Goal: Answer question/provide support: Share knowledge or assist other users

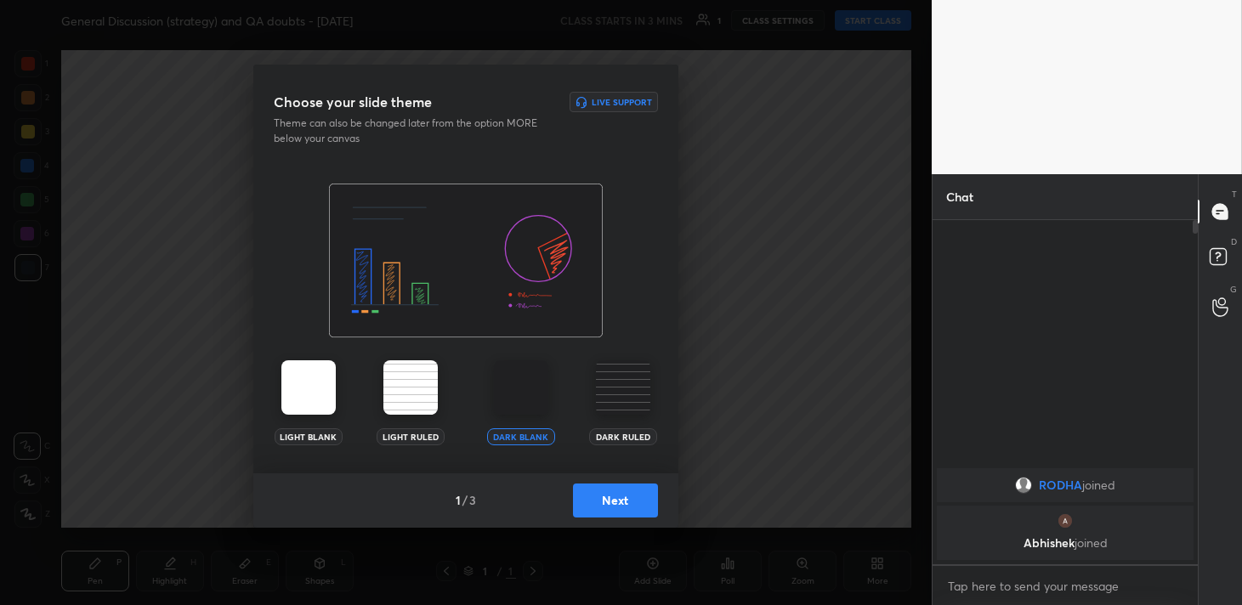
click at [617, 505] on button "Next" at bounding box center [615, 501] width 85 height 34
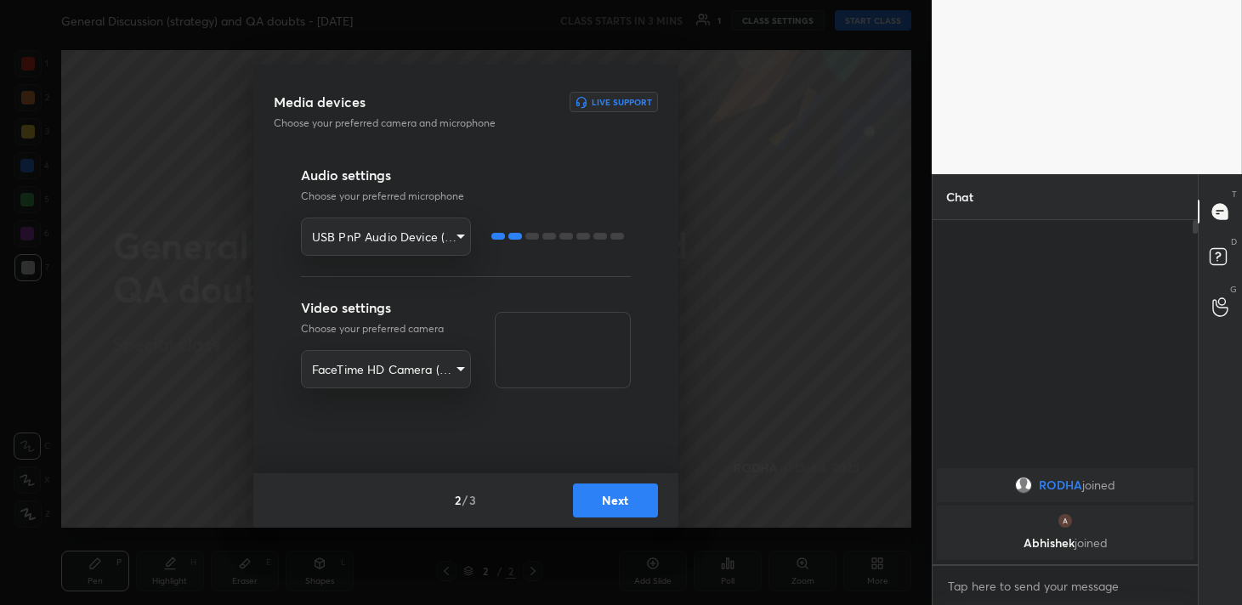
click at [630, 502] on button "Next" at bounding box center [615, 501] width 85 height 34
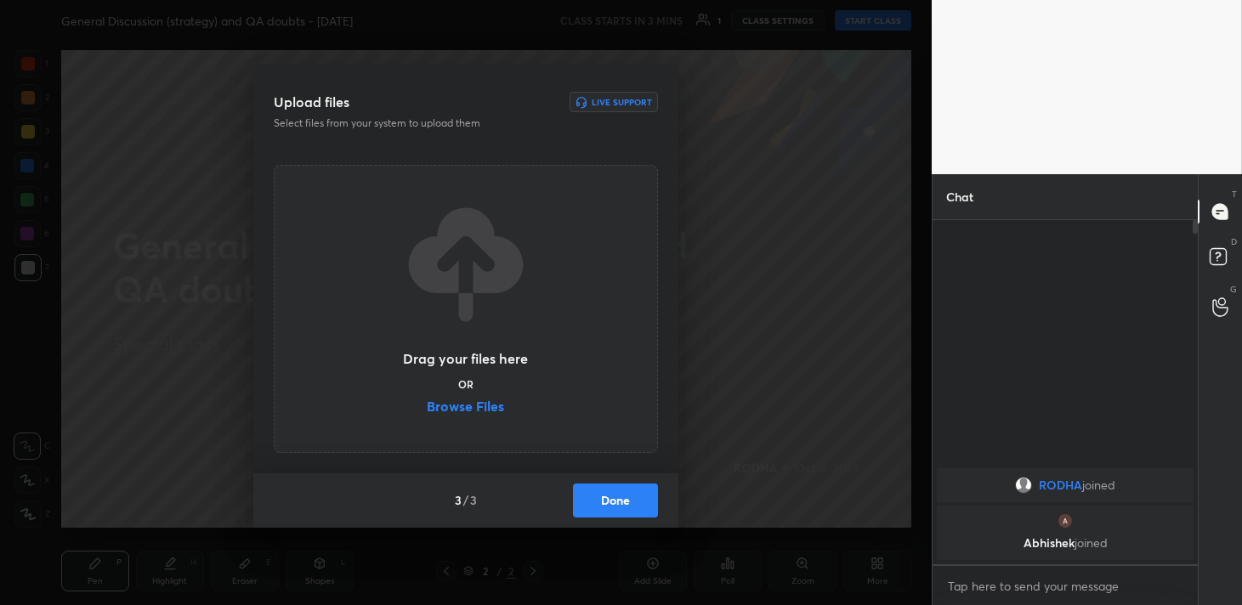
click at [630, 502] on button "Done" at bounding box center [615, 501] width 85 height 34
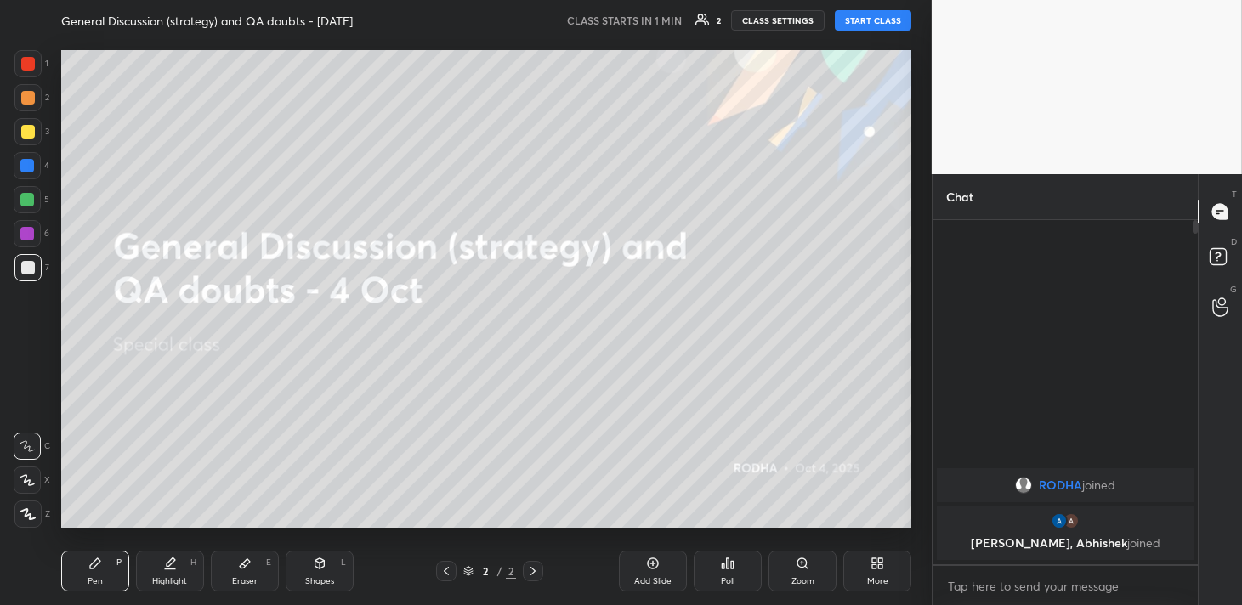
click at [22, 520] on div at bounding box center [27, 514] width 27 height 27
click at [882, 16] on button "START CLASS" at bounding box center [873, 20] width 77 height 20
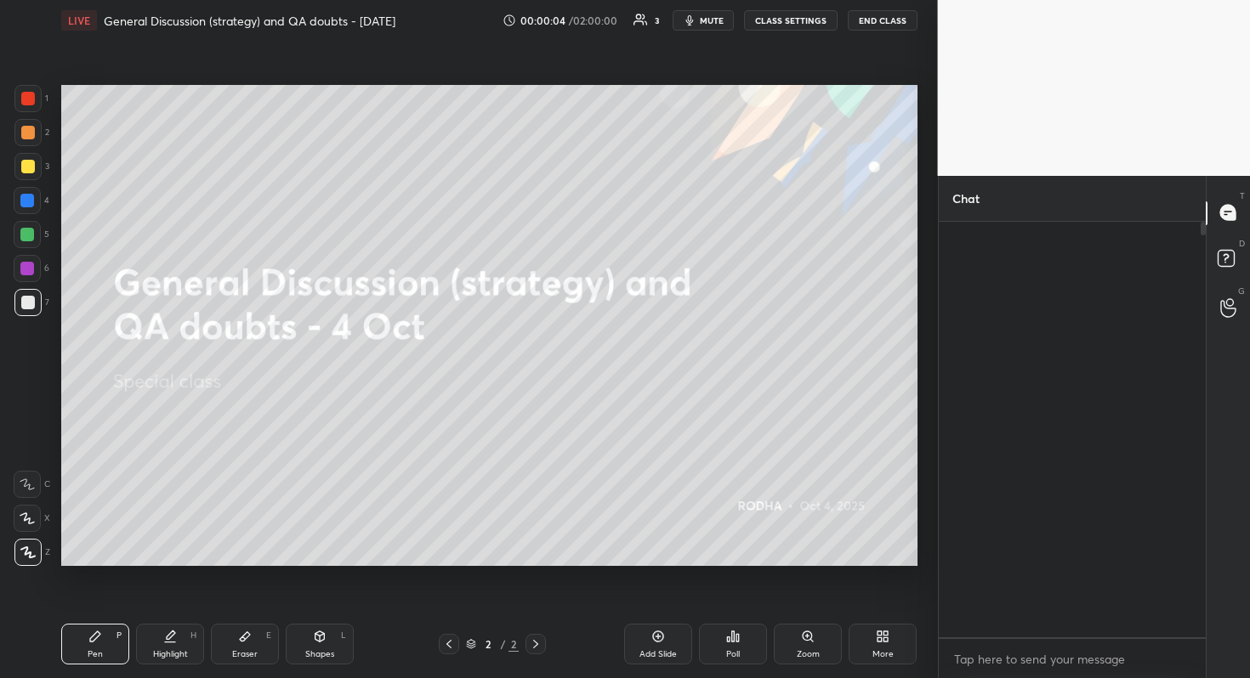
scroll to position [84445, 84145]
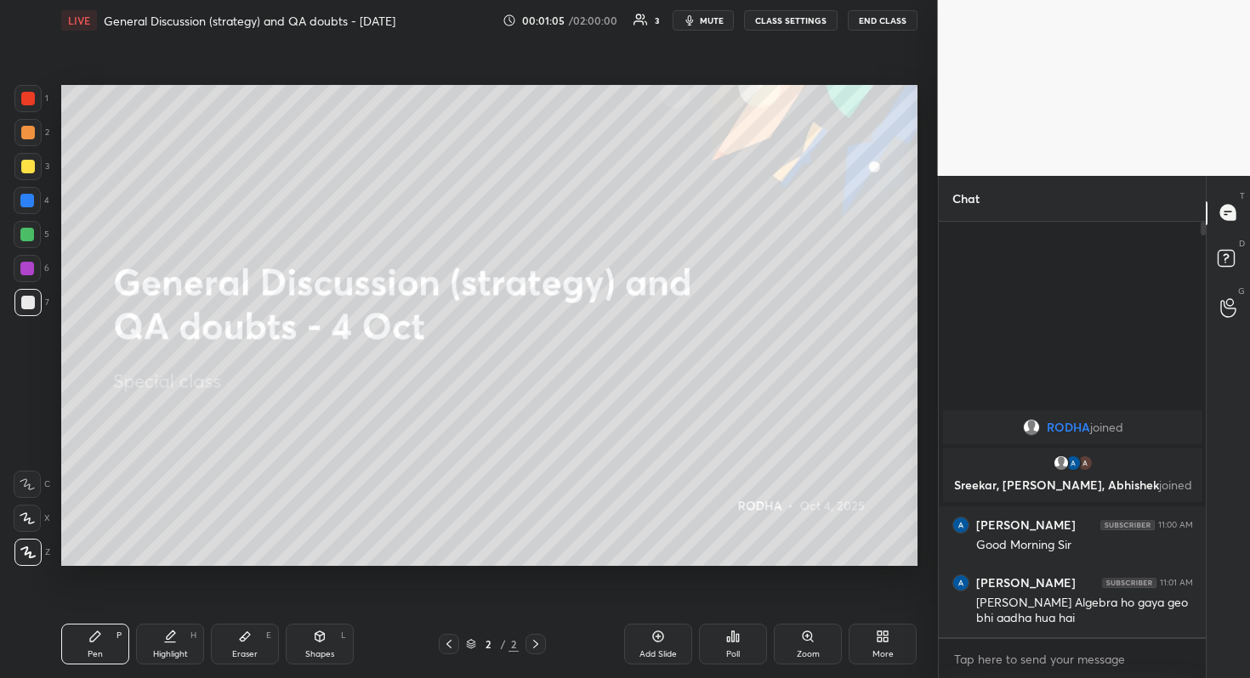
click at [661, 604] on div "Add Slide" at bounding box center [658, 644] width 68 height 41
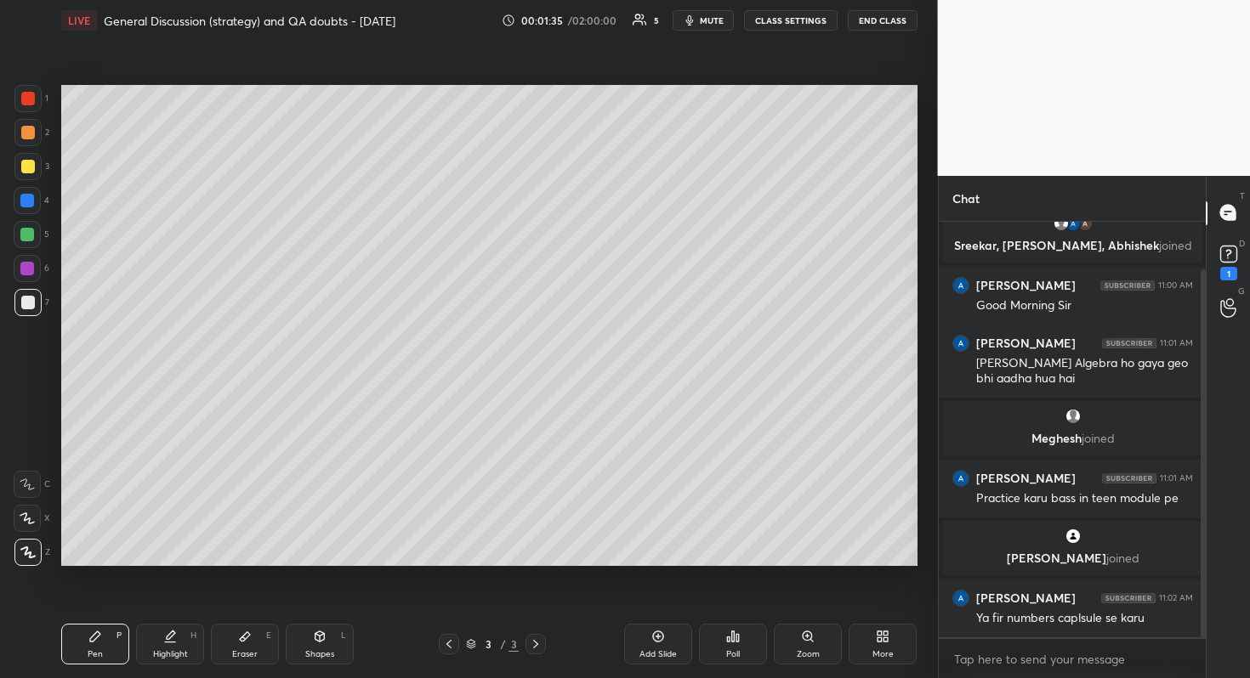
scroll to position [128, 0]
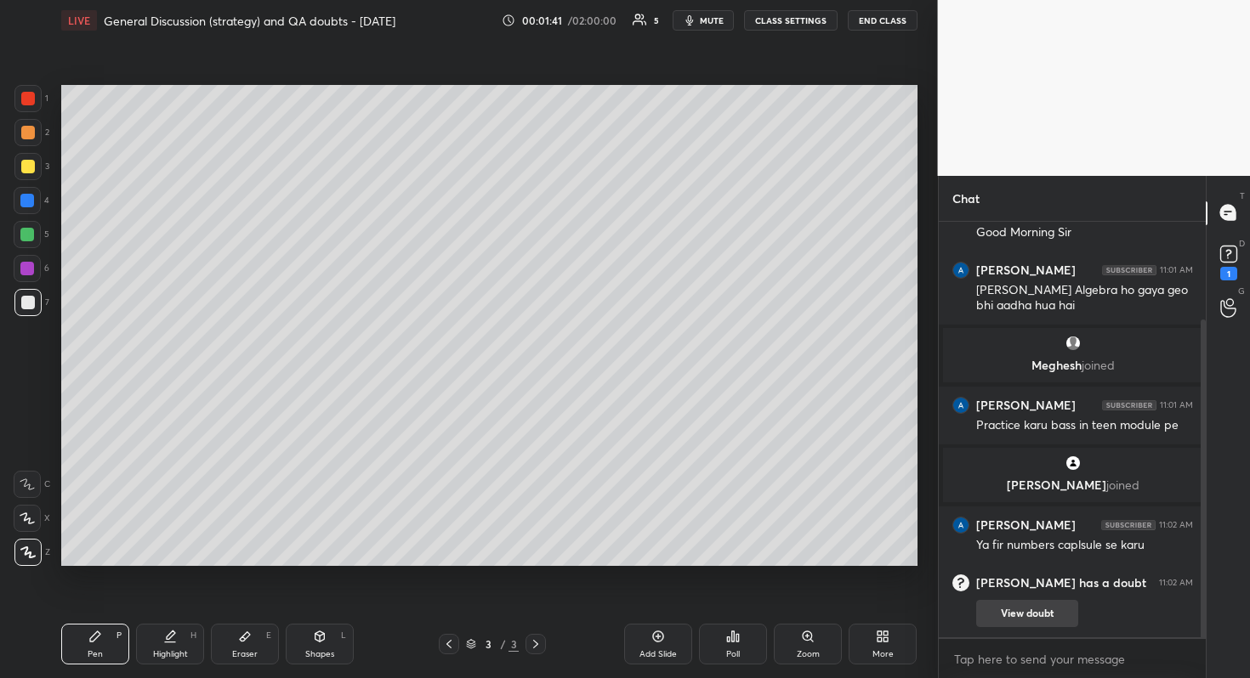
click at [1041, 604] on button "View doubt" at bounding box center [1027, 613] width 102 height 27
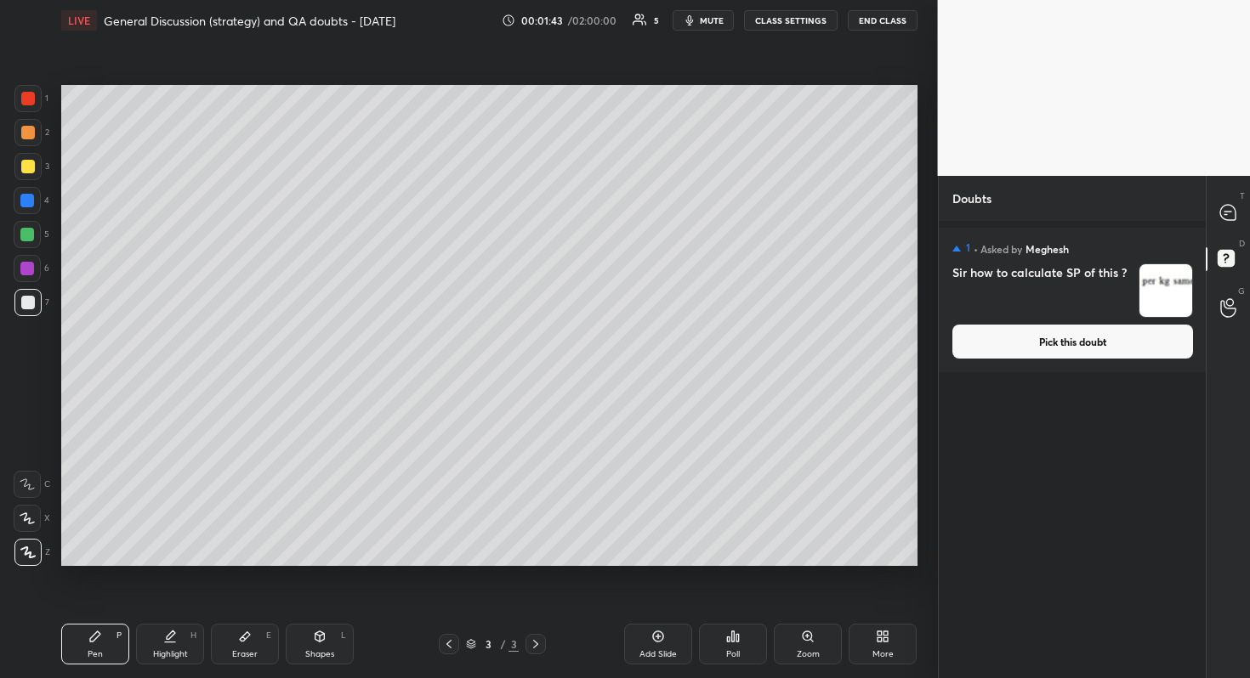
click at [1105, 332] on button "Pick this doubt" at bounding box center [1072, 342] width 241 height 34
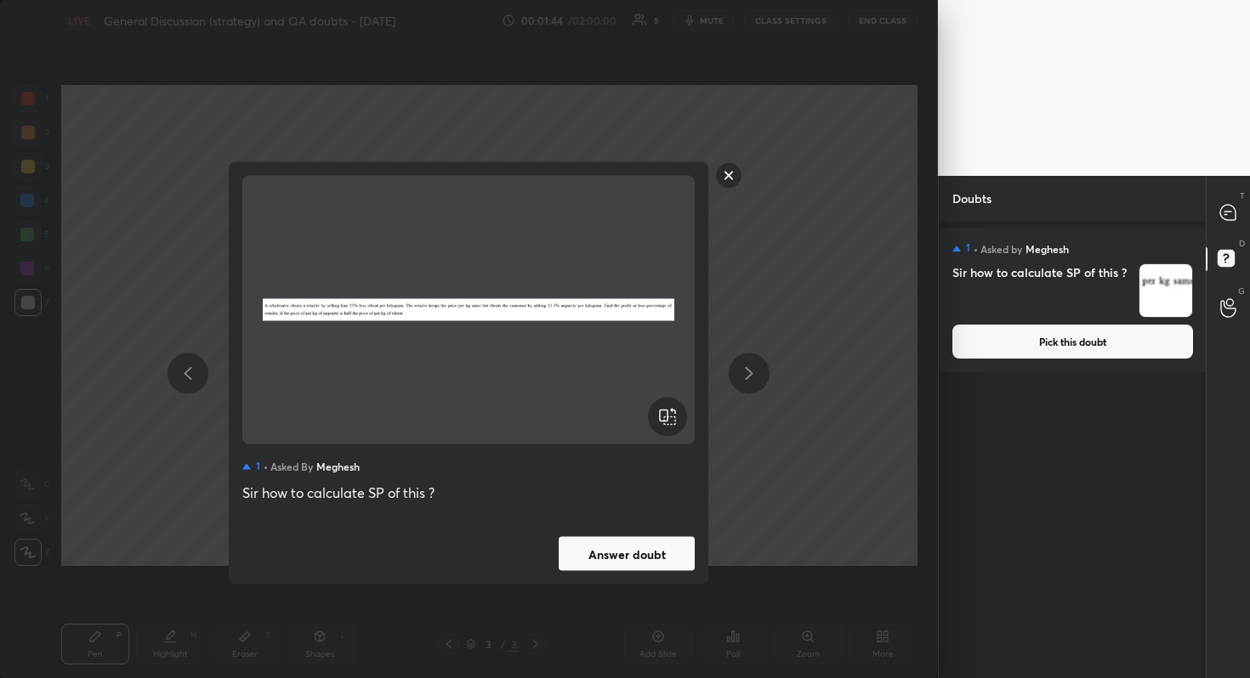
click at [623, 546] on button "Answer doubt" at bounding box center [627, 554] width 136 height 34
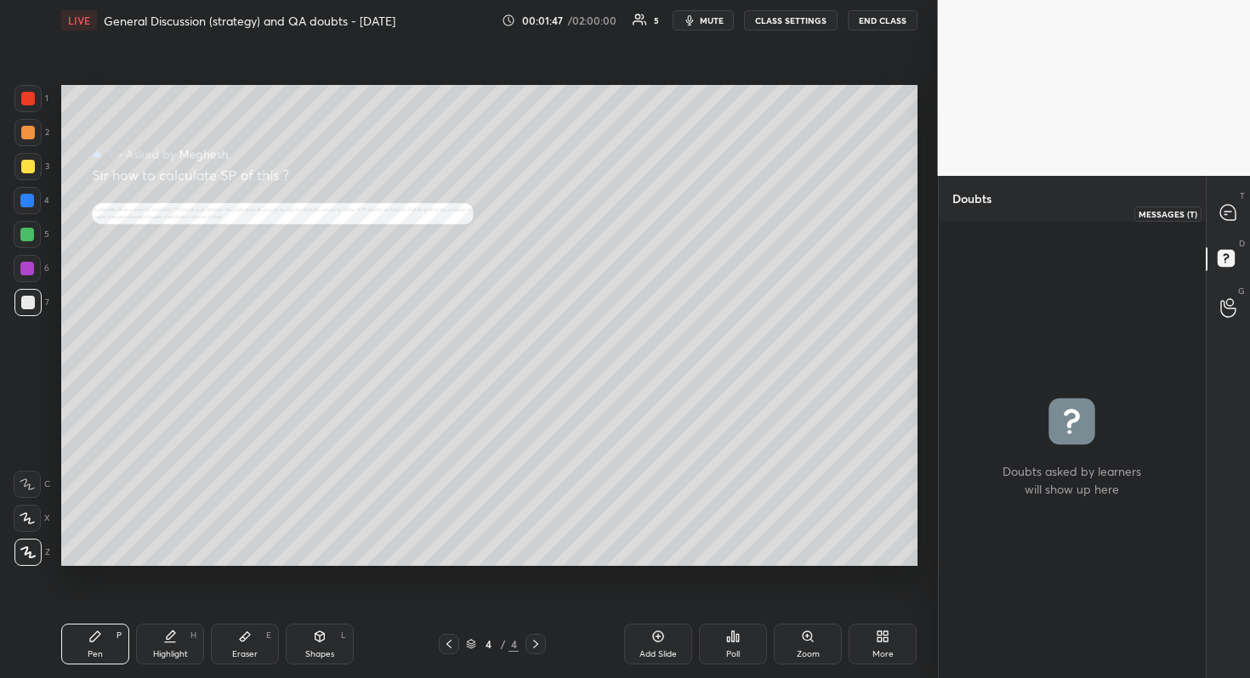
click at [1234, 218] on icon at bounding box center [1227, 212] width 15 height 15
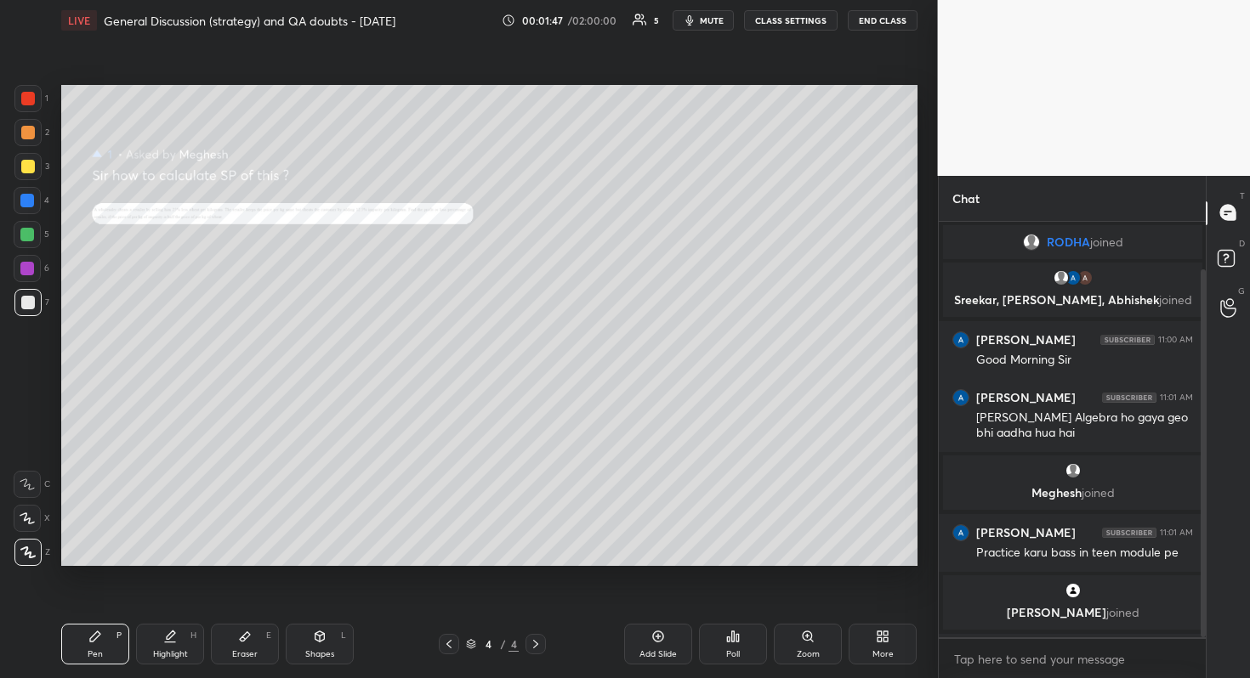
scroll to position [411, 262]
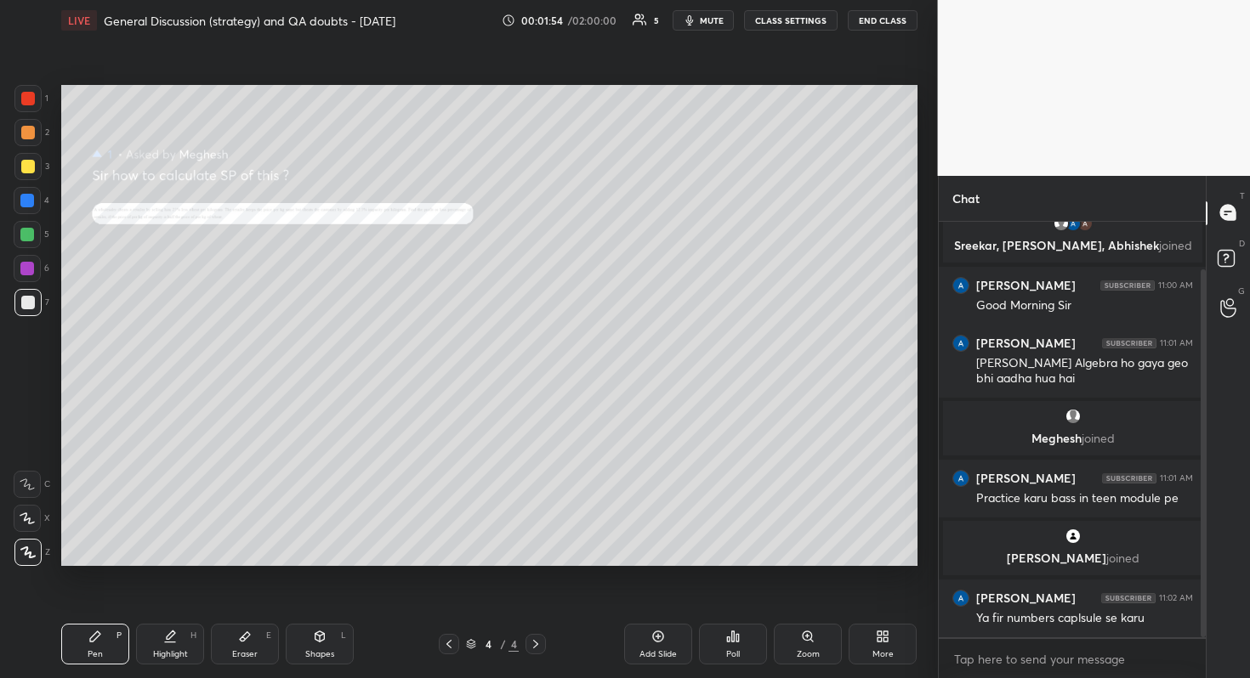
click at [802, 604] on icon at bounding box center [808, 637] width 14 height 14
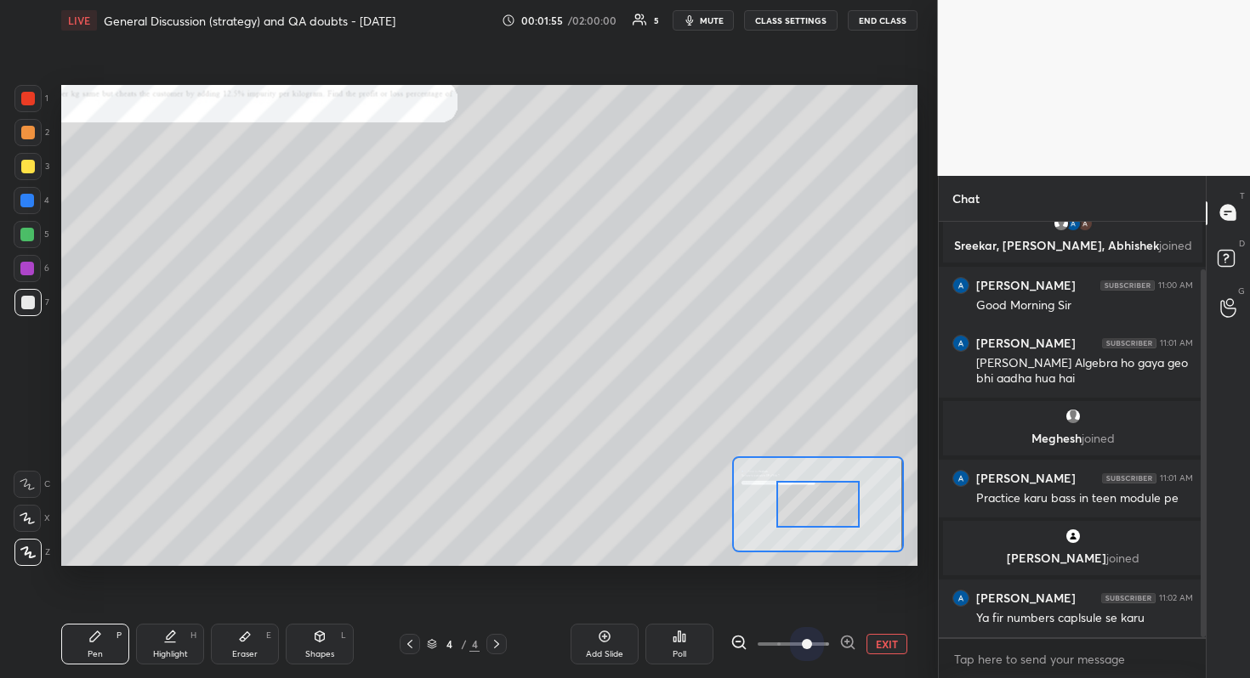
click at [801, 604] on span at bounding box center [792, 645] width 71 height 26
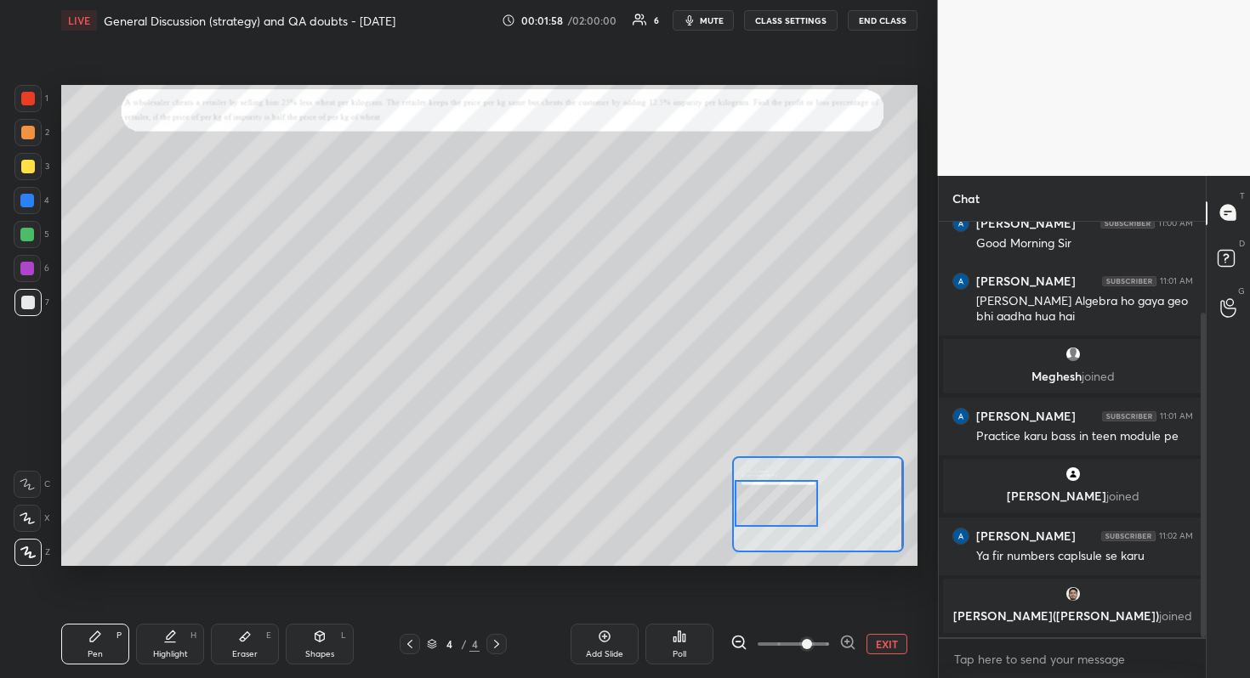
drag, startPoint x: 822, startPoint y: 509, endPoint x: 748, endPoint y: 508, distance: 74.0
click at [748, 508] on div at bounding box center [777, 503] width 84 height 47
click at [812, 604] on span at bounding box center [807, 644] width 10 height 10
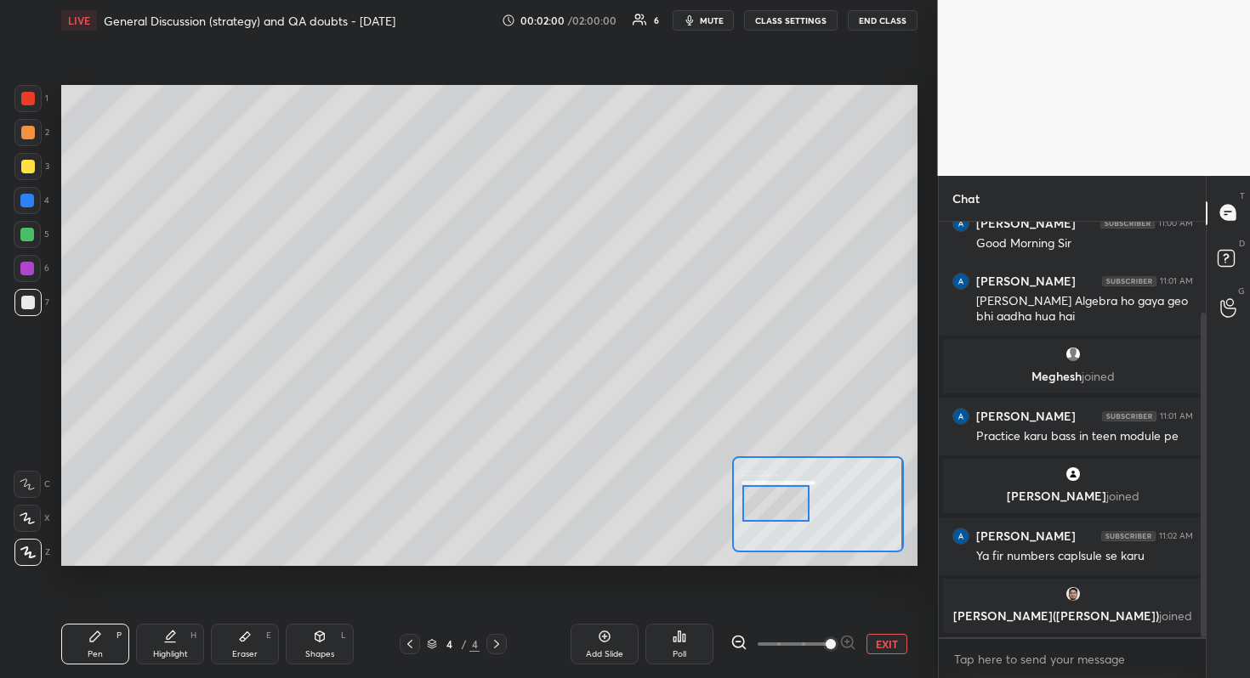
click at [825, 604] on span at bounding box center [830, 644] width 10 height 10
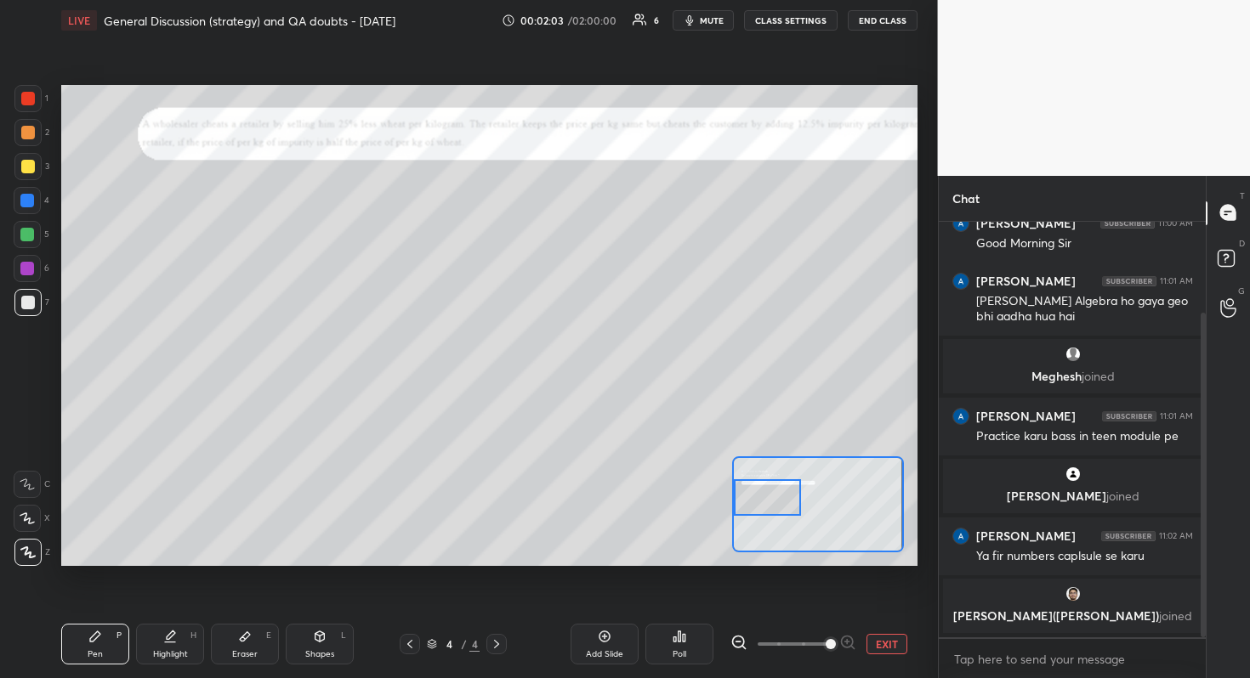
drag, startPoint x: 782, startPoint y: 507, endPoint x: 769, endPoint y: 501, distance: 14.8
click at [769, 501] on div at bounding box center [767, 497] width 67 height 37
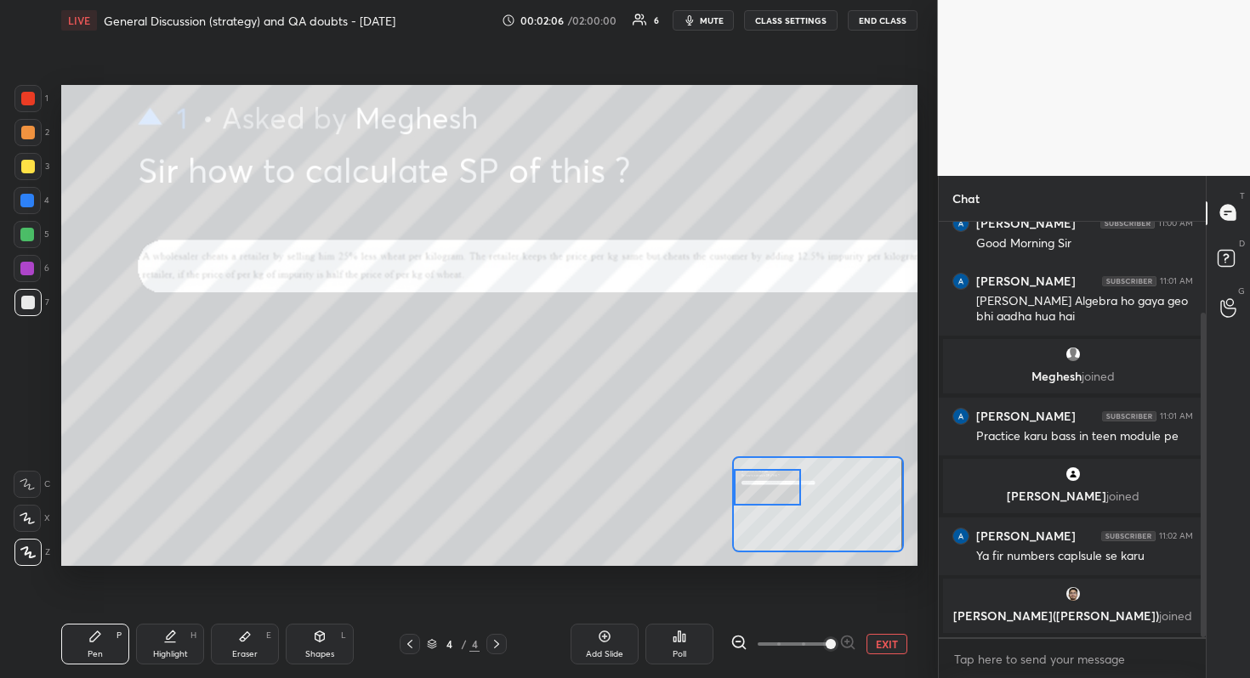
drag, startPoint x: 769, startPoint y: 501, endPoint x: 761, endPoint y: 491, distance: 12.8
click at [761, 491] on div at bounding box center [767, 487] width 67 height 37
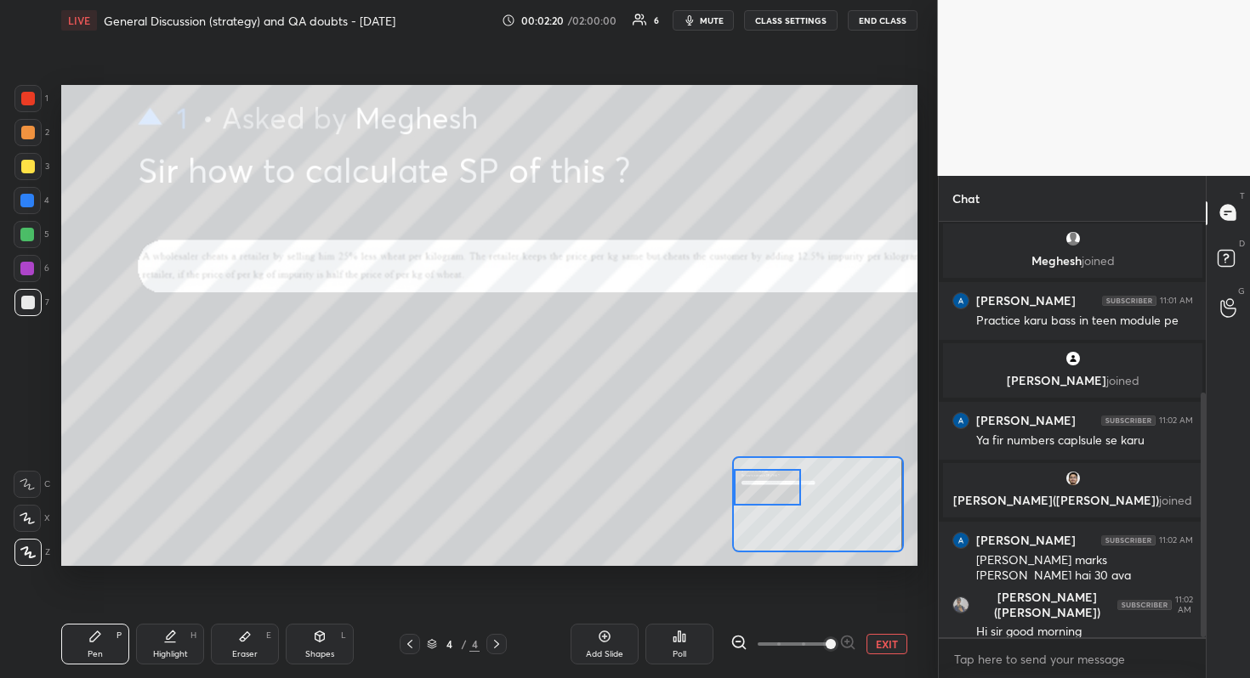
scroll to position [290, 0]
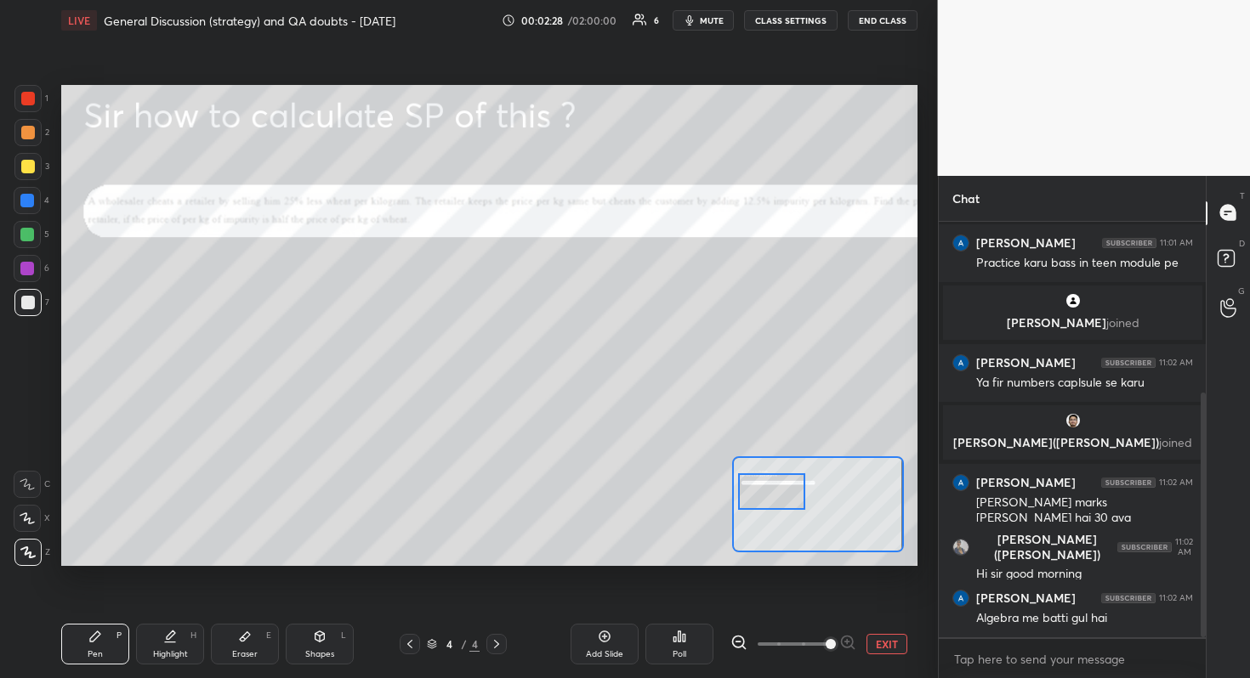
click at [765, 495] on div at bounding box center [771, 492] width 67 height 37
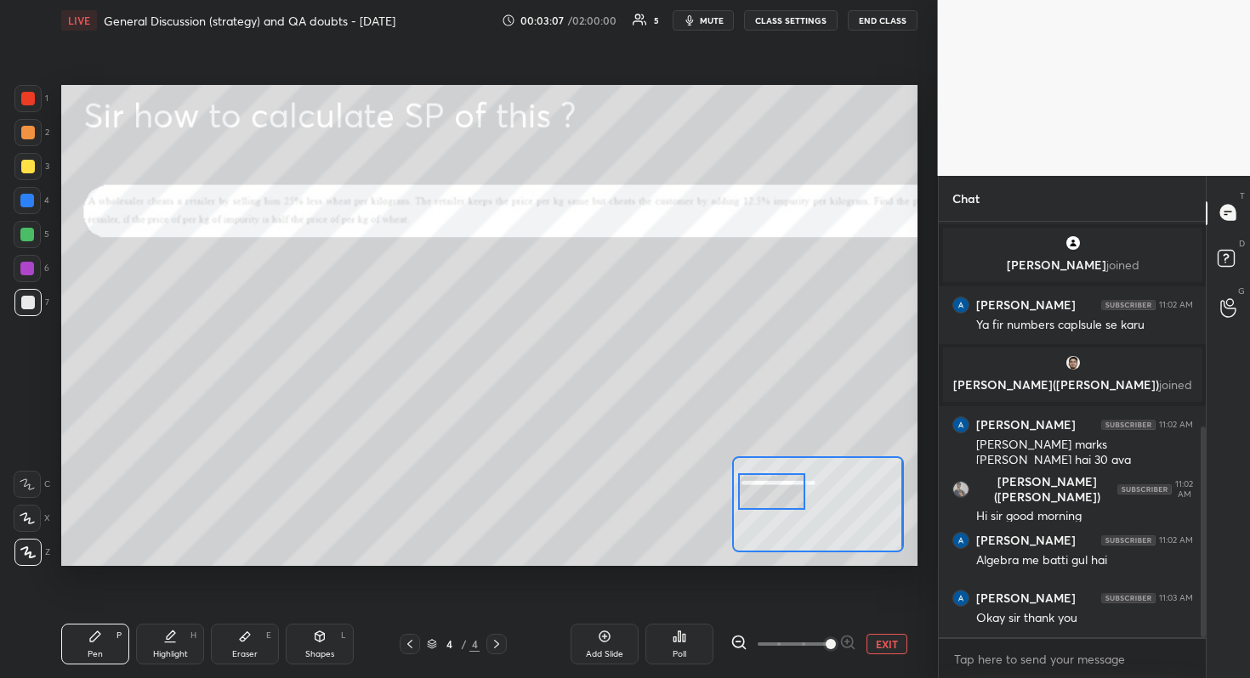
scroll to position [406, 0]
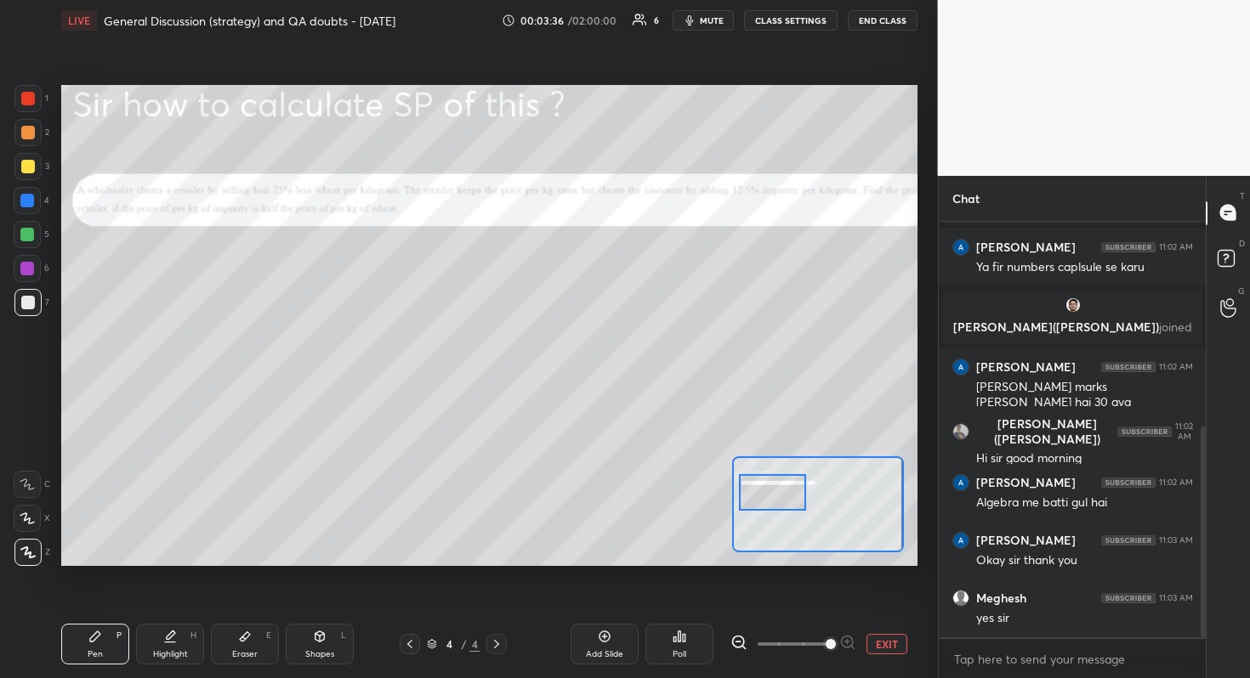
click at [774, 499] on div at bounding box center [772, 492] width 67 height 37
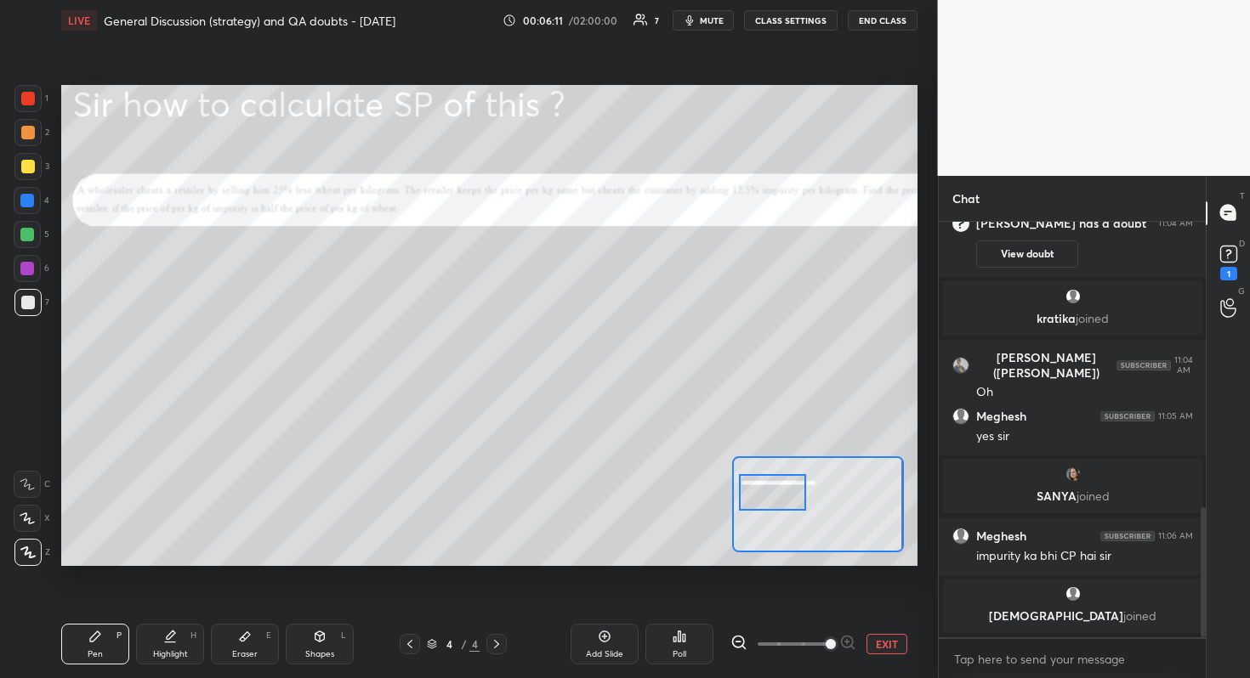
scroll to position [939, 0]
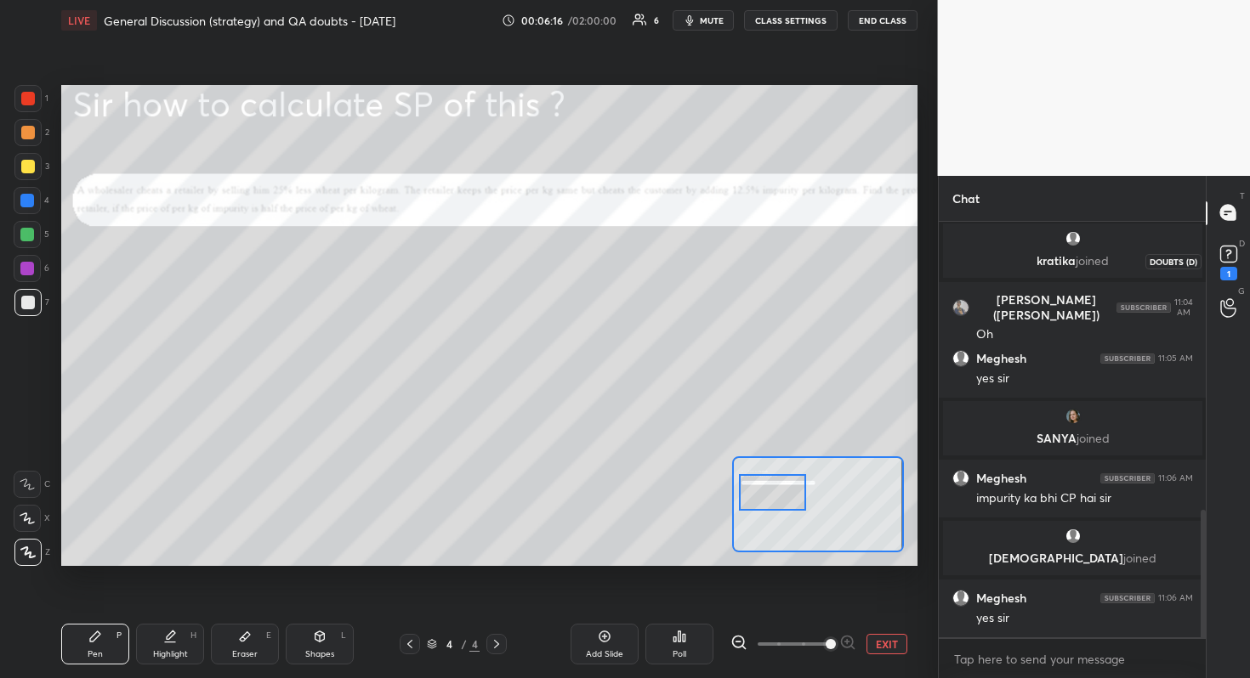
click at [1231, 254] on rect at bounding box center [1228, 254] width 16 height 16
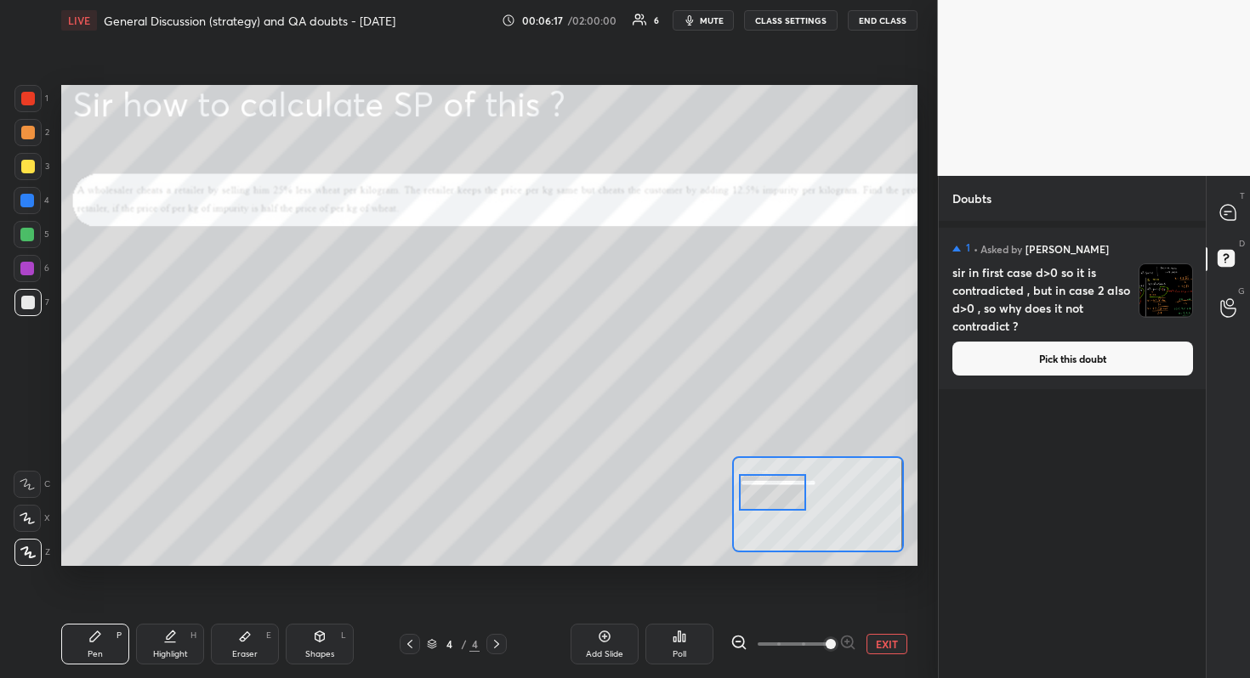
click at [1089, 361] on button "Pick this doubt" at bounding box center [1072, 359] width 241 height 34
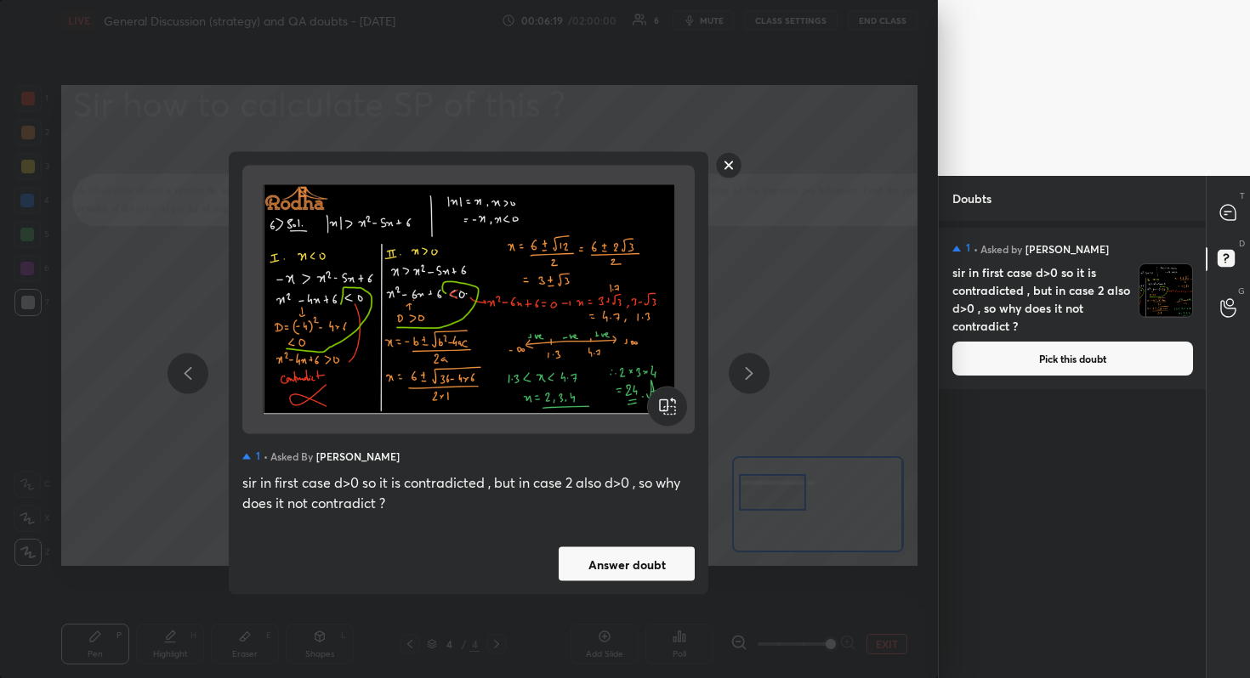
click at [634, 569] on button "Answer doubt" at bounding box center [627, 564] width 136 height 34
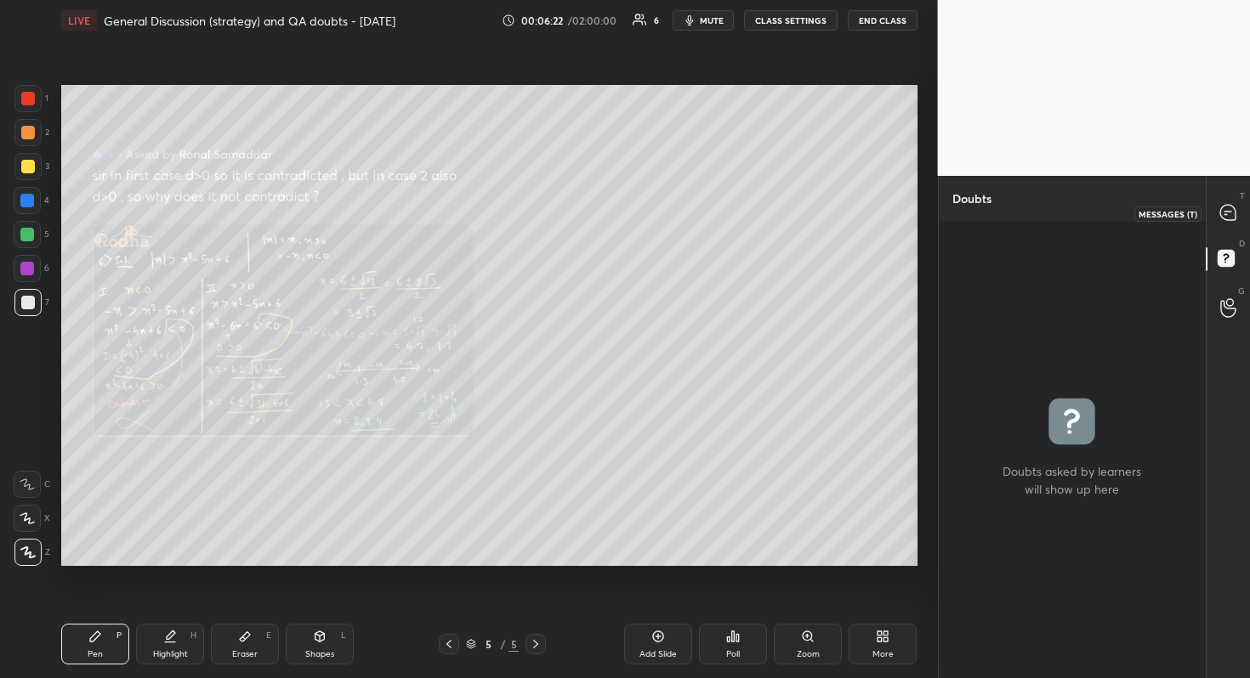
click at [1230, 208] on icon at bounding box center [1227, 212] width 15 height 15
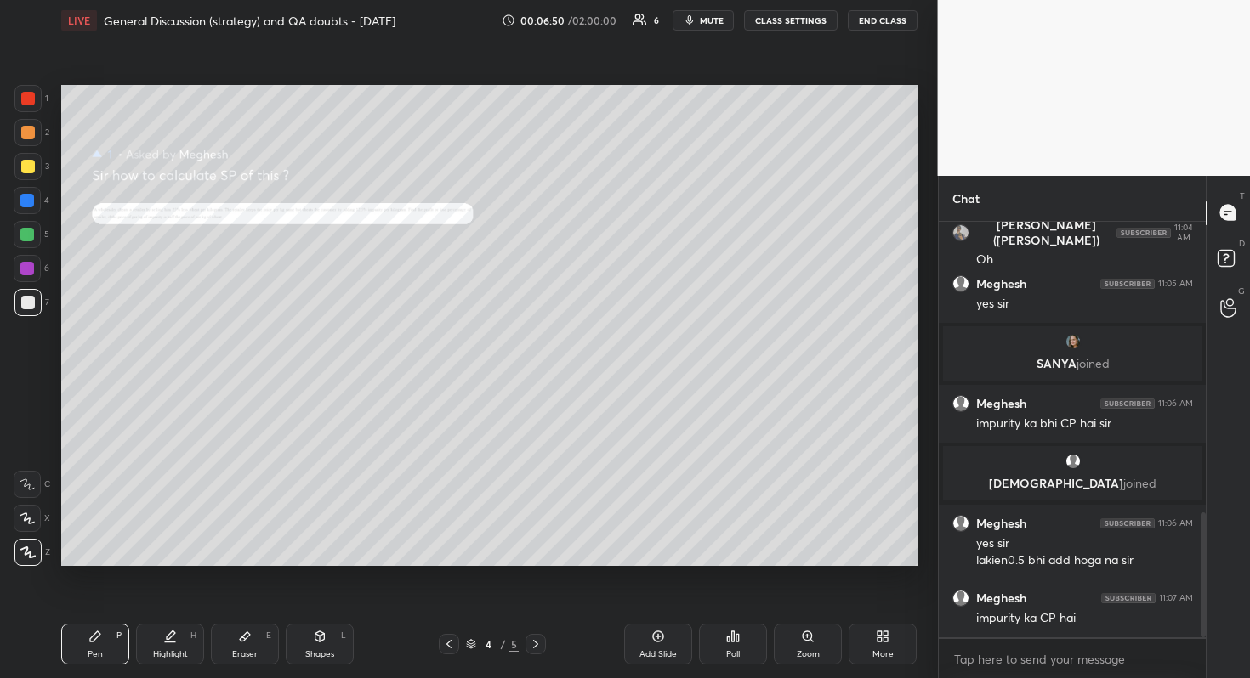
scroll to position [988, 0]
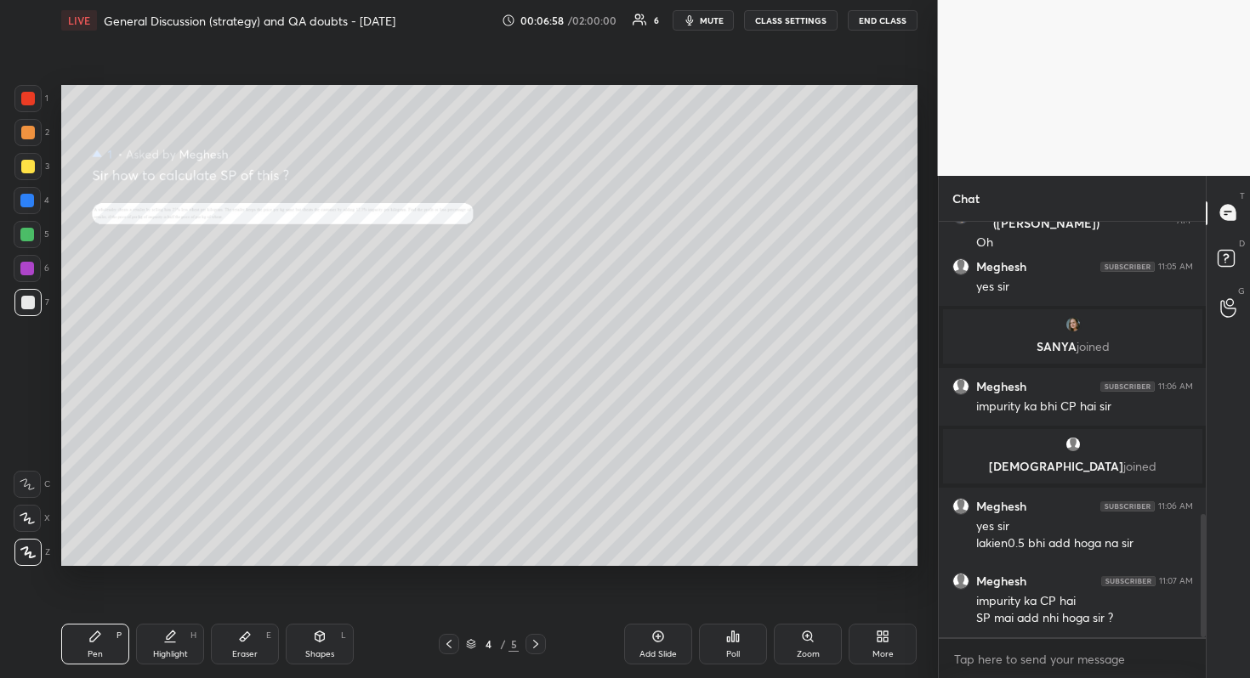
click at [806, 604] on div "Zoom" at bounding box center [808, 654] width 23 height 9
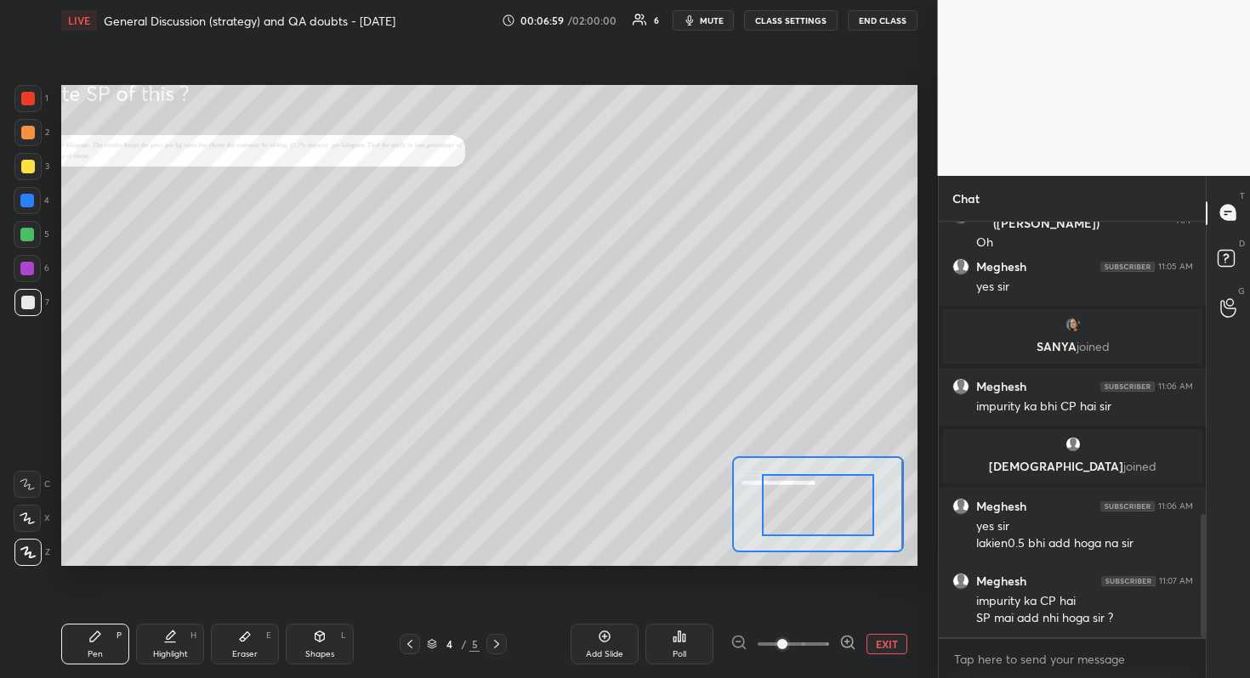
drag, startPoint x: 806, startPoint y: 512, endPoint x: 778, endPoint y: 514, distance: 28.2
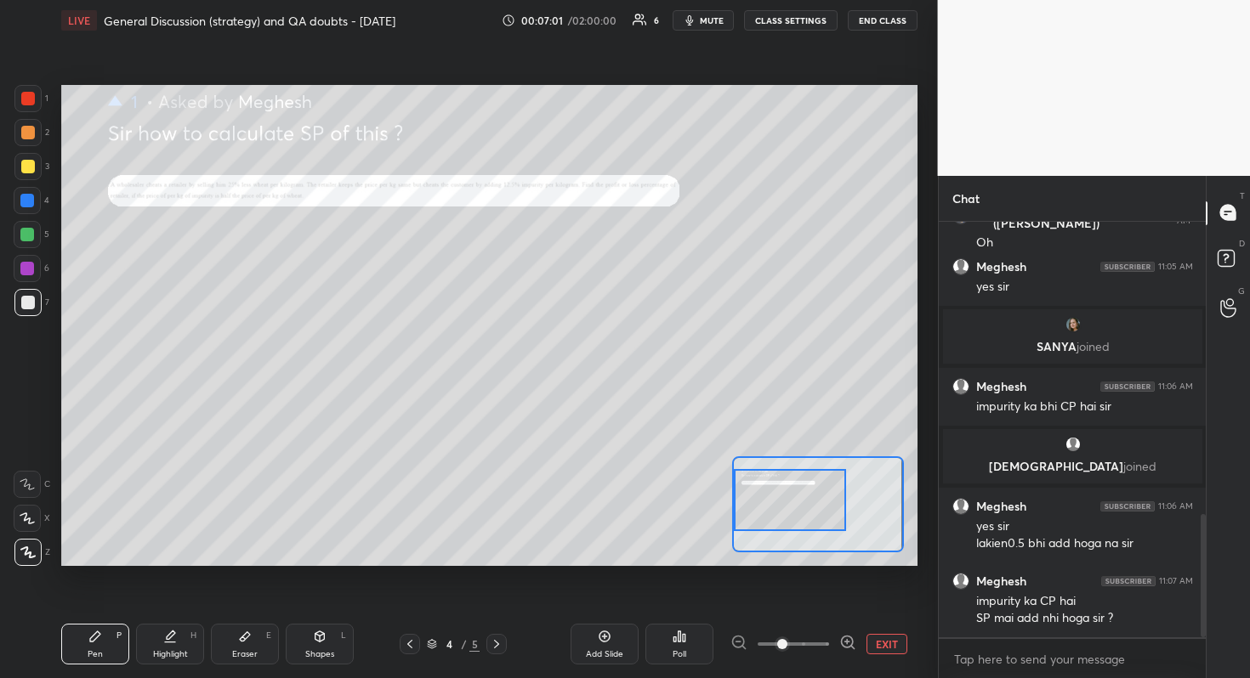
drag, startPoint x: 778, startPoint y: 513, endPoint x: 749, endPoint y: 508, distance: 29.2
click at [748, 508] on div at bounding box center [790, 500] width 112 height 62
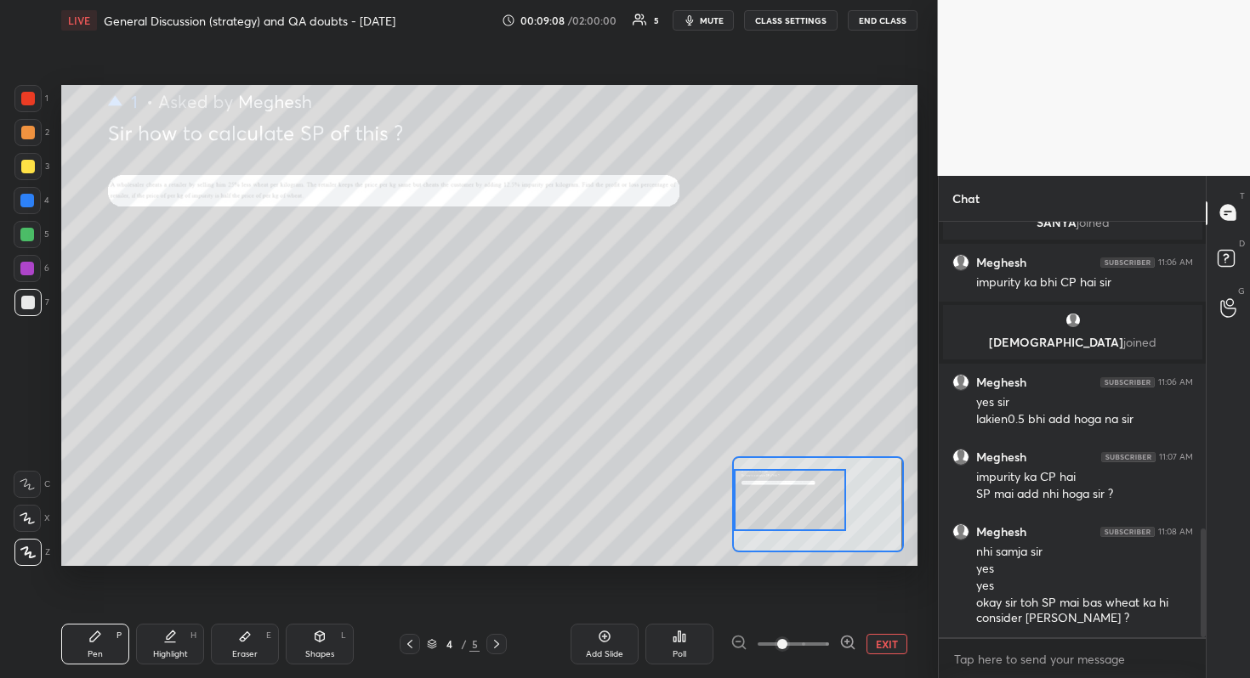
scroll to position [1170, 0]
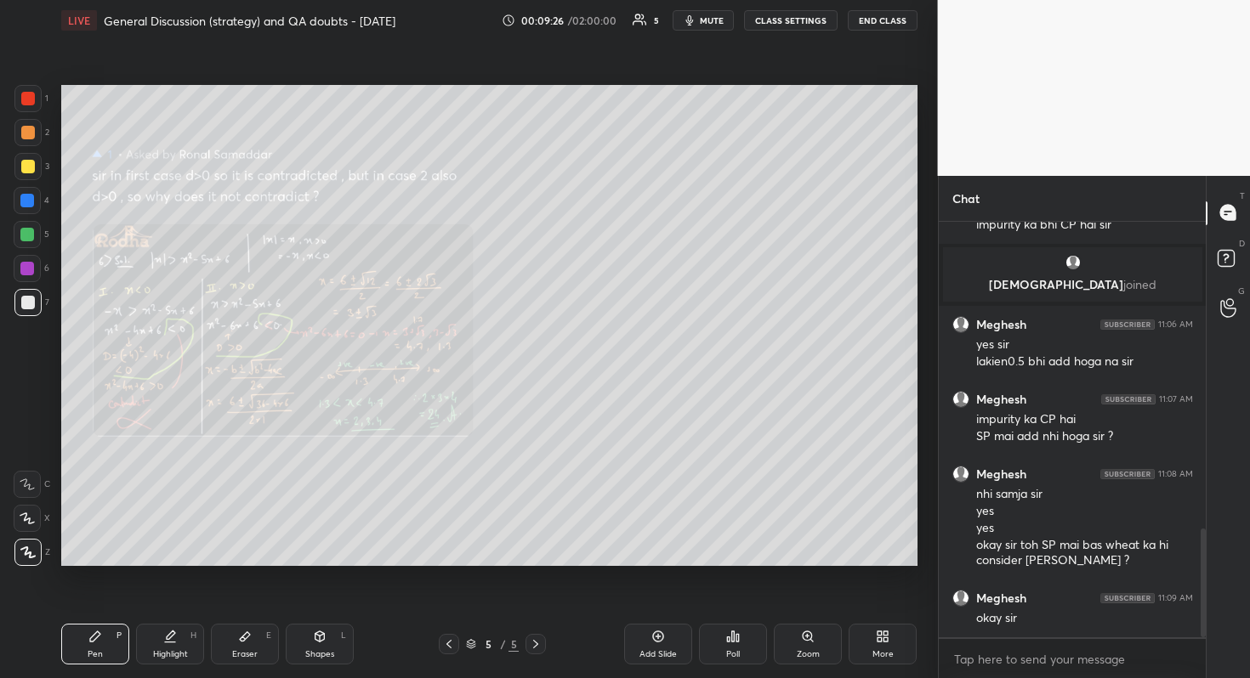
click at [810, 604] on div "Zoom" at bounding box center [808, 654] width 23 height 9
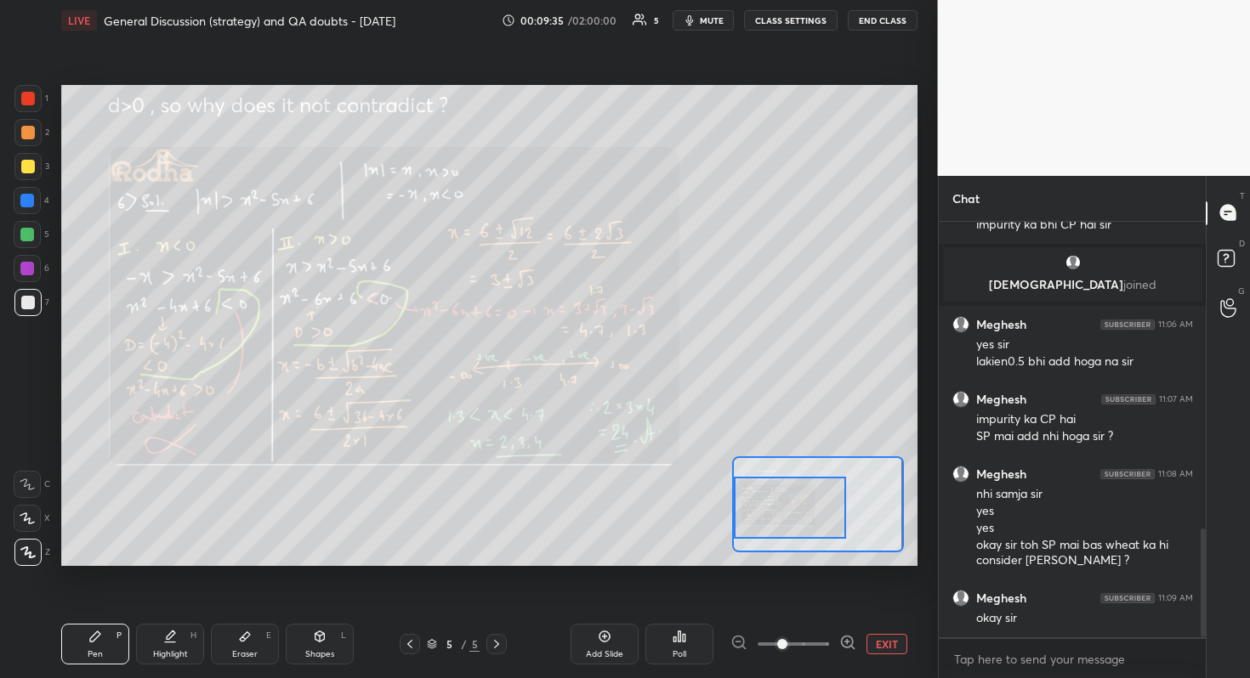
click at [709, 502] on div "Setting up your live class Poll for secs No correct answer Start poll" at bounding box center [489, 325] width 856 height 481
click at [720, 94] on div "Setting up your live class Poll for secs No correct answer Start poll" at bounding box center [489, 326] width 870 height 570
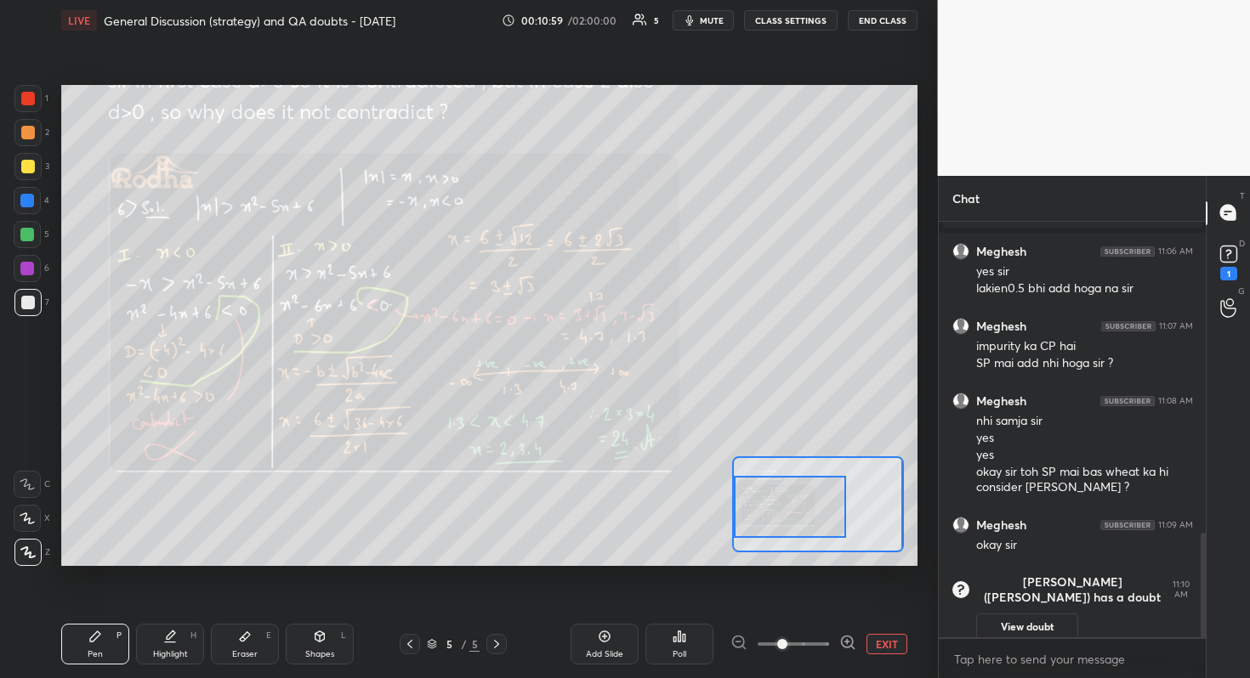
drag, startPoint x: 798, startPoint y: 508, endPoint x: 790, endPoint y: 507, distance: 8.5
click at [790, 507] on div at bounding box center [790, 507] width 112 height 62
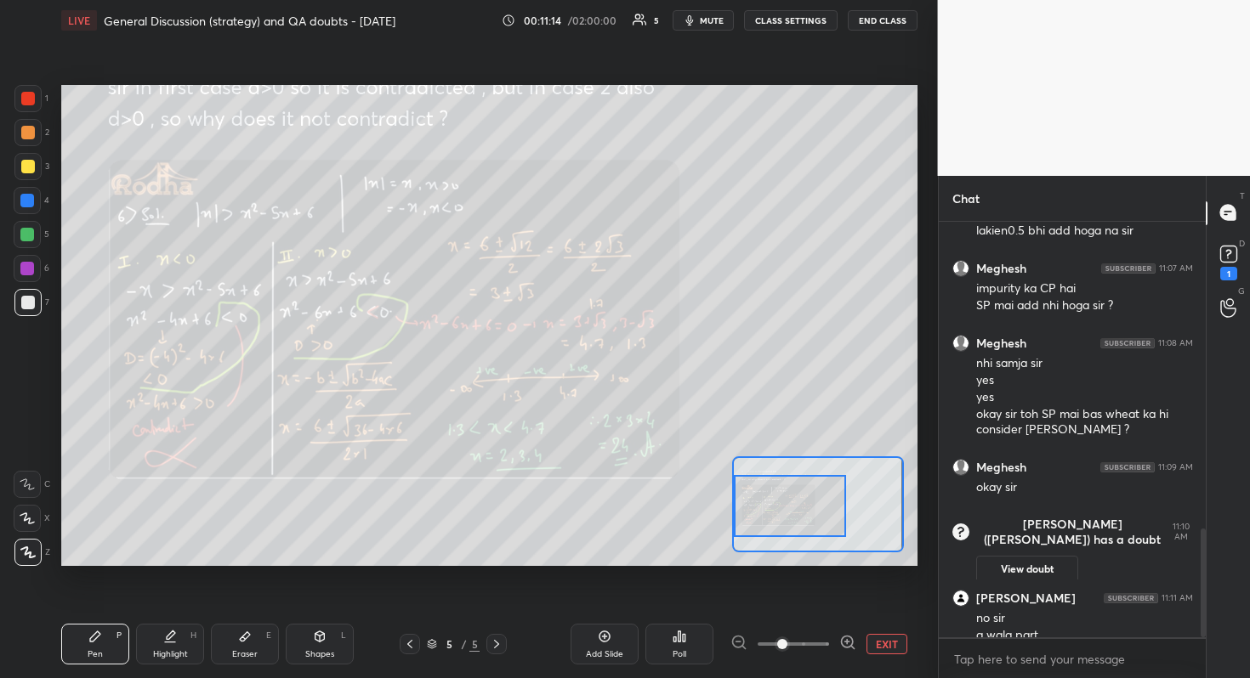
scroll to position [1168, 0]
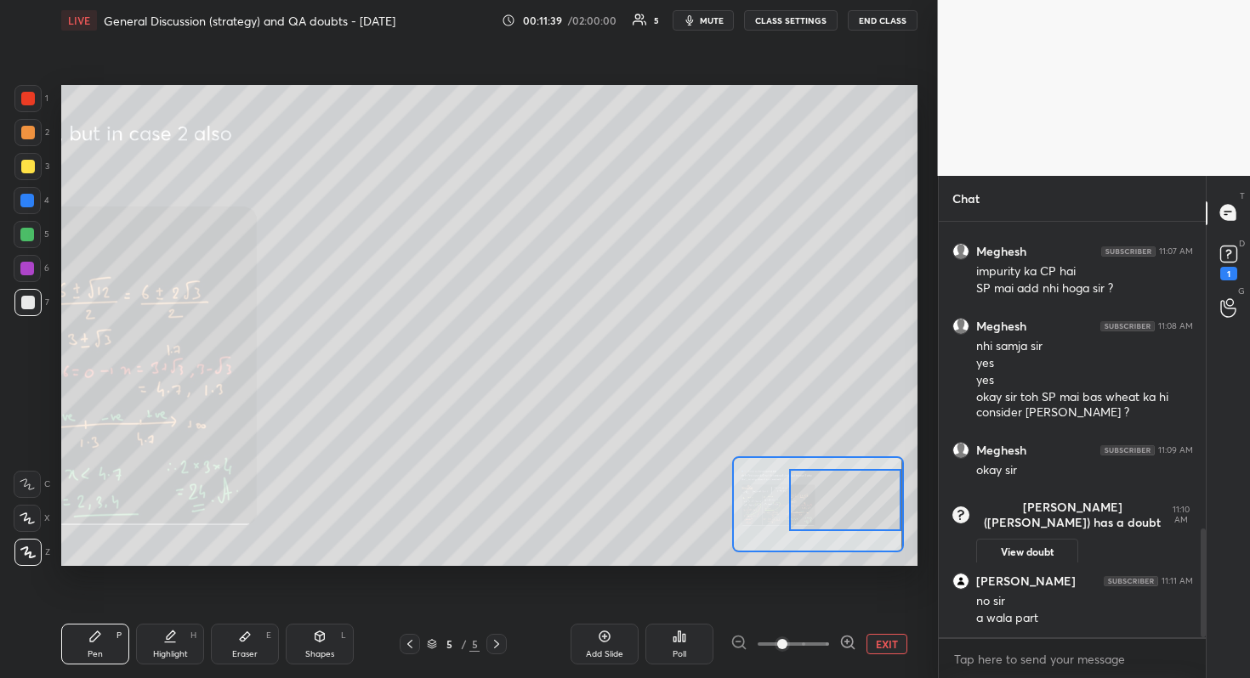
drag, startPoint x: 789, startPoint y: 499, endPoint x: 865, endPoint y: 492, distance: 76.8
click at [865, 493] on div at bounding box center [845, 500] width 112 height 62
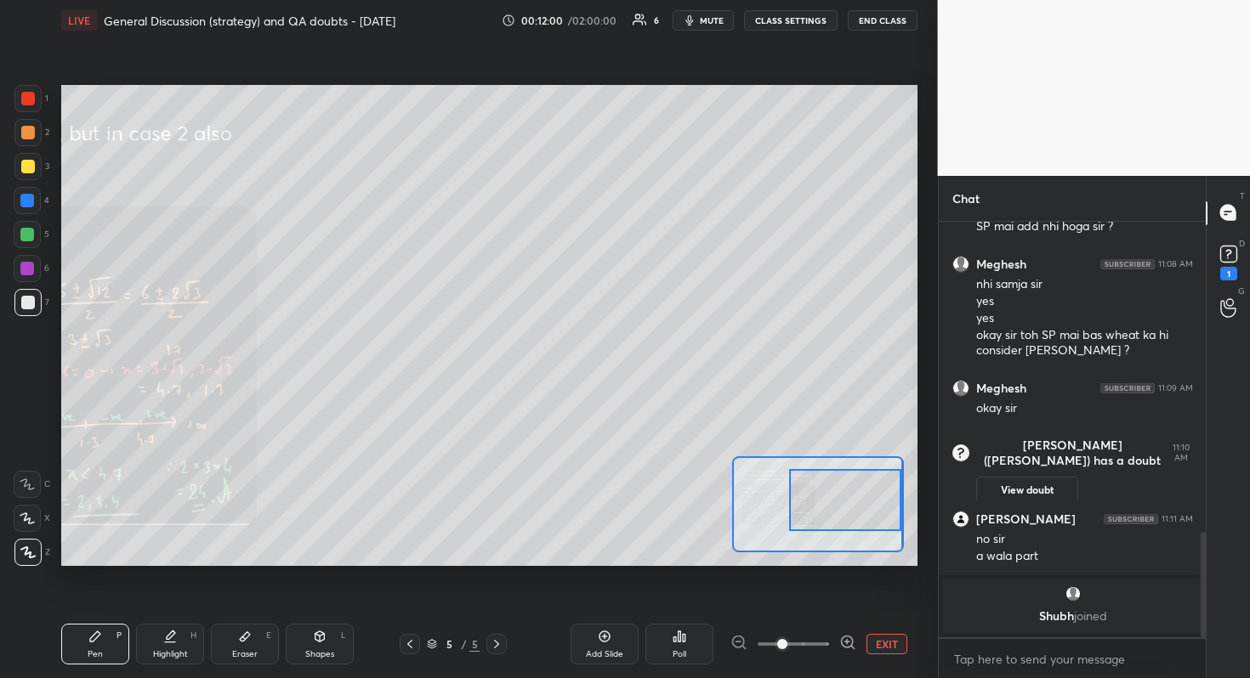
scroll to position [1273, 0]
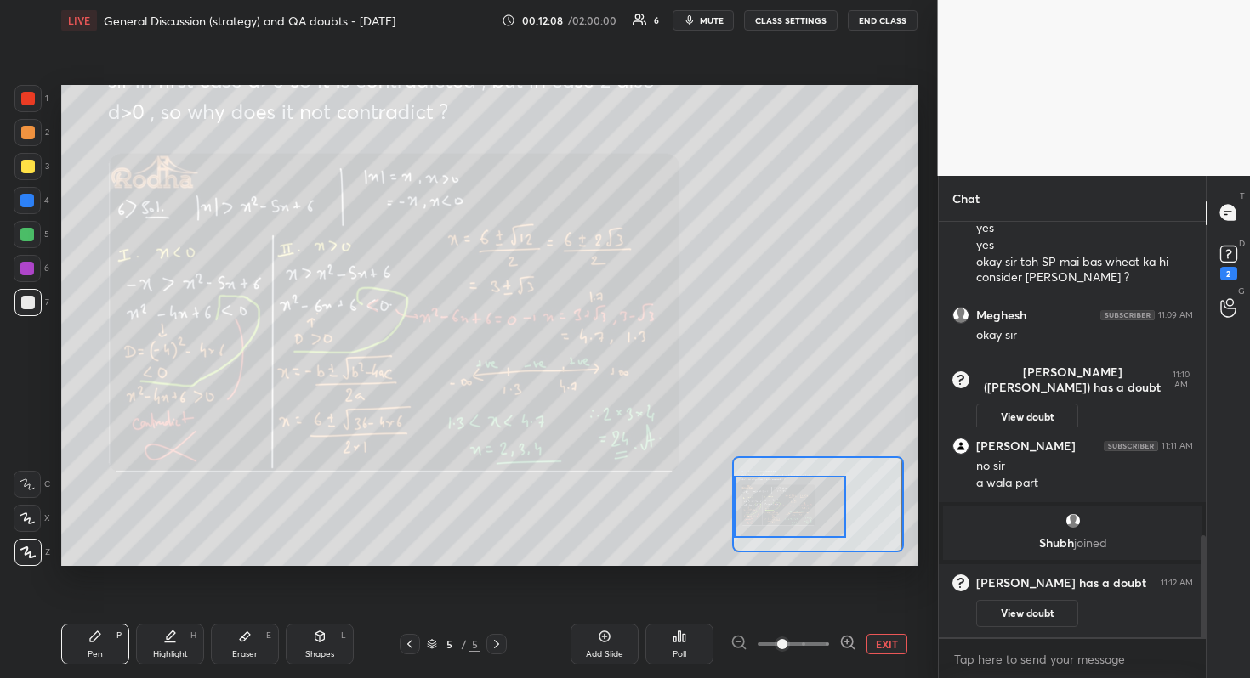
click at [684, 513] on div "Setting up your live class Poll for secs No correct answer Start poll" at bounding box center [489, 325] width 856 height 481
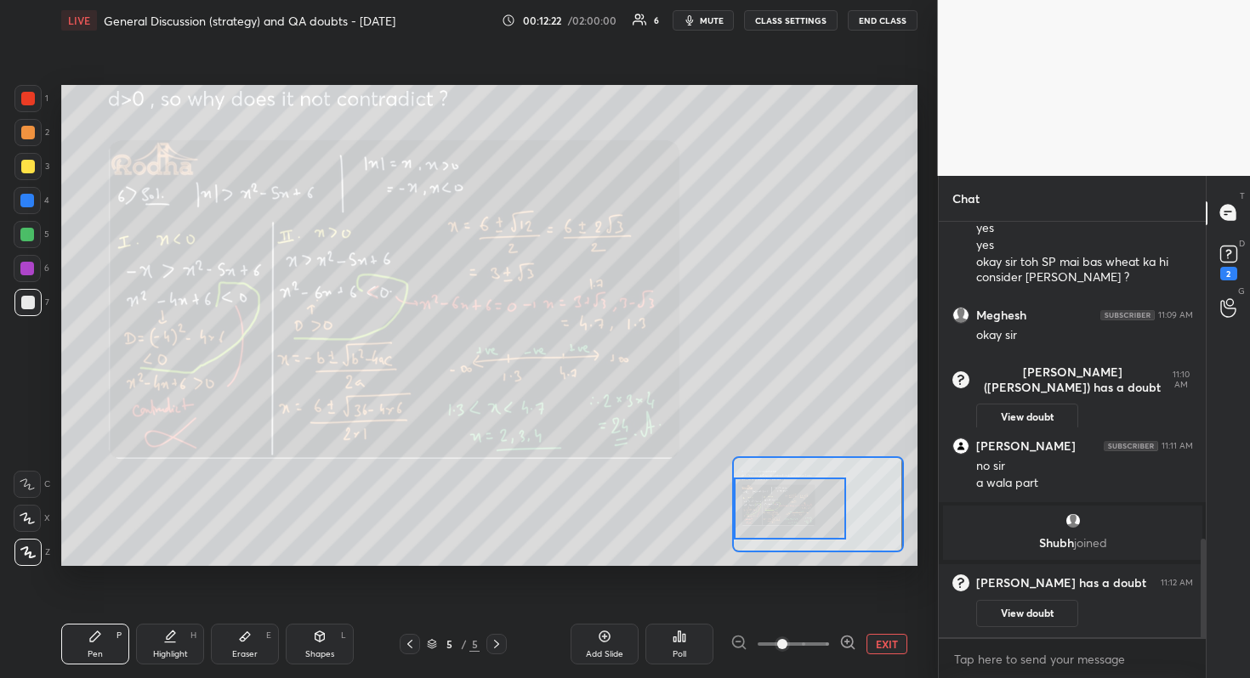
scroll to position [1330, 0]
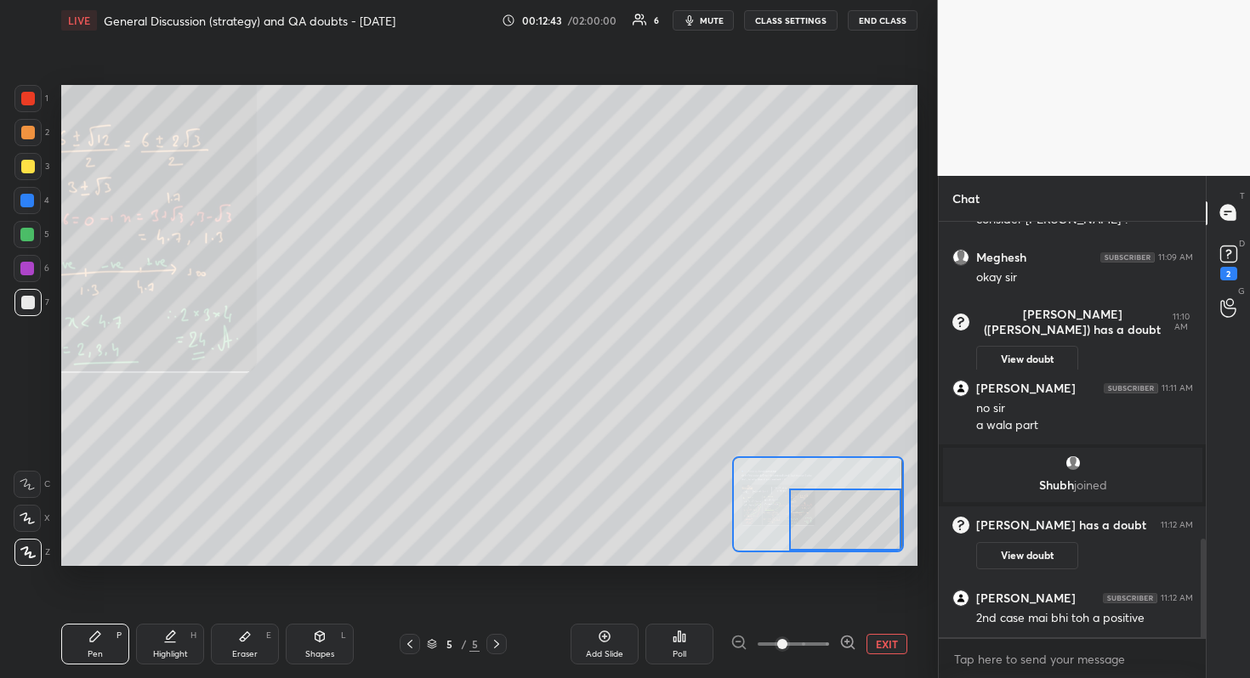
drag, startPoint x: 814, startPoint y: 526, endPoint x: 846, endPoint y: 526, distance: 31.5
click at [874, 544] on div at bounding box center [845, 520] width 112 height 62
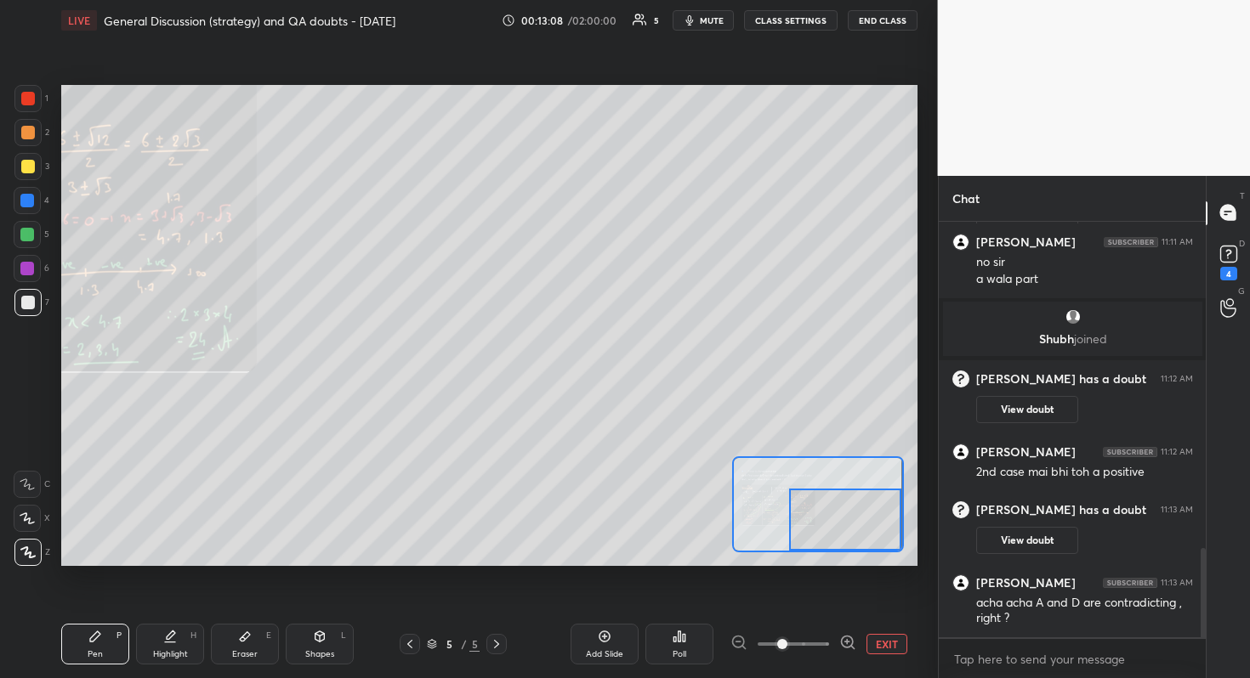
scroll to position [1519, 0]
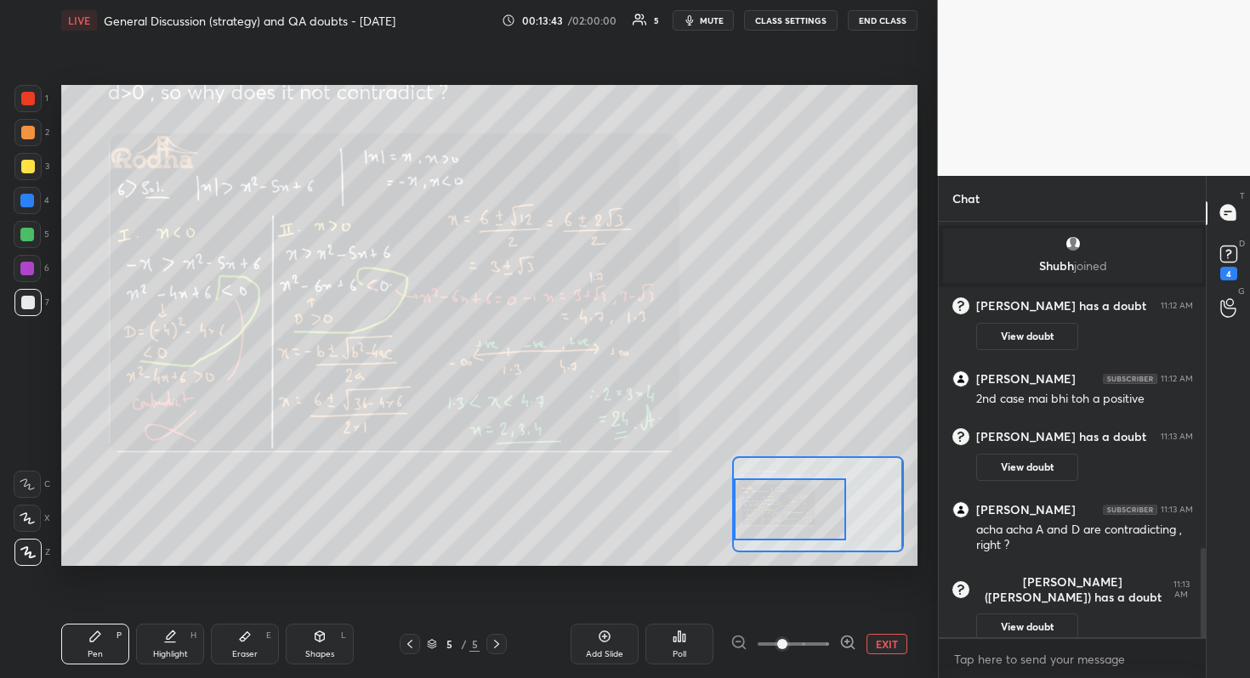
click at [726, 504] on div "Setting up your live class Poll for secs No correct answer Start poll" at bounding box center [489, 325] width 856 height 481
click at [761, 554] on div "Setting up your live class Poll for secs No correct answer Start poll" at bounding box center [489, 325] width 856 height 481
click at [604, 604] on icon at bounding box center [603, 636] width 5 height 5
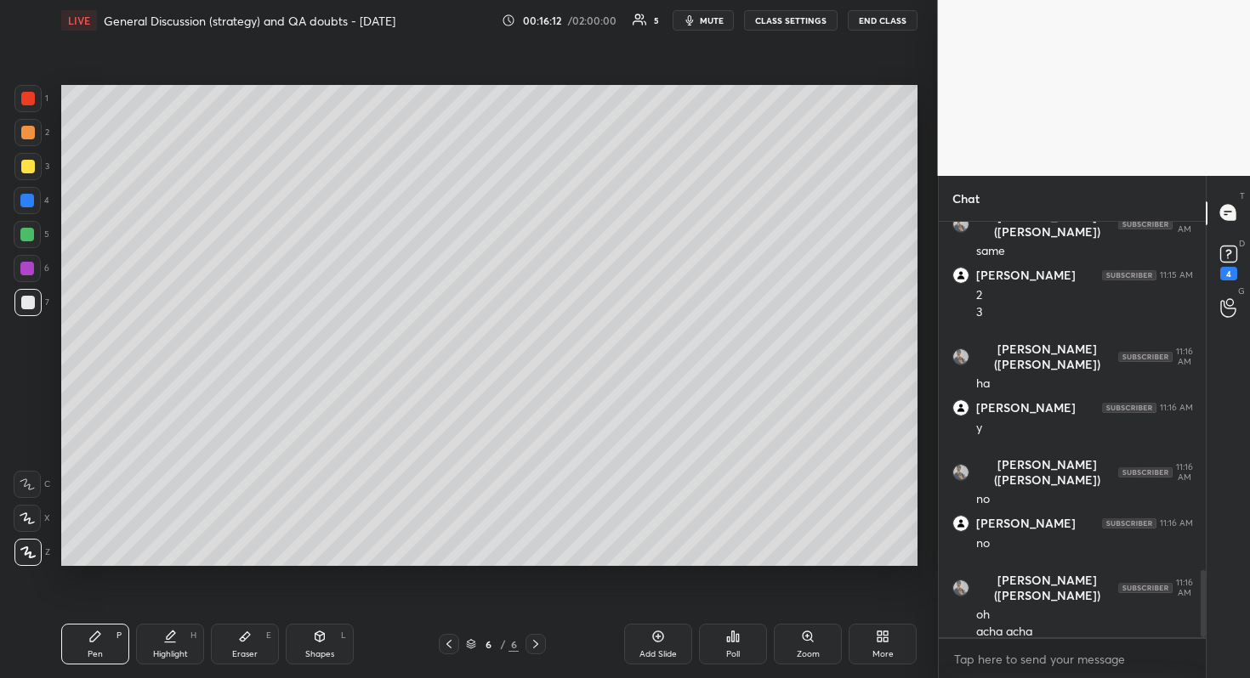
scroll to position [2148, 0]
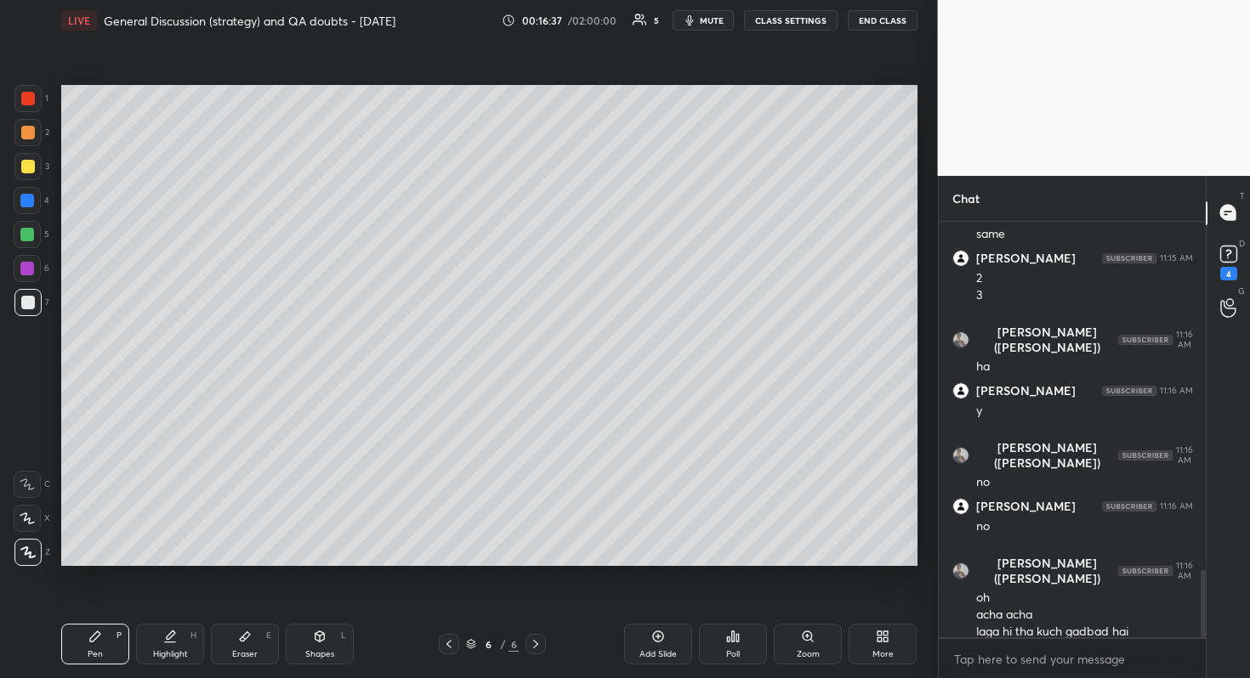
click at [661, 604] on div "Add Slide" at bounding box center [658, 644] width 68 height 41
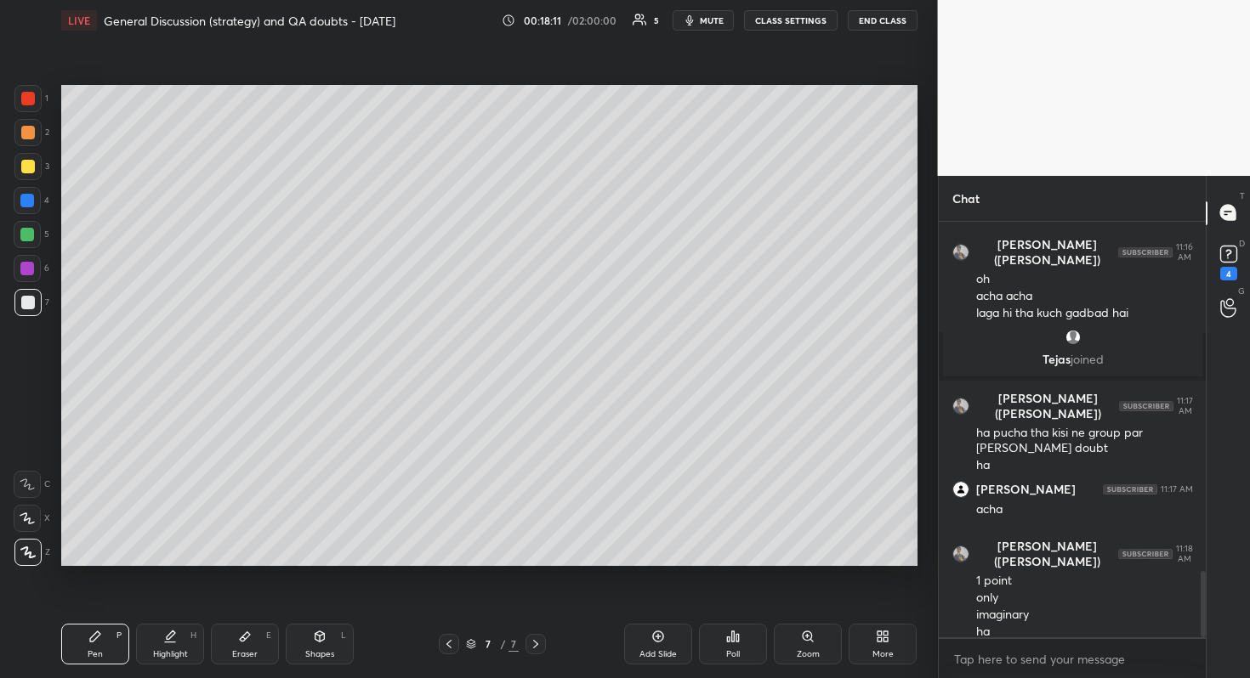
scroll to position [2187, 0]
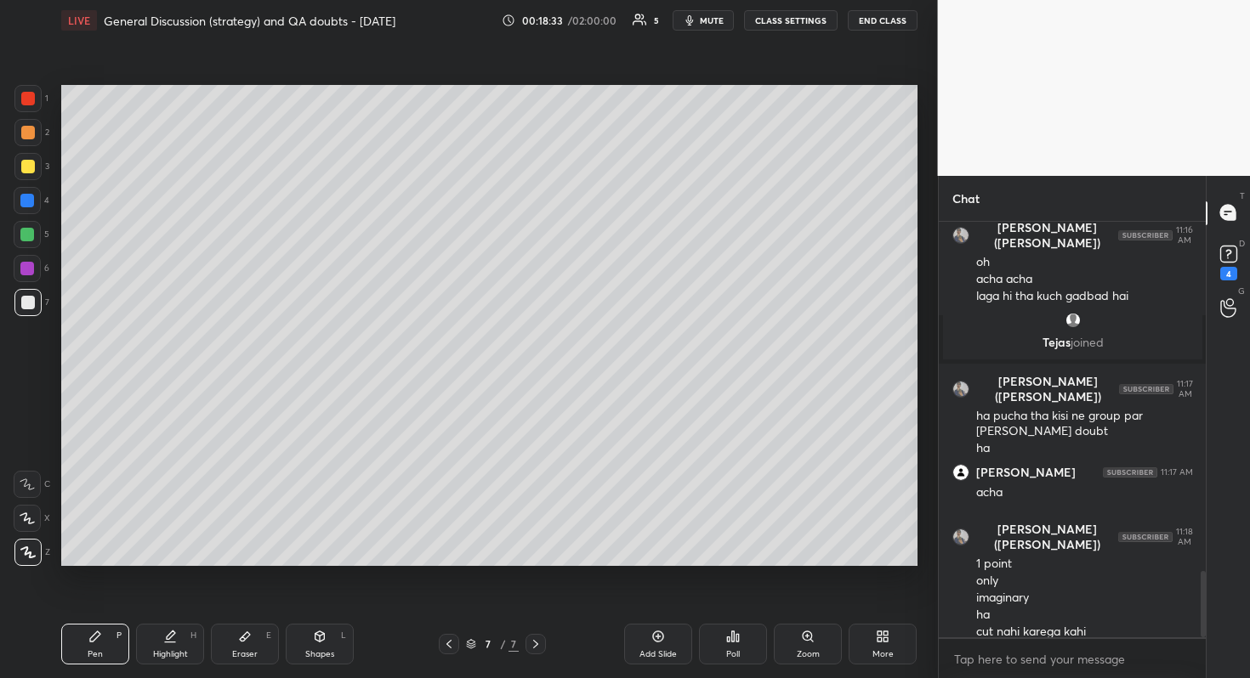
click at [723, 588] on div "Setting up your live class Poll for secs No correct answer Start poll" at bounding box center [489, 326] width 870 height 570
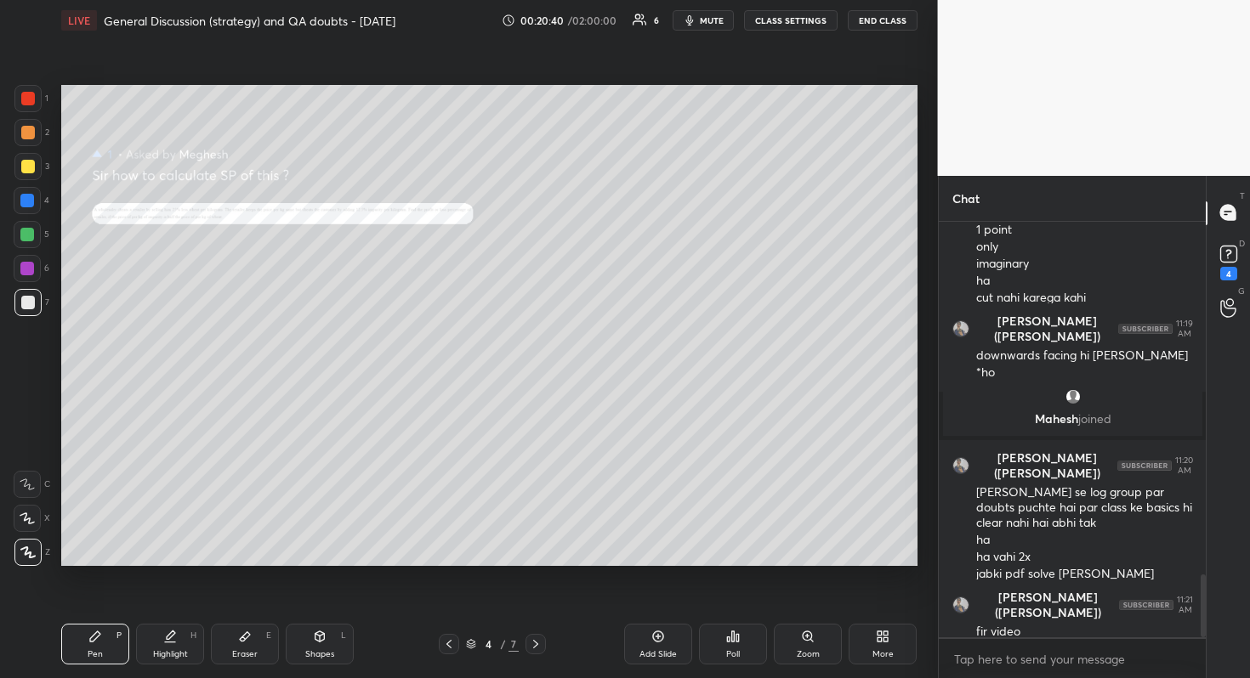
scroll to position [2344, 0]
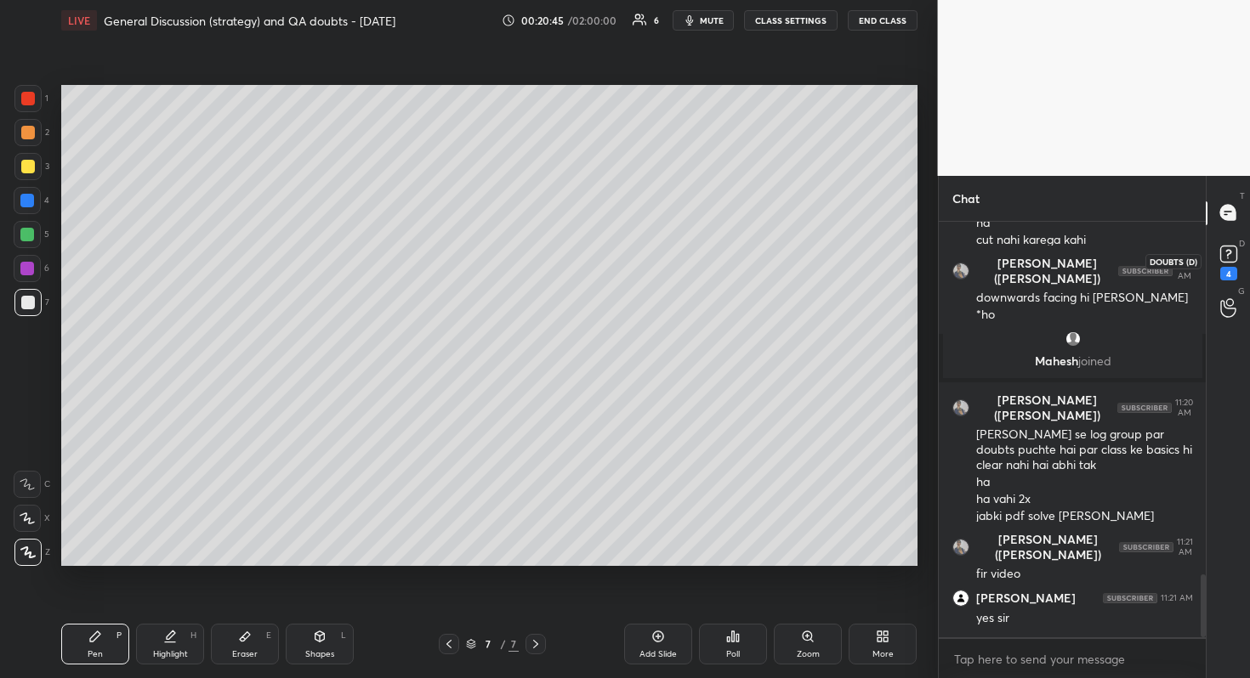
click at [1231, 254] on rect at bounding box center [1228, 254] width 16 height 16
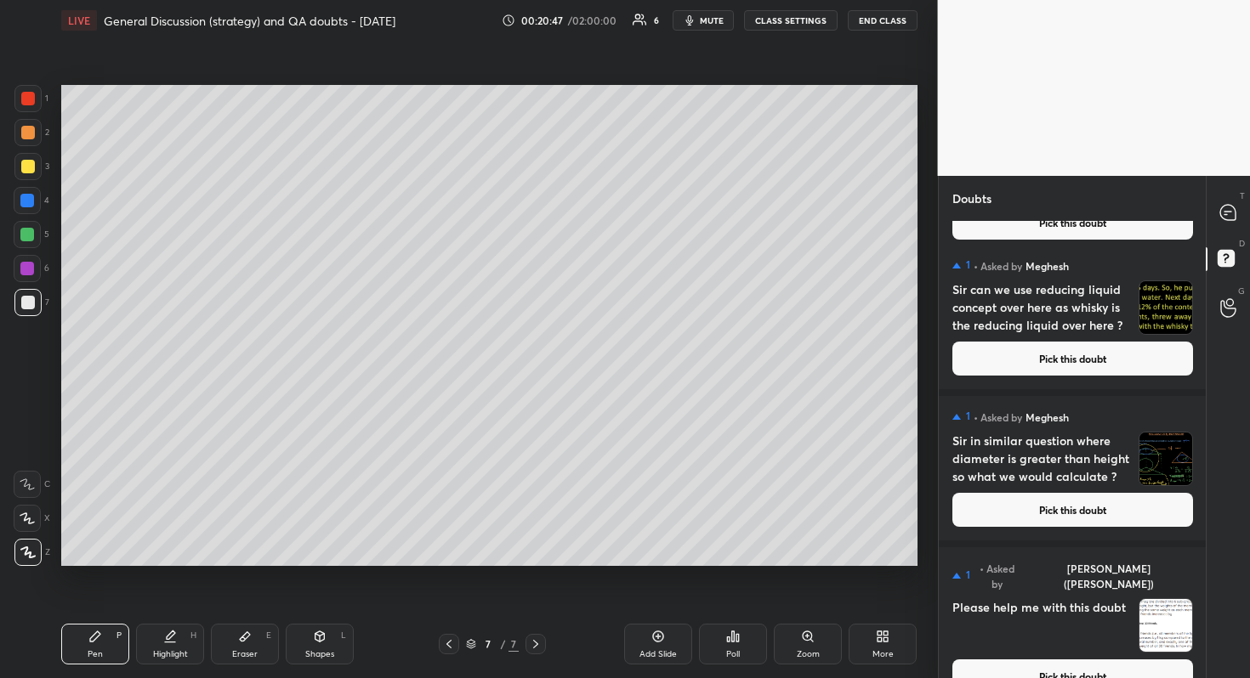
scroll to position [148, 0]
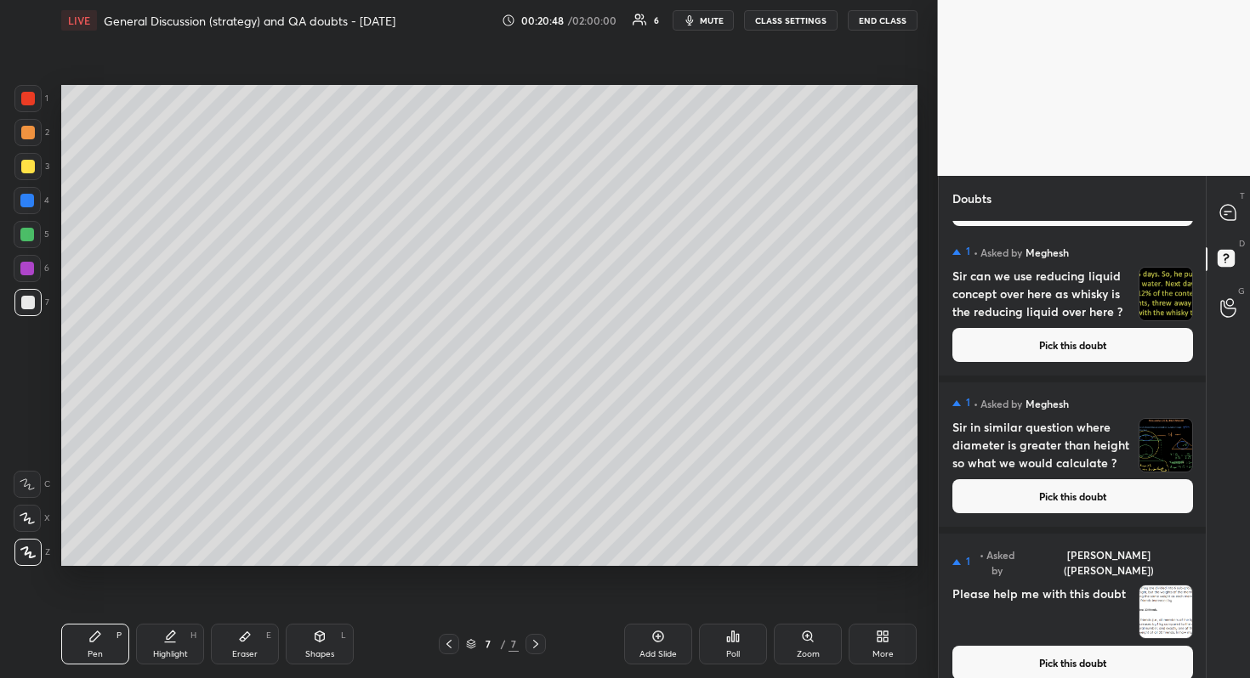
click at [1095, 604] on button "Pick this doubt" at bounding box center [1072, 663] width 241 height 34
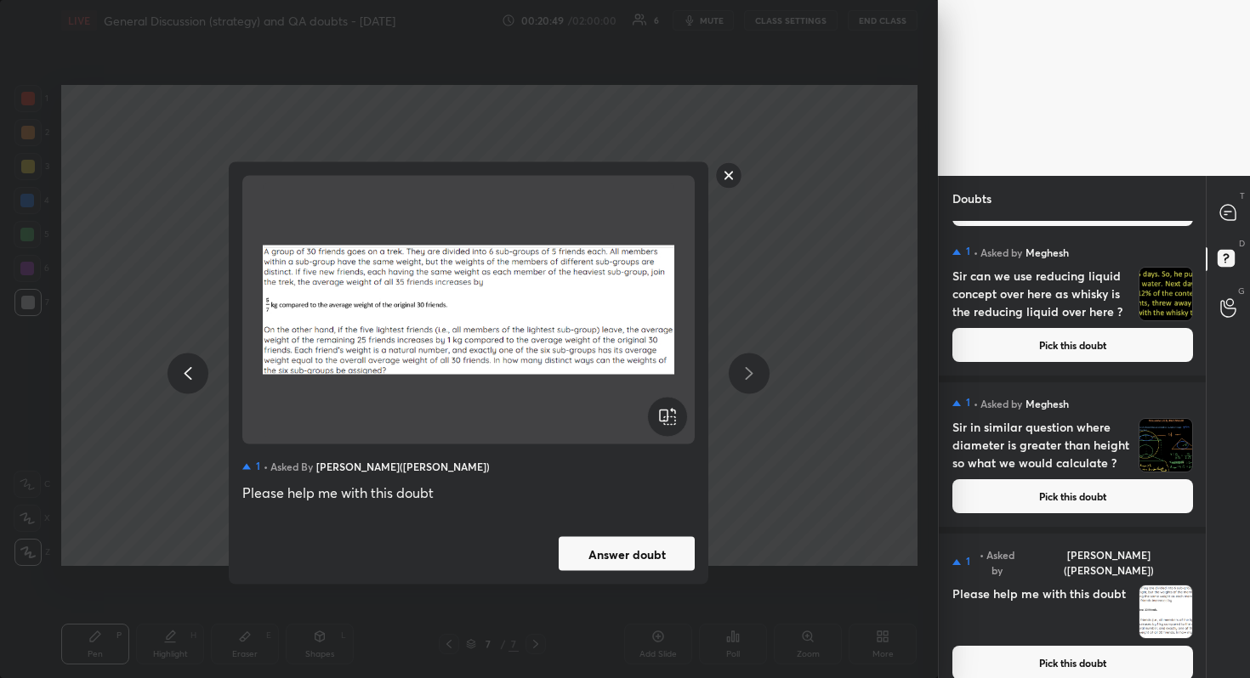
click at [647, 564] on button "Answer doubt" at bounding box center [627, 554] width 136 height 34
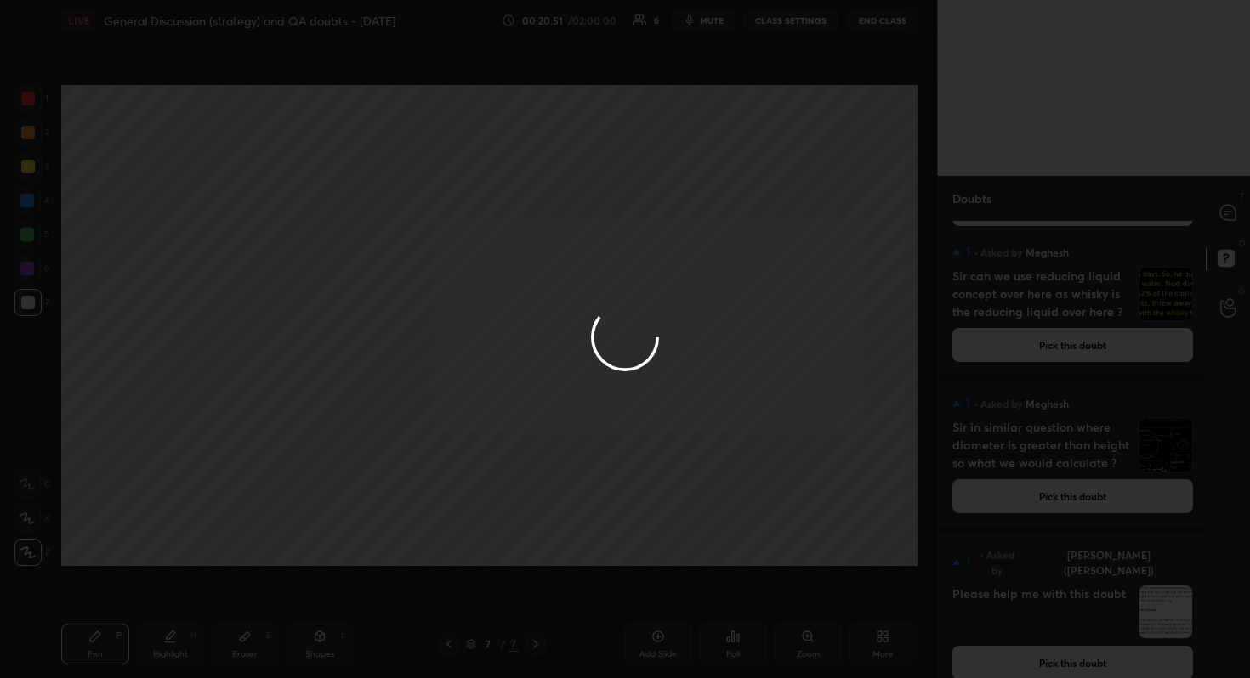
scroll to position [0, 0]
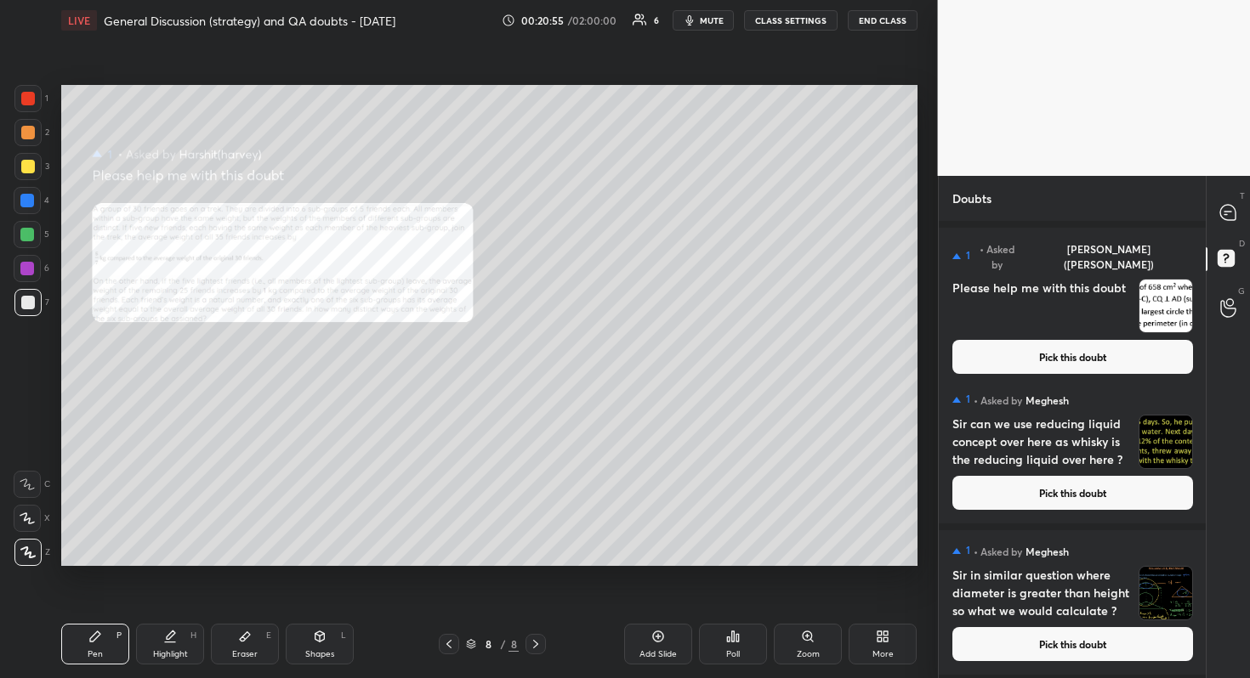
click at [1079, 604] on button "Pick this doubt" at bounding box center [1072, 644] width 241 height 34
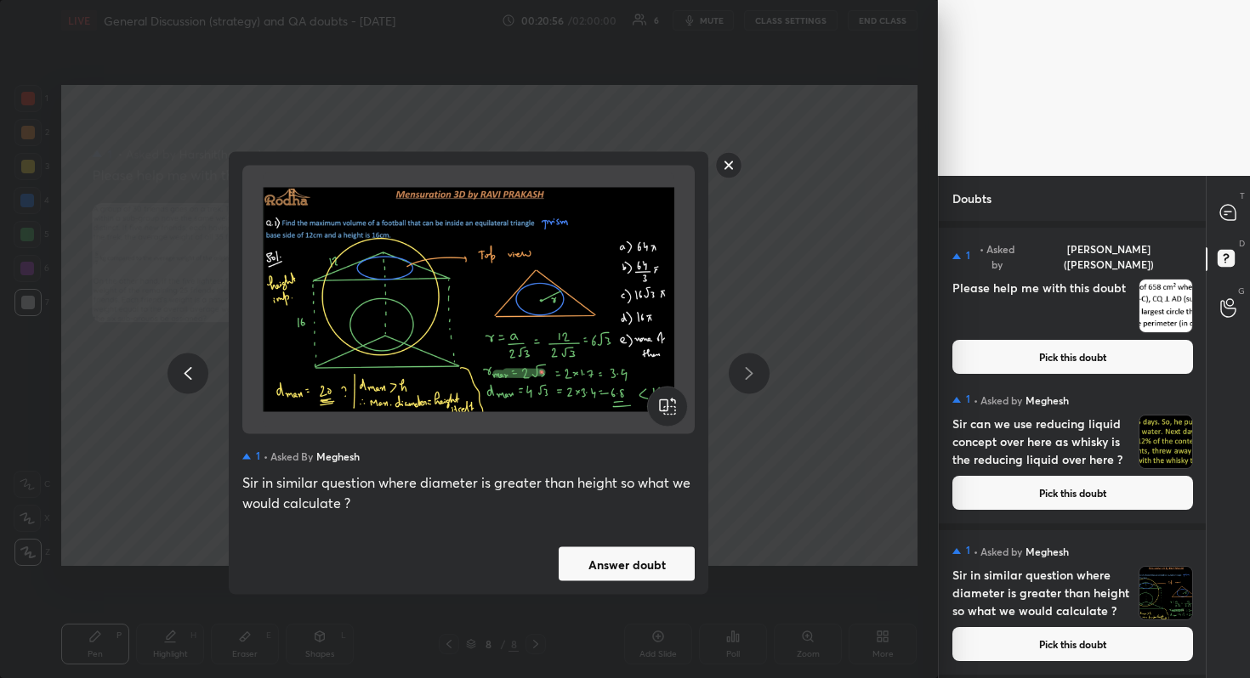
click at [656, 558] on button "Answer doubt" at bounding box center [627, 564] width 136 height 34
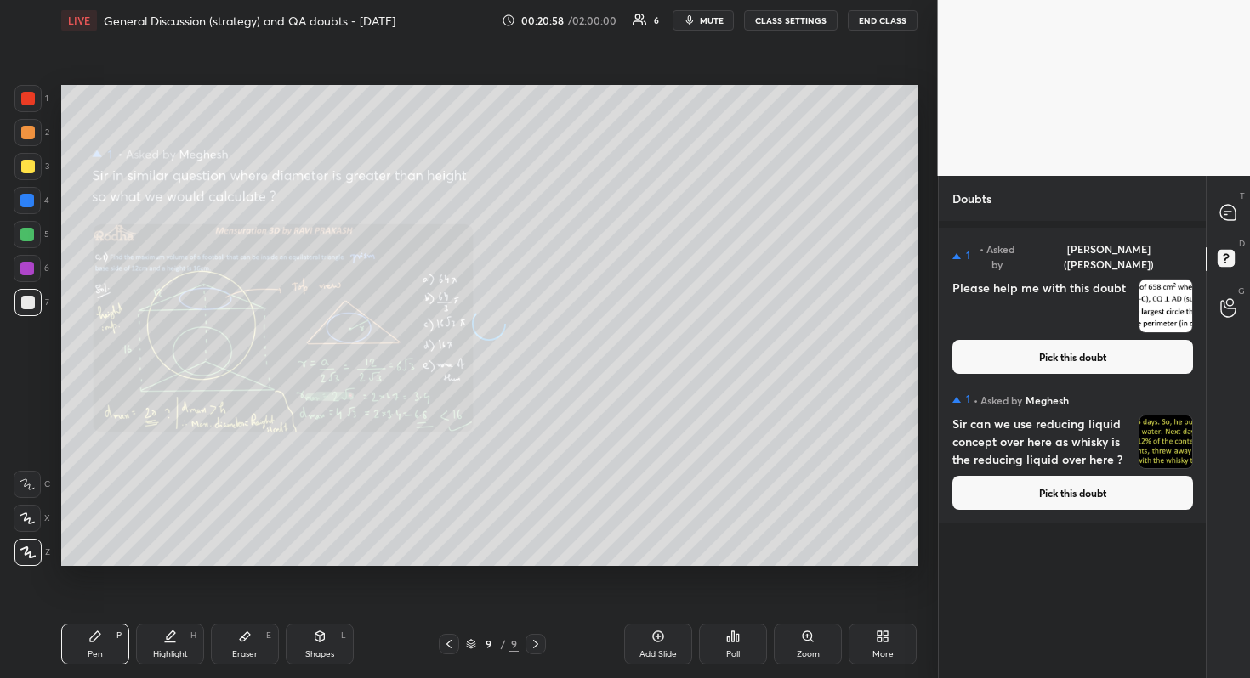
click at [1115, 490] on button "Pick this doubt" at bounding box center [1072, 493] width 241 height 34
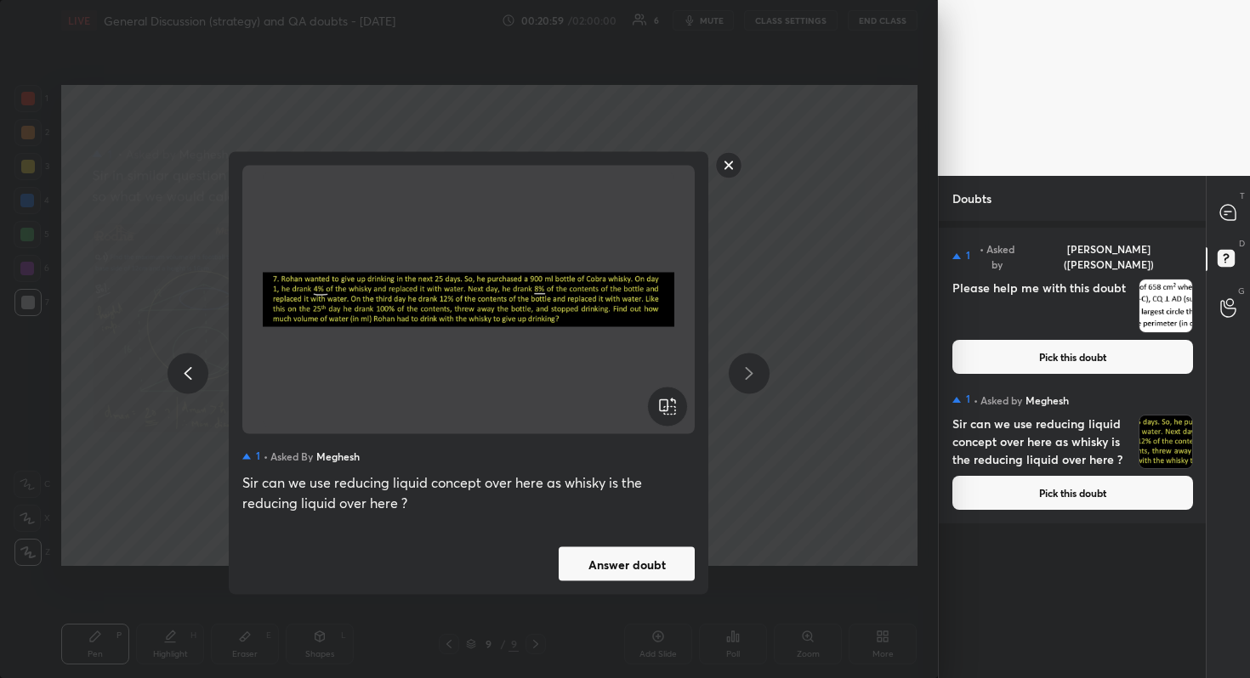
click at [639, 564] on button "Answer doubt" at bounding box center [627, 564] width 136 height 34
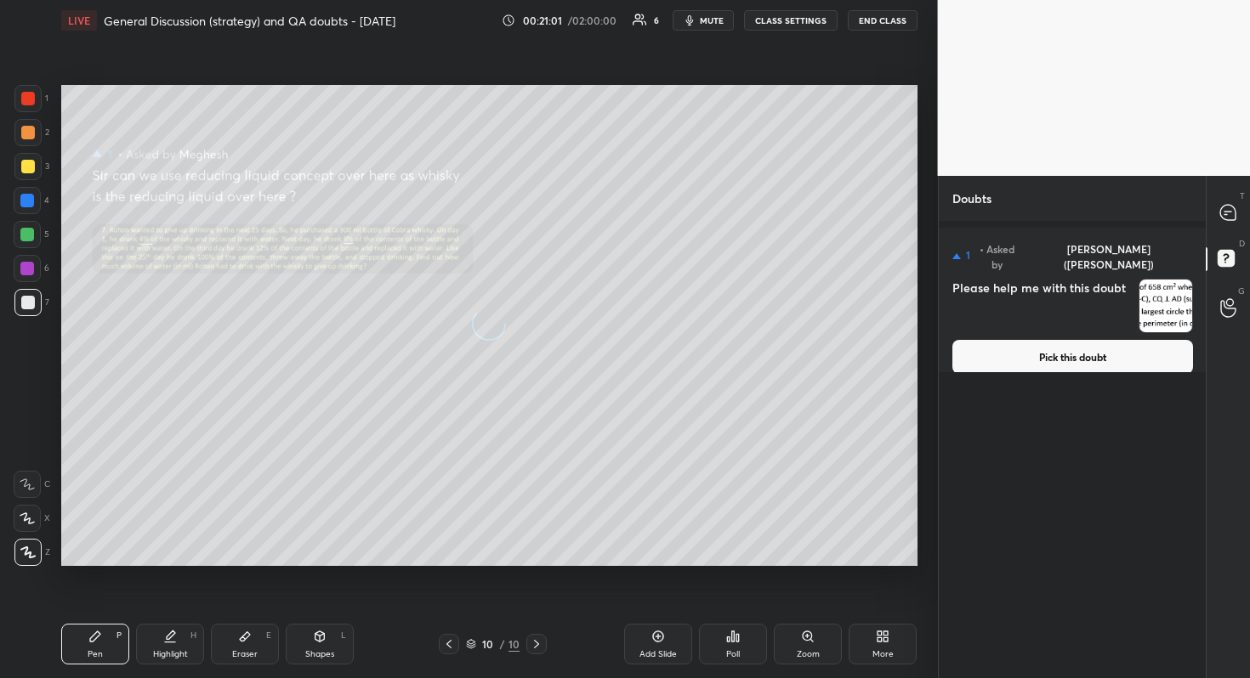
click at [1089, 340] on button "Pick this doubt" at bounding box center [1072, 357] width 241 height 34
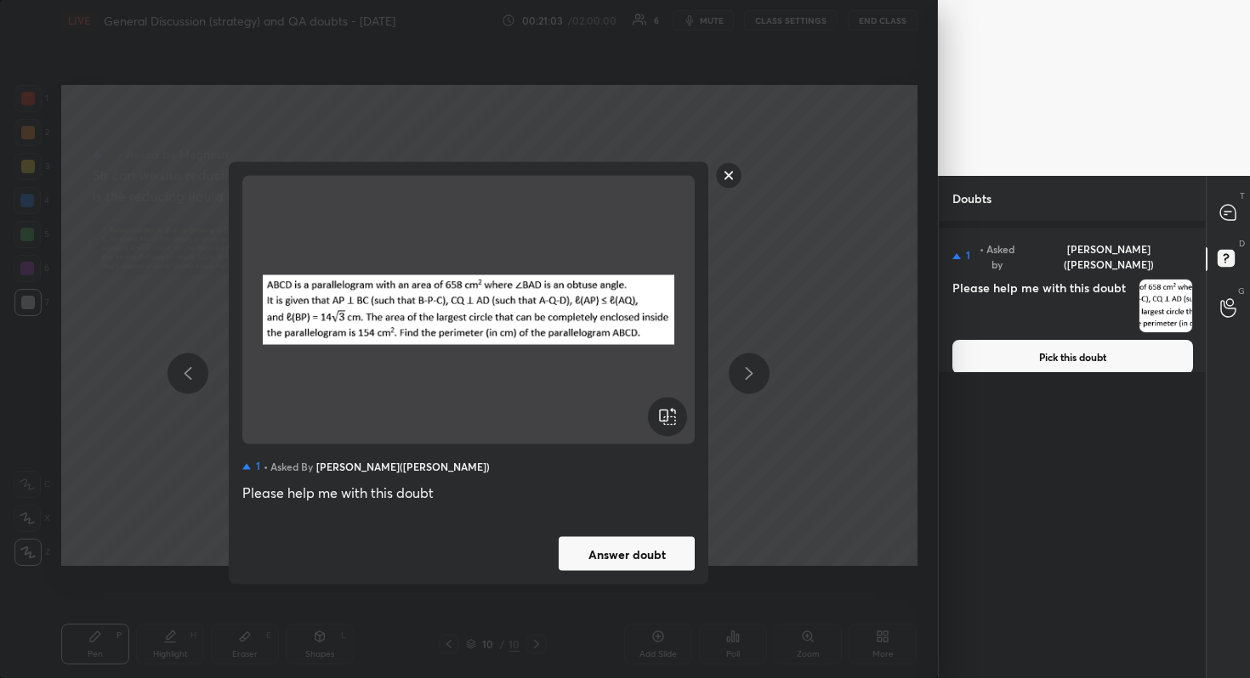
click at [627, 554] on button "Answer doubt" at bounding box center [627, 554] width 136 height 34
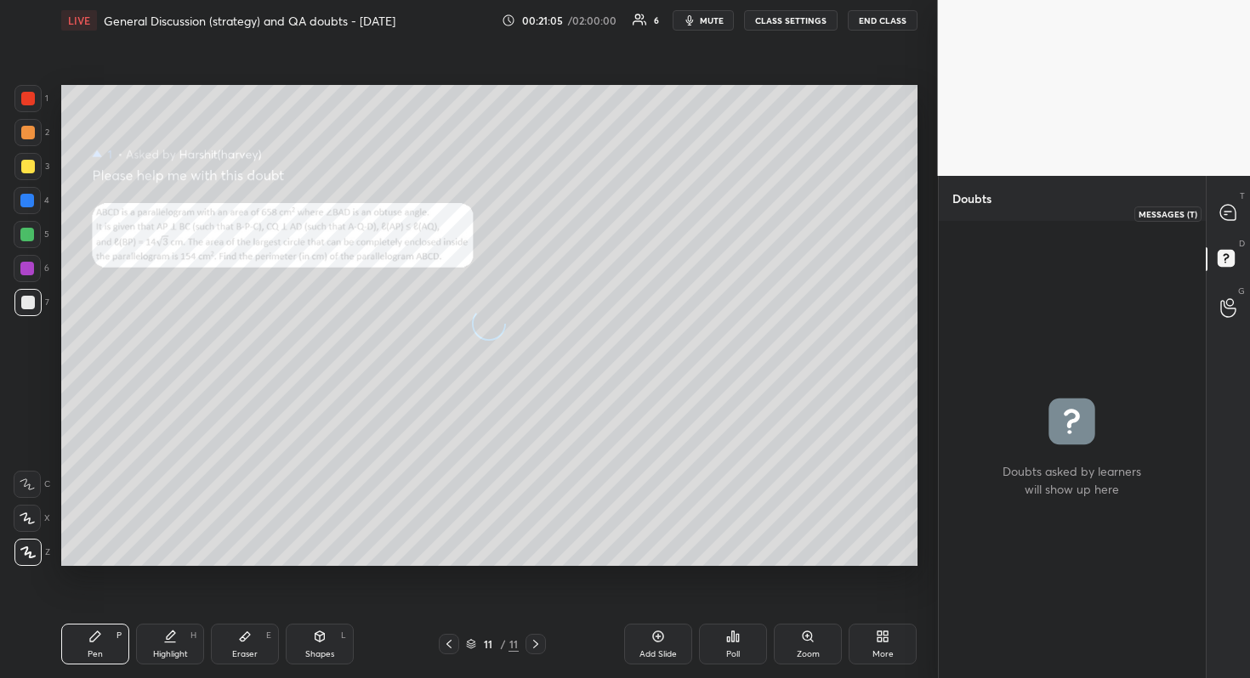
click at [1235, 219] on icon at bounding box center [1227, 212] width 15 height 15
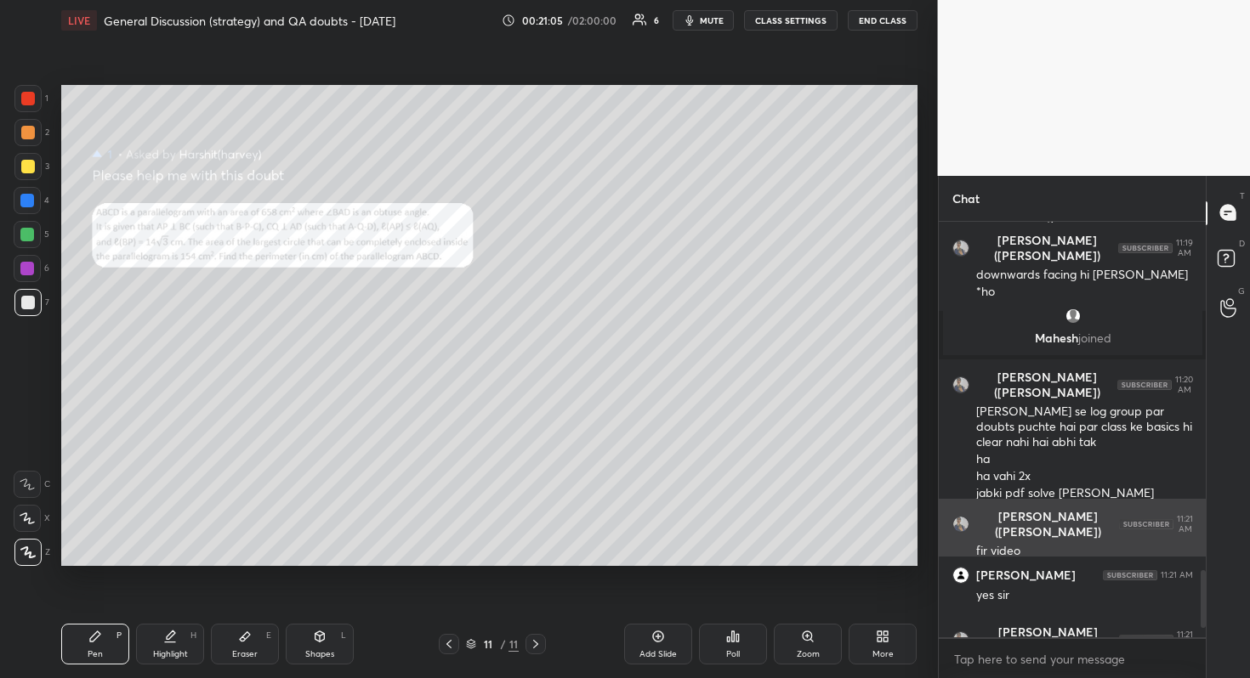
scroll to position [2588, 0]
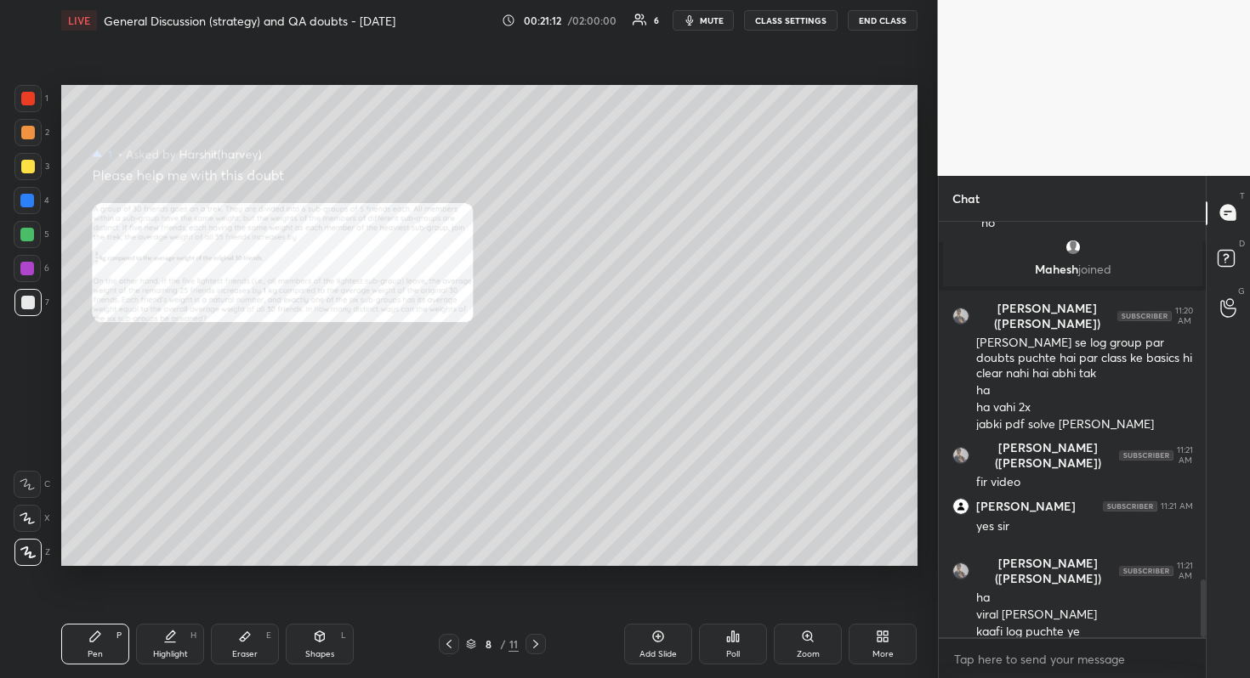
click at [816, 604] on div "Zoom" at bounding box center [808, 644] width 68 height 41
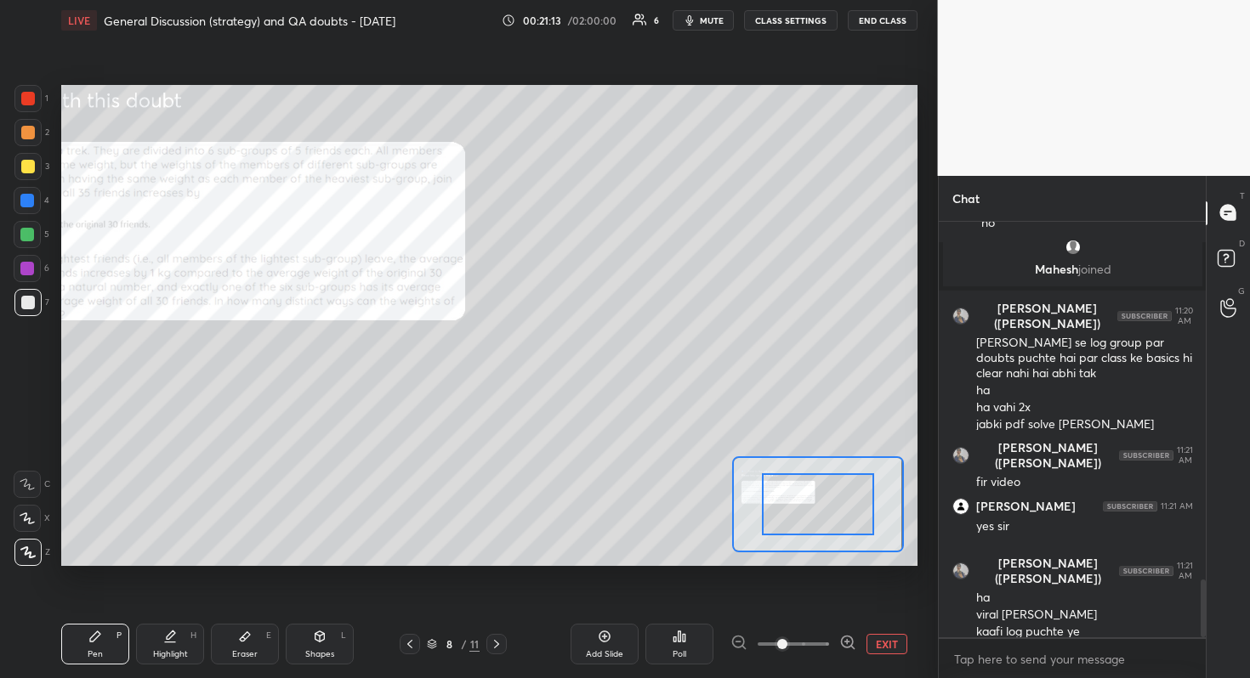
click at [816, 604] on span at bounding box center [792, 645] width 71 height 26
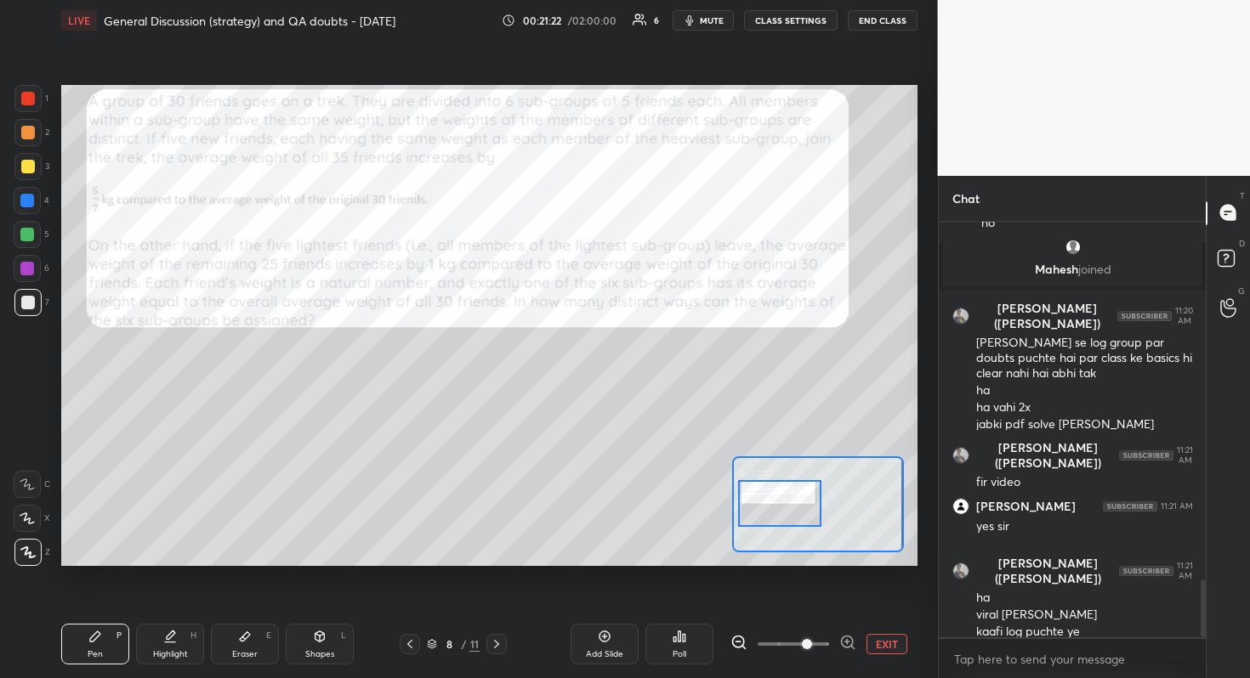
drag, startPoint x: 810, startPoint y: 503, endPoint x: 772, endPoint y: 502, distance: 38.3
click at [772, 502] on div at bounding box center [780, 503] width 84 height 47
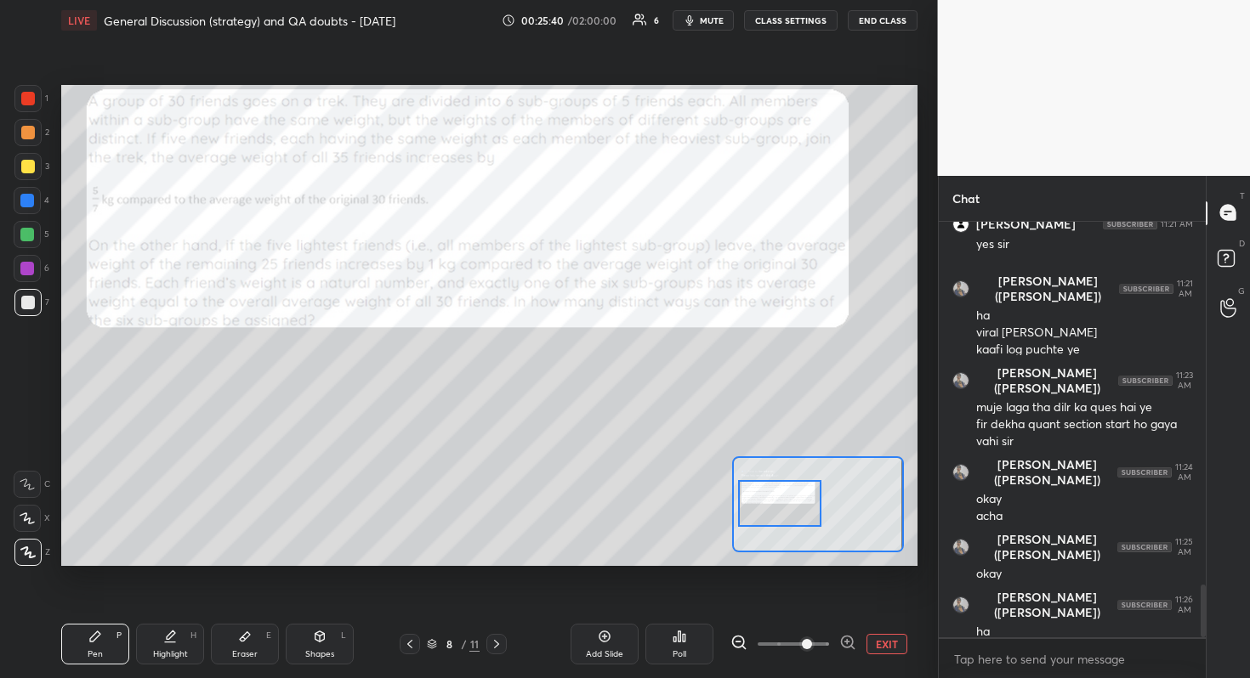
scroll to position [2887, 0]
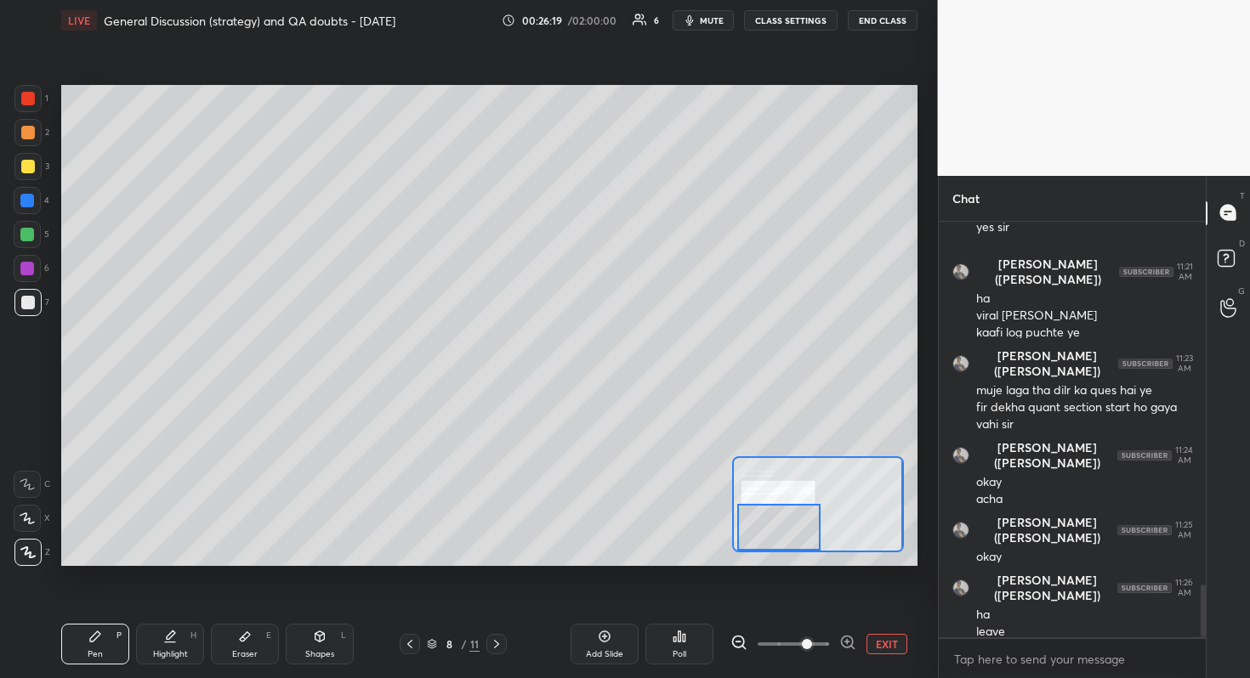
drag, startPoint x: 786, startPoint y: 508, endPoint x: 785, endPoint y: 534, distance: 26.4
click at [785, 534] on div at bounding box center [779, 527] width 84 height 47
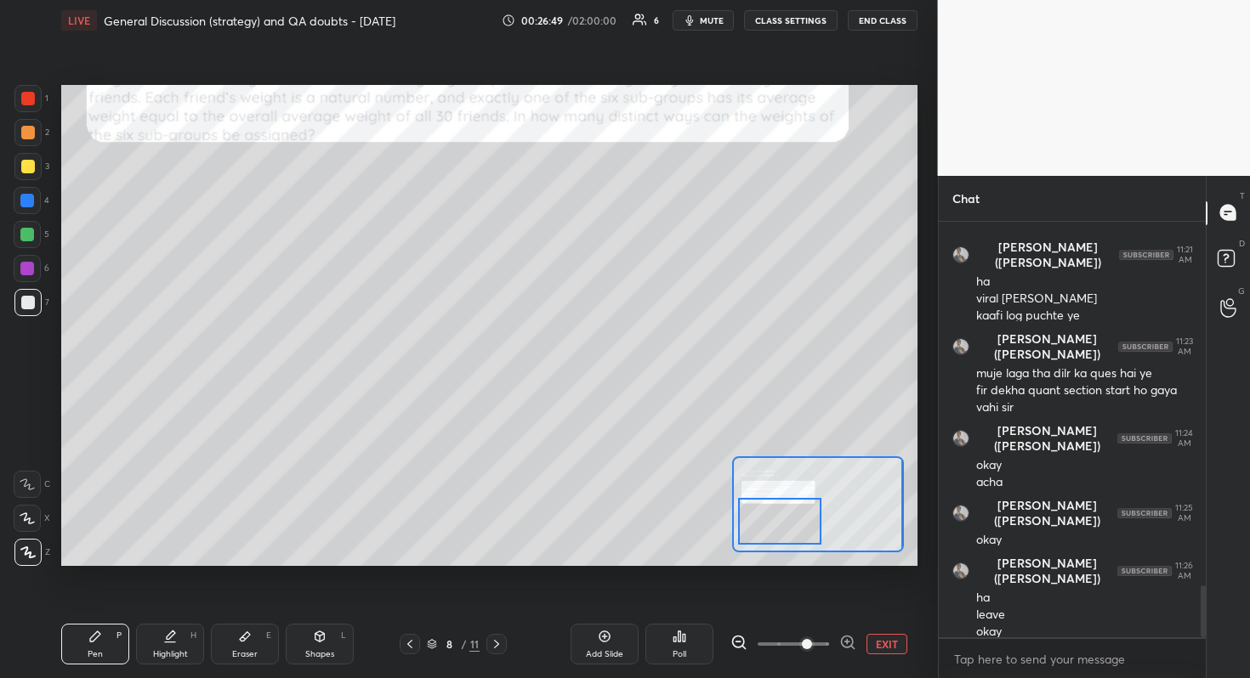
click at [797, 517] on div at bounding box center [780, 521] width 84 height 47
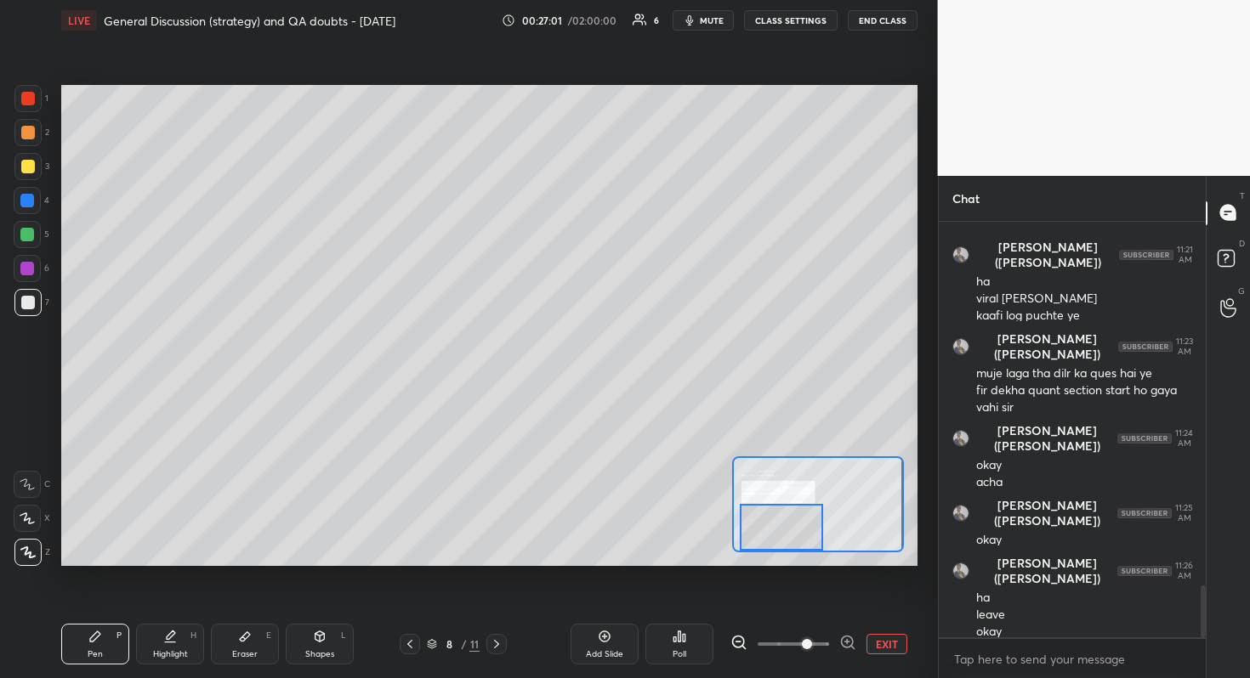
drag, startPoint x: 783, startPoint y: 541, endPoint x: 785, endPoint y: 552, distance: 11.2
click at [785, 552] on div at bounding box center [817, 505] width 171 height 96
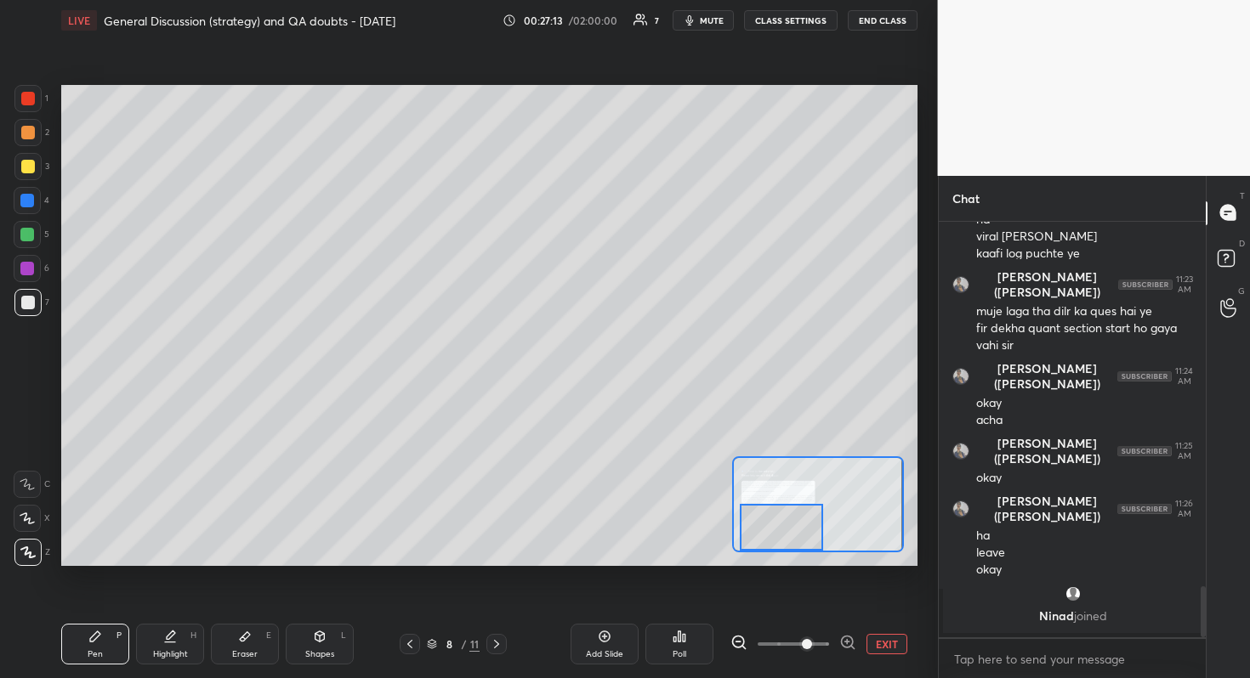
click at [258, 604] on div "Eraser E" at bounding box center [245, 644] width 68 height 41
drag, startPoint x: 96, startPoint y: 651, endPoint x: 100, endPoint y: 637, distance: 15.1
click at [99, 604] on div "Pen P" at bounding box center [95, 644] width 68 height 41
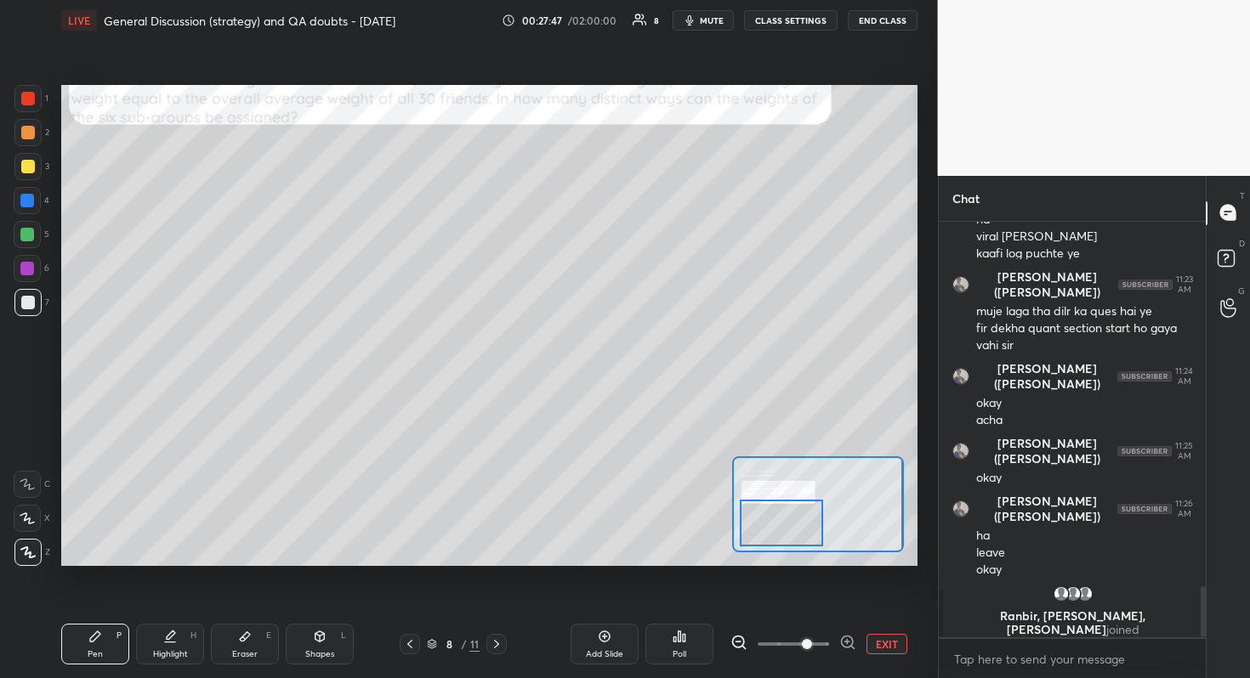
click at [809, 526] on div at bounding box center [782, 523] width 84 height 47
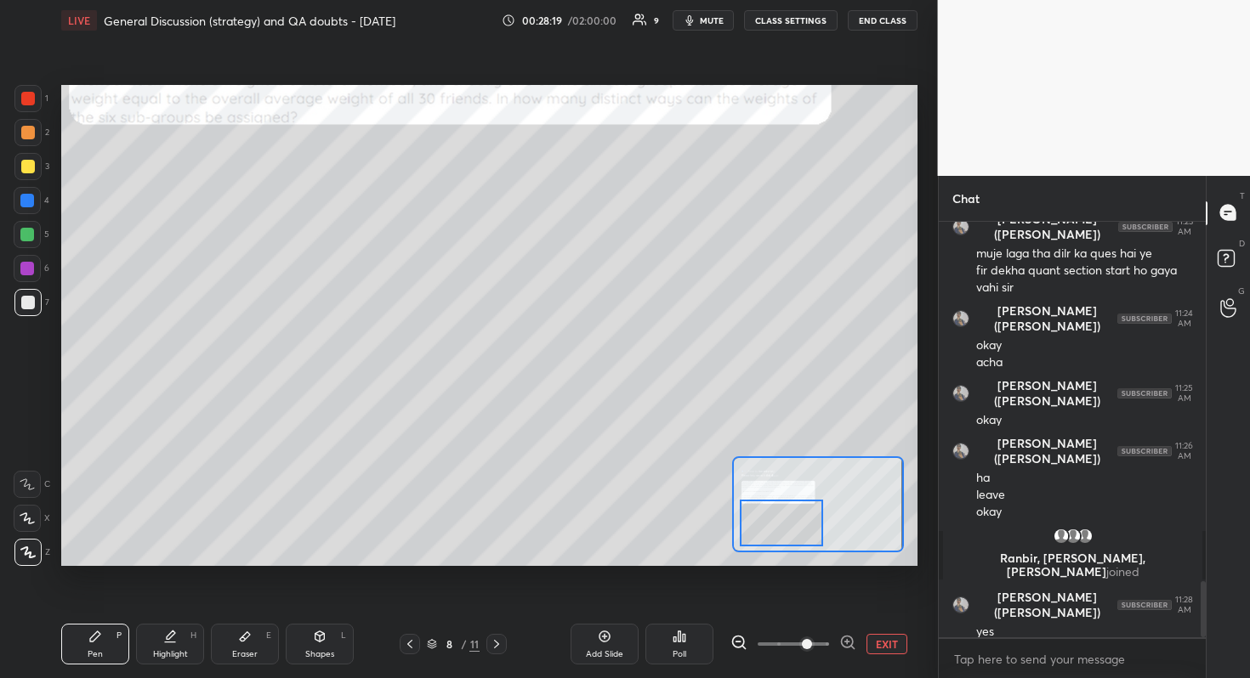
scroll to position [2670, 0]
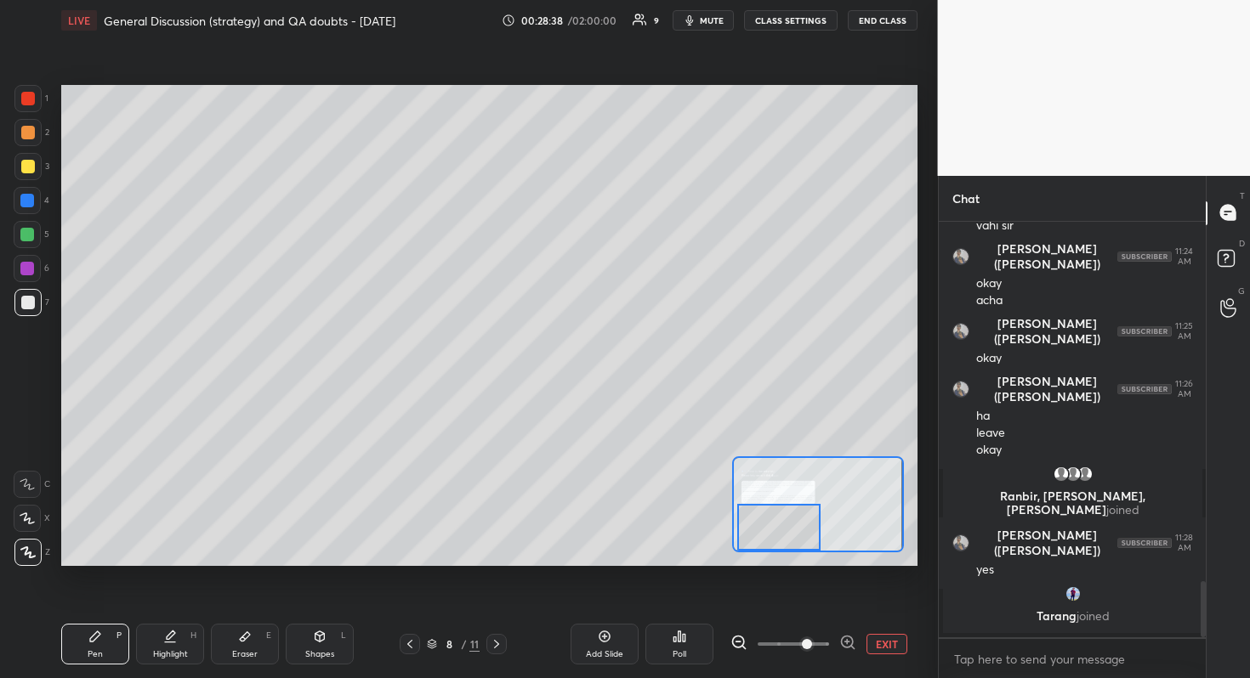
drag, startPoint x: 797, startPoint y: 528, endPoint x: 796, endPoint y: 549, distance: 21.3
click at [794, 550] on div at bounding box center [779, 527] width 84 height 47
click at [23, 162] on div at bounding box center [28, 167] width 14 height 14
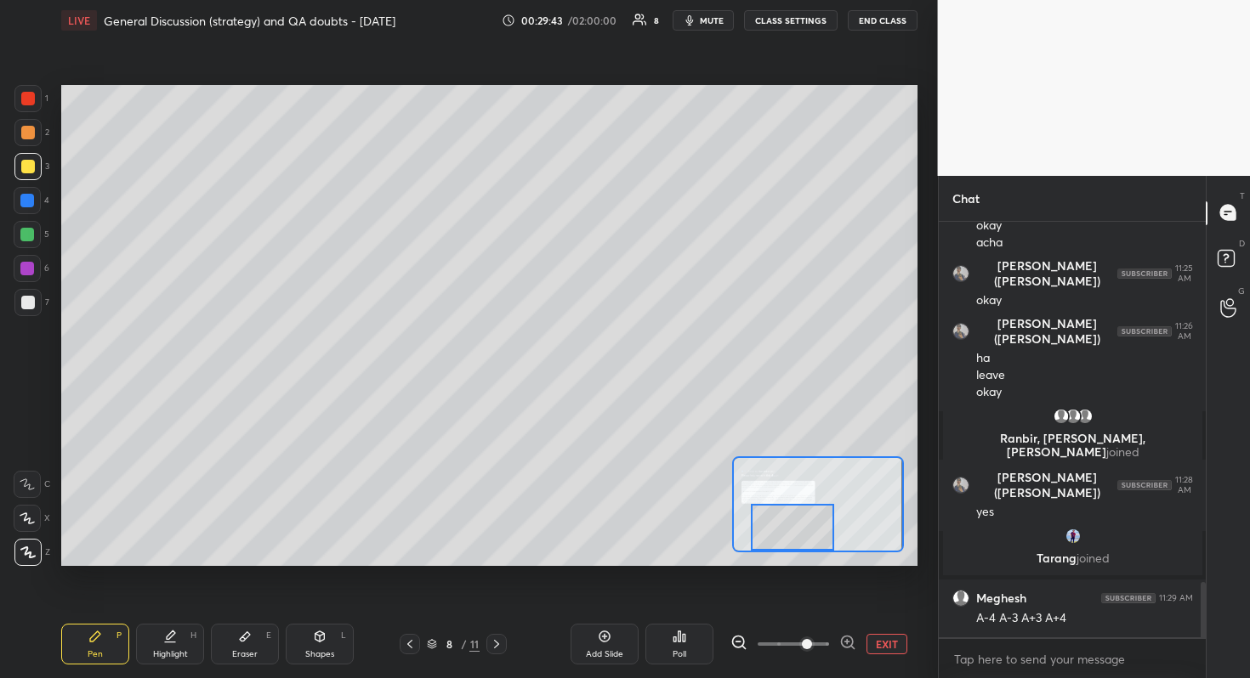
drag, startPoint x: 785, startPoint y: 528, endPoint x: 793, endPoint y: 531, distance: 9.2
click at [794, 531] on div at bounding box center [793, 527] width 84 height 47
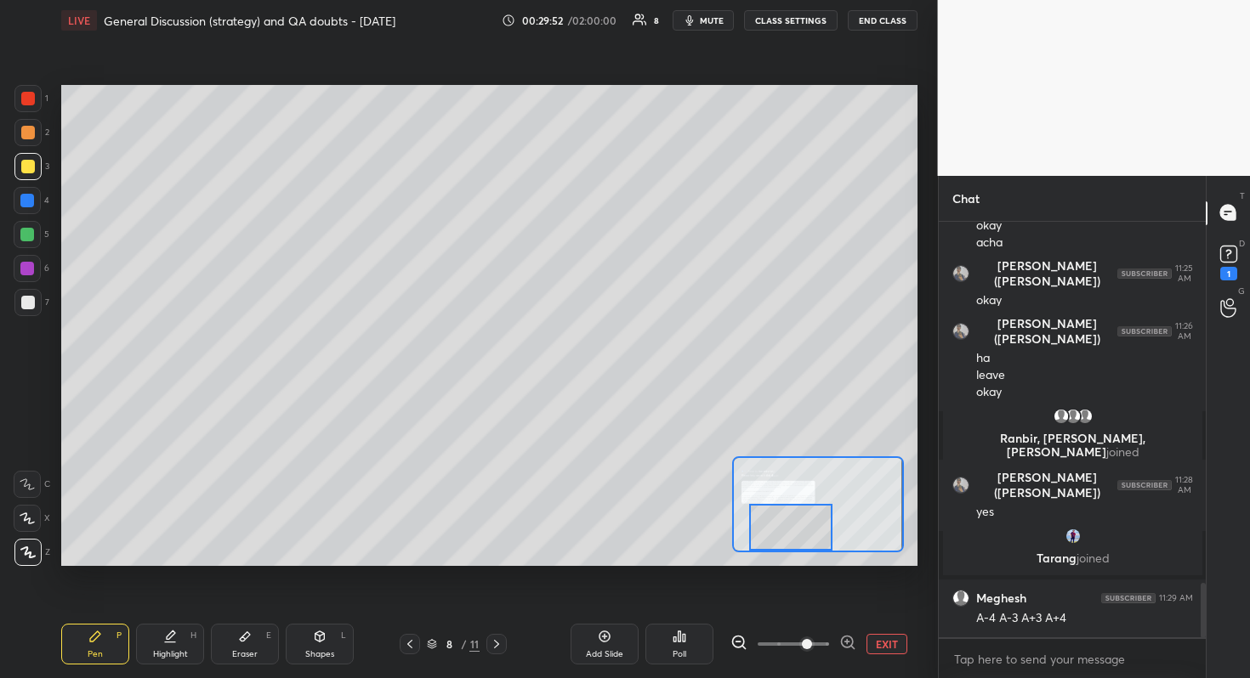
scroll to position [2786, 0]
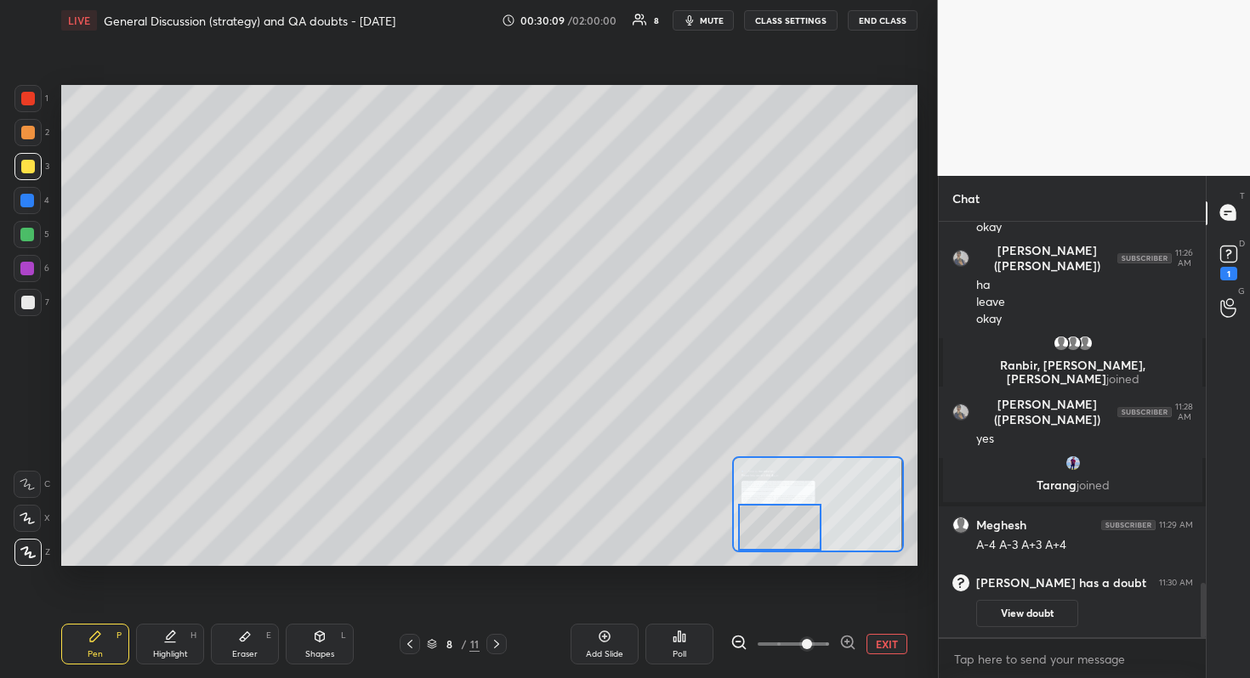
click at [796, 553] on div "Setting up your live class Poll for secs No correct answer Start poll" at bounding box center [489, 325] width 856 height 481
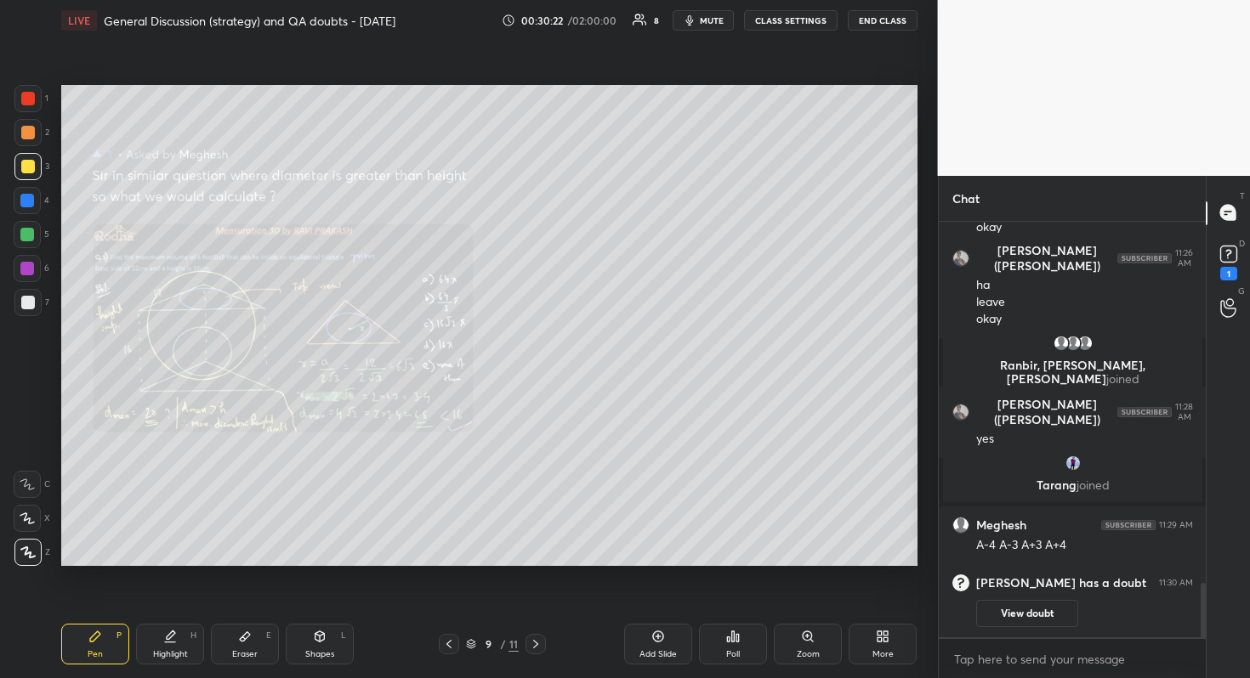
click at [809, 604] on div "Zoom" at bounding box center [808, 644] width 68 height 41
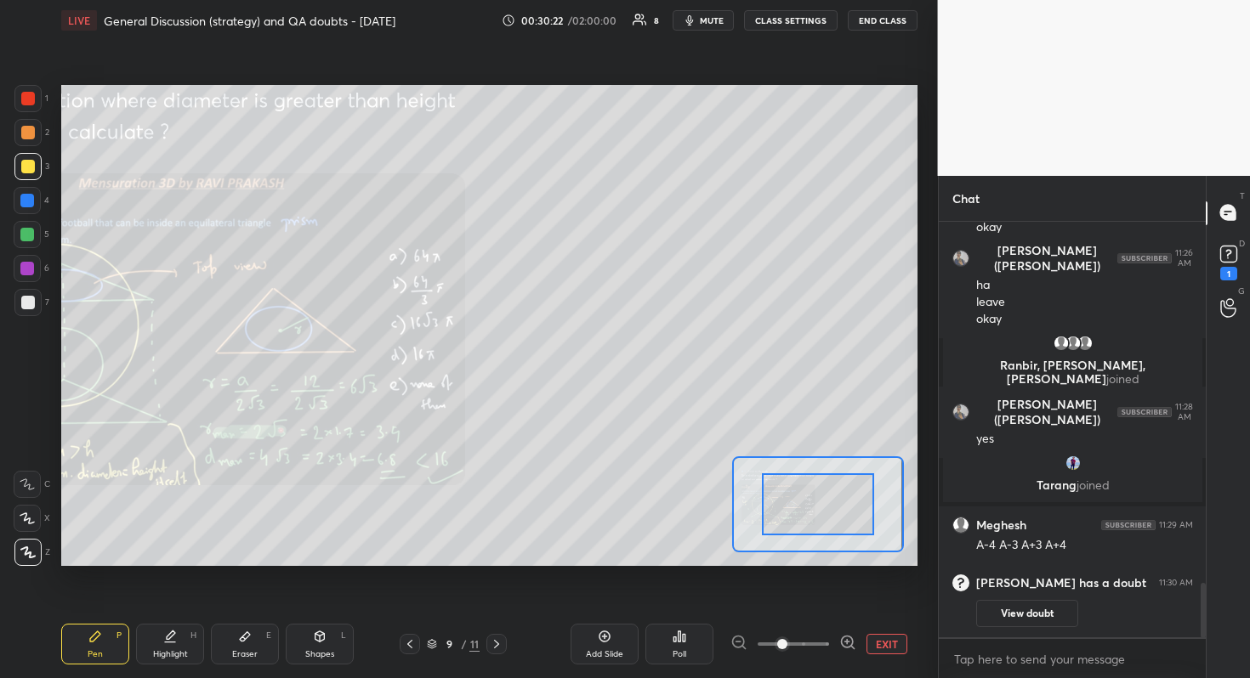
click at [809, 604] on span at bounding box center [792, 645] width 71 height 26
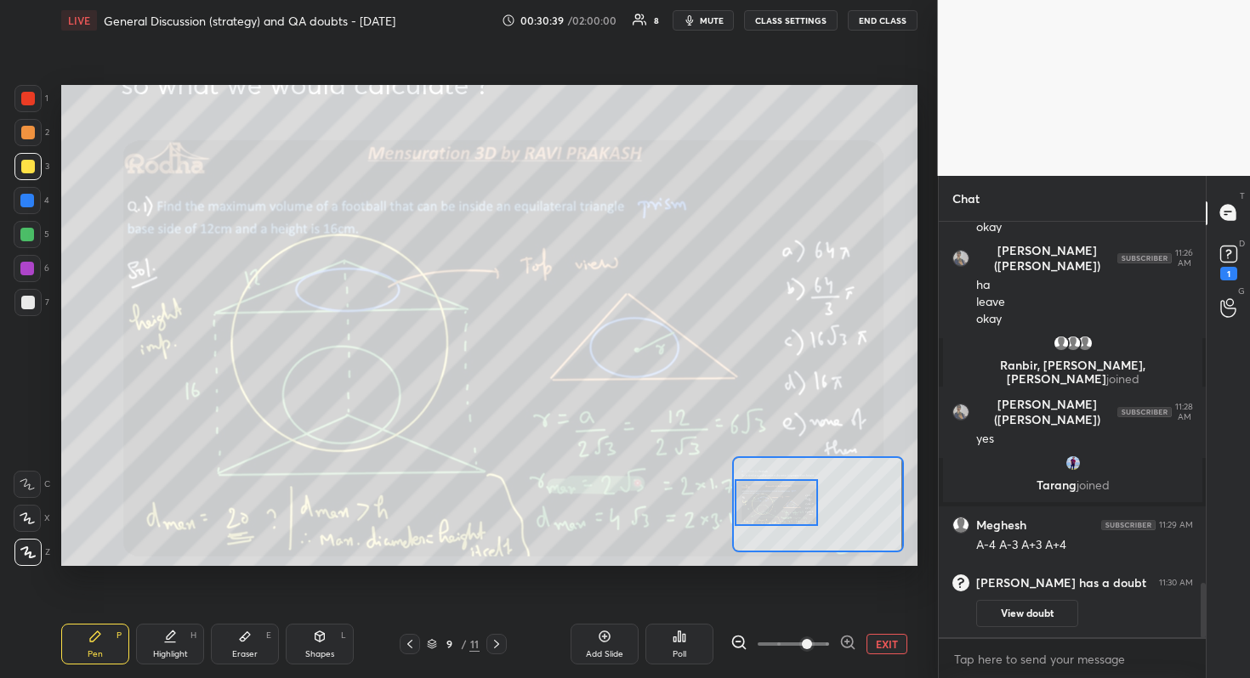
scroll to position [2828, 0]
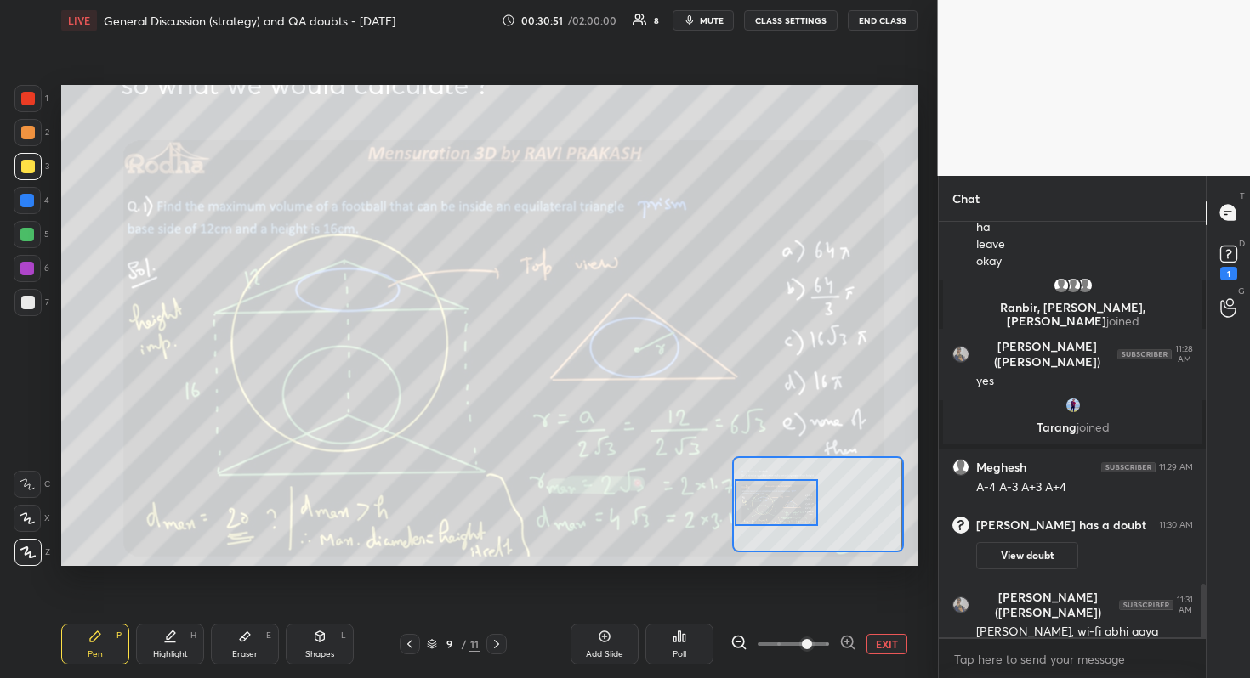
click at [708, 520] on div "Setting up your live class Poll for secs No correct answer Start poll" at bounding box center [489, 325] width 856 height 481
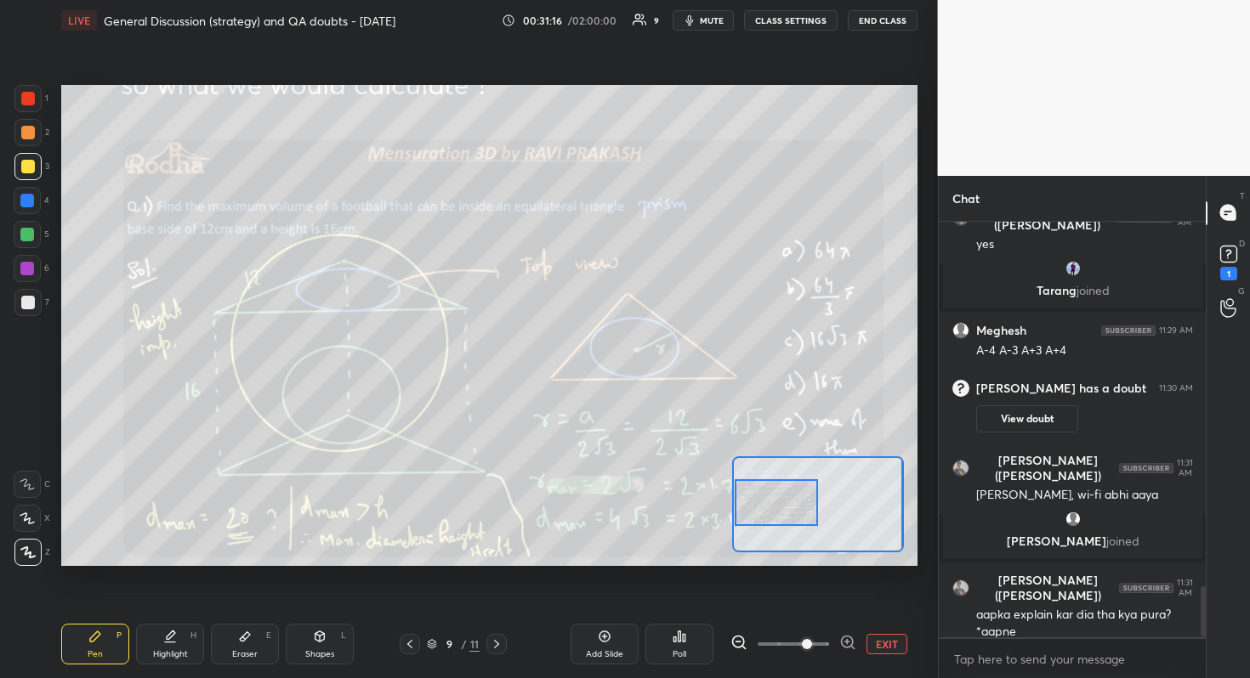
scroll to position [2967, 0]
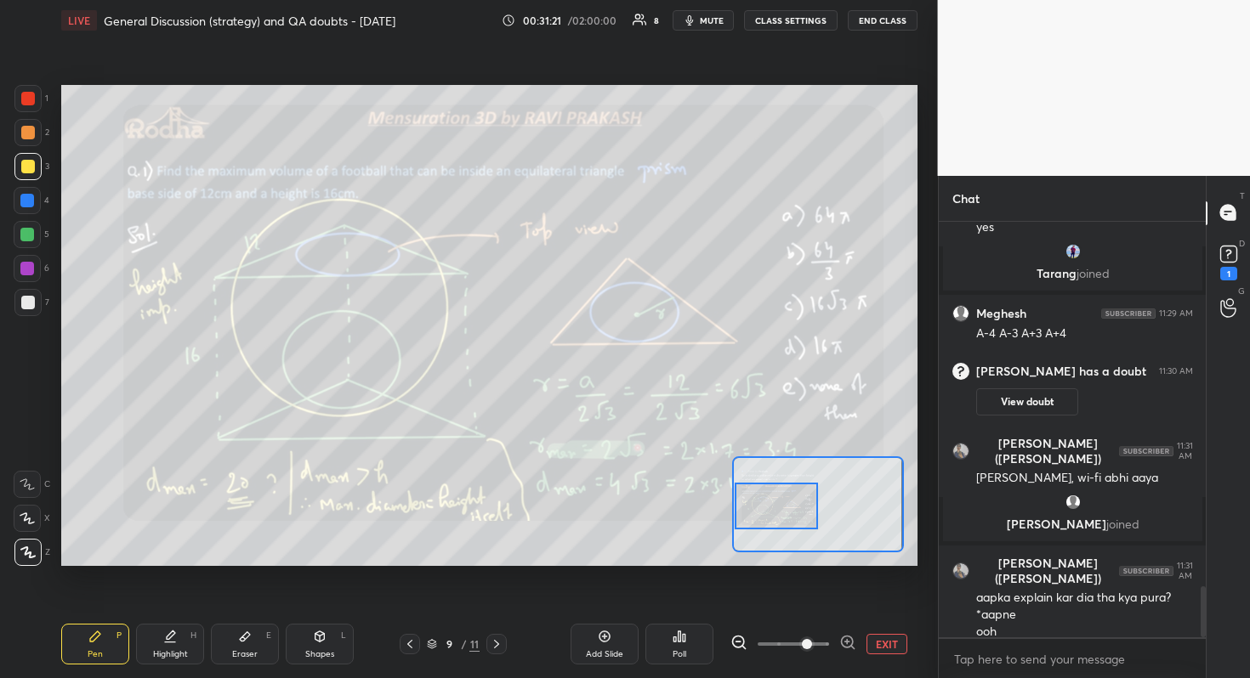
click at [784, 513] on div at bounding box center [777, 506] width 84 height 47
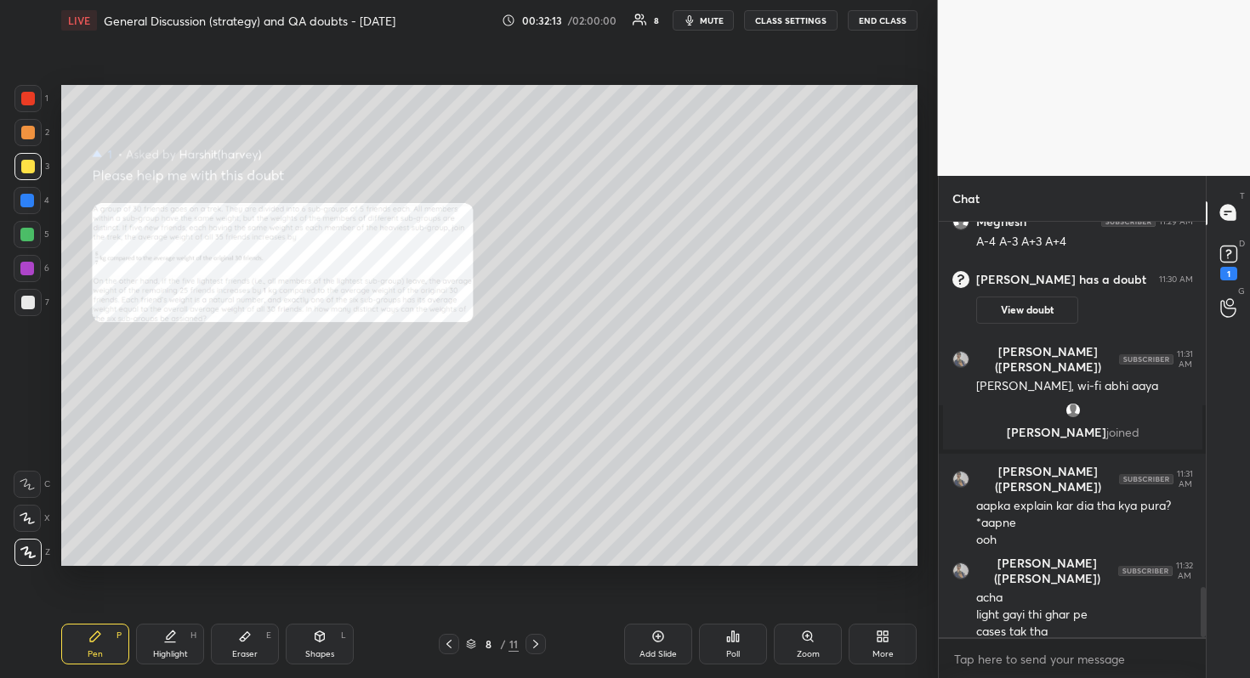
scroll to position [3163, 0]
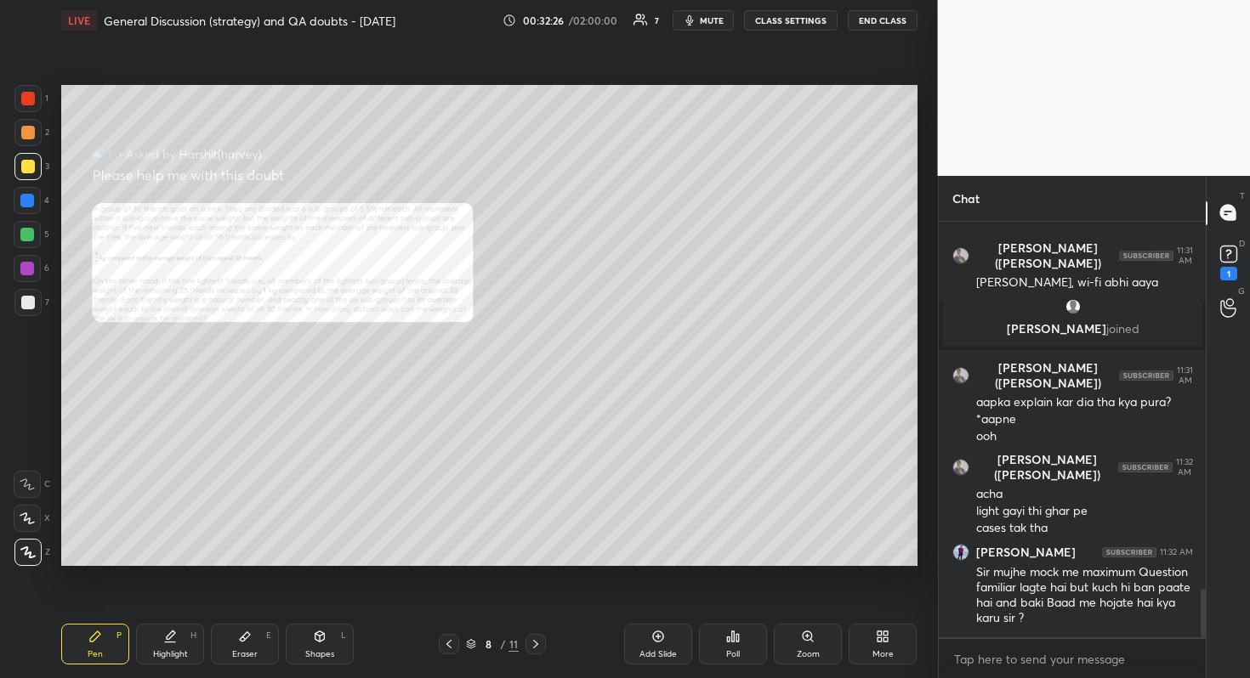
drag, startPoint x: 256, startPoint y: 650, endPoint x: 258, endPoint y: 624, distance: 25.6
click at [258, 604] on div "Eraser E" at bounding box center [245, 644] width 68 height 41
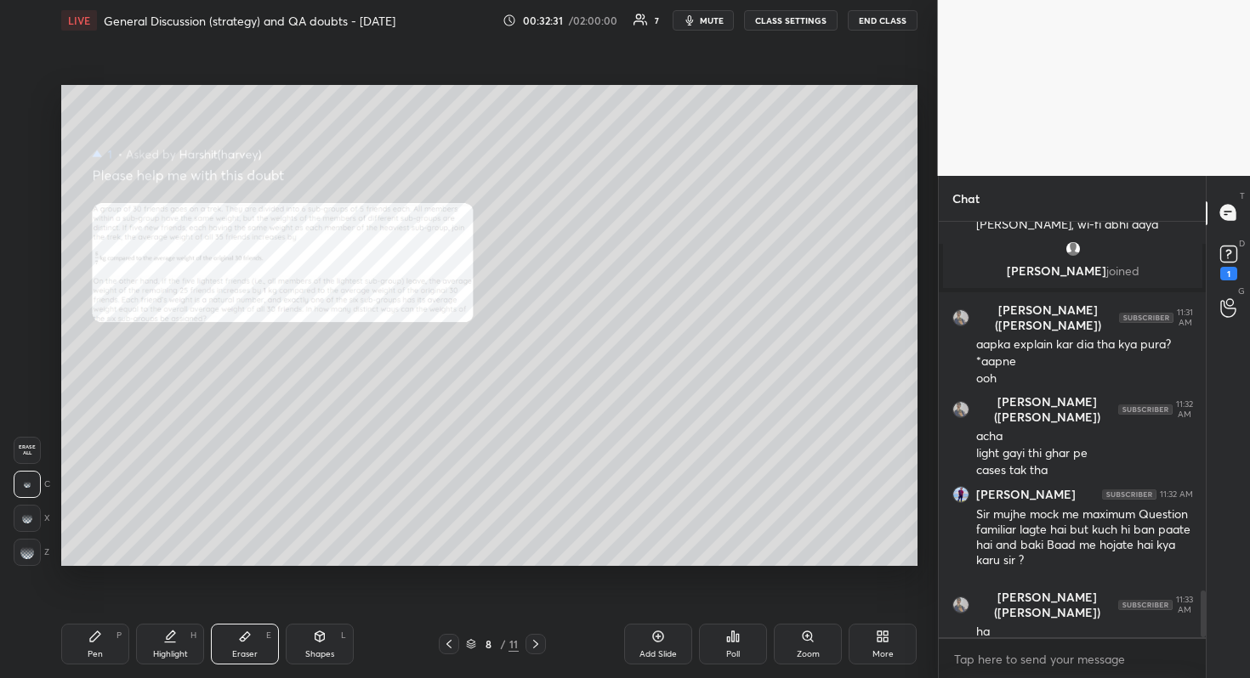
scroll to position [3282, 0]
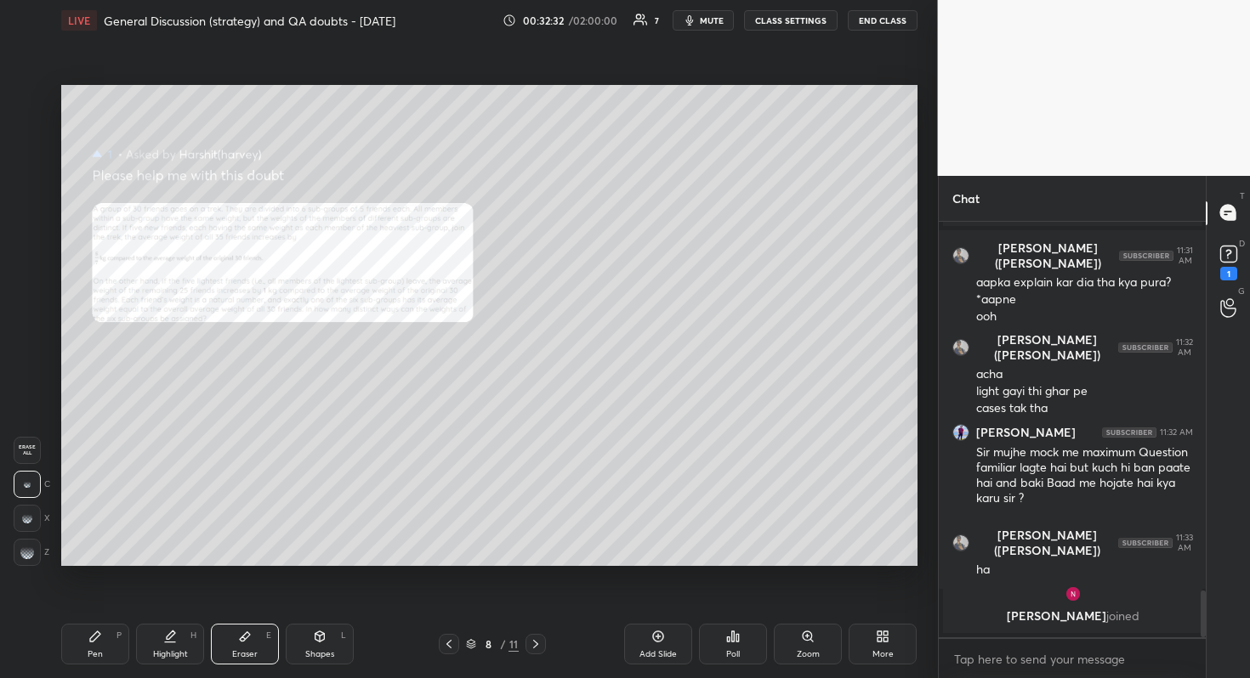
click at [103, 604] on div "Pen P" at bounding box center [95, 644] width 68 height 41
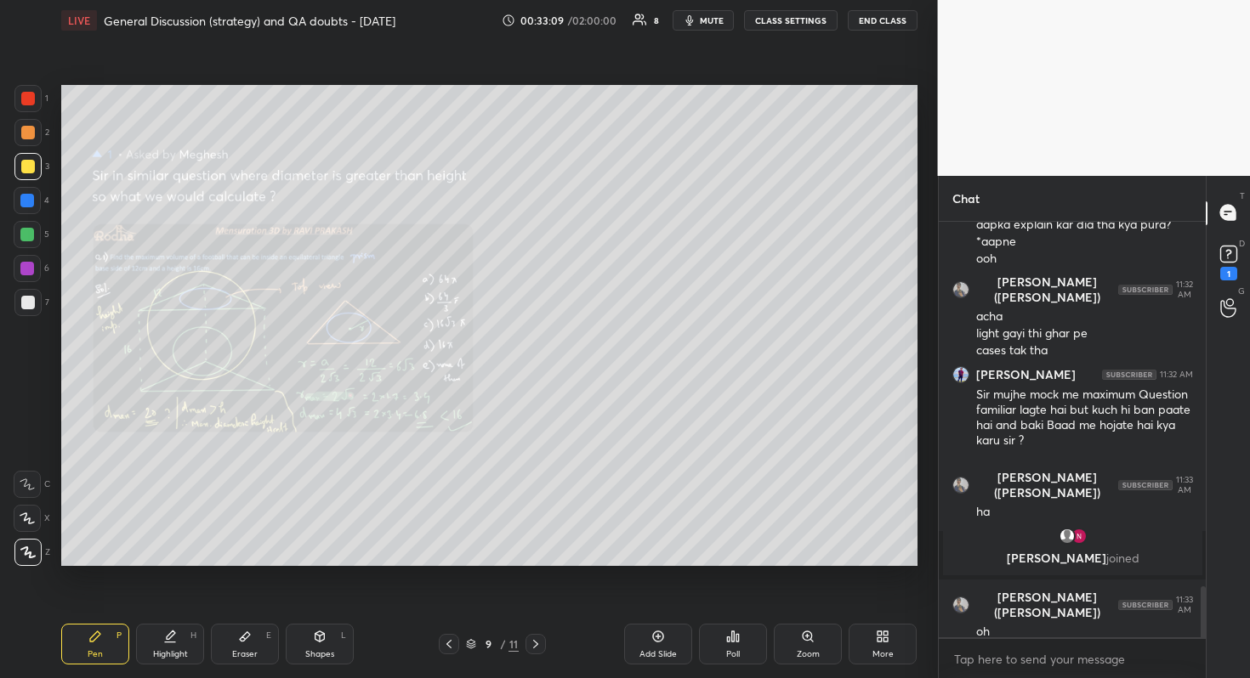
click at [804, 604] on div "Zoom" at bounding box center [808, 644] width 68 height 41
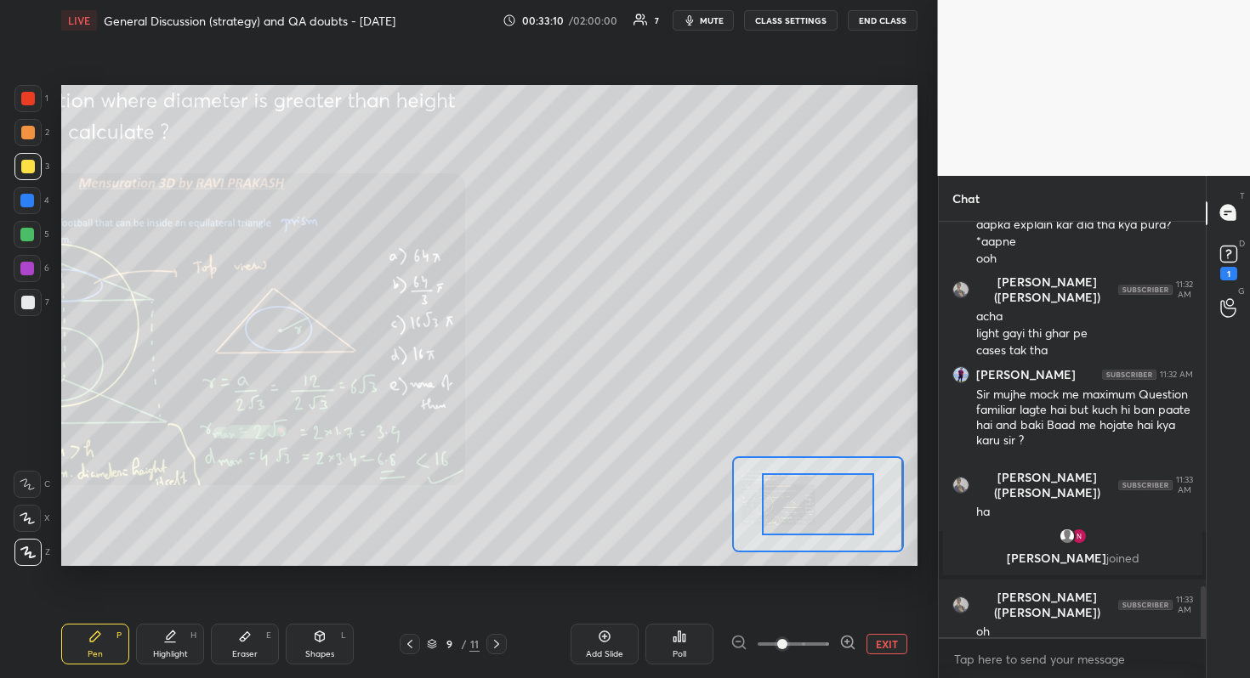
click at [804, 604] on span at bounding box center [792, 645] width 71 height 26
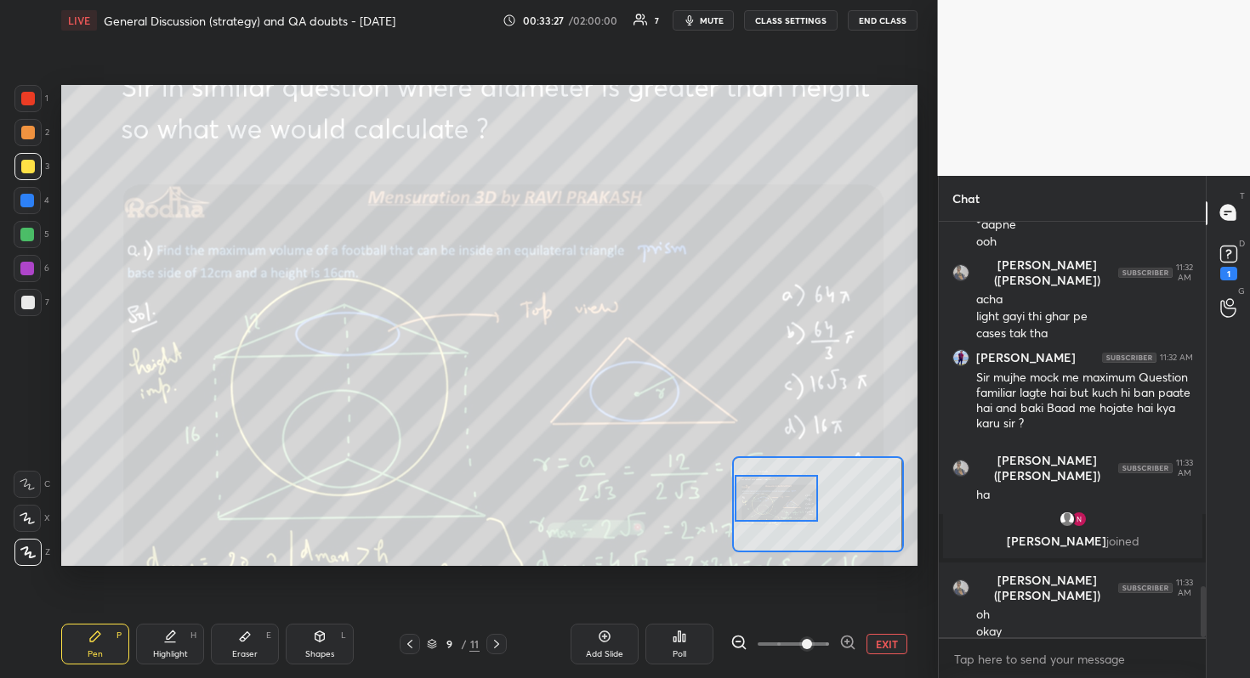
scroll to position [3036, 0]
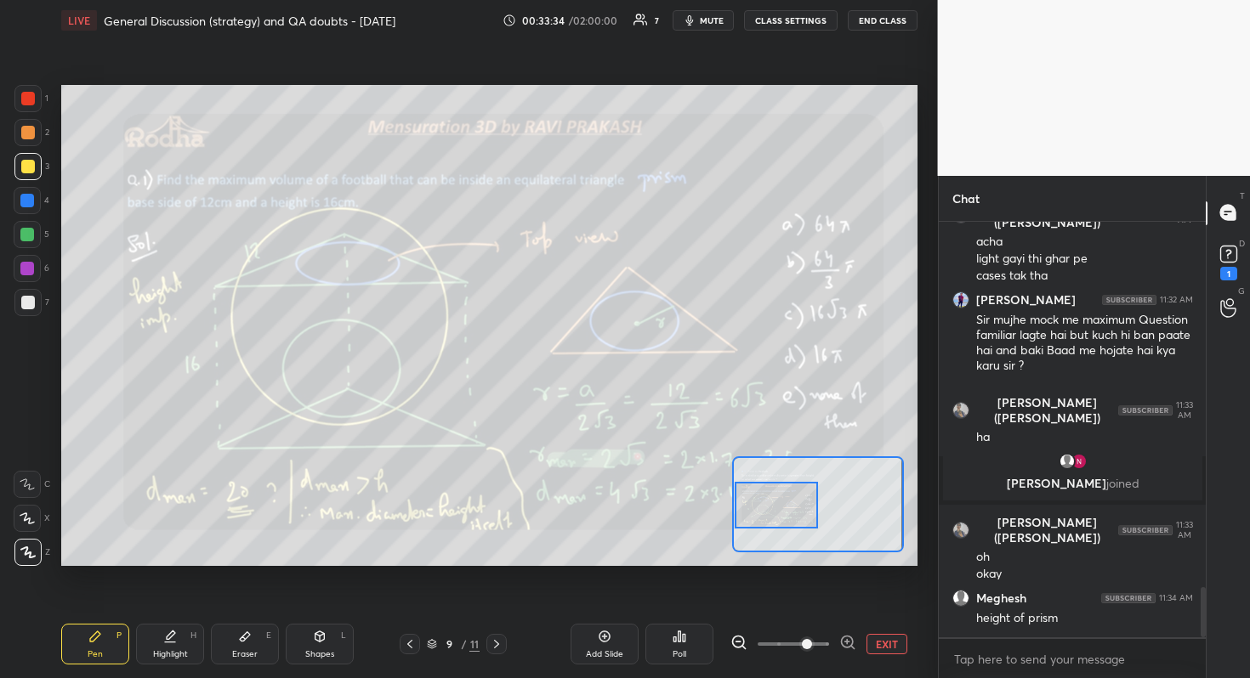
drag, startPoint x: 824, startPoint y: 508, endPoint x: 767, endPoint y: 509, distance: 57.0
click at [767, 509] on div at bounding box center [777, 505] width 84 height 47
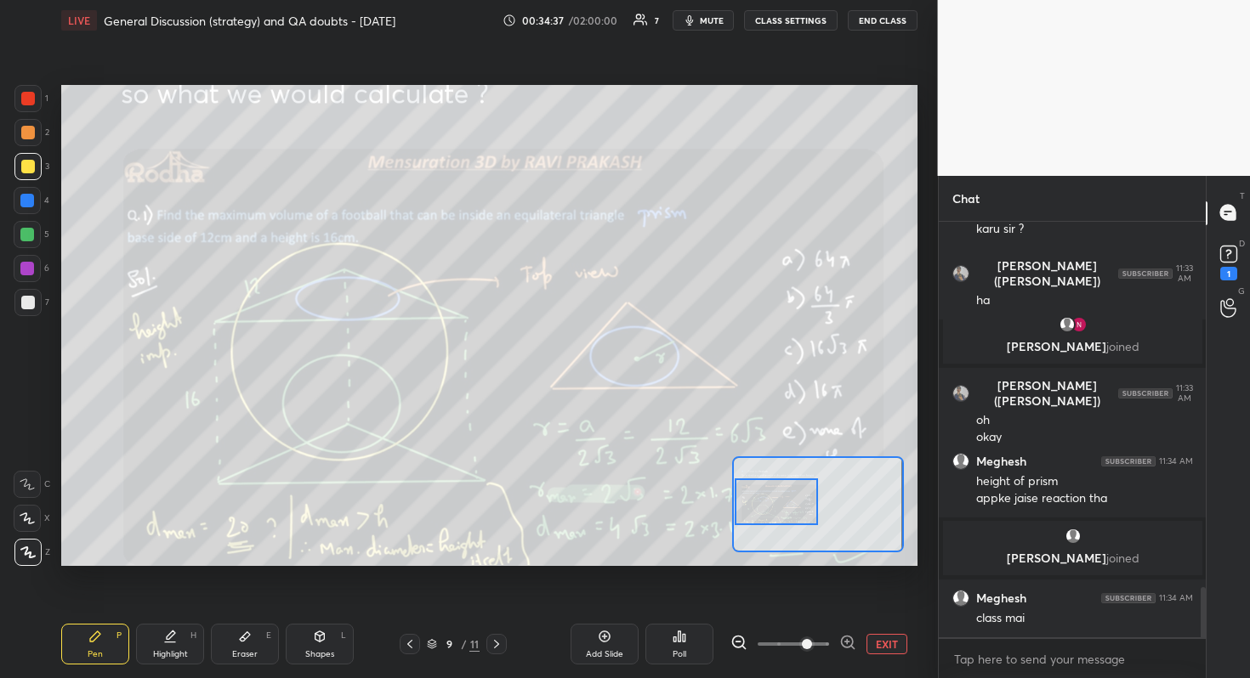
scroll to position [3101, 0]
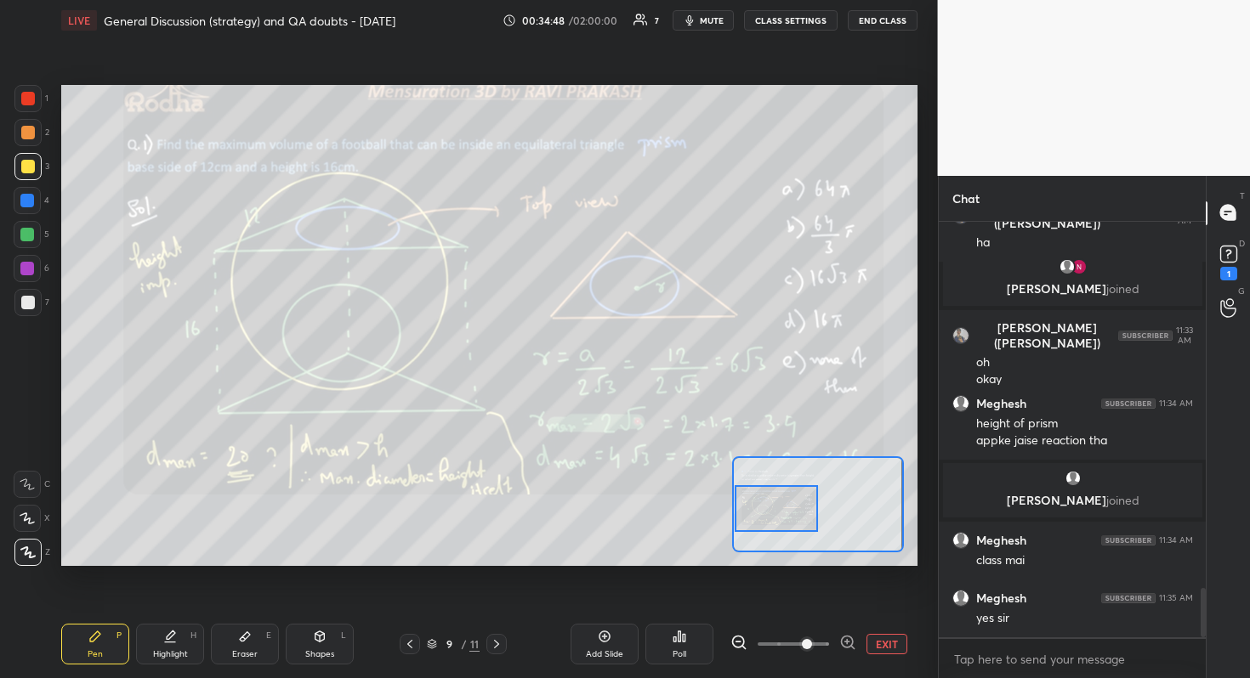
click at [791, 507] on div at bounding box center [777, 508] width 84 height 47
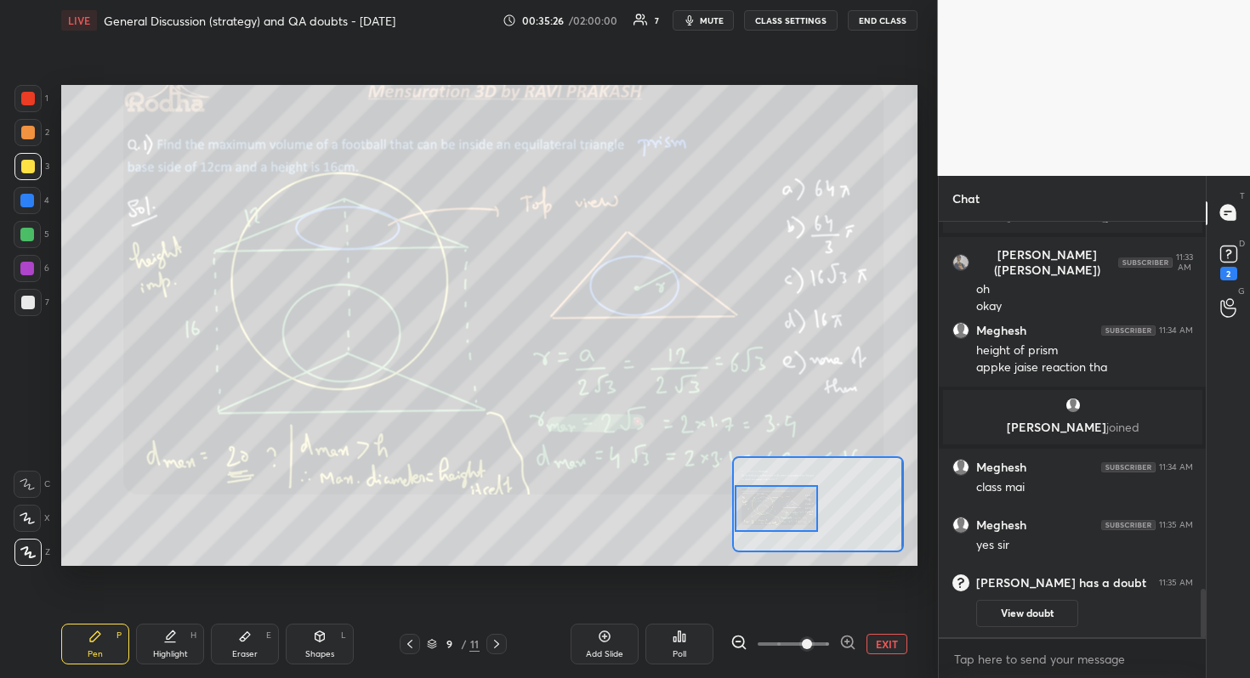
scroll to position [3215, 0]
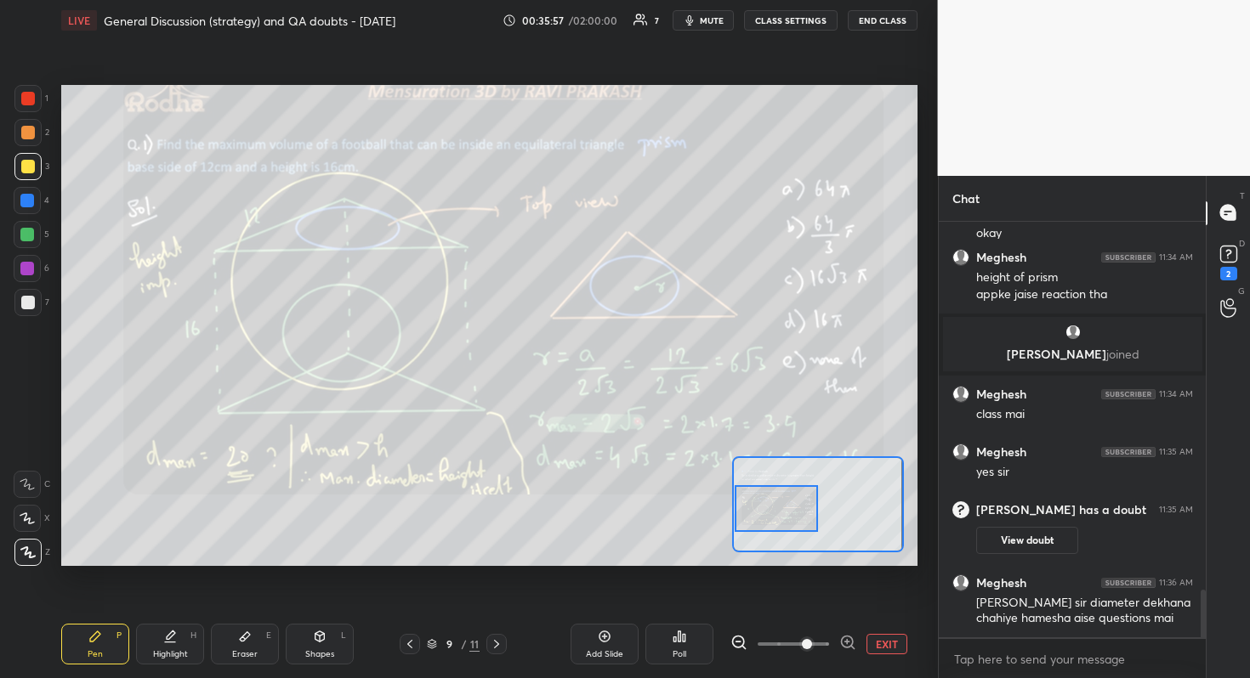
click at [612, 604] on div "Add Slide" at bounding box center [604, 644] width 68 height 41
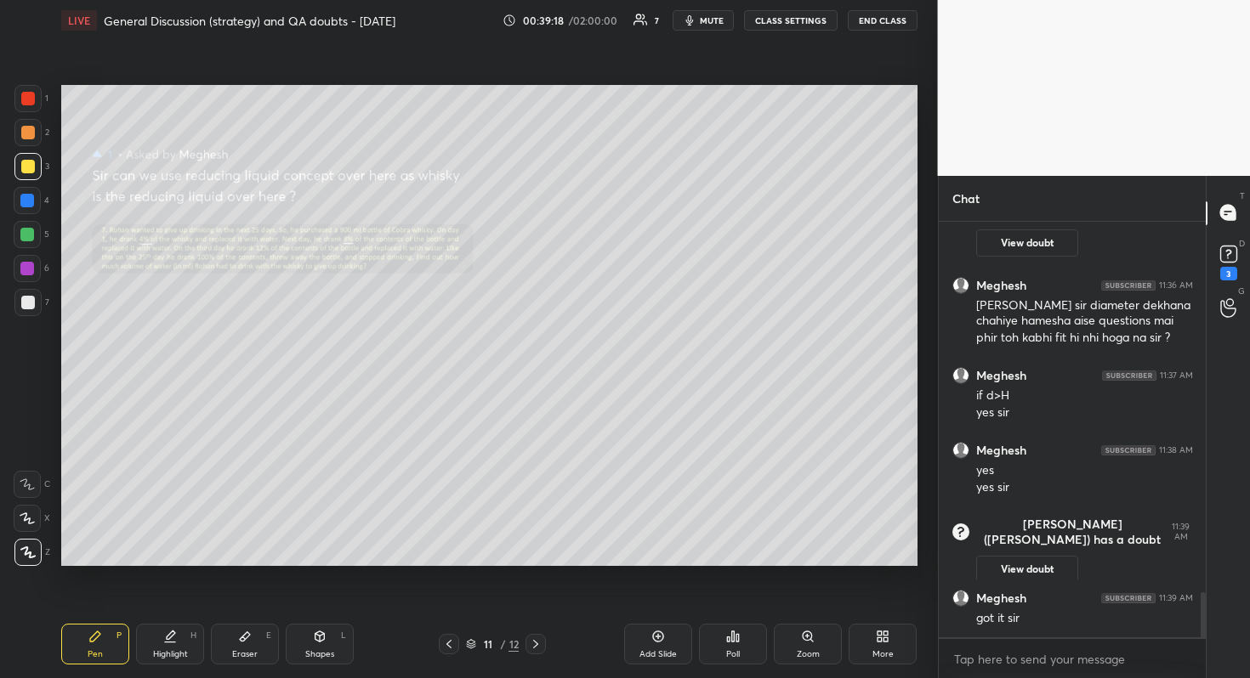
scroll to position [3491, 0]
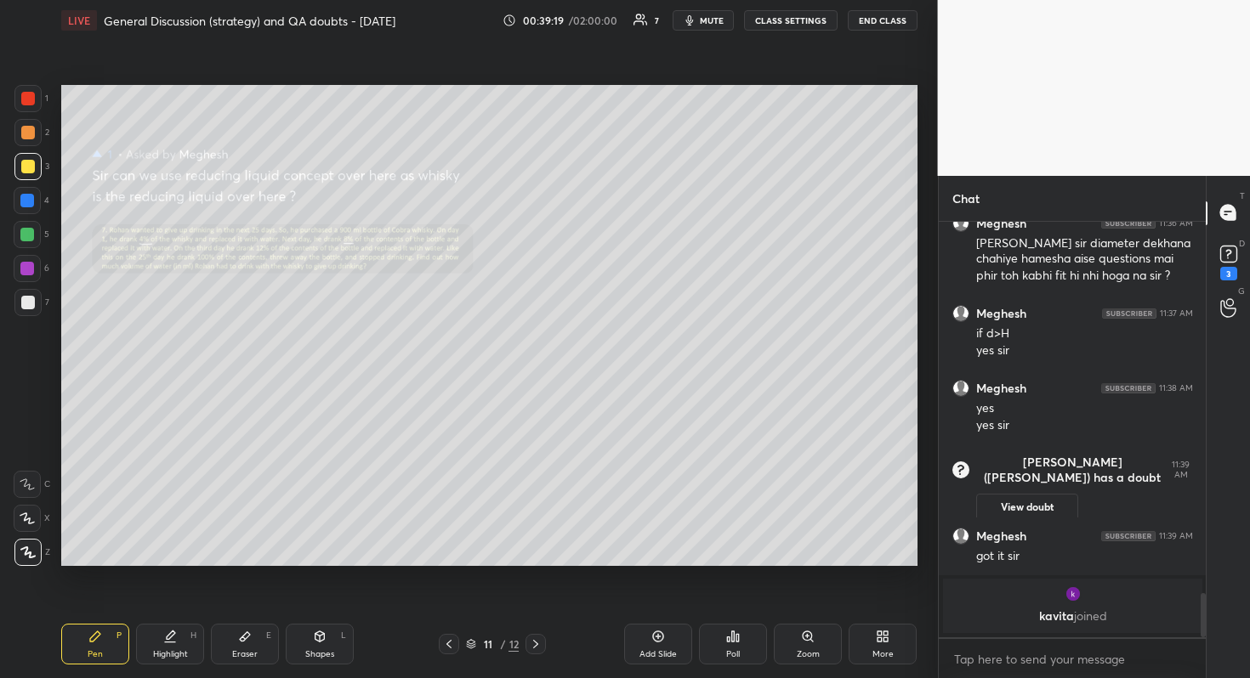
click at [815, 604] on div "Zoom" at bounding box center [808, 644] width 68 height 41
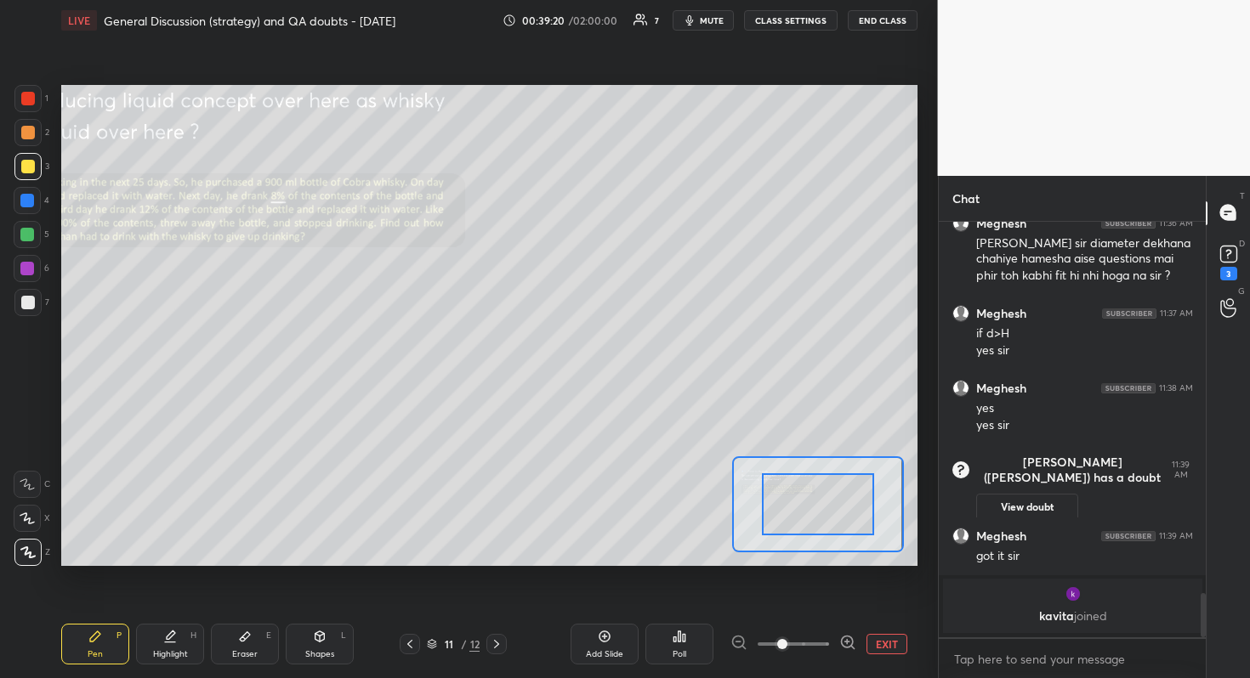
click at [815, 604] on span at bounding box center [792, 645] width 71 height 26
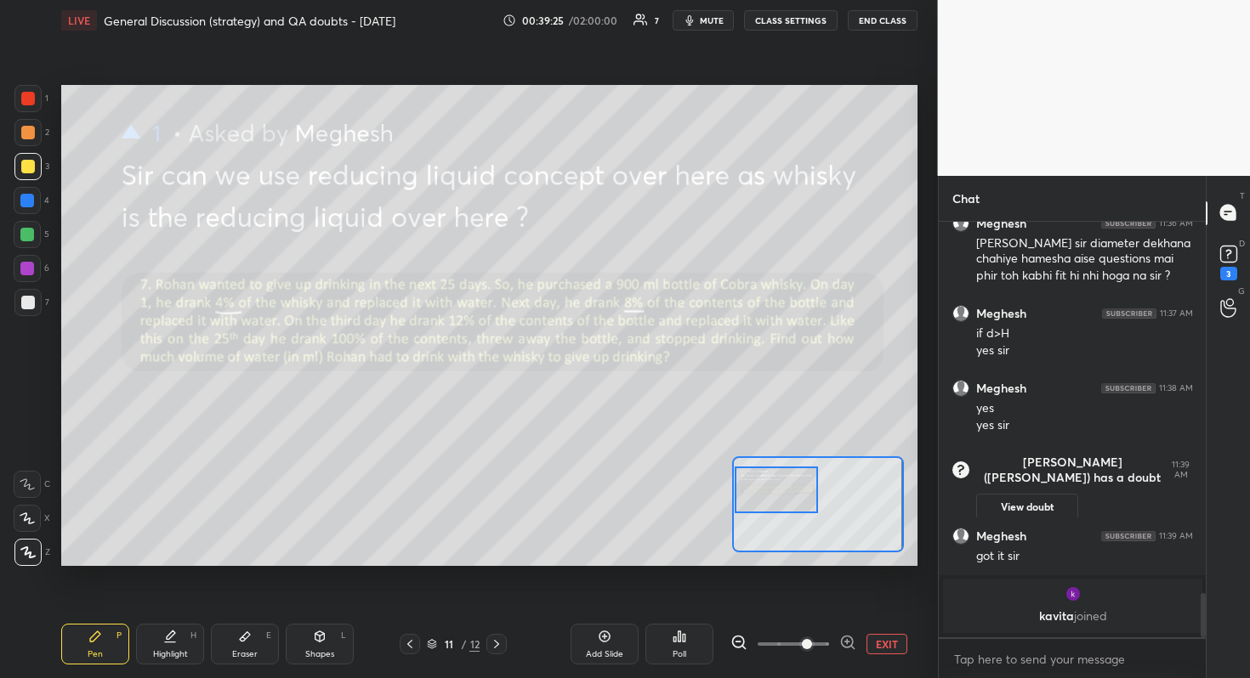
drag, startPoint x: 825, startPoint y: 513, endPoint x: 732, endPoint y: 499, distance: 94.6
click at [732, 499] on div at bounding box center [817, 505] width 171 height 96
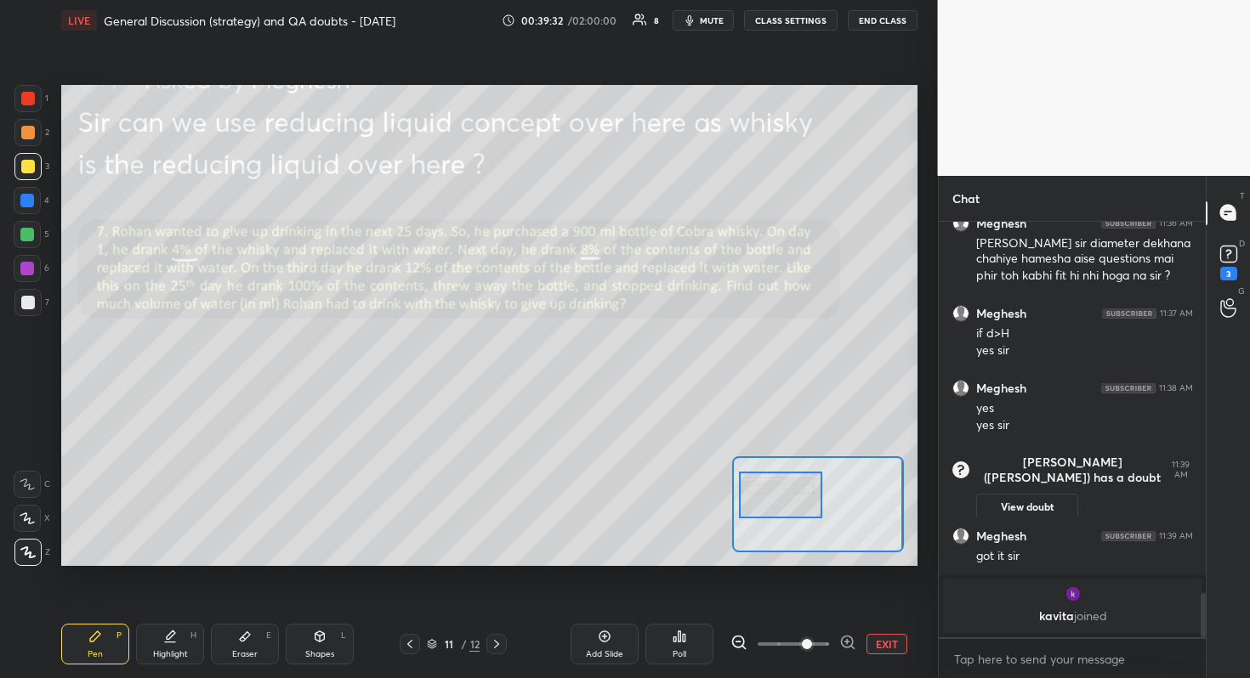
click at [759, 514] on div at bounding box center [781, 495] width 84 height 47
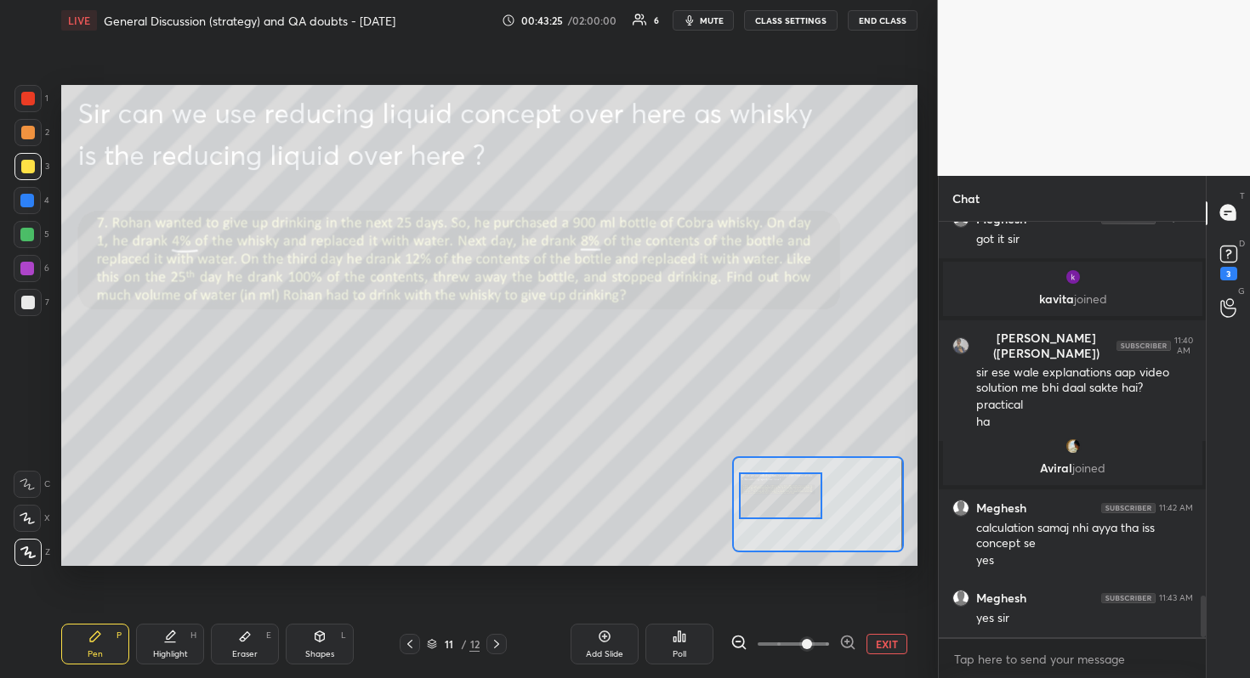
scroll to position [3774, 0]
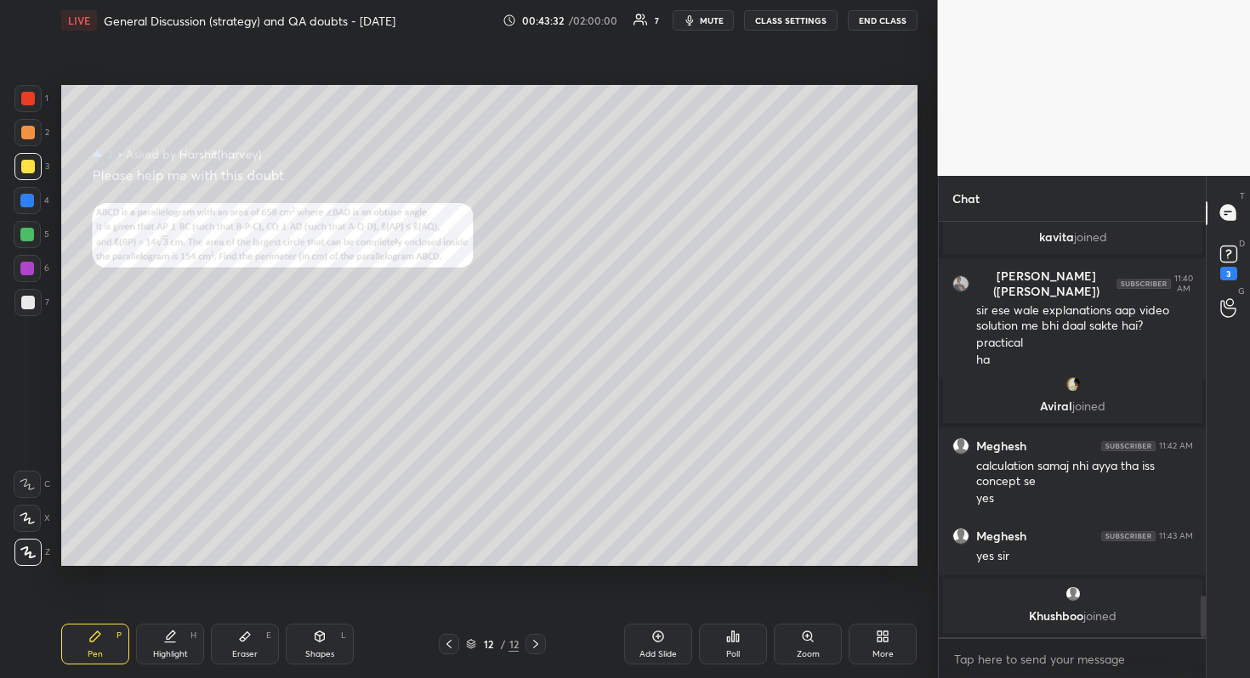
click at [810, 604] on div "Zoom" at bounding box center [808, 644] width 68 height 41
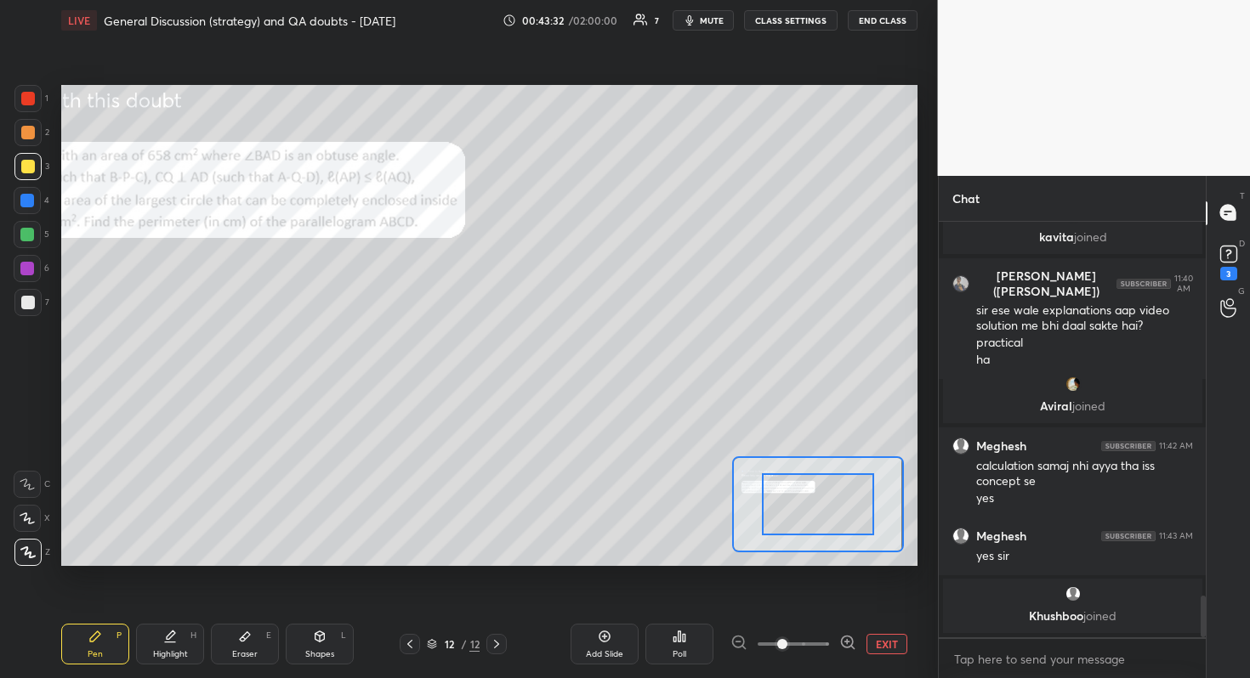
click at [810, 604] on span at bounding box center [792, 645] width 71 height 26
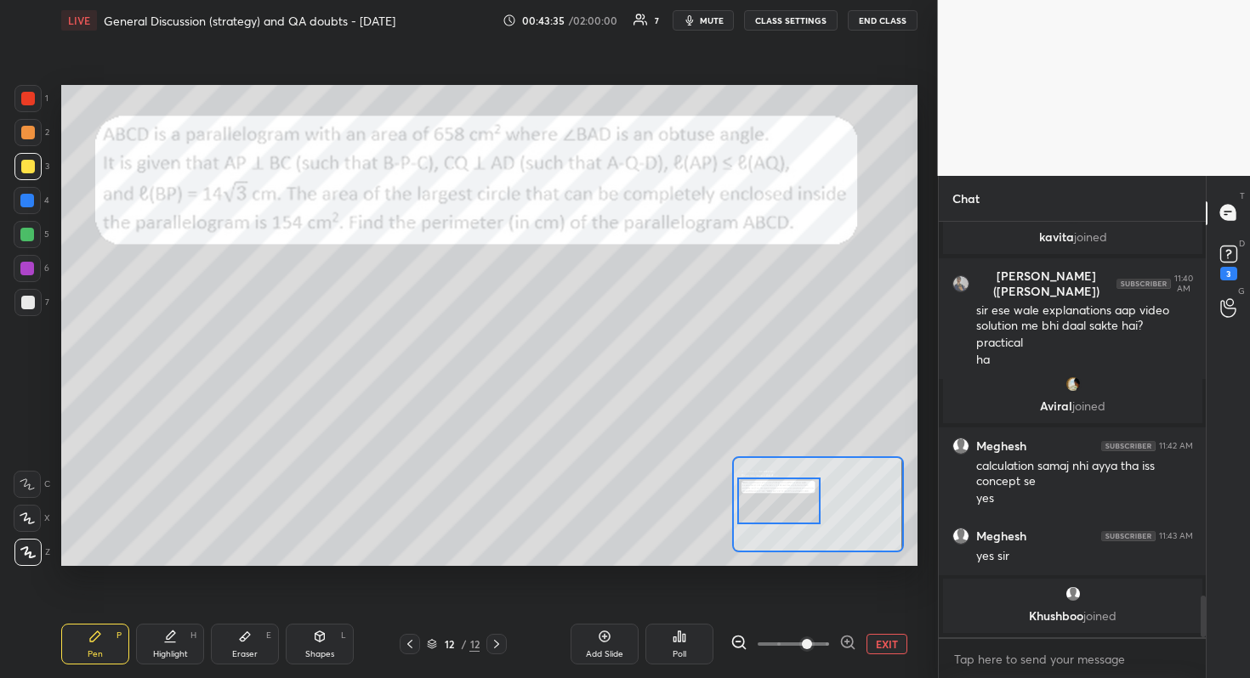
drag, startPoint x: 819, startPoint y: 502, endPoint x: 780, endPoint y: 499, distance: 39.3
click at [780, 499] on div at bounding box center [779, 501] width 84 height 47
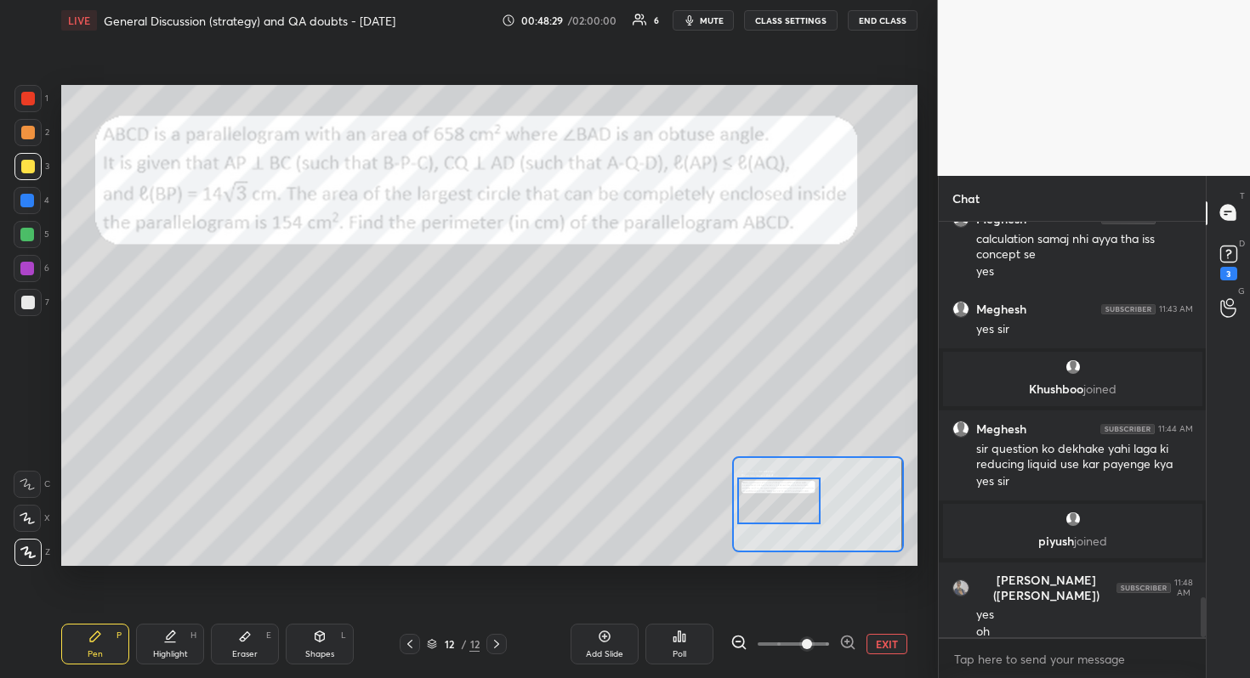
scroll to position [3868, 0]
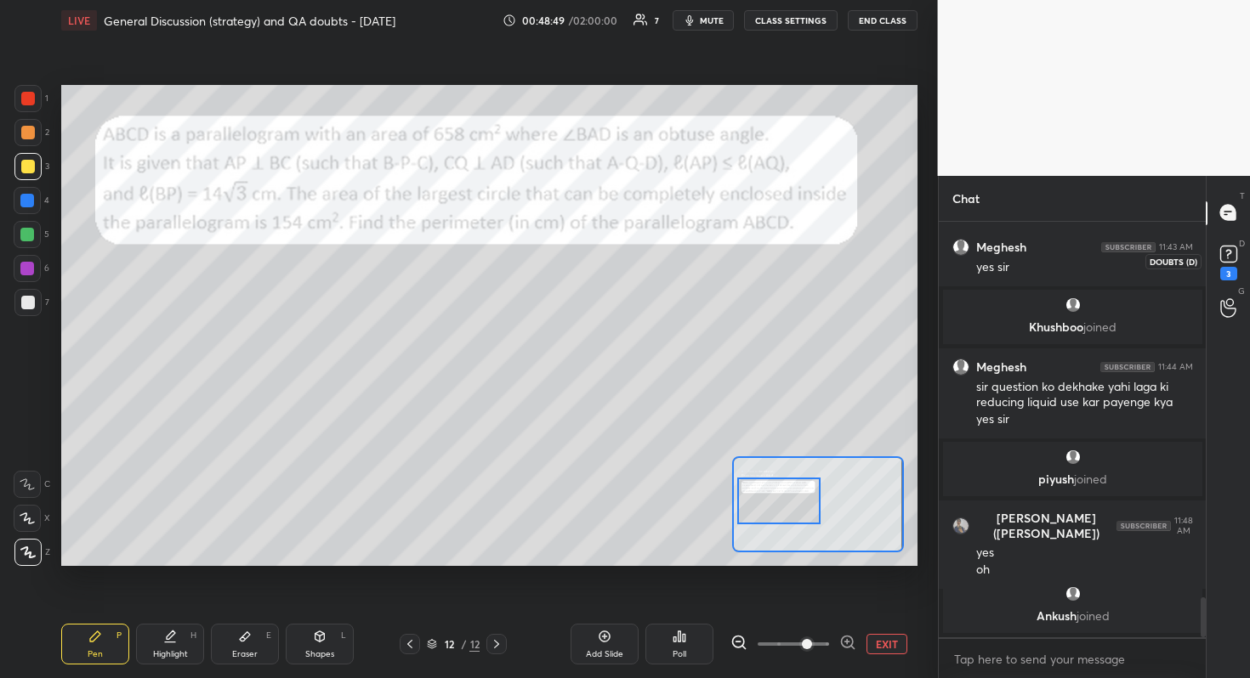
click at [1228, 255] on rect at bounding box center [1228, 254] width 16 height 16
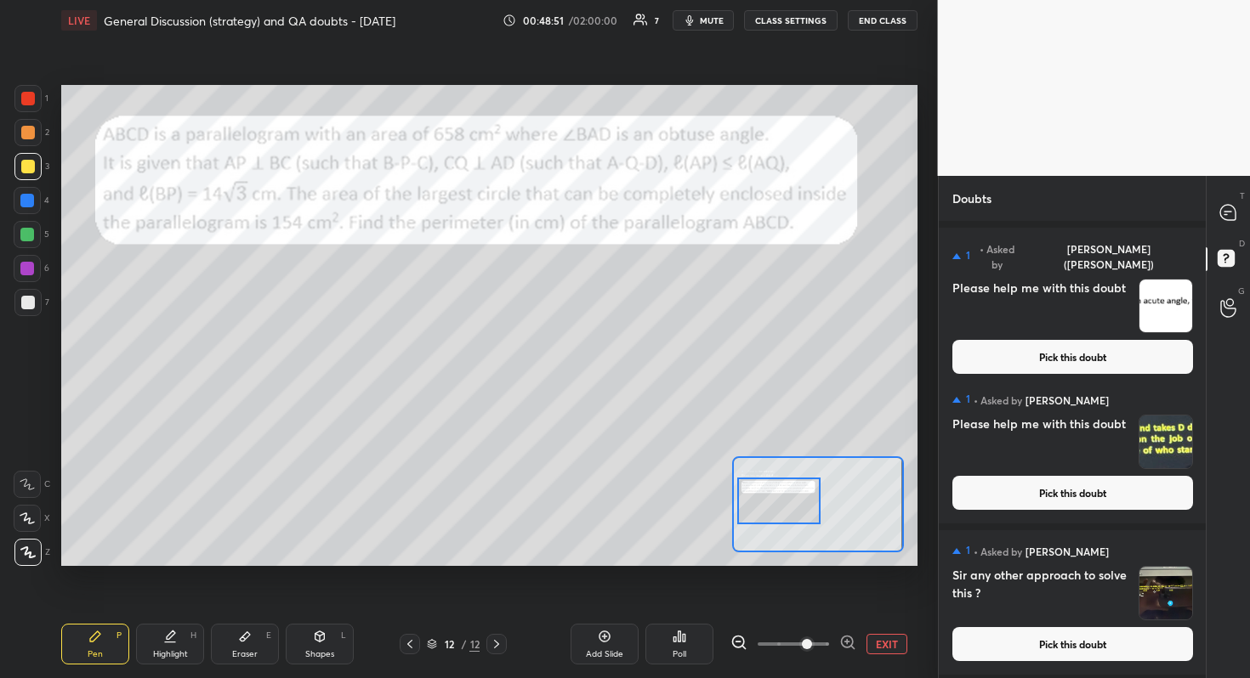
click at [1074, 604] on button "Pick this doubt" at bounding box center [1072, 644] width 241 height 34
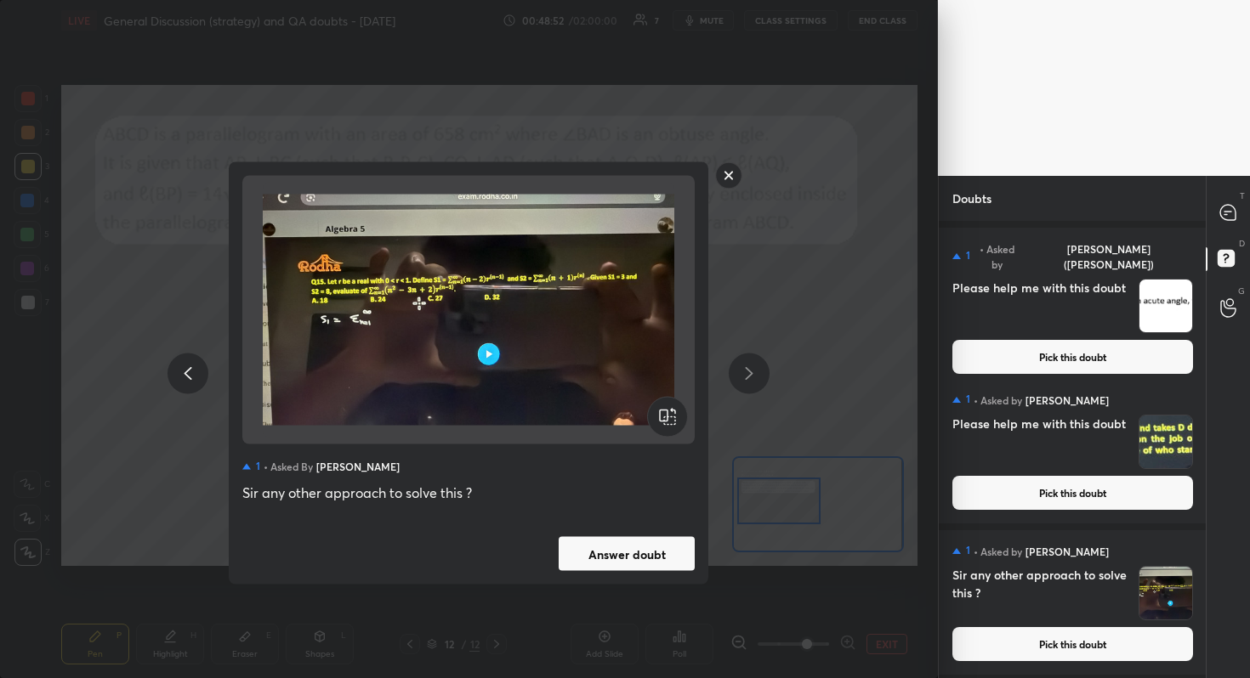
click at [651, 566] on button "Answer doubt" at bounding box center [627, 554] width 136 height 34
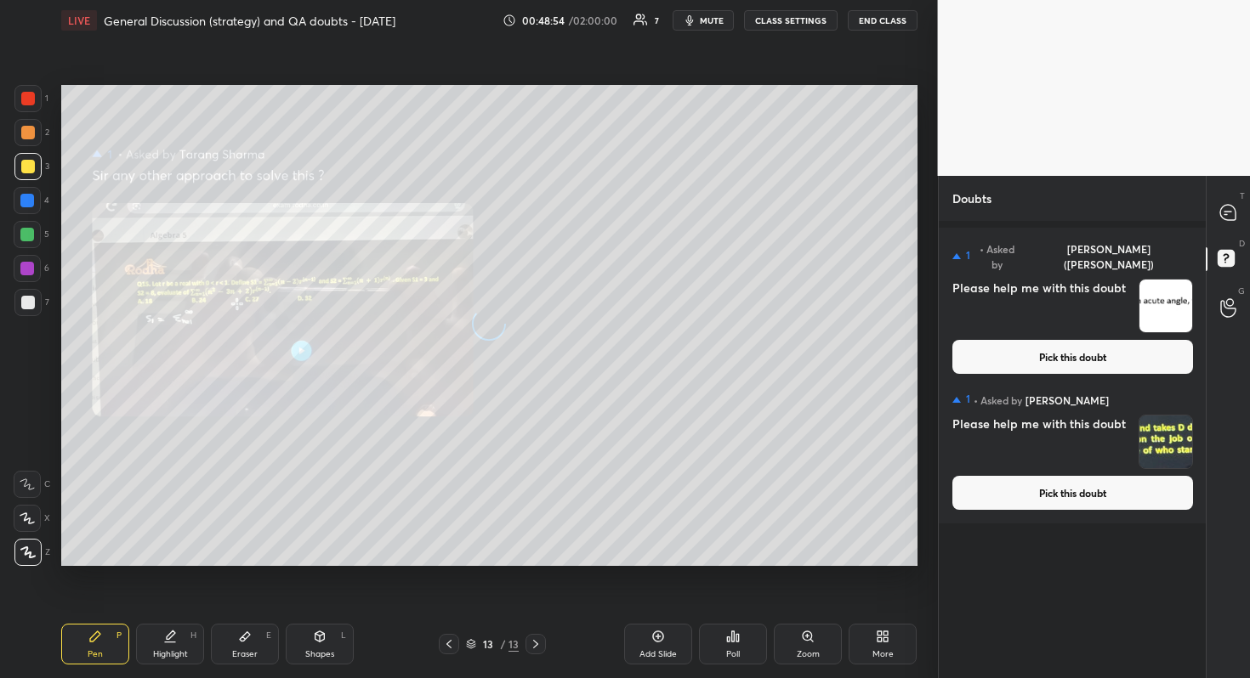
click at [1109, 504] on button "Pick this doubt" at bounding box center [1072, 493] width 241 height 34
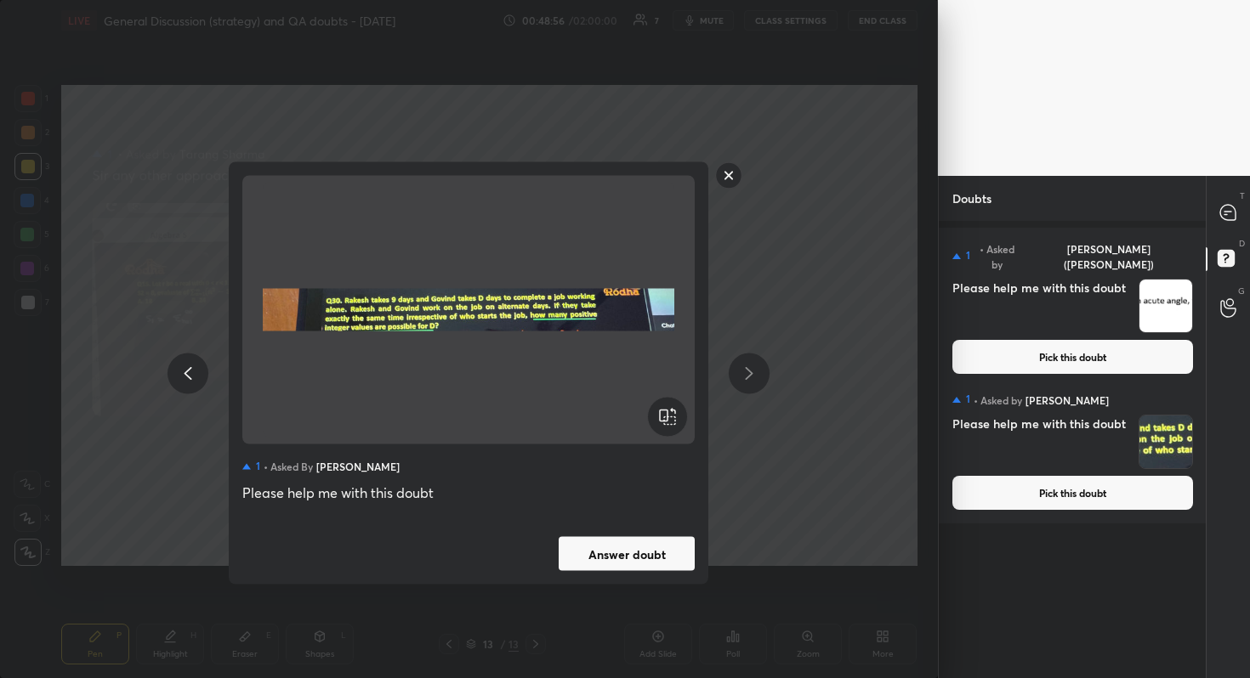
click at [543, 556] on div "Answer doubt" at bounding box center [468, 554] width 452 height 34
click at [613, 553] on button "Answer doubt" at bounding box center [627, 554] width 136 height 34
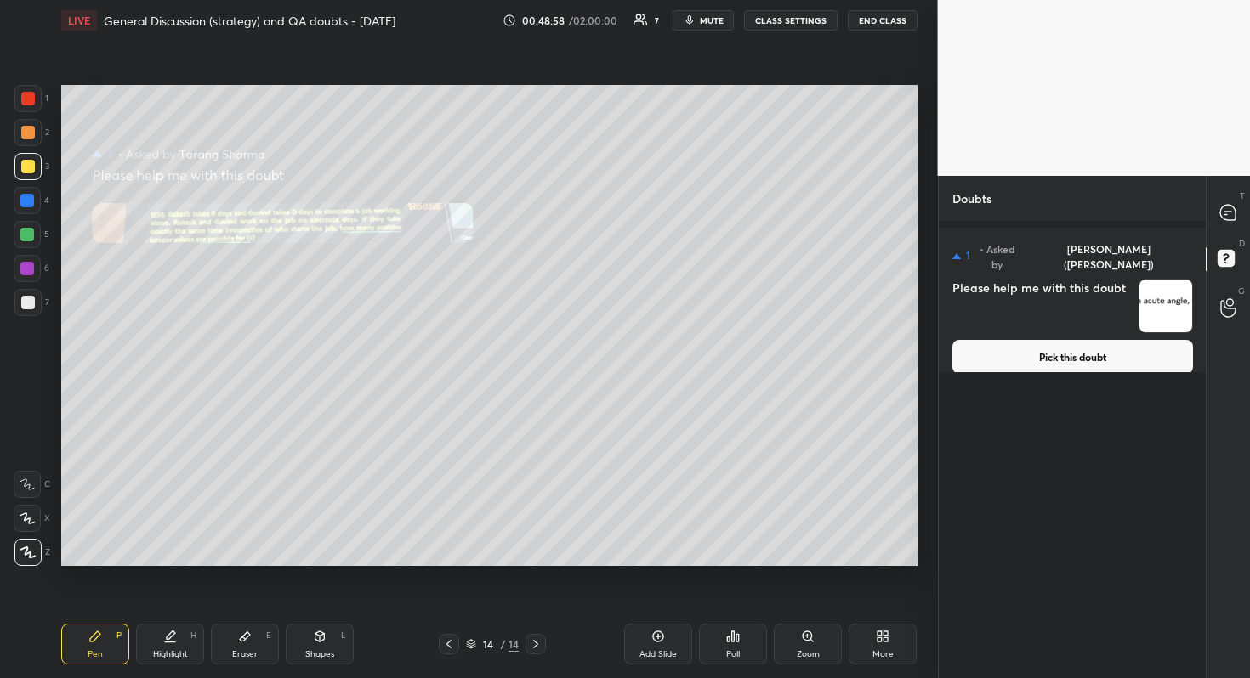
click at [1123, 342] on button "Pick this doubt" at bounding box center [1072, 357] width 241 height 34
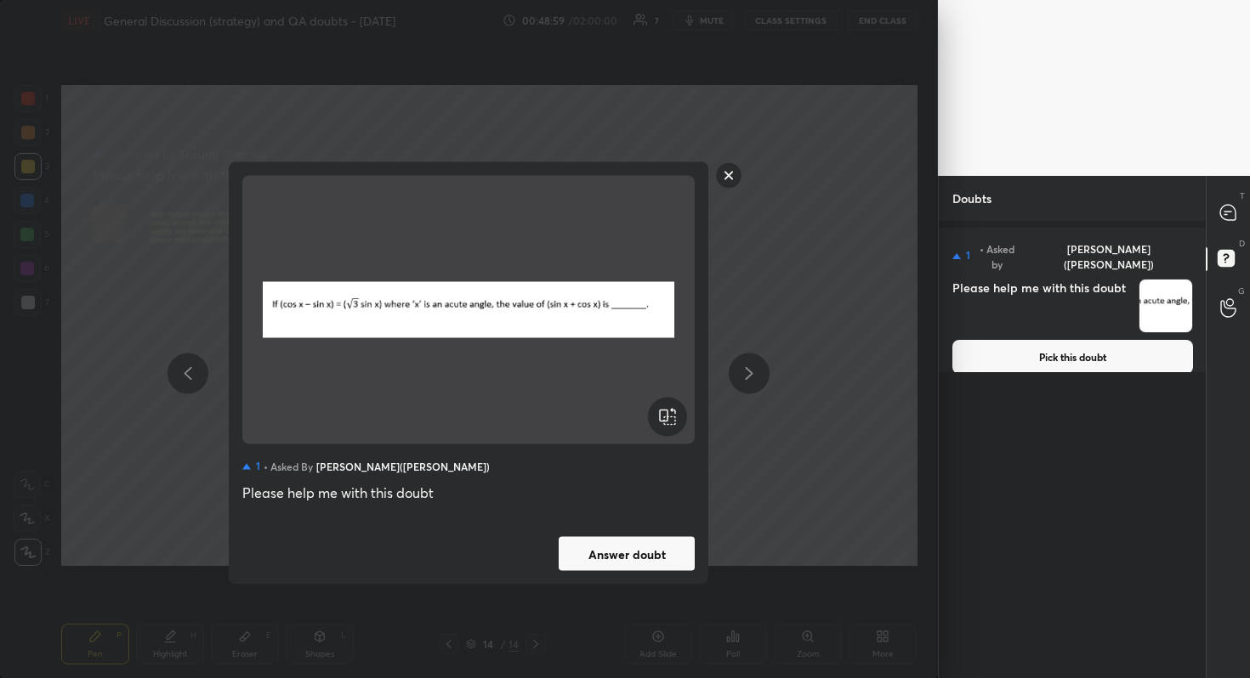
click at [648, 554] on button "Answer doubt" at bounding box center [627, 554] width 136 height 34
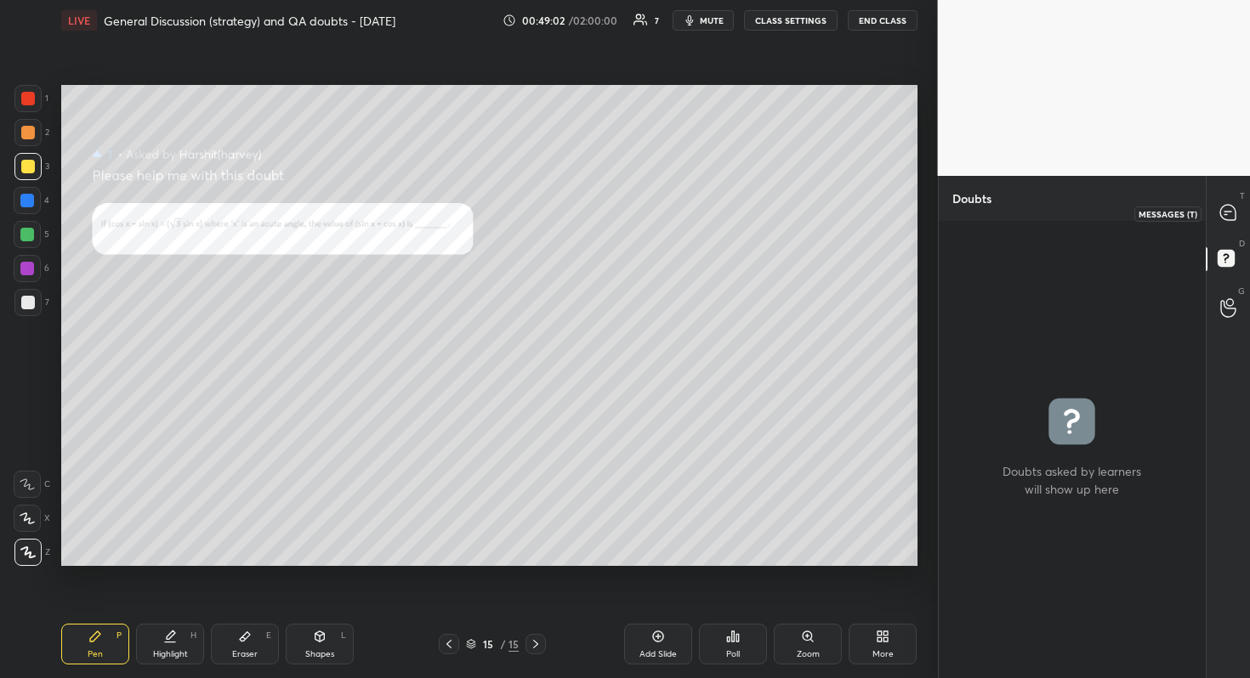
click at [1239, 216] on div at bounding box center [1228, 213] width 34 height 31
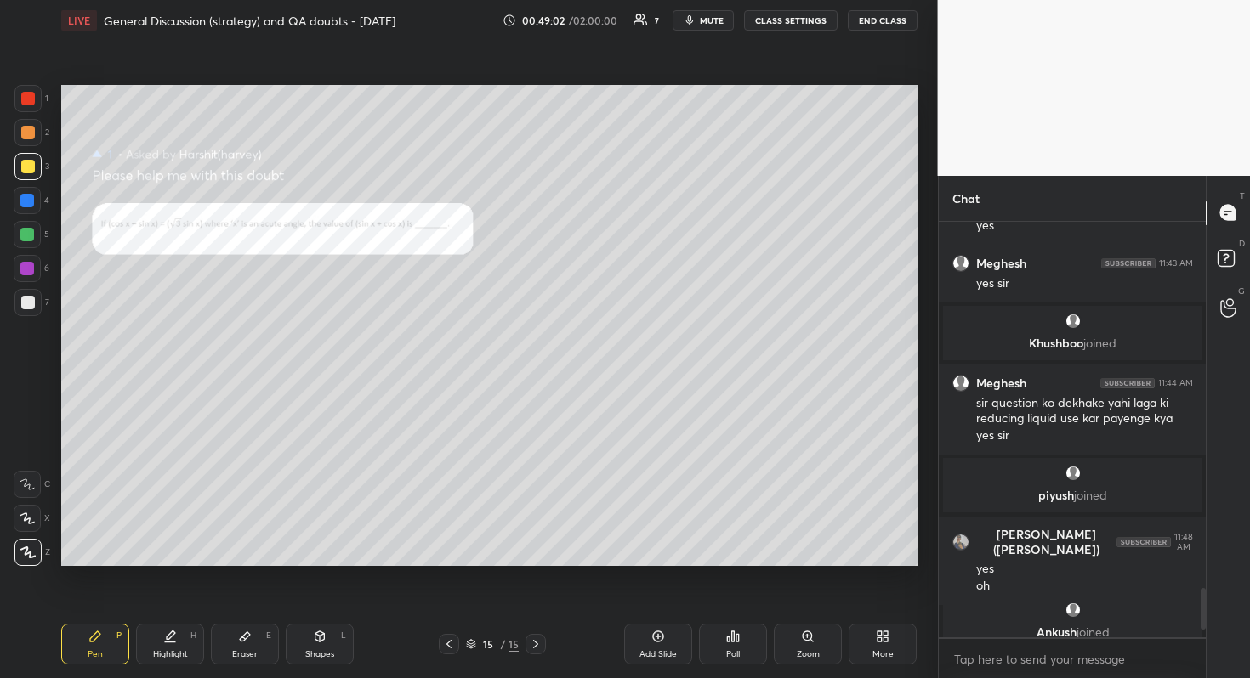
scroll to position [3733, 0]
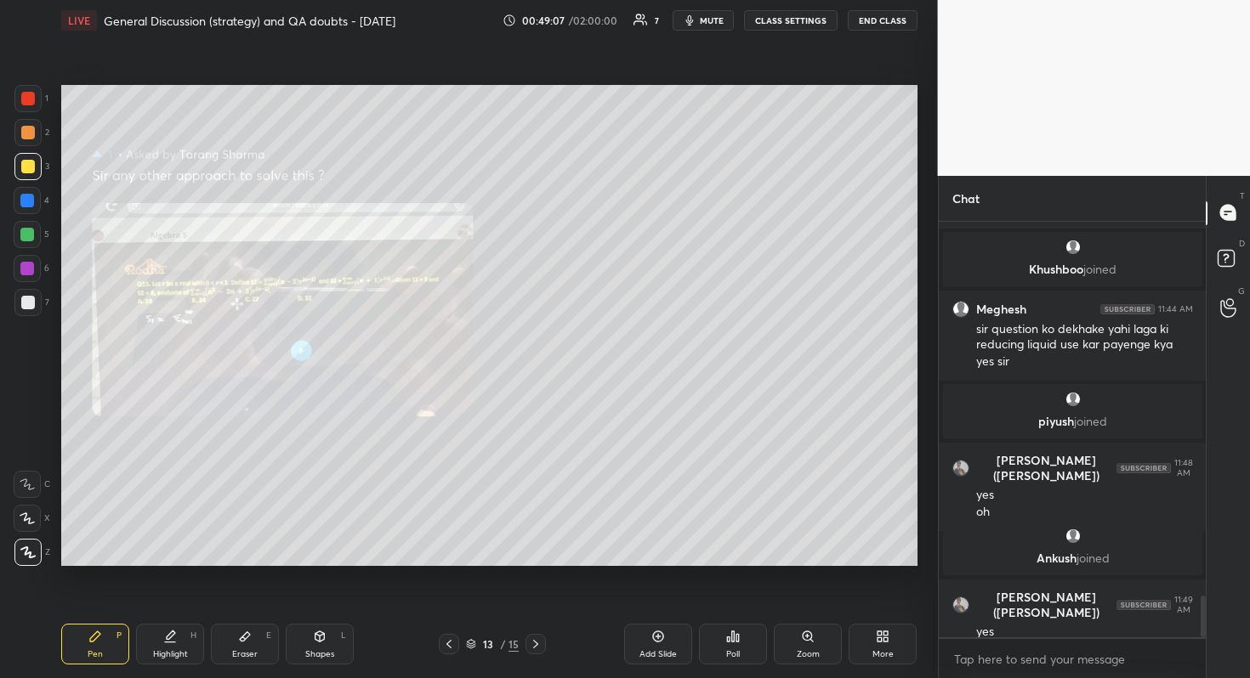
click at [814, 604] on div "Zoom" at bounding box center [808, 644] width 68 height 41
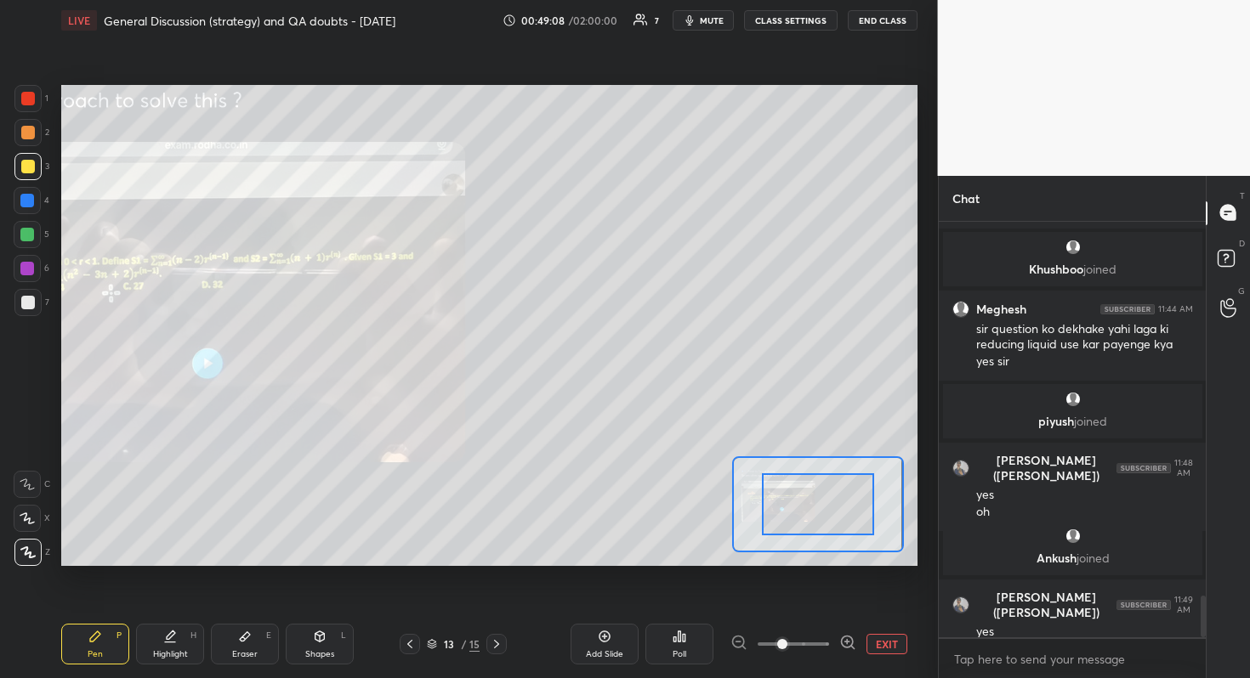
click at [787, 604] on span at bounding box center [782, 644] width 10 height 10
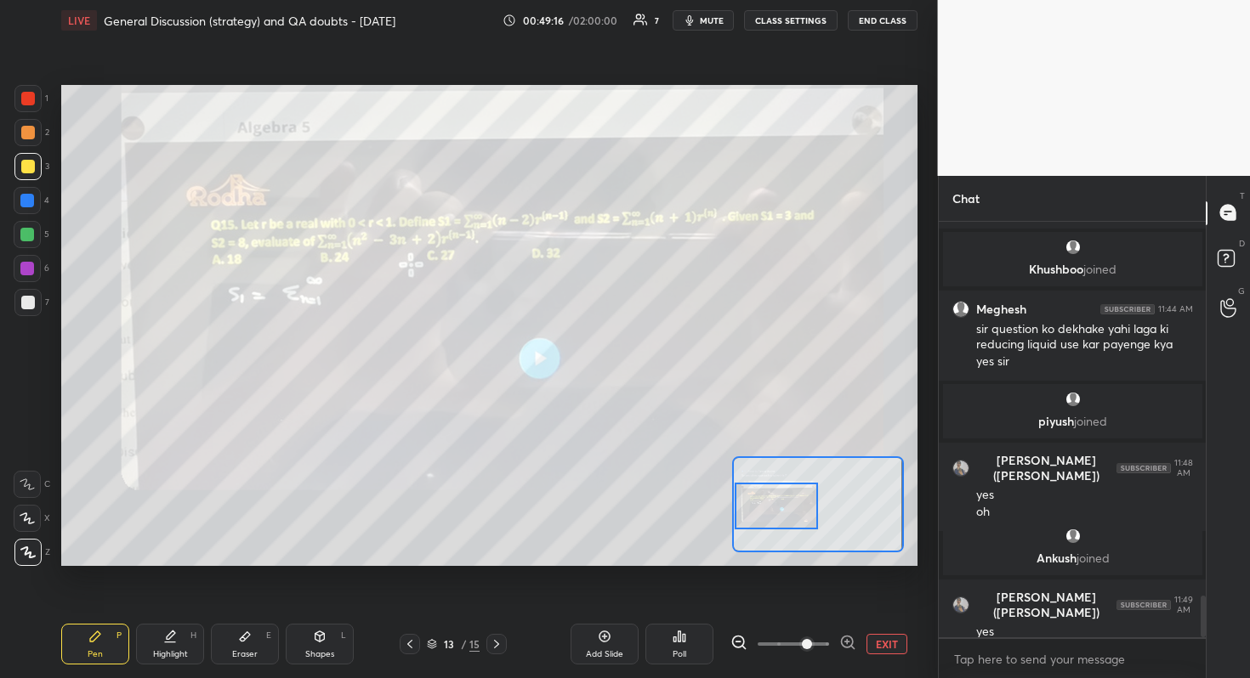
click at [715, 499] on div "Setting up your live class Poll for secs No correct answer Start poll" at bounding box center [489, 325] width 856 height 481
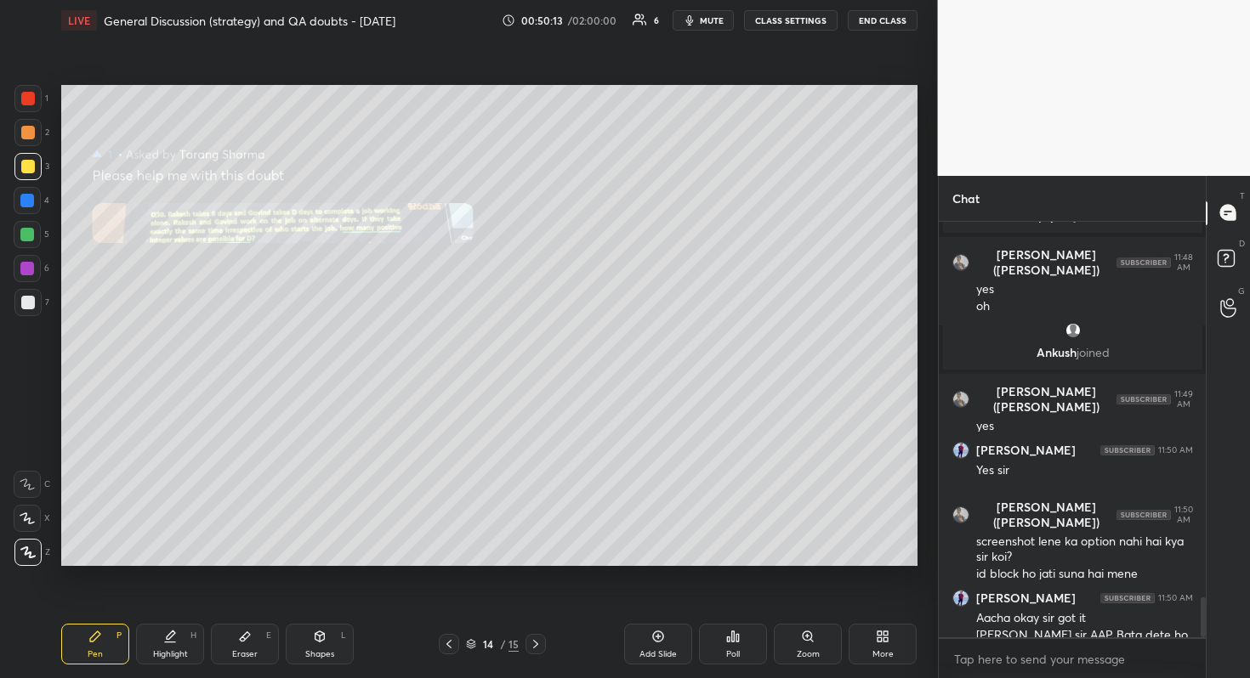
scroll to position [3956, 0]
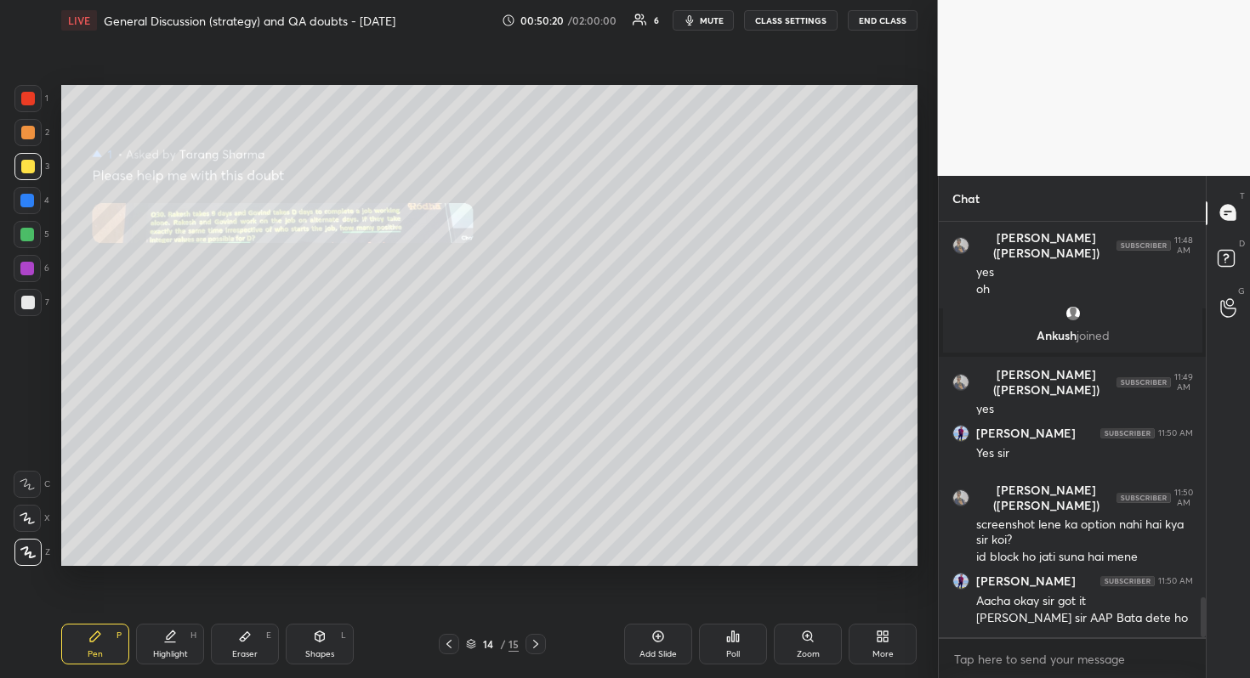
click at [811, 604] on div "Zoom" at bounding box center [808, 654] width 23 height 9
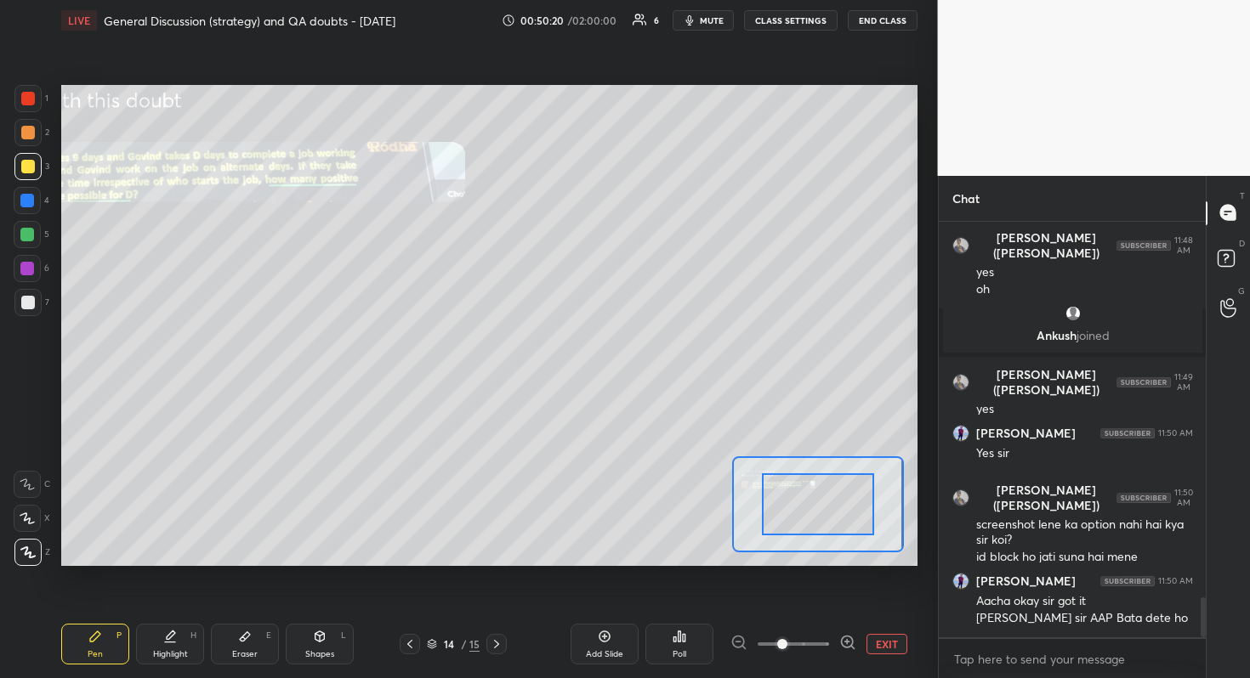
click at [811, 604] on span at bounding box center [792, 645] width 71 height 26
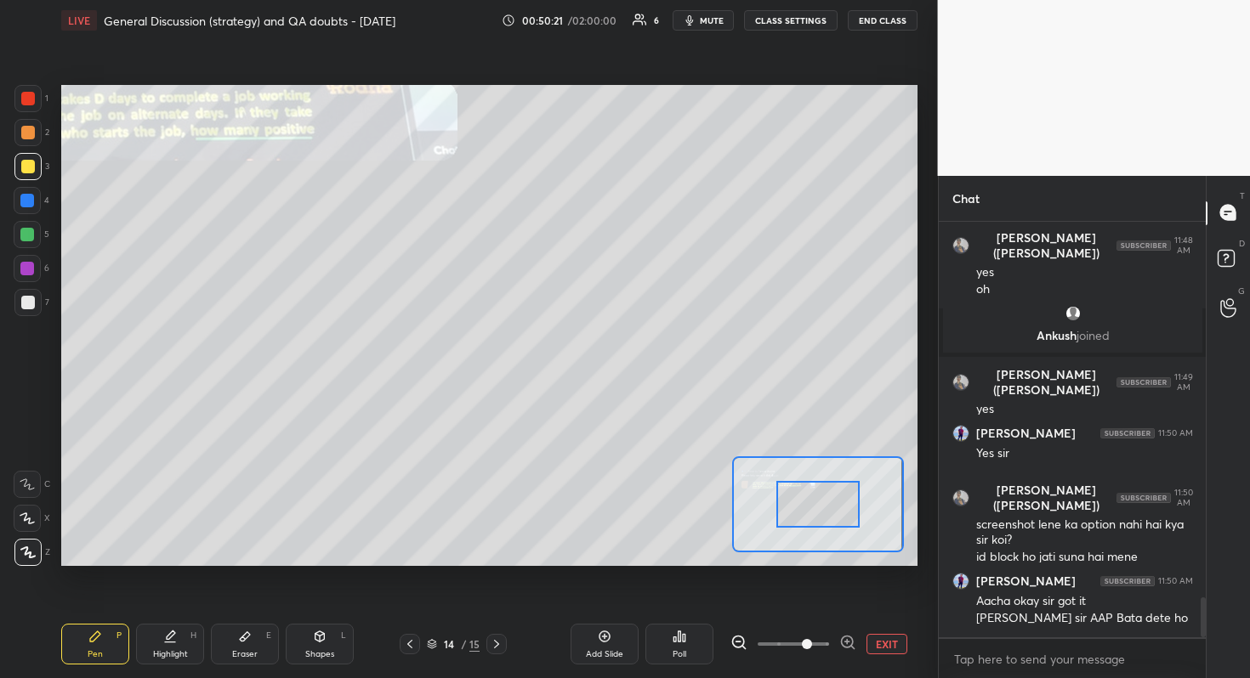
scroll to position [4014, 0]
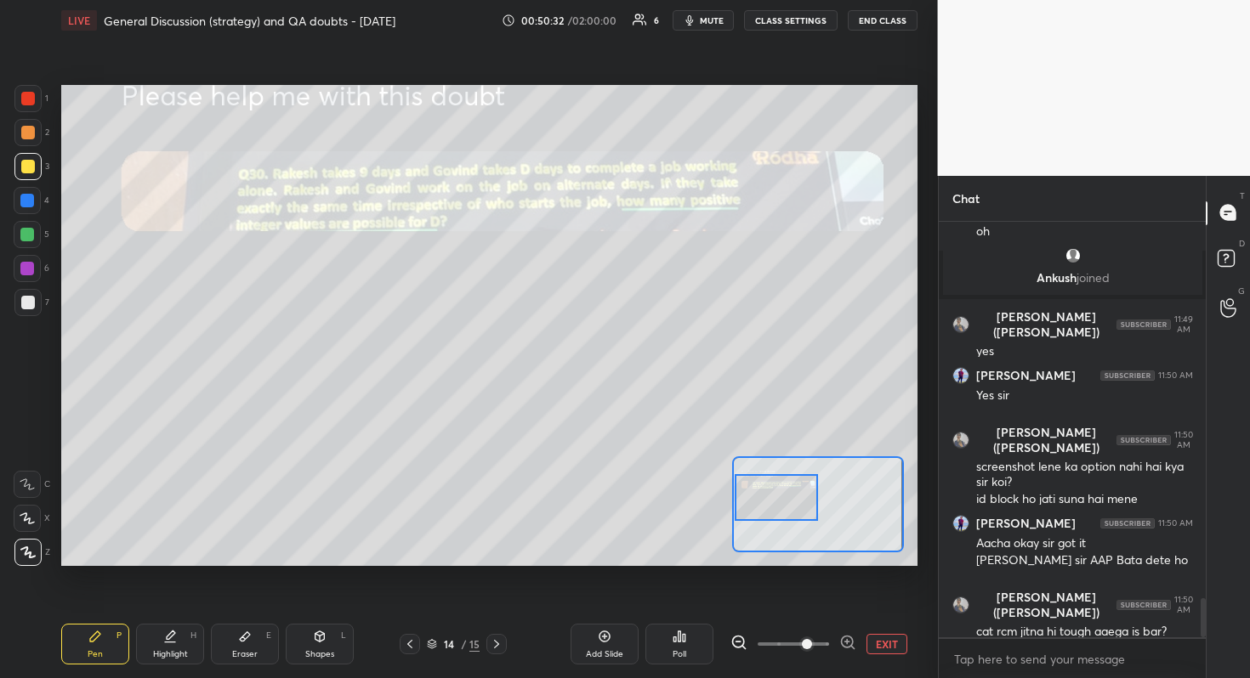
drag, startPoint x: 832, startPoint y: 510, endPoint x: 789, endPoint y: 503, distance: 43.9
click at [789, 503] on div at bounding box center [777, 497] width 84 height 47
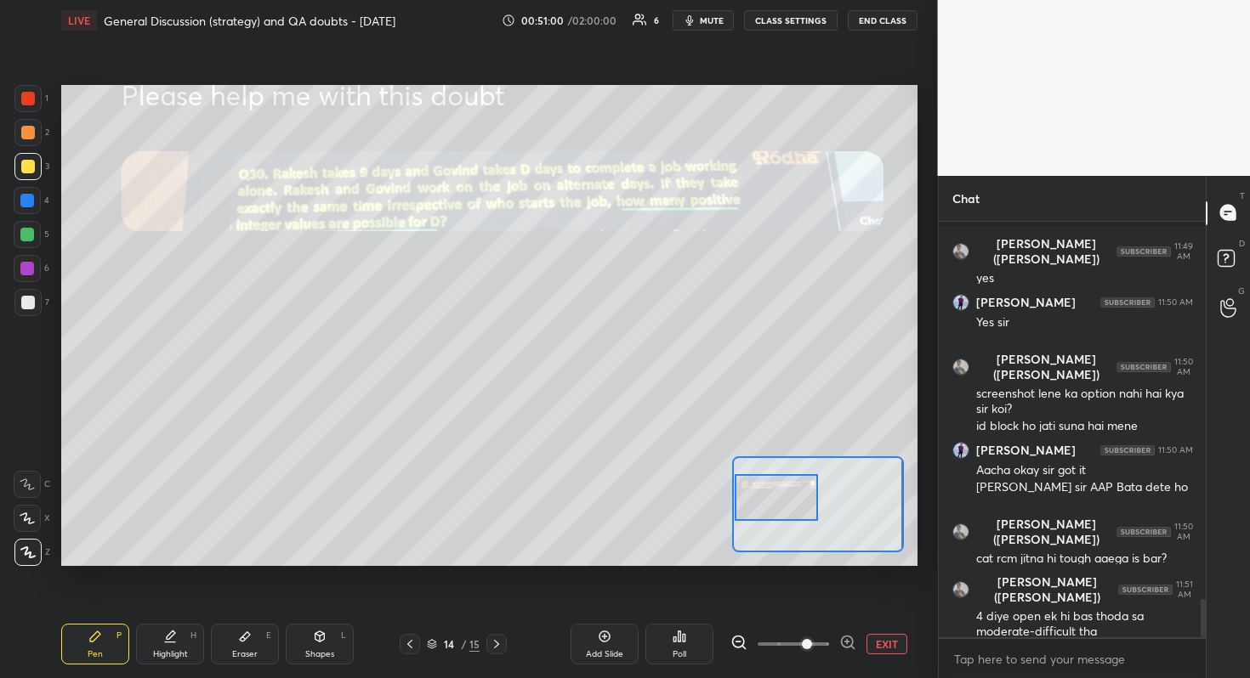
scroll to position [4104, 0]
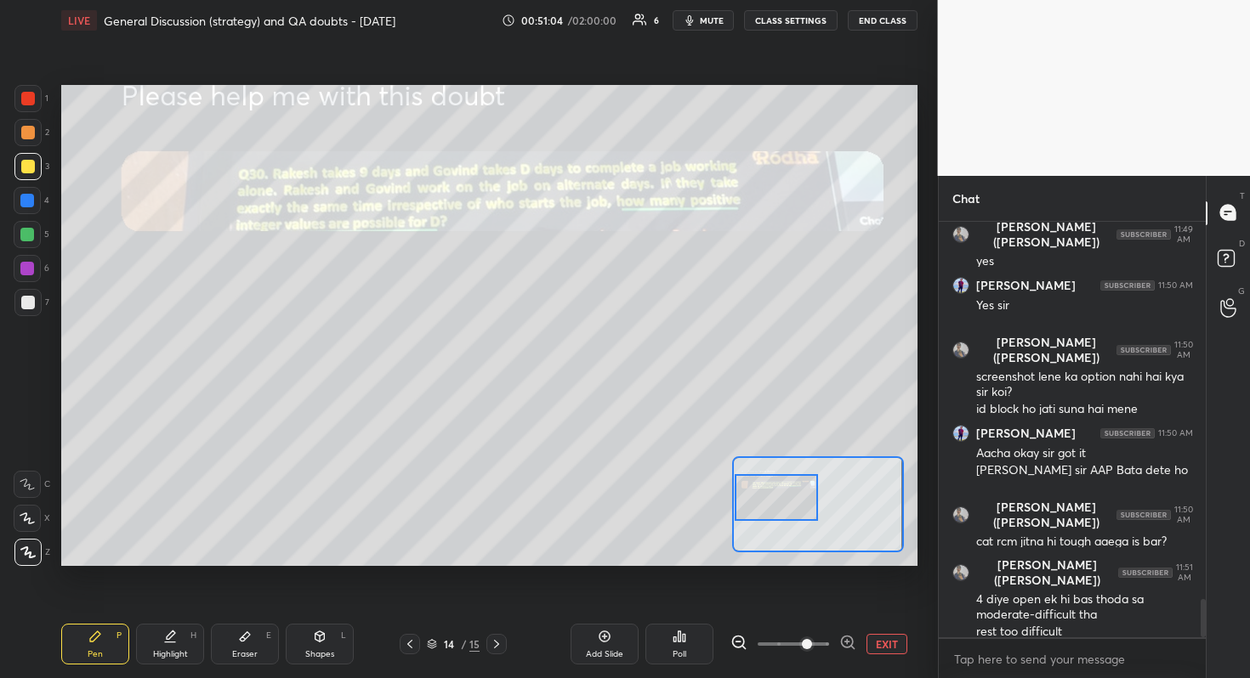
click at [31, 302] on div at bounding box center [28, 303] width 14 height 14
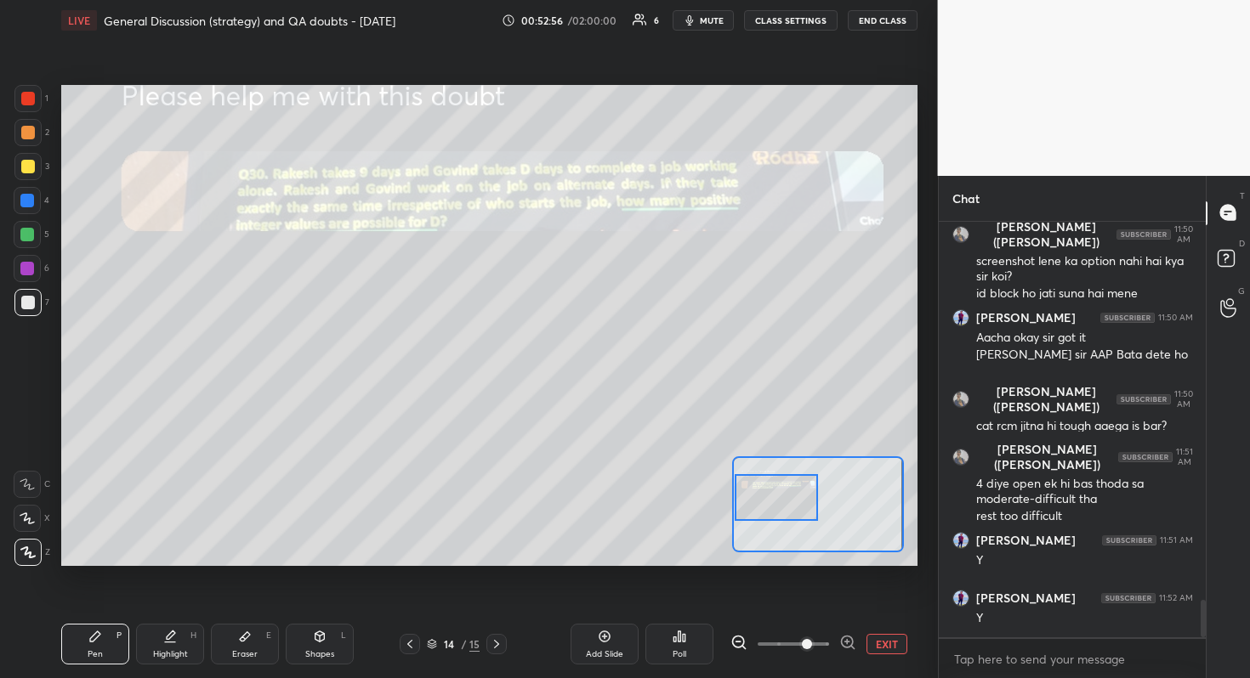
scroll to position [4277, 0]
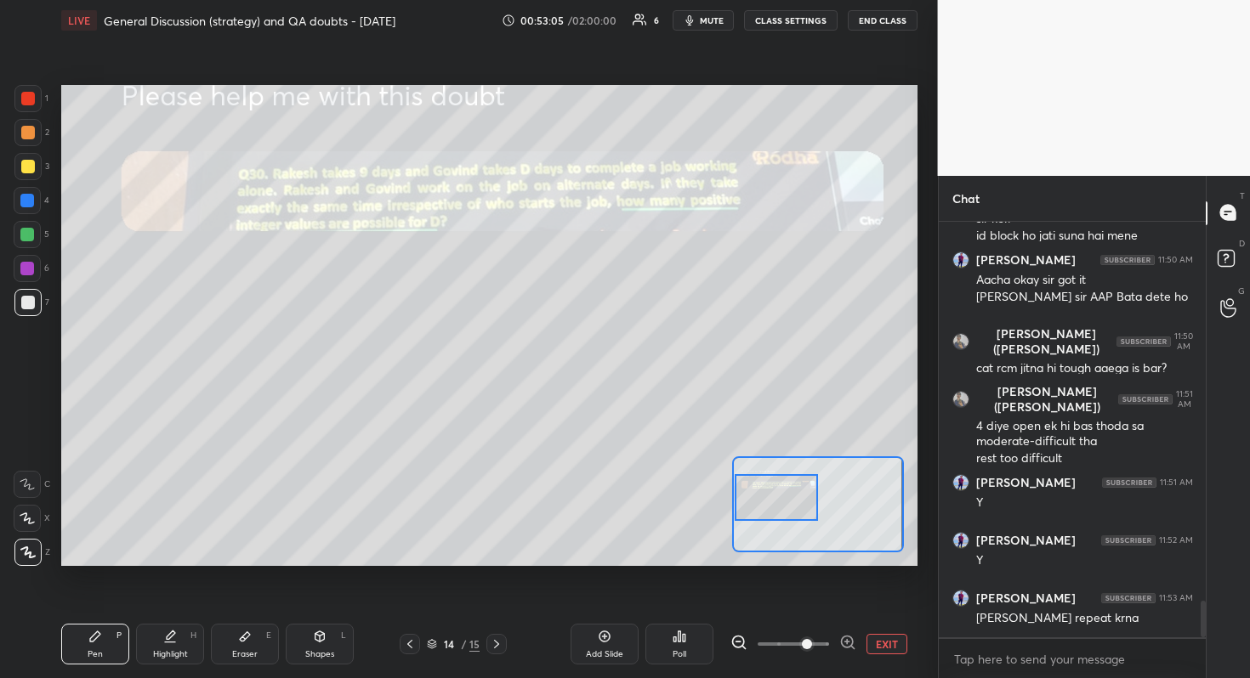
click at [615, 604] on div "Add Slide" at bounding box center [604, 644] width 68 height 41
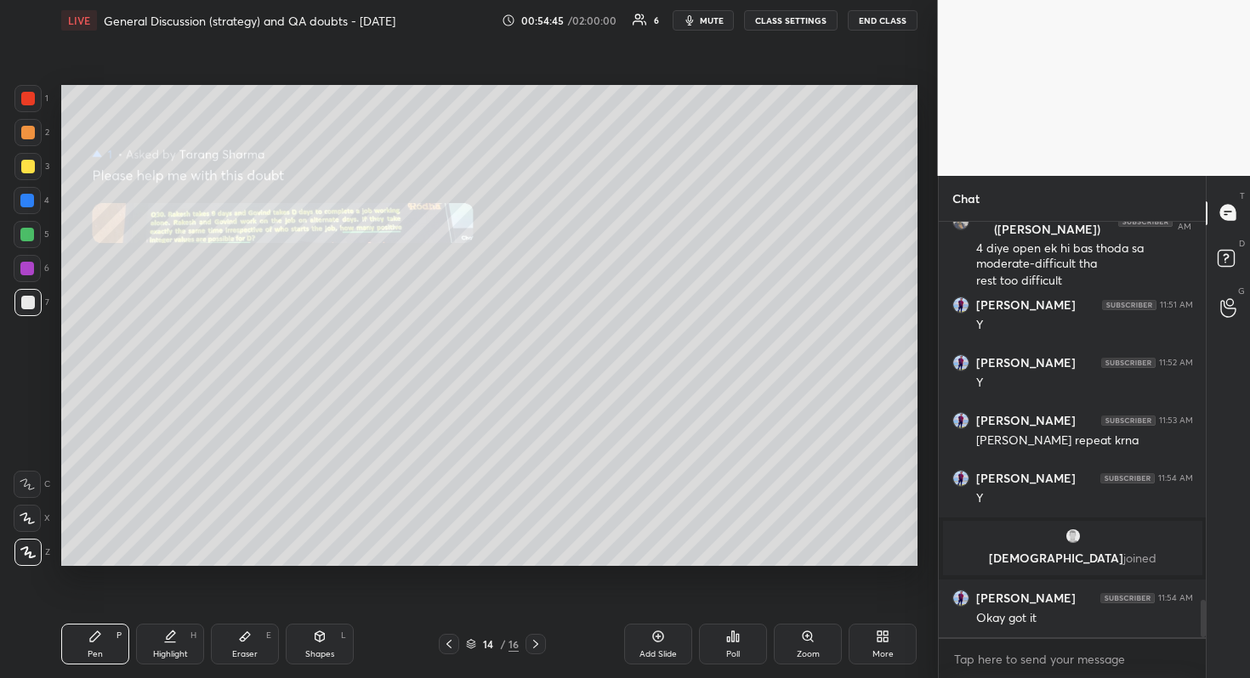
scroll to position [4255, 0]
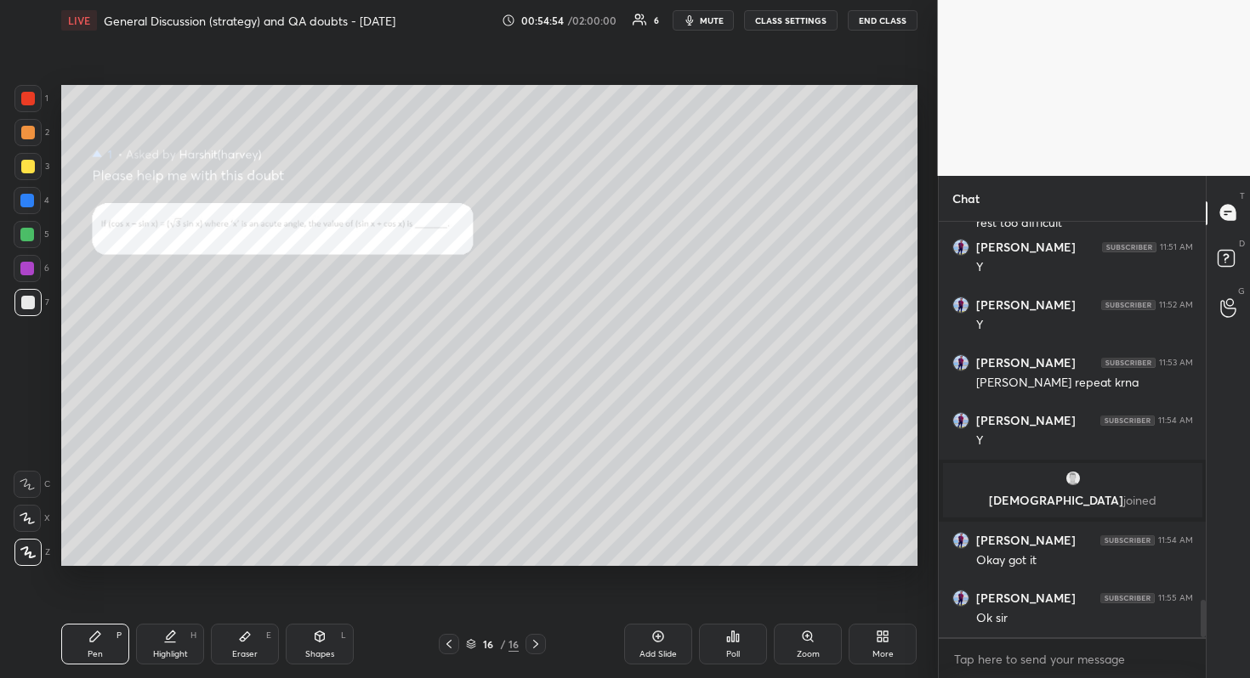
click at [818, 604] on div "Zoom" at bounding box center [808, 644] width 68 height 41
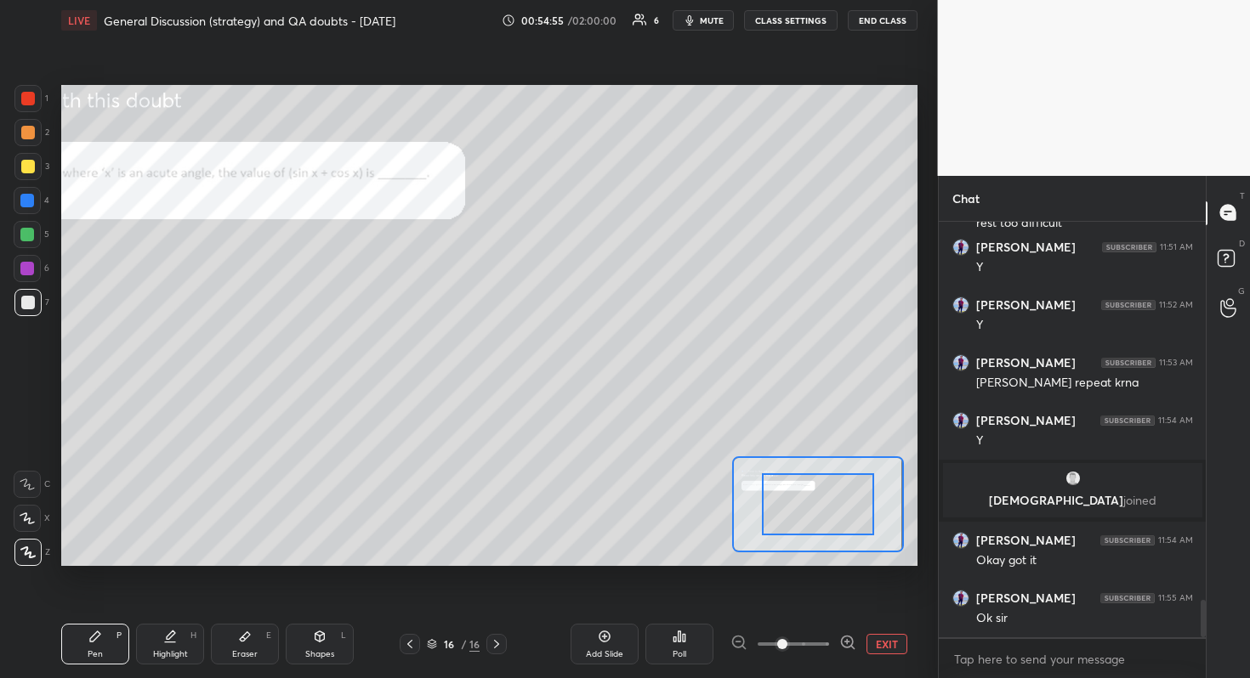
click at [787, 604] on span at bounding box center [782, 644] width 10 height 10
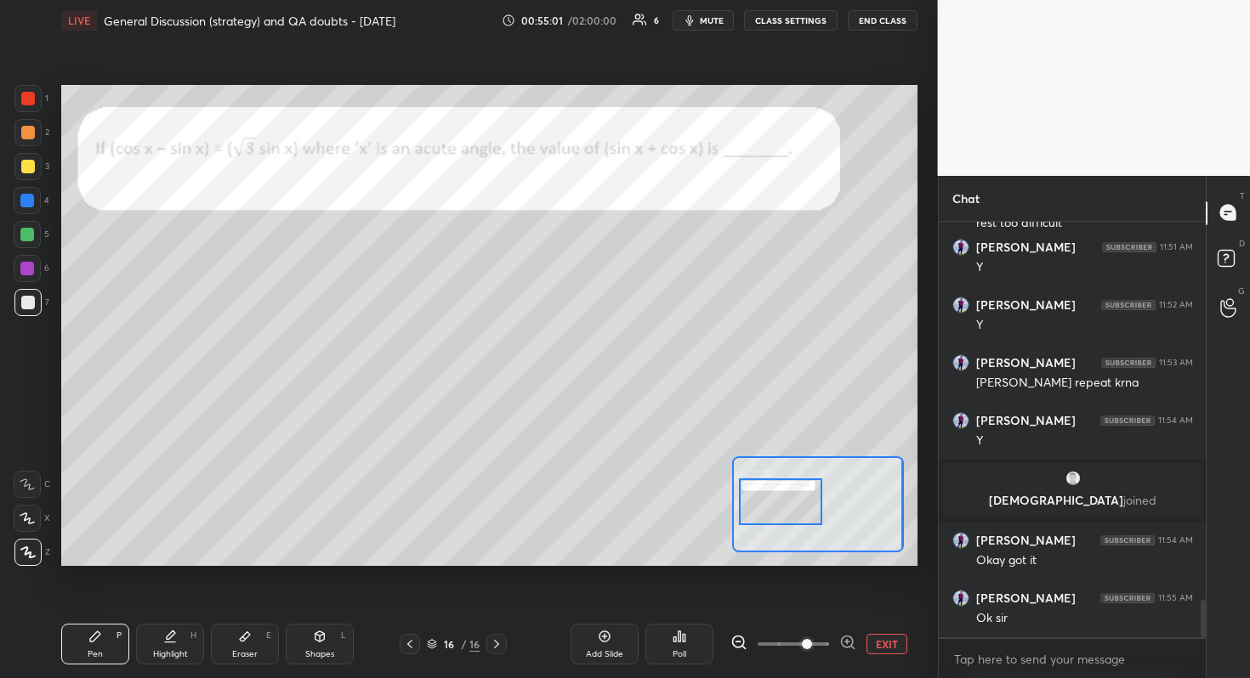
drag, startPoint x: 827, startPoint y: 492, endPoint x: 790, endPoint y: 490, distance: 37.5
click at [790, 490] on div at bounding box center [781, 502] width 84 height 47
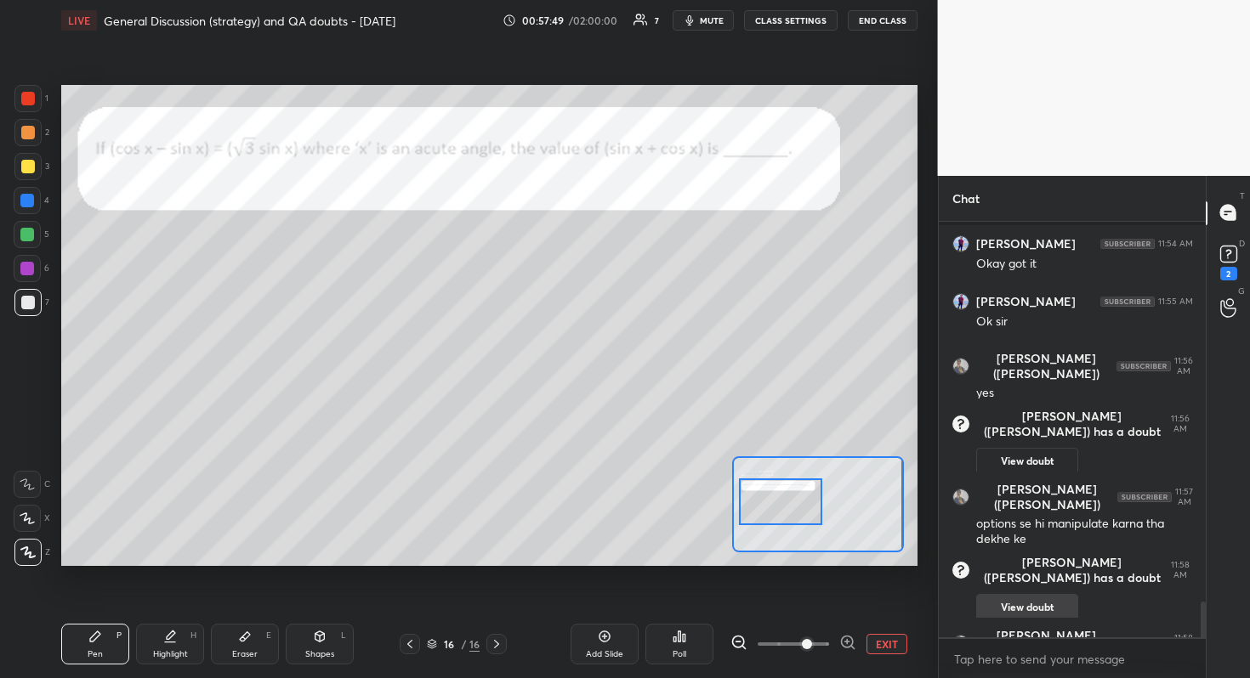
scroll to position [4404, 0]
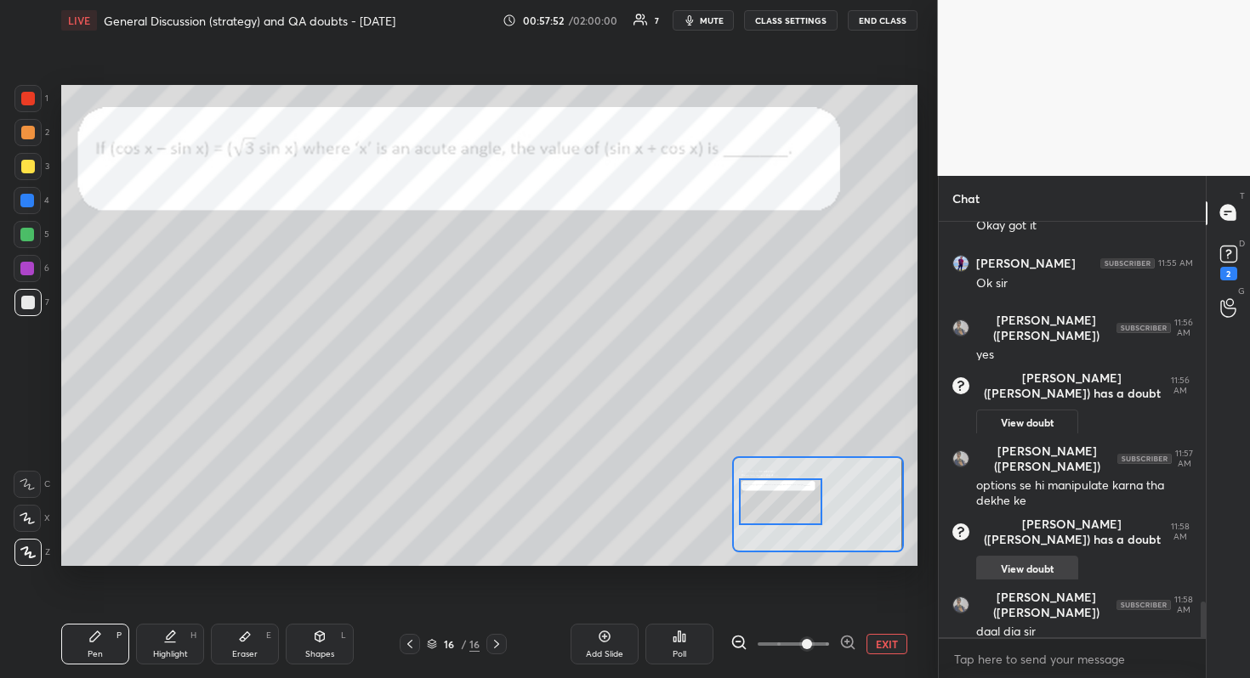
click at [1044, 559] on button "View doubt" at bounding box center [1027, 569] width 102 height 27
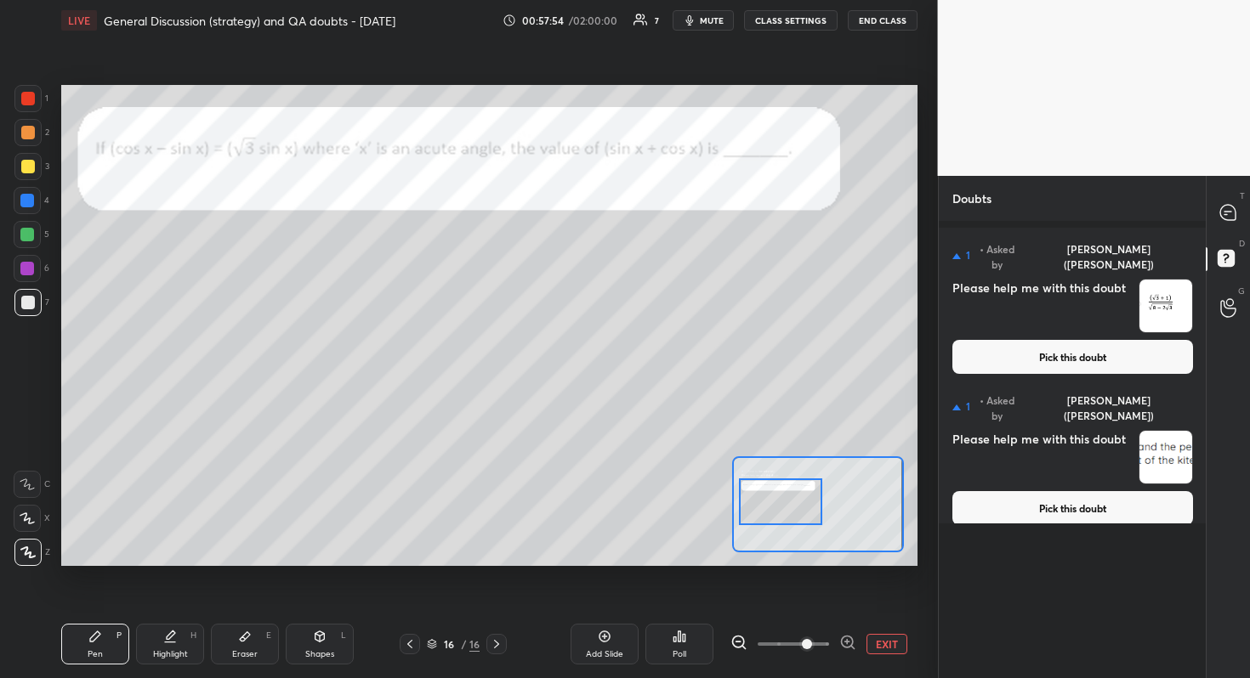
click at [1087, 340] on button "Pick this doubt" at bounding box center [1072, 357] width 241 height 34
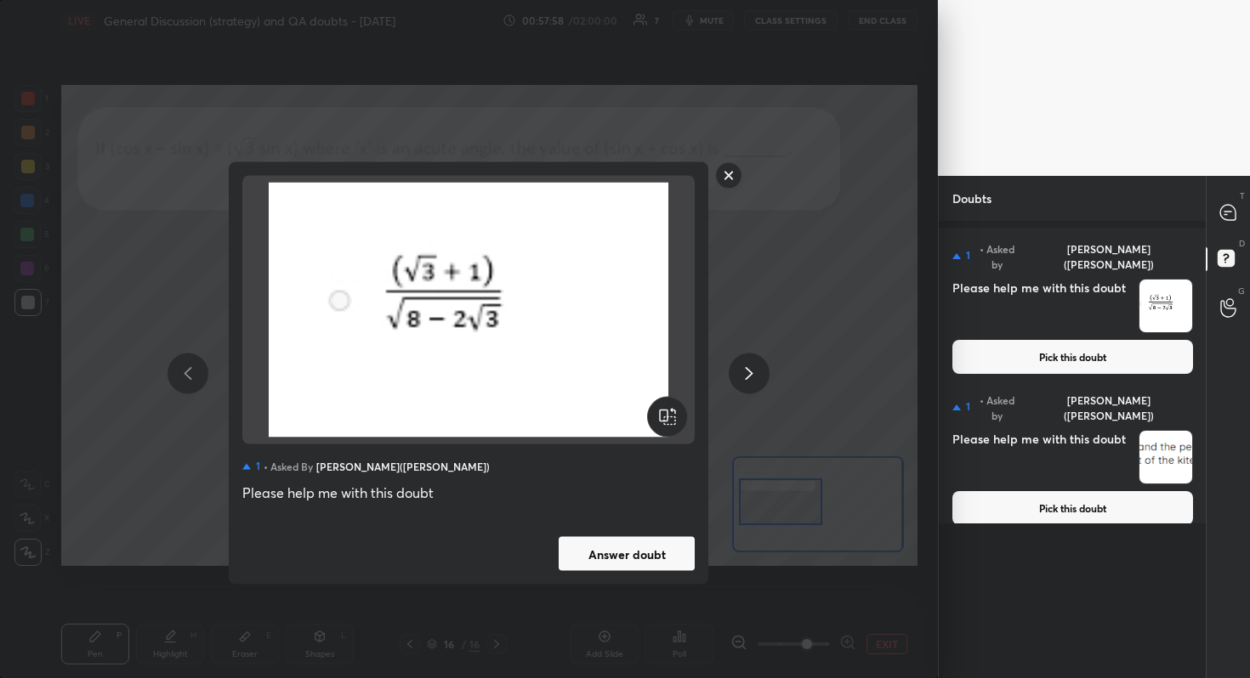
click at [669, 559] on button "Answer doubt" at bounding box center [627, 554] width 136 height 34
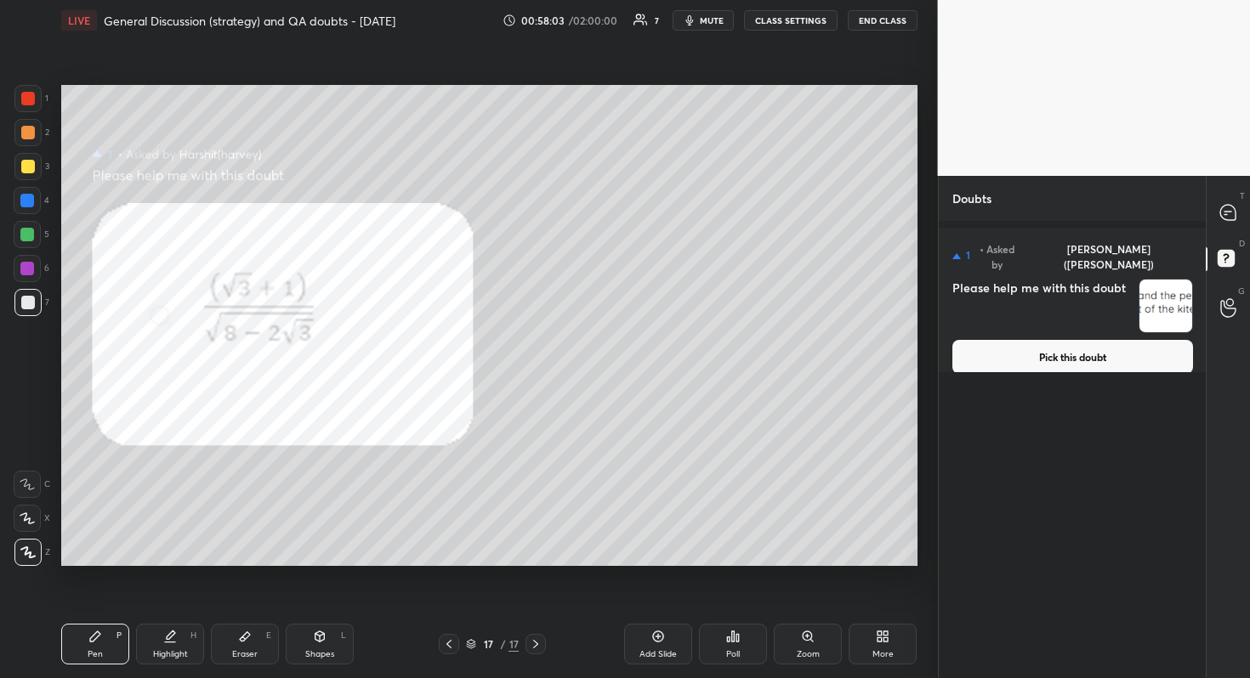
click at [1147, 340] on button "Pick this doubt" at bounding box center [1072, 357] width 241 height 34
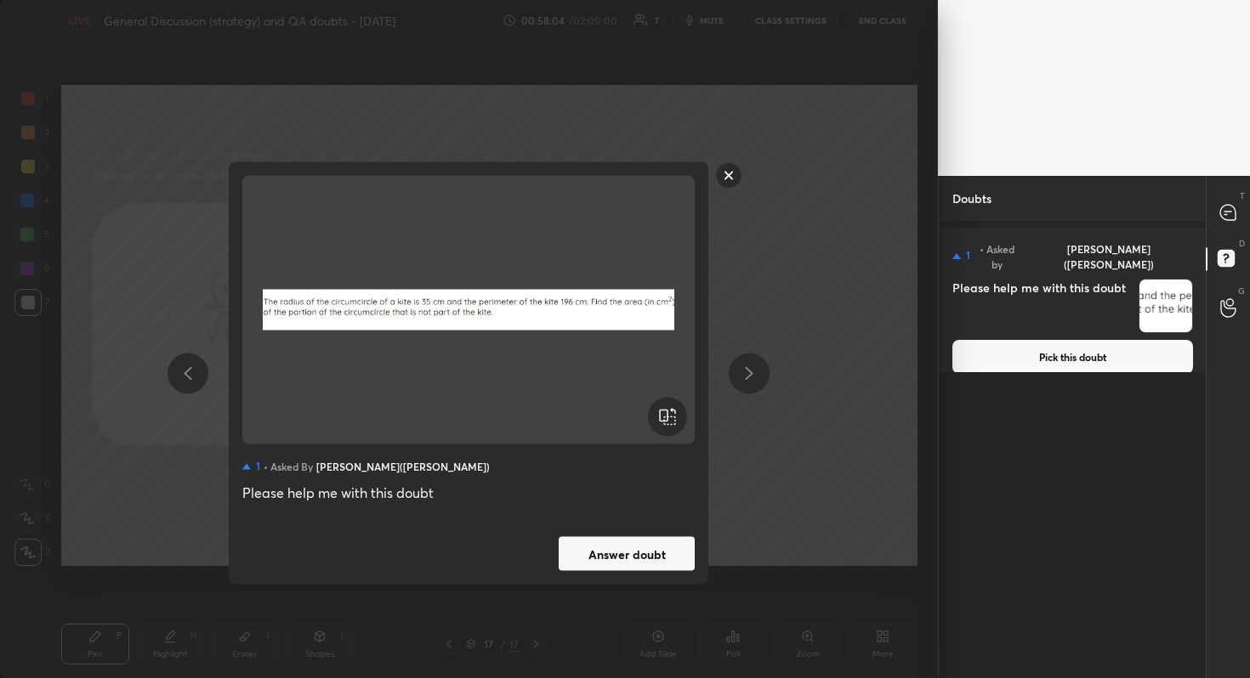
click at [637, 551] on button "Answer doubt" at bounding box center [627, 554] width 136 height 34
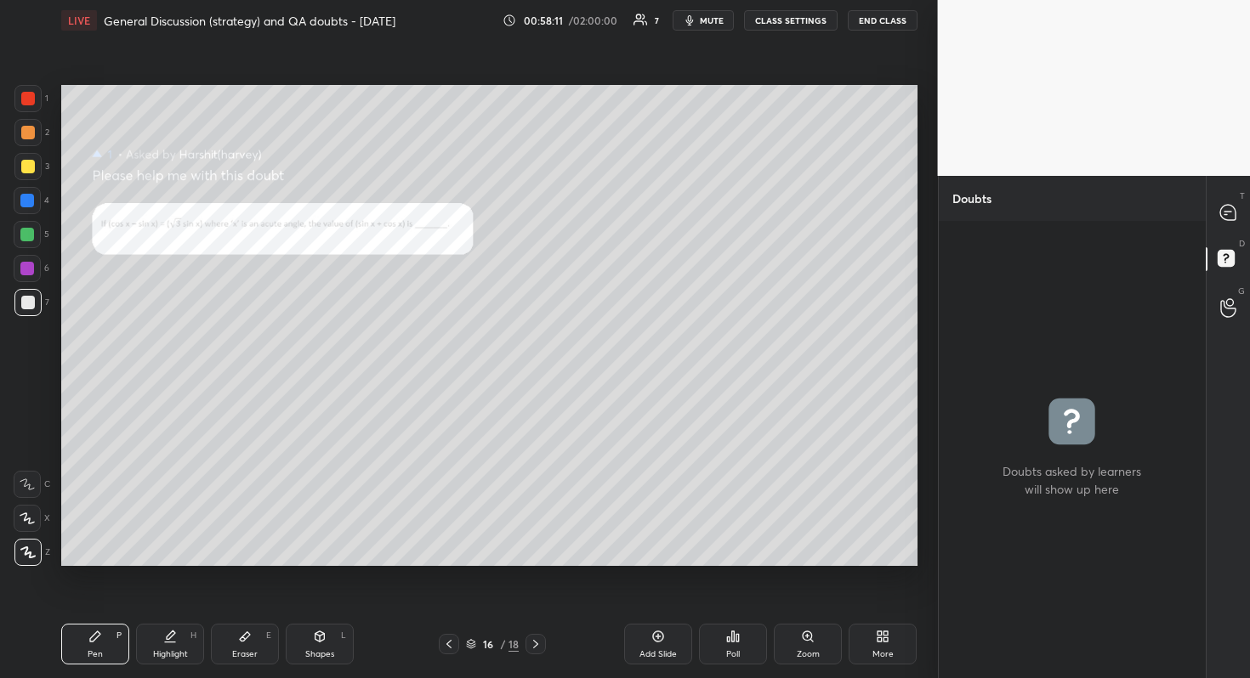
click at [816, 604] on div "Zoom" at bounding box center [808, 644] width 68 height 41
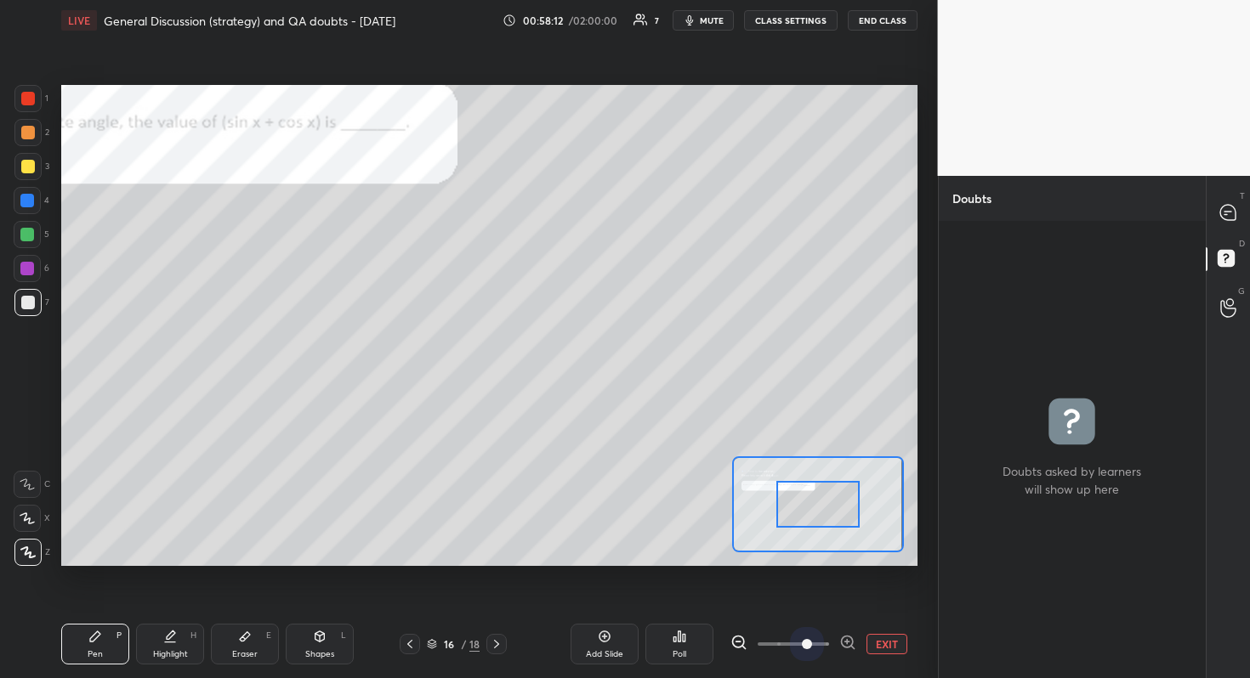
click at [812, 604] on span at bounding box center [792, 645] width 71 height 26
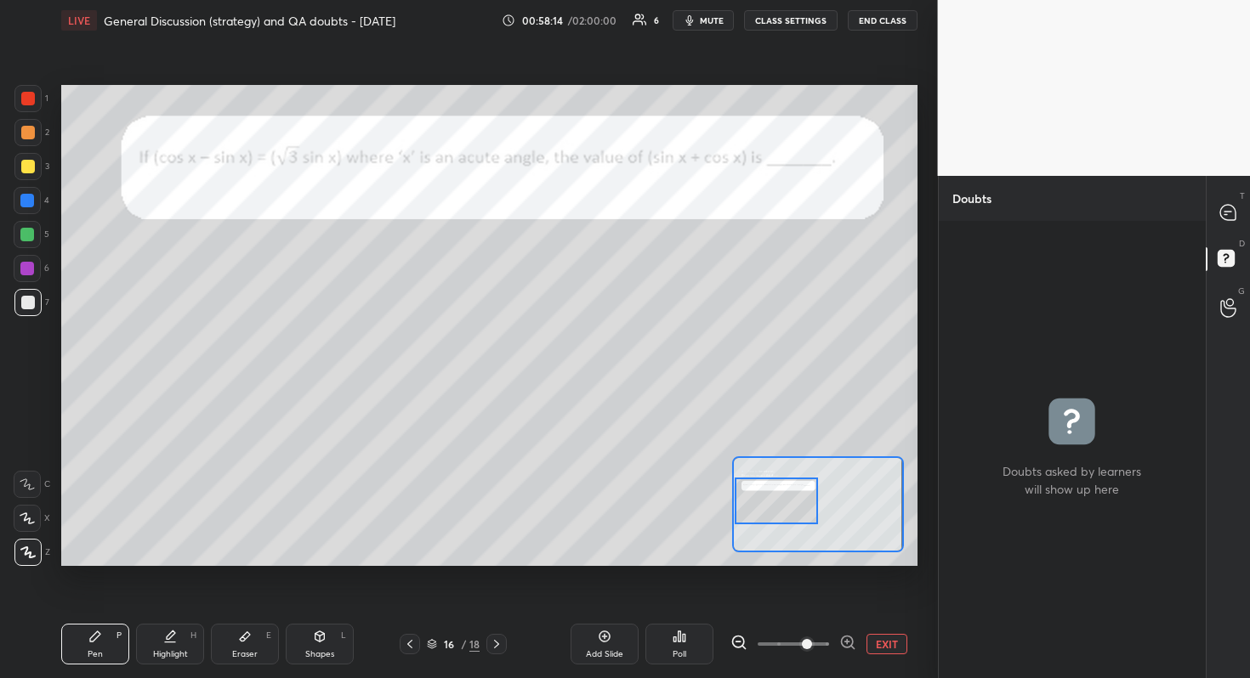
drag, startPoint x: 829, startPoint y: 508, endPoint x: 780, endPoint y: 507, distance: 49.3
click at [780, 506] on div at bounding box center [777, 501] width 84 height 47
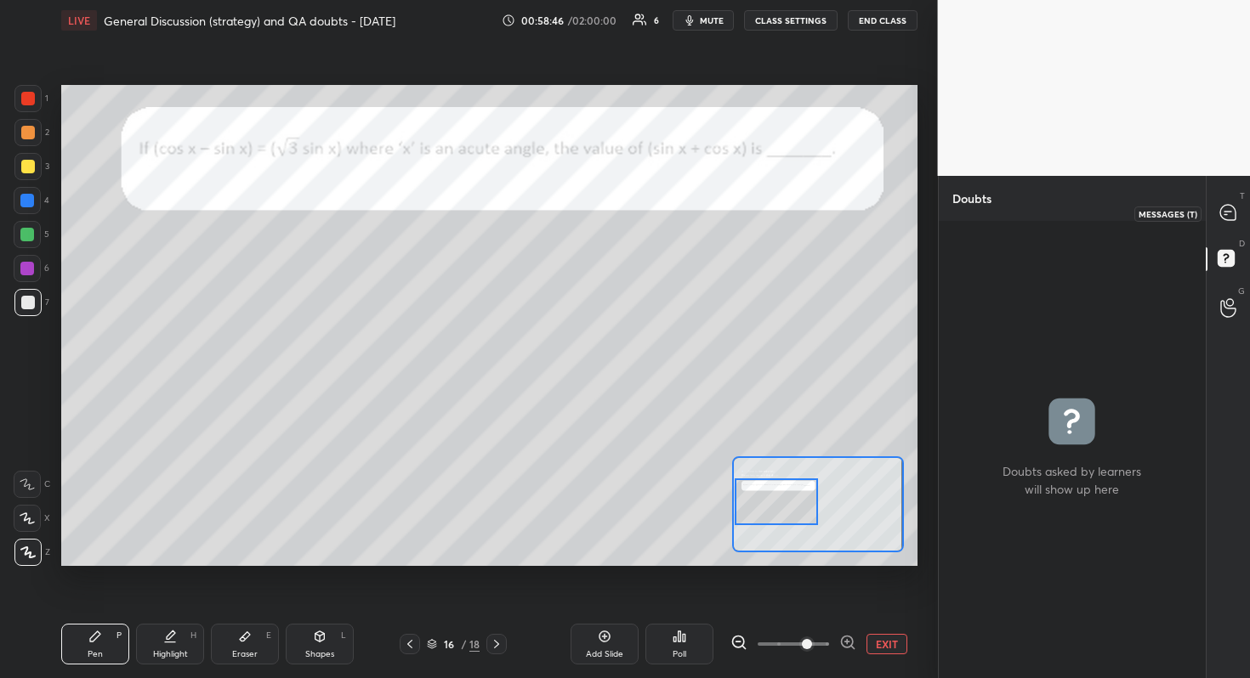
click at [1228, 218] on icon at bounding box center [1227, 212] width 15 height 15
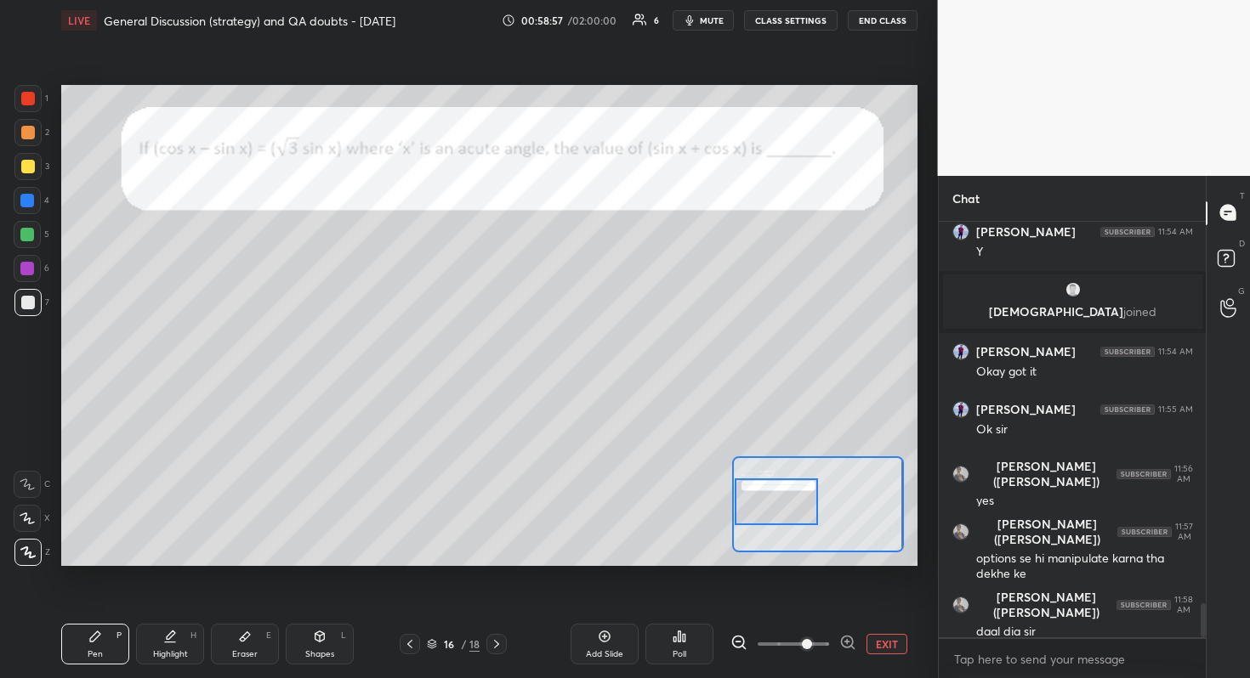
scroll to position [4657, 0]
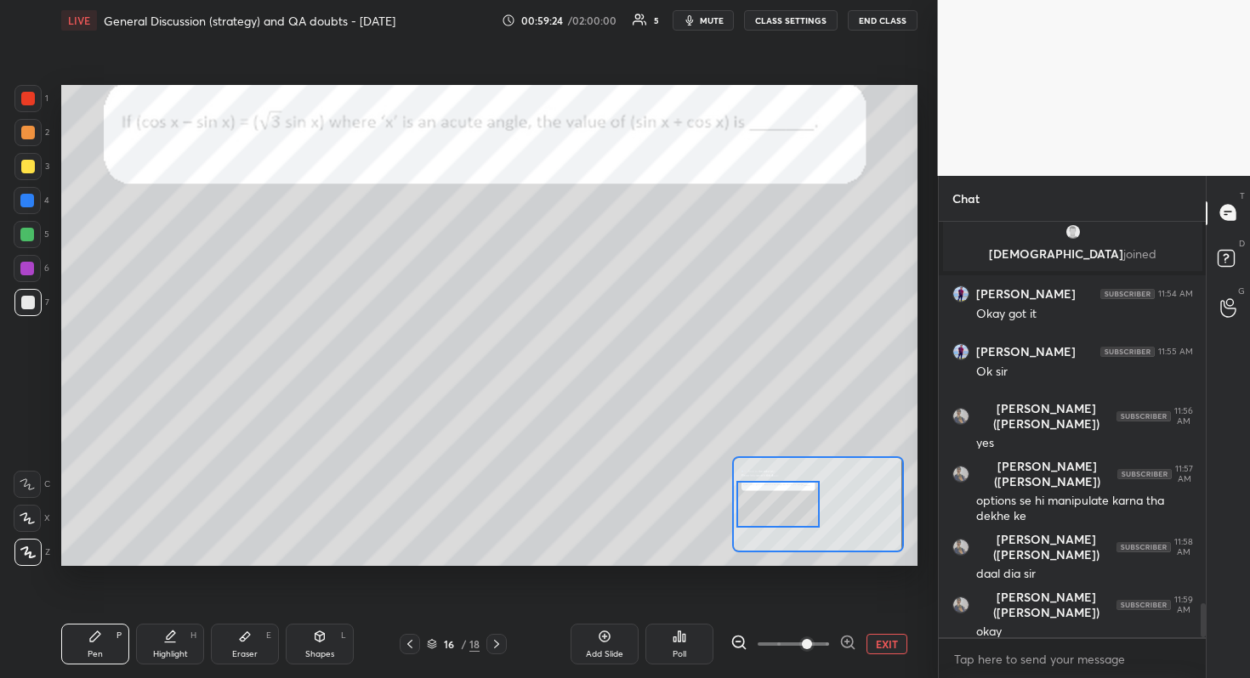
click at [780, 517] on div at bounding box center [778, 504] width 84 height 47
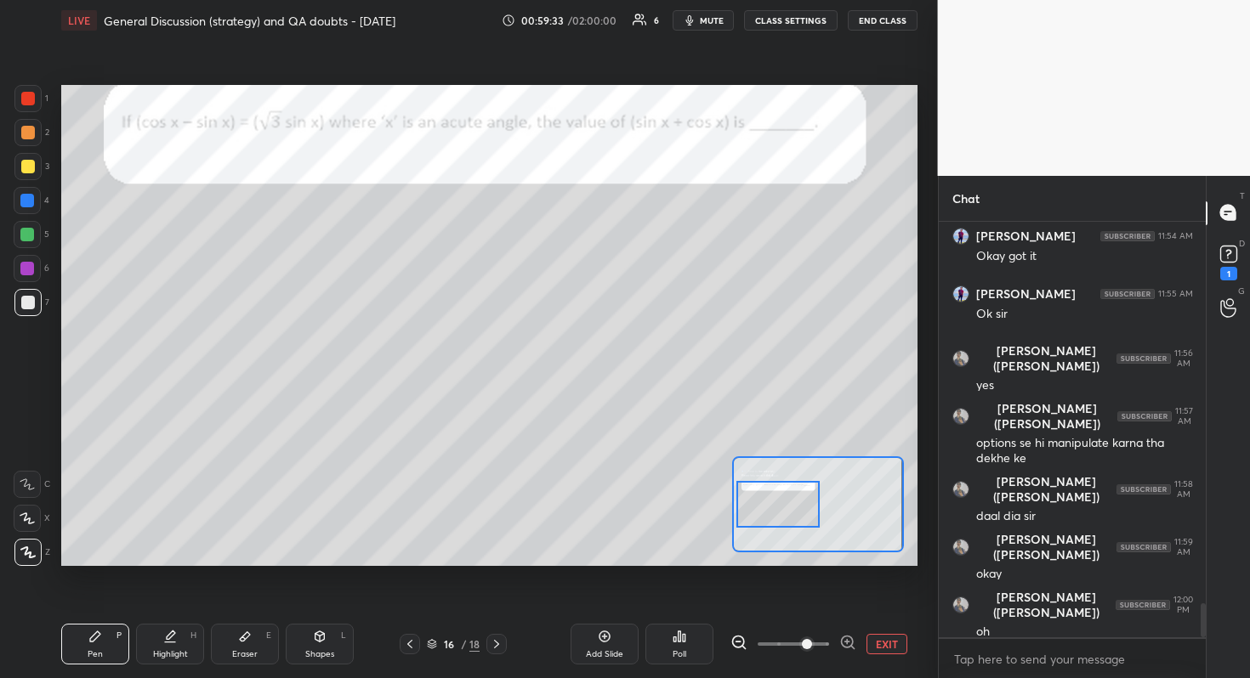
scroll to position [4788, 0]
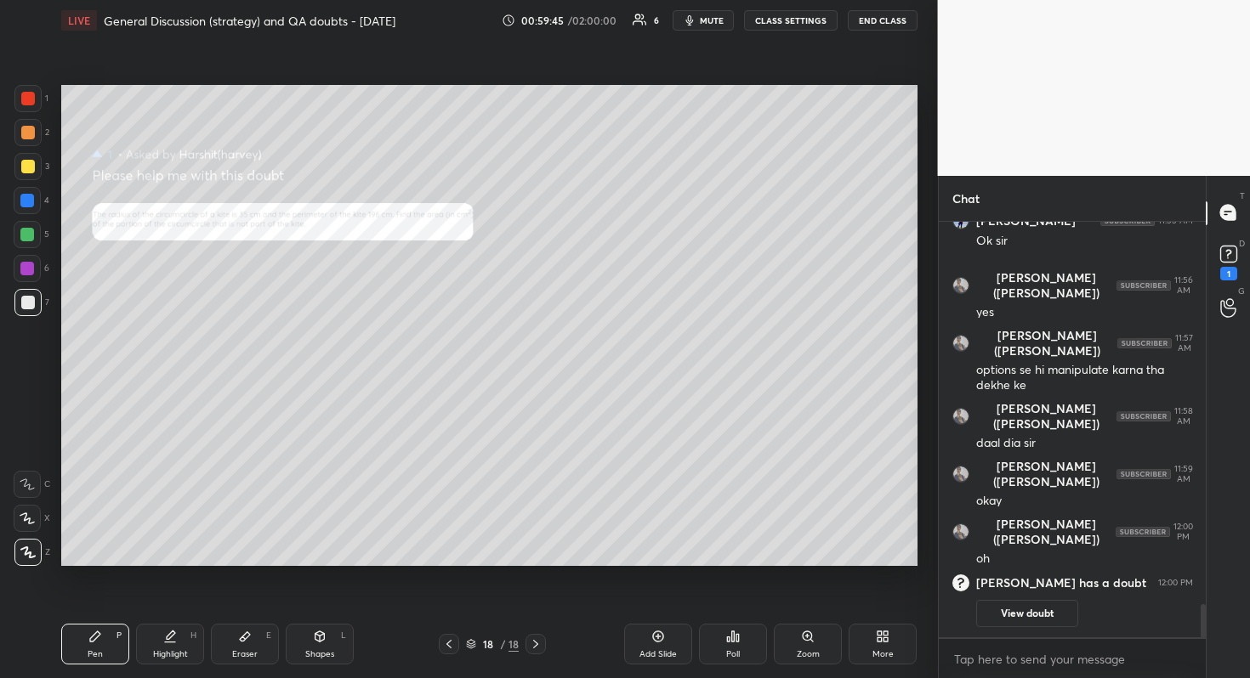
click at [823, 604] on div "Zoom" at bounding box center [808, 644] width 68 height 41
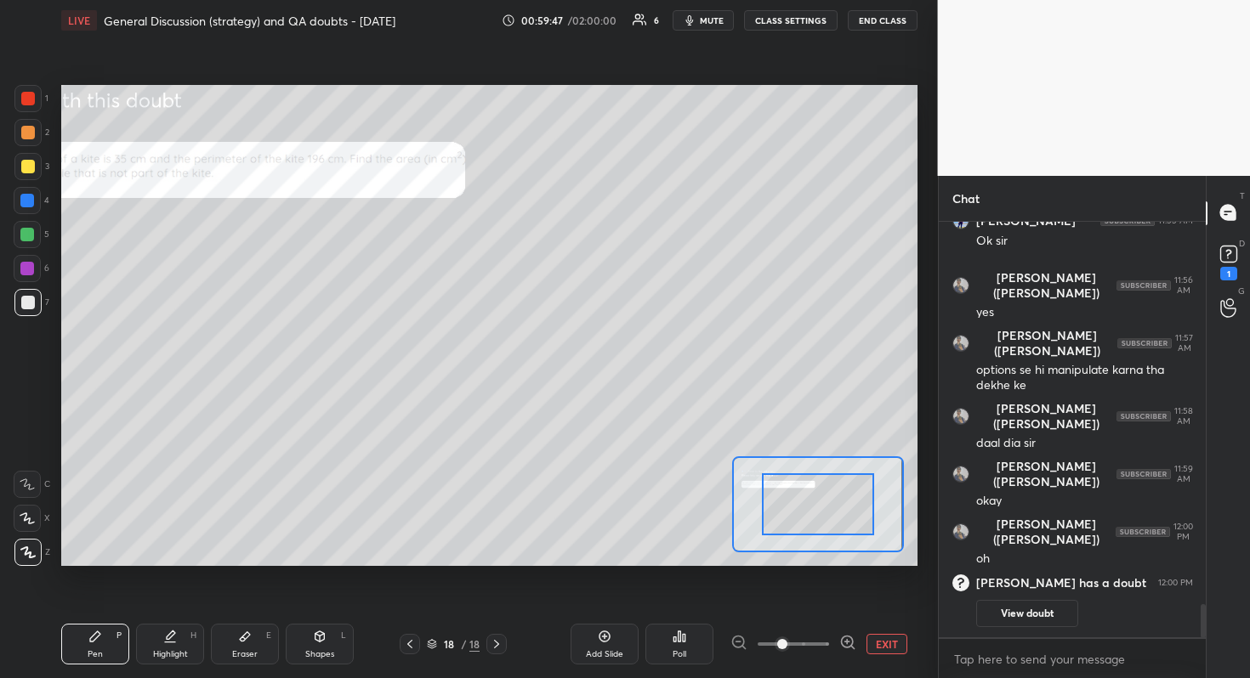
click at [805, 604] on span at bounding box center [792, 645] width 71 height 26
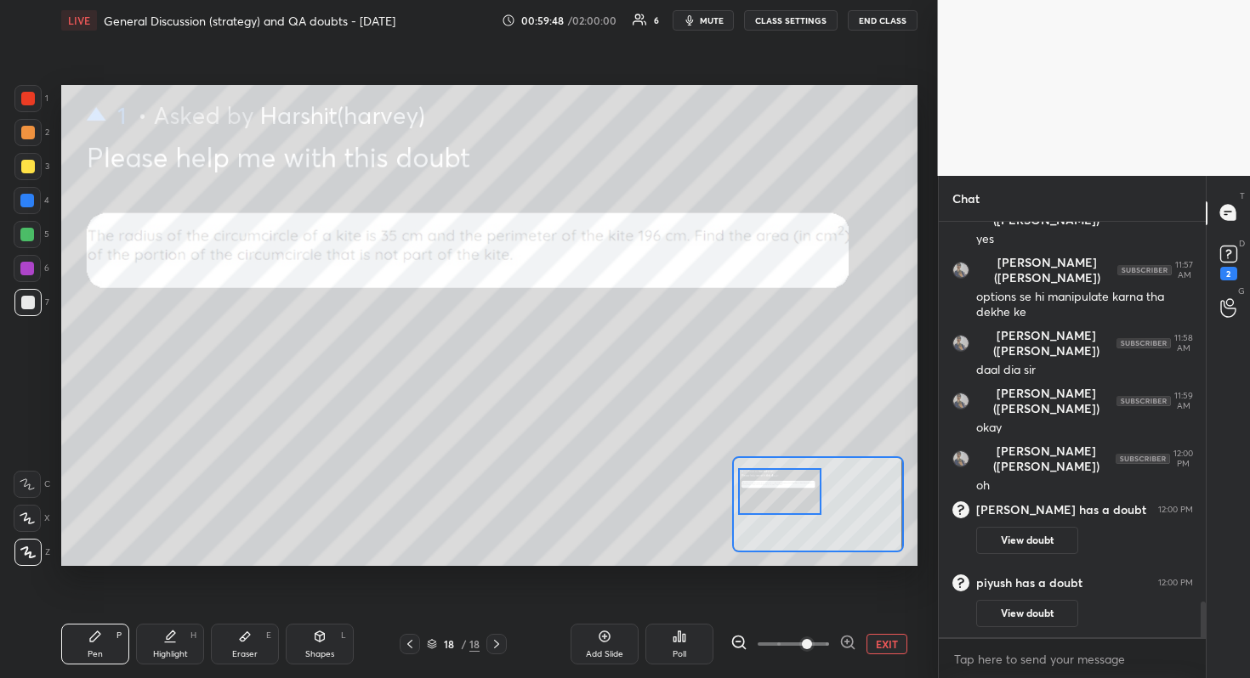
scroll to position [4420, 0]
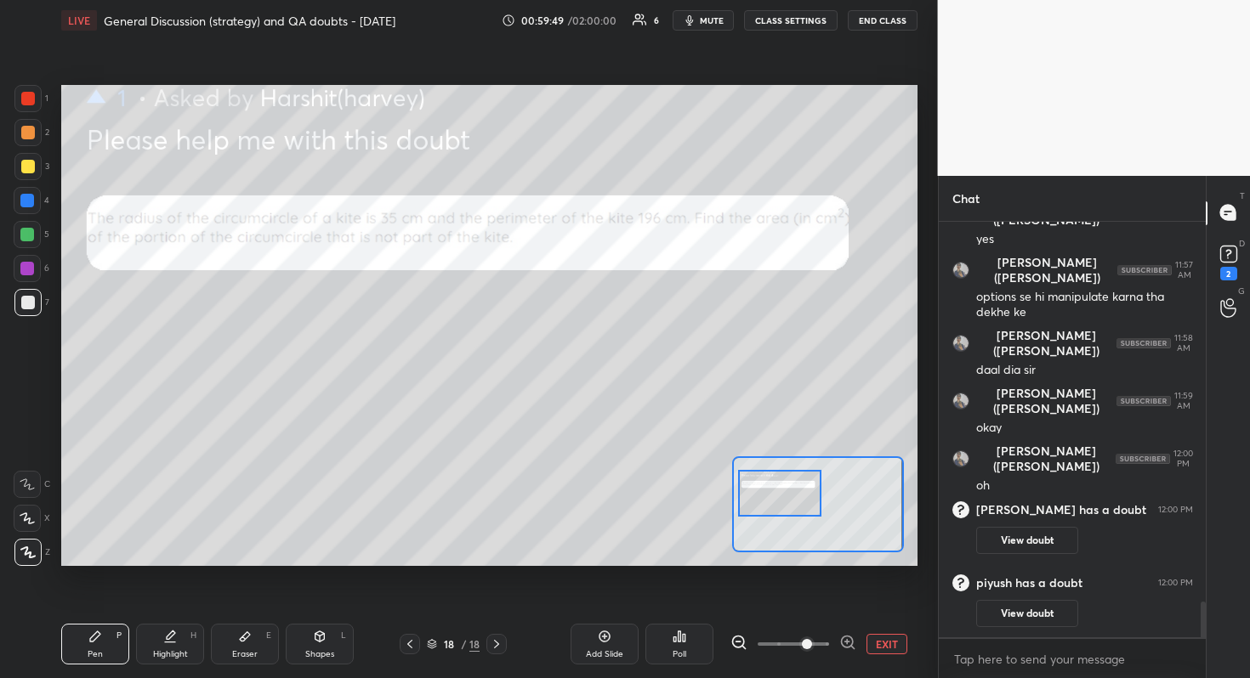
drag, startPoint x: 830, startPoint y: 515, endPoint x: 791, endPoint y: 504, distance: 40.6
click at [791, 504] on div at bounding box center [780, 493] width 84 height 47
click at [322, 604] on icon at bounding box center [319, 637] width 9 height 10
click at [29, 488] on icon at bounding box center [27, 485] width 14 height 14
click at [100, 604] on div "Pen P" at bounding box center [95, 644] width 68 height 41
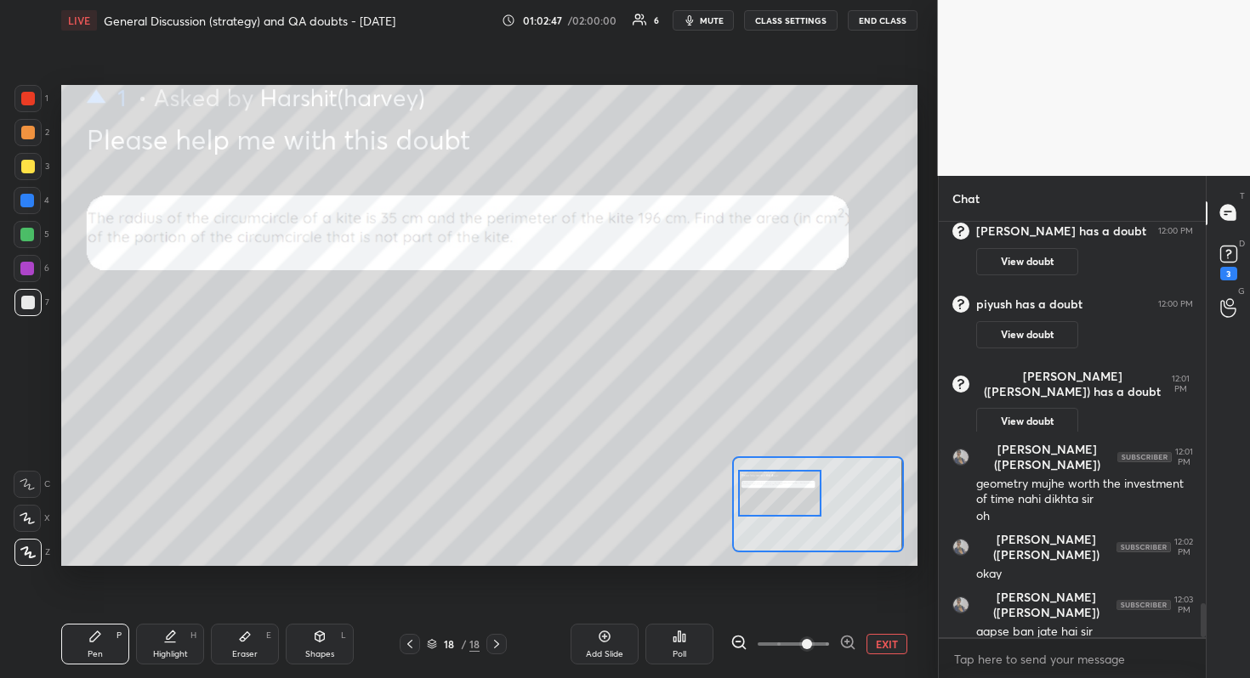
scroll to position [4666, 0]
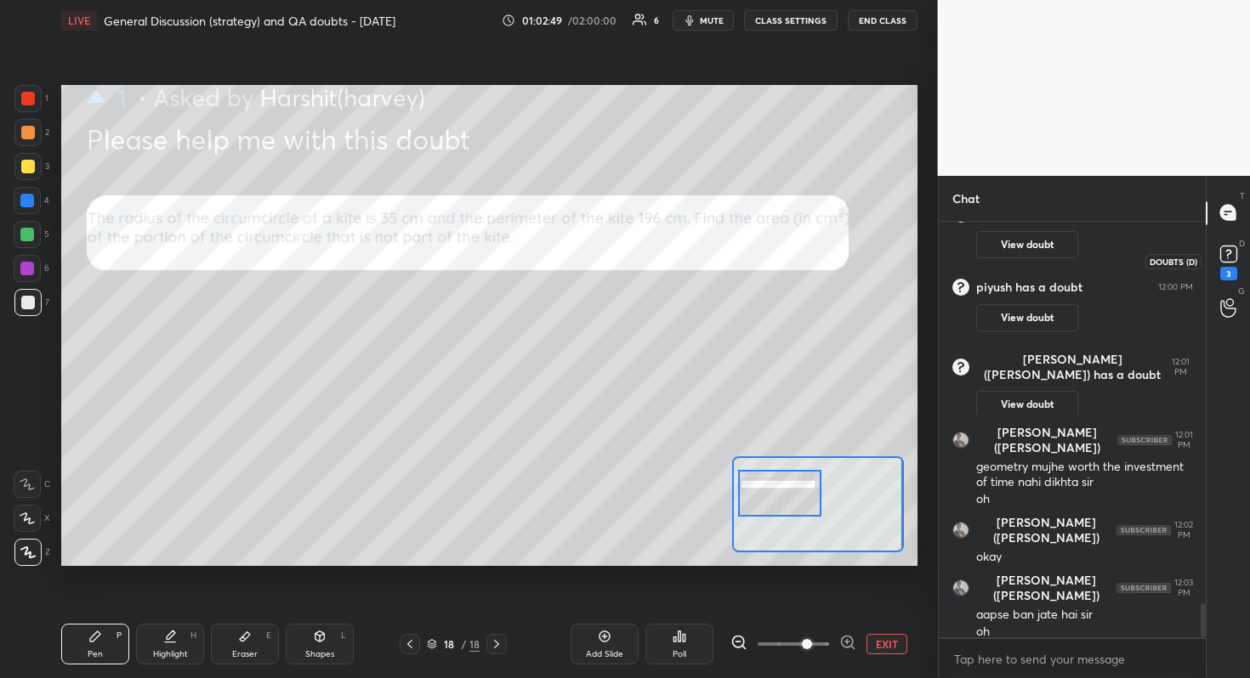
click at [1233, 252] on rect at bounding box center [1228, 254] width 16 height 16
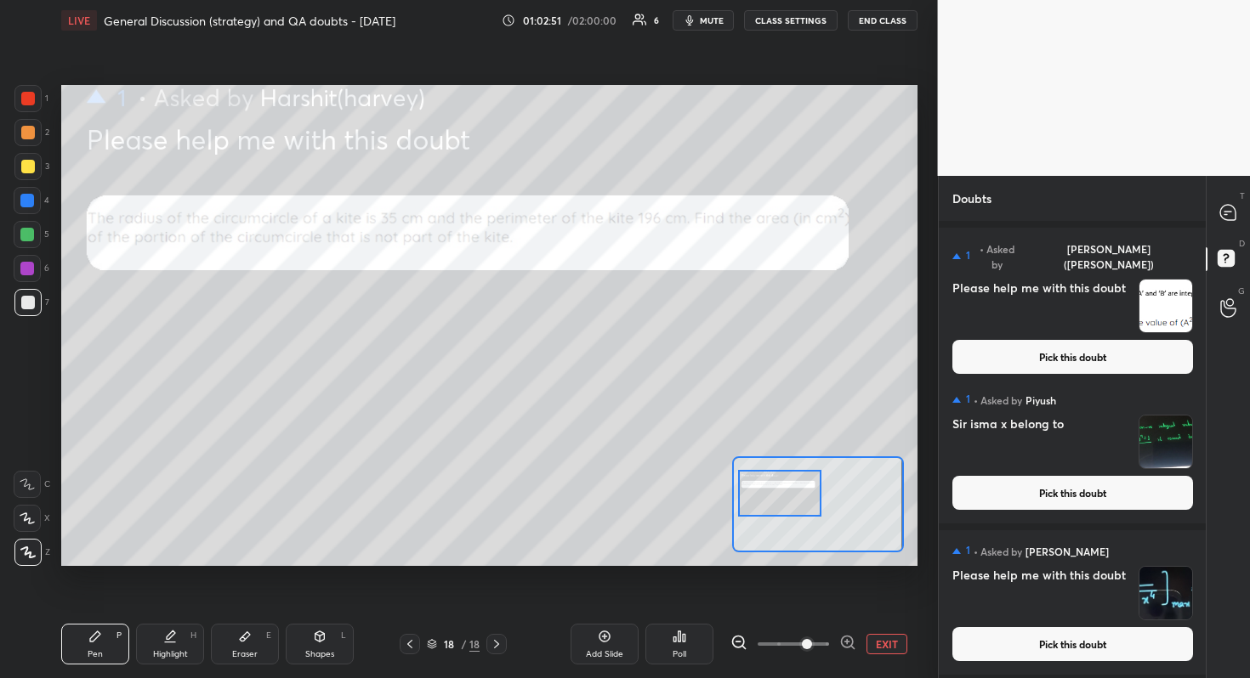
click at [1081, 604] on button "Pick this doubt" at bounding box center [1072, 644] width 241 height 34
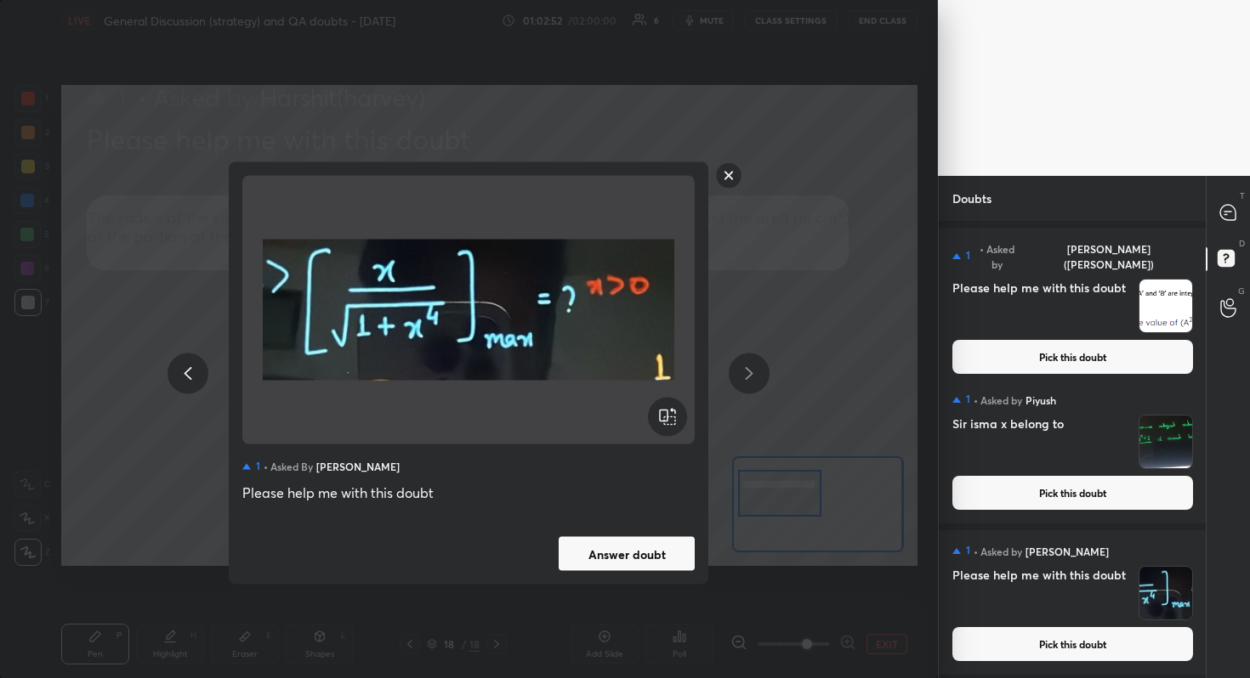
click at [652, 548] on button "Answer doubt" at bounding box center [627, 554] width 136 height 34
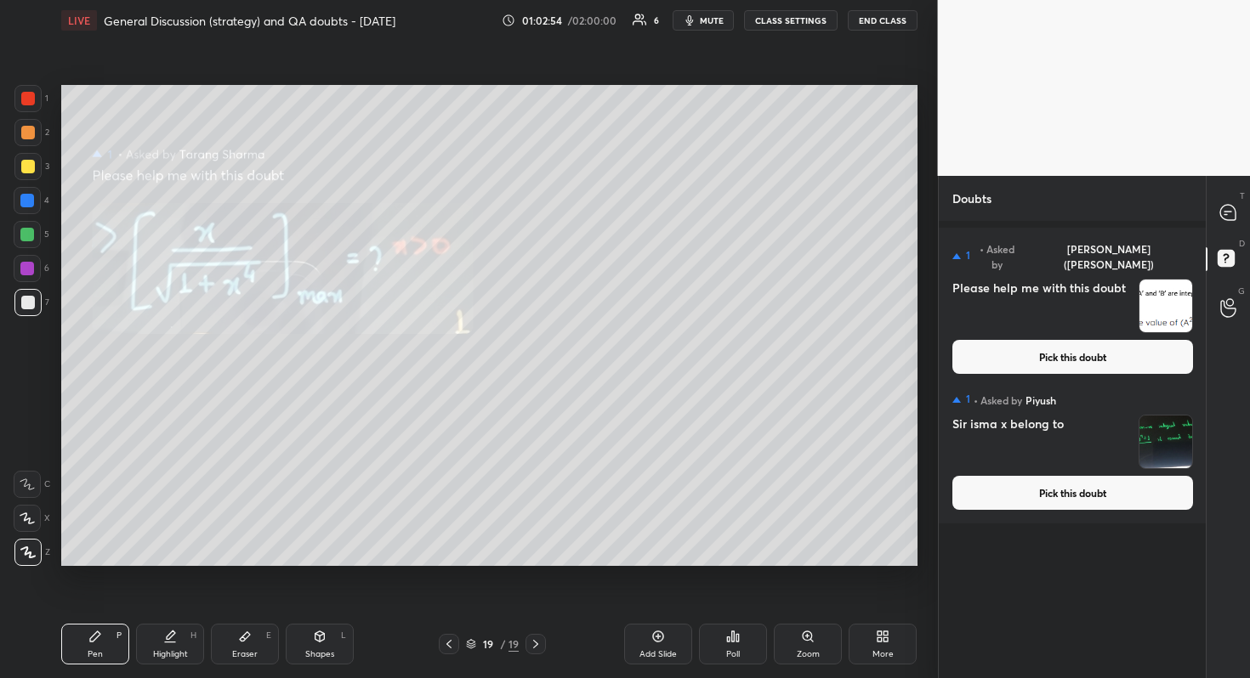
click at [1132, 515] on div "1 • Asked by [PERSON_NAME] [PERSON_NAME] x belong to Pick this doubt" at bounding box center [1073, 451] width 268 height 145
click at [1101, 493] on button "Pick this doubt" at bounding box center [1072, 493] width 241 height 34
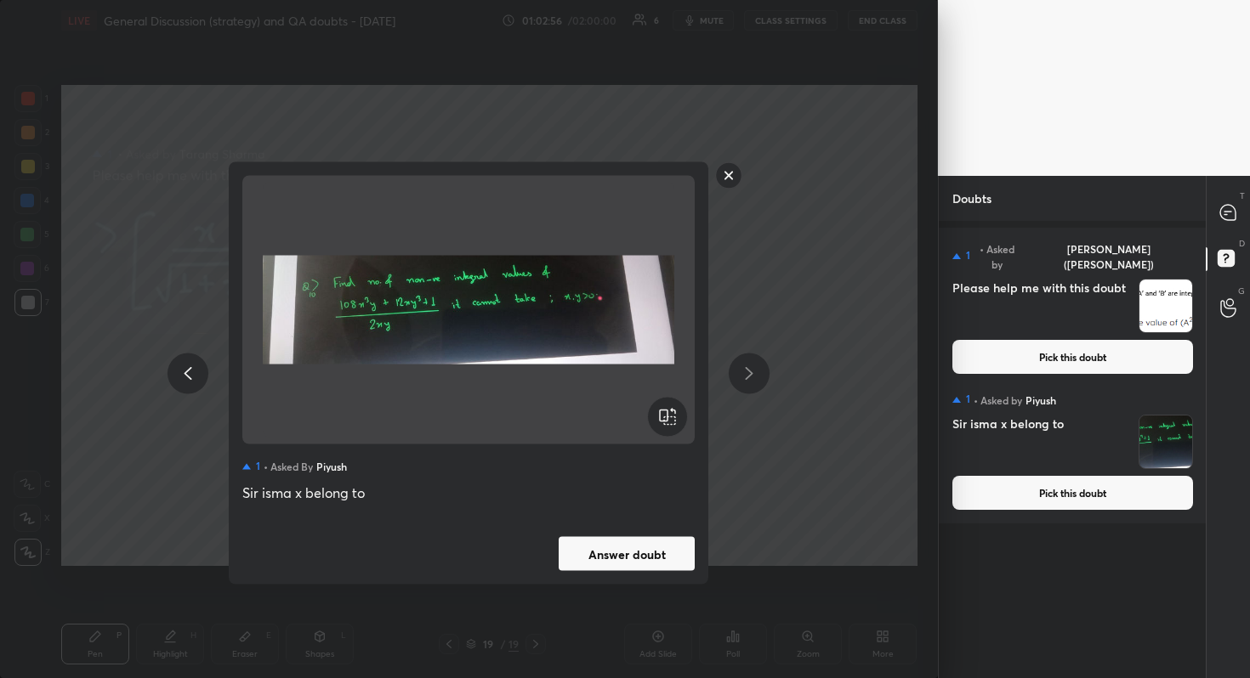
click at [573, 559] on button "Answer doubt" at bounding box center [627, 554] width 136 height 34
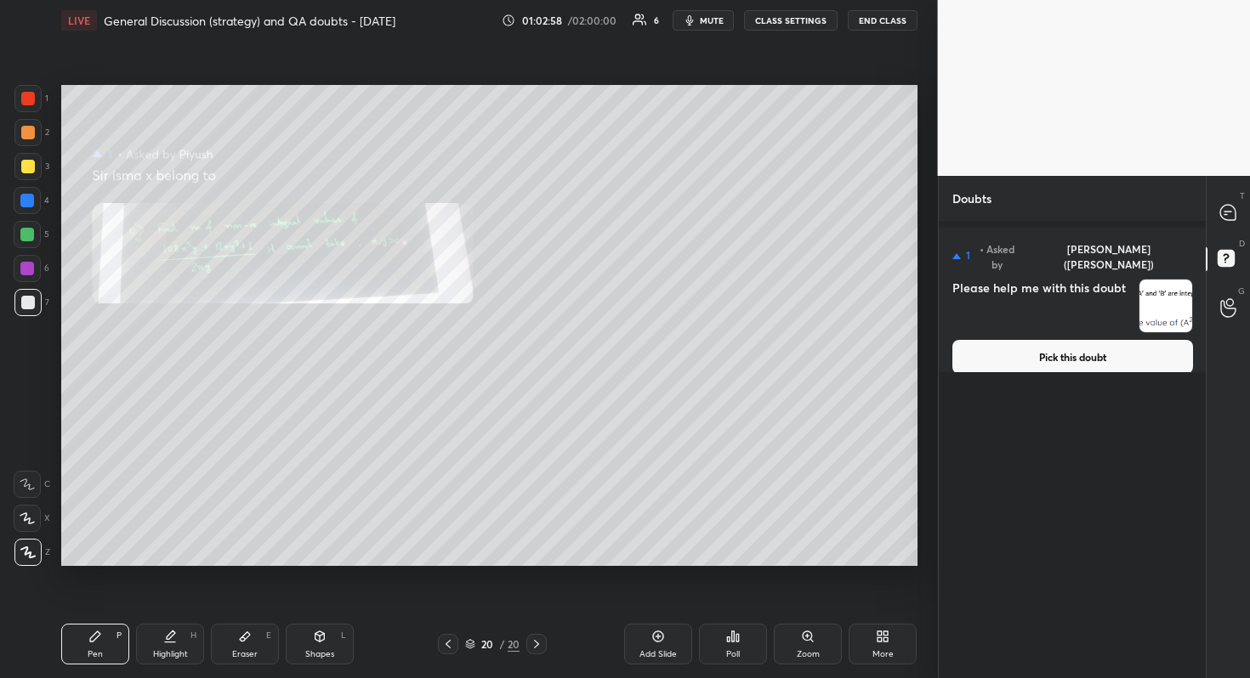
click at [1126, 340] on button "Pick this doubt" at bounding box center [1072, 357] width 241 height 34
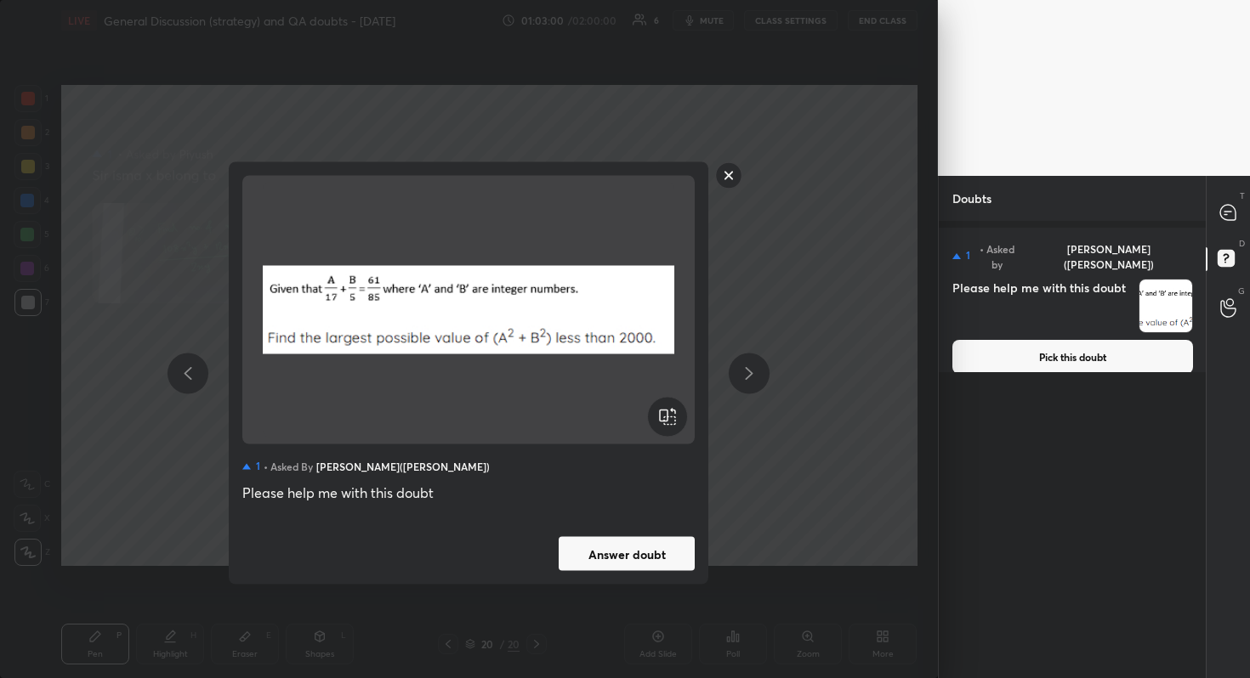
click at [667, 555] on button "Answer doubt" at bounding box center [627, 554] width 136 height 34
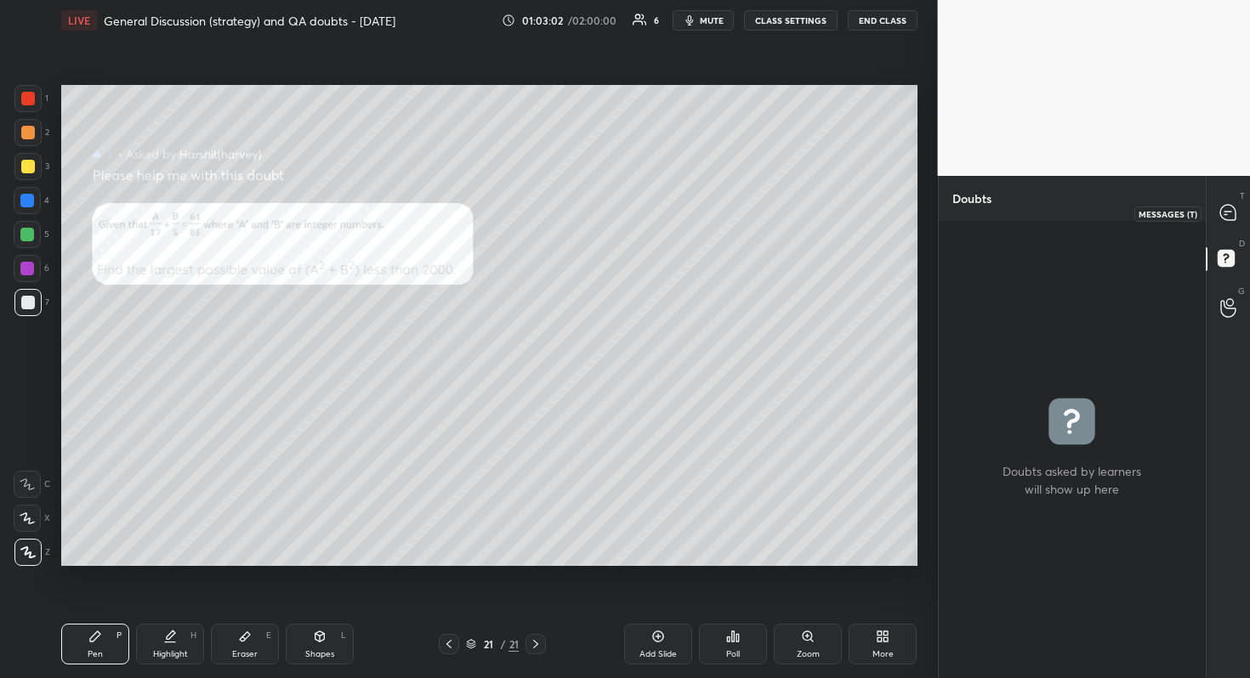
click at [1233, 222] on icon at bounding box center [1228, 213] width 18 height 18
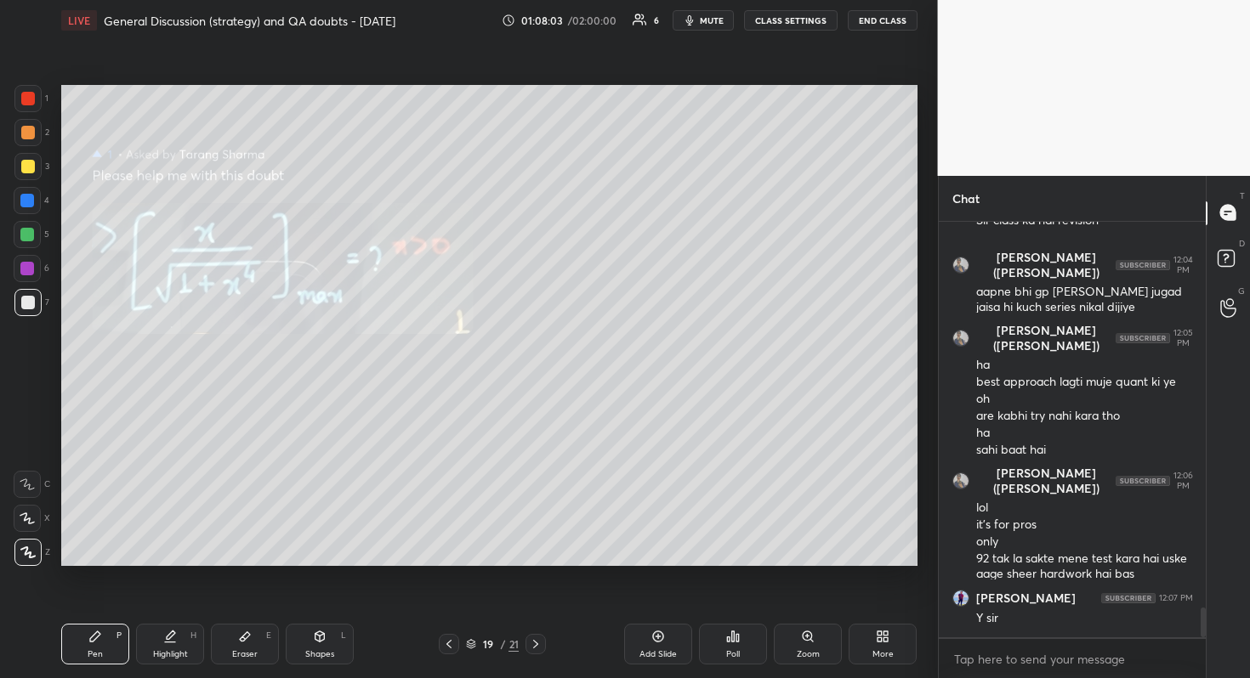
scroll to position [5410, 0]
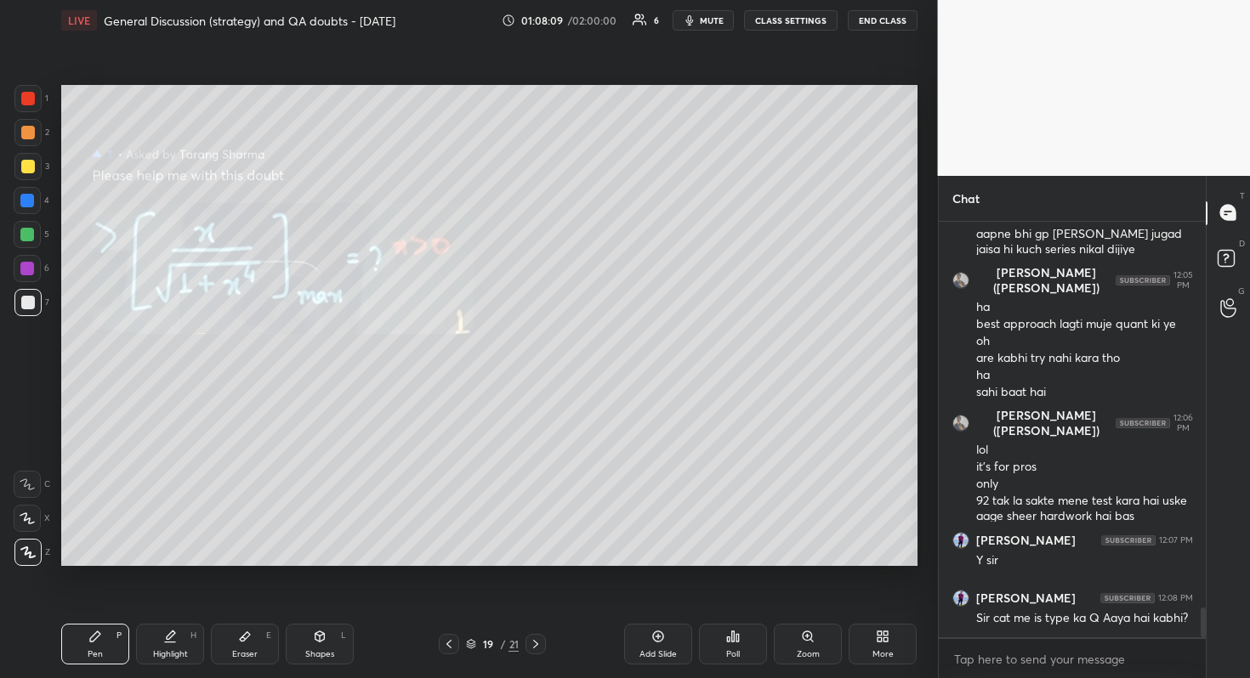
click at [253, 604] on div "Eraser E" at bounding box center [245, 644] width 68 height 41
drag, startPoint x: 101, startPoint y: 644, endPoint x: 118, endPoint y: 633, distance: 20.3
click at [110, 604] on div "Pen P" at bounding box center [95, 644] width 68 height 41
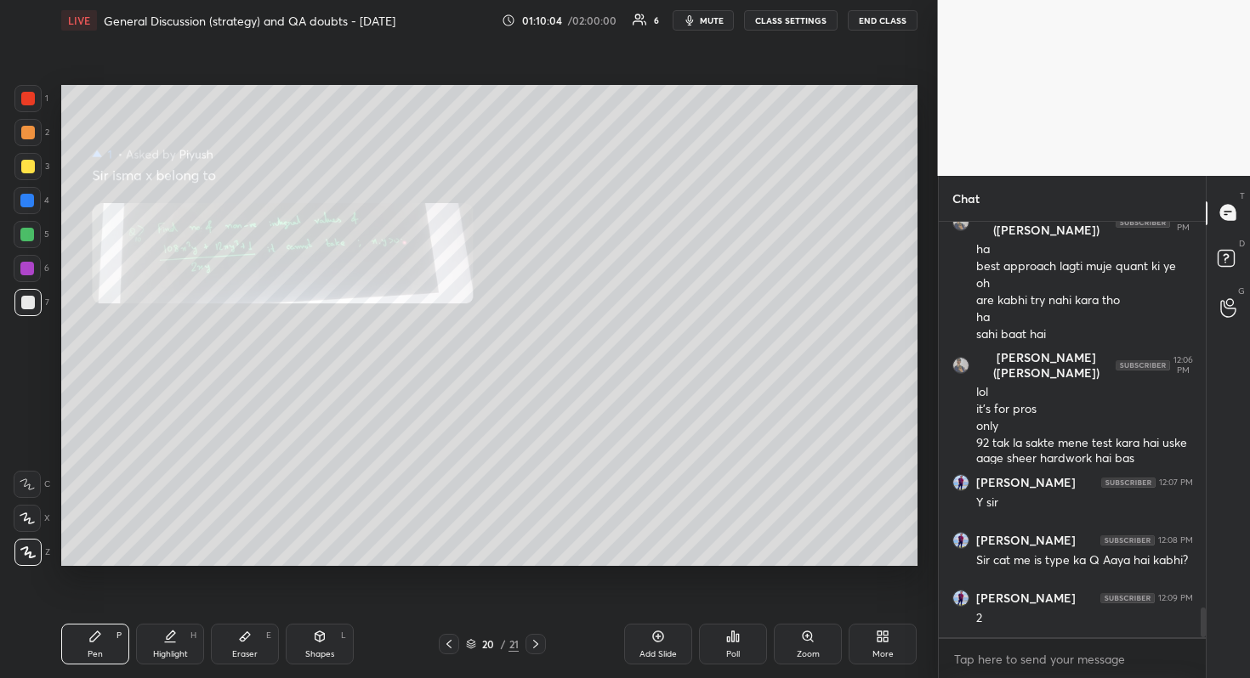
click at [810, 604] on div "Zoom" at bounding box center [808, 654] width 23 height 9
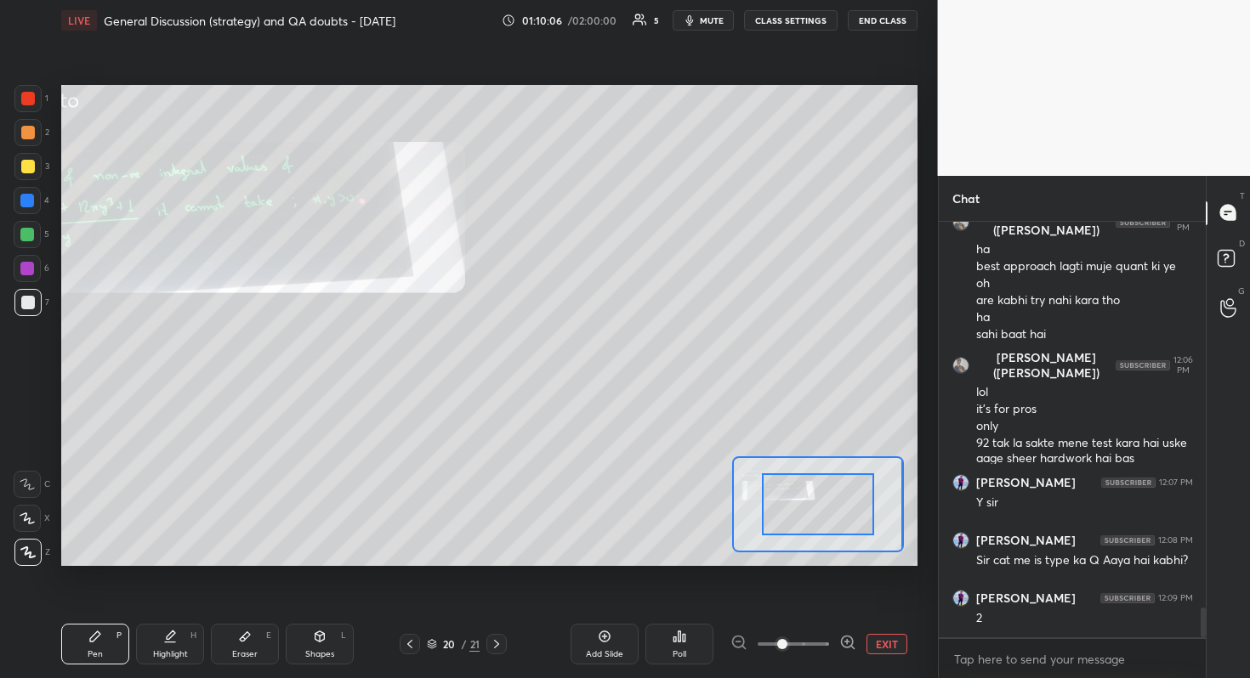
click at [807, 604] on span at bounding box center [792, 645] width 71 height 26
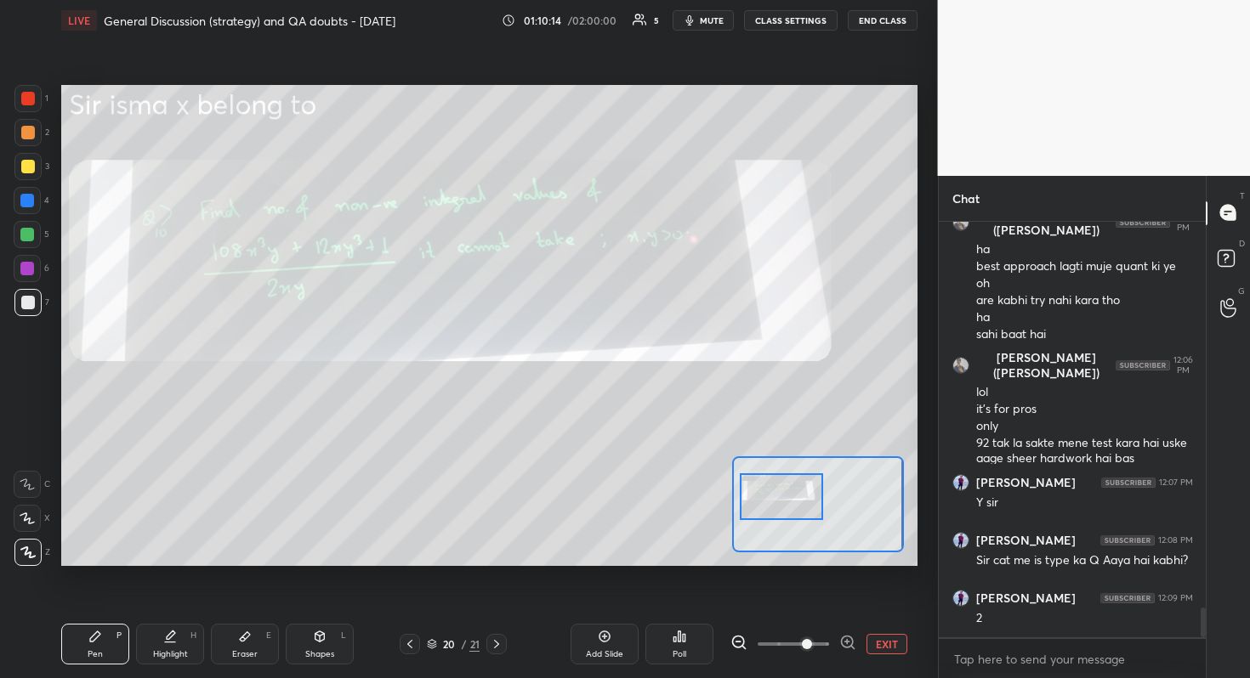
drag, startPoint x: 815, startPoint y: 512, endPoint x: 779, endPoint y: 504, distance: 37.3
click at [779, 504] on div at bounding box center [782, 497] width 84 height 47
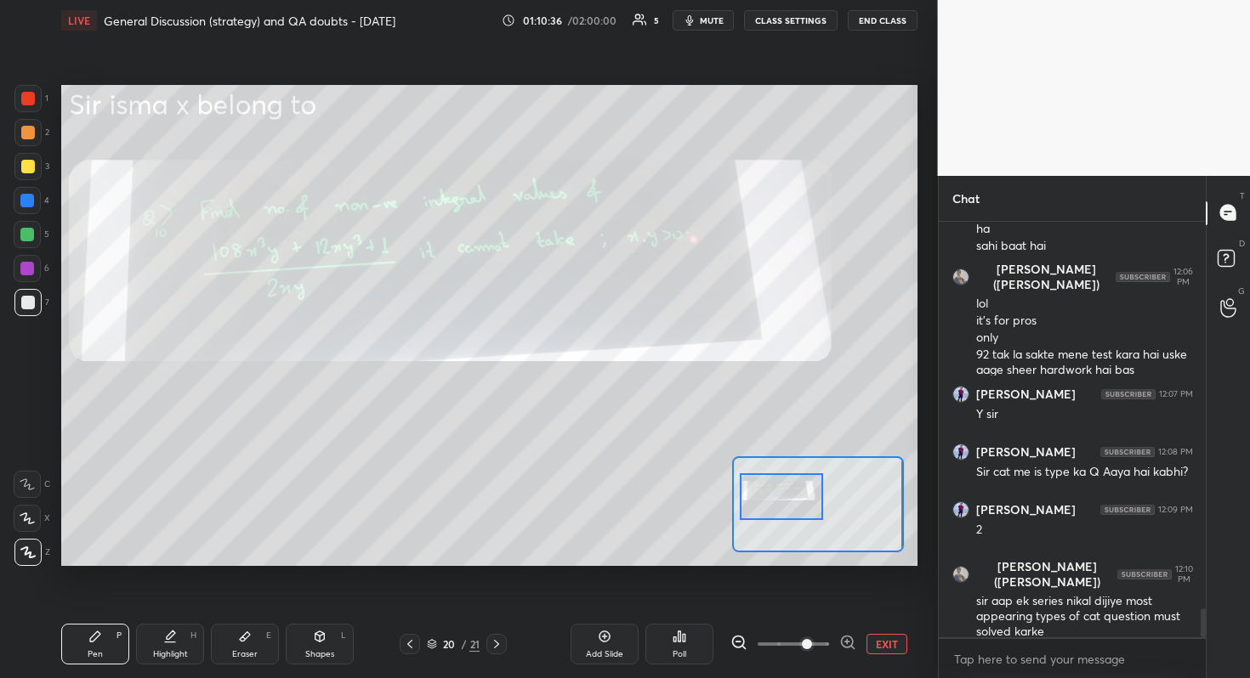
scroll to position [5614, 0]
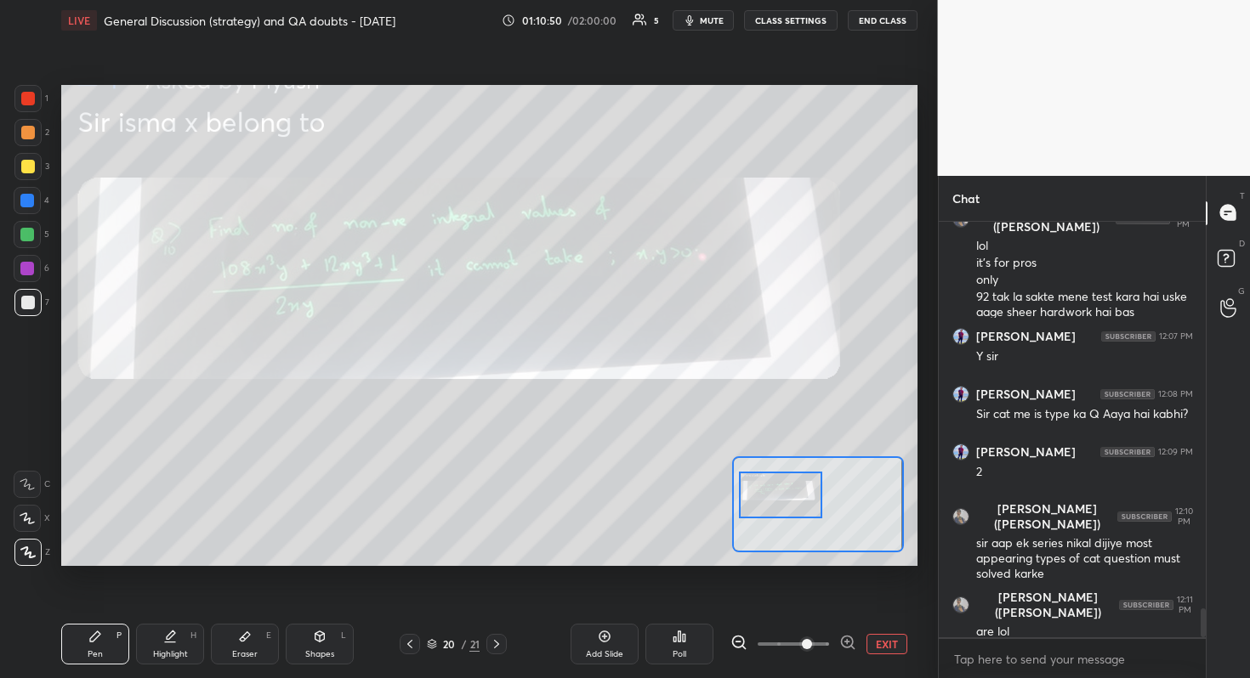
click at [786, 492] on div at bounding box center [781, 495] width 84 height 47
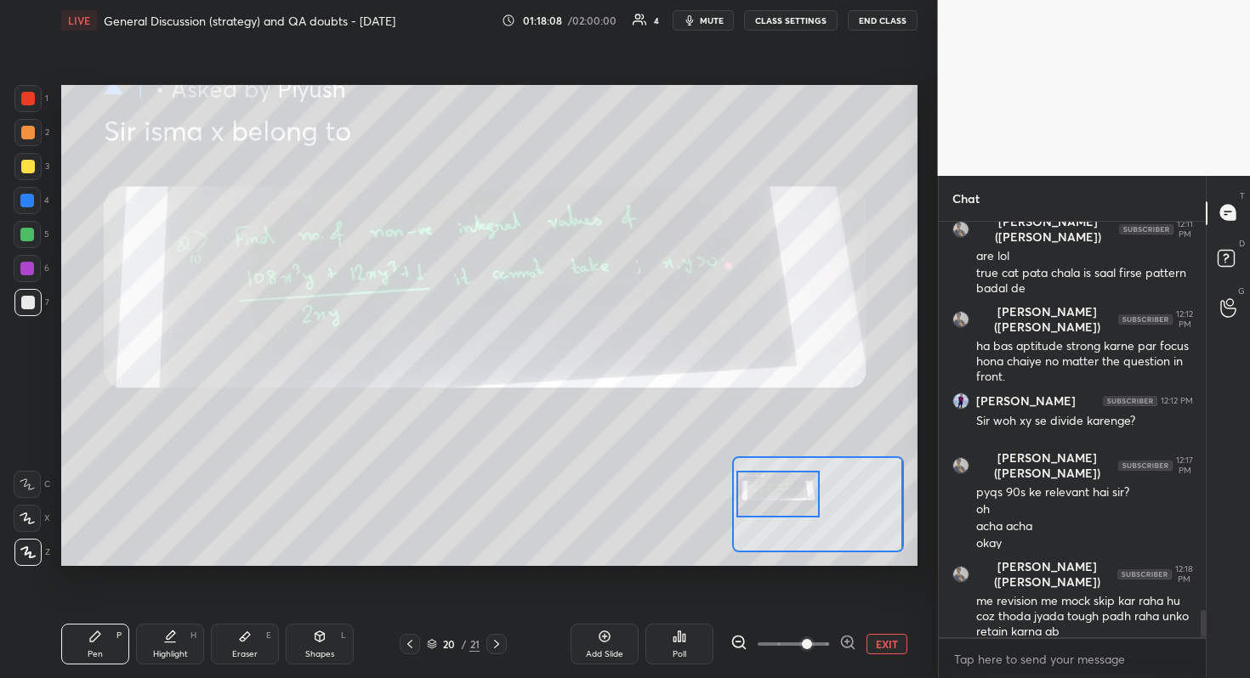
scroll to position [6022, 0]
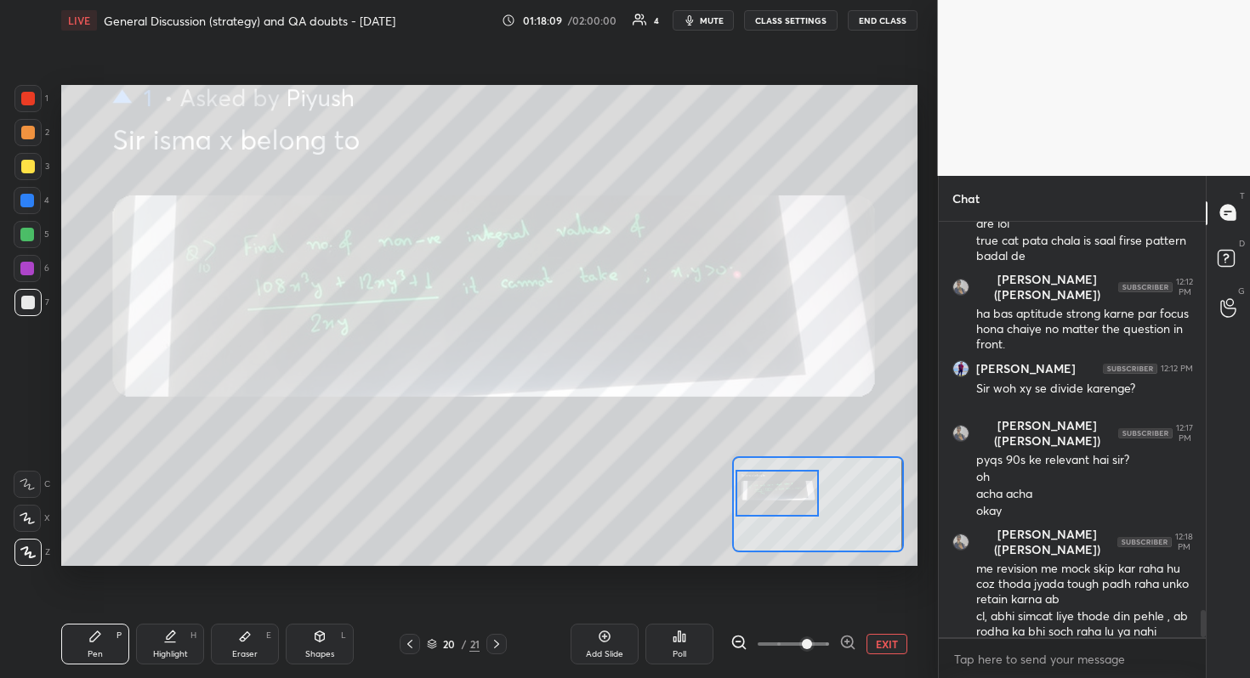
click at [774, 490] on div at bounding box center [777, 493] width 84 height 47
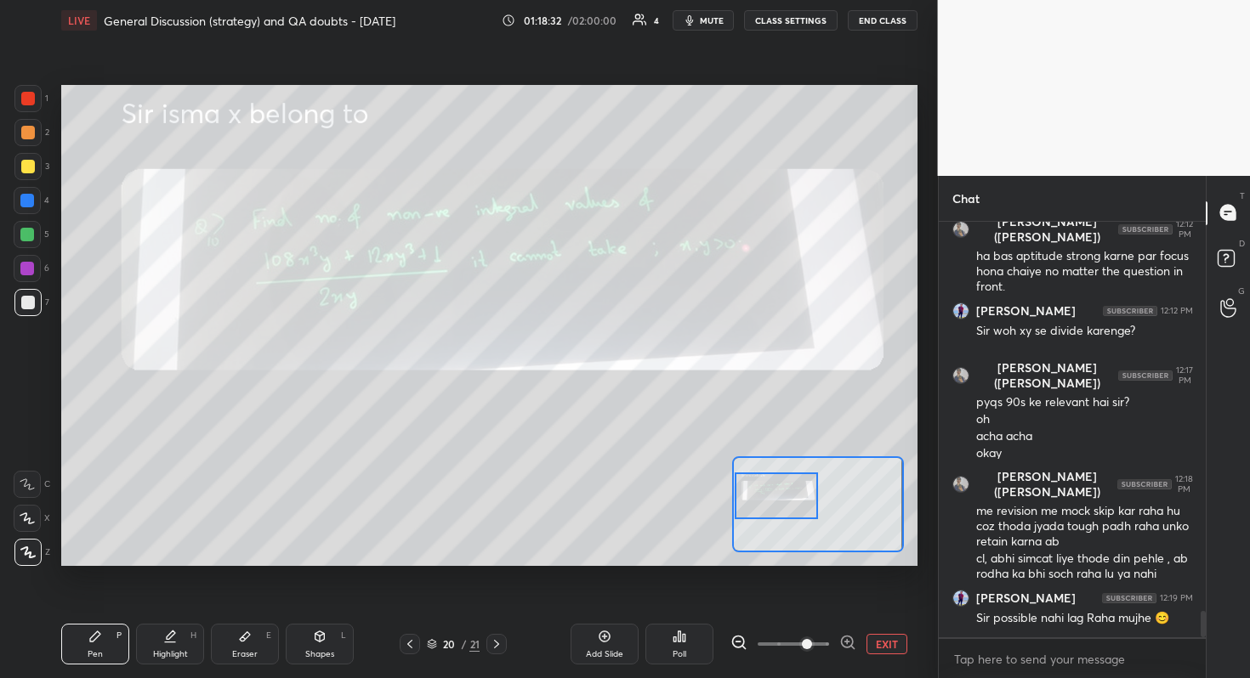
drag, startPoint x: 786, startPoint y: 499, endPoint x: 775, endPoint y: 502, distance: 11.3
click at [775, 502] on div at bounding box center [777, 496] width 84 height 47
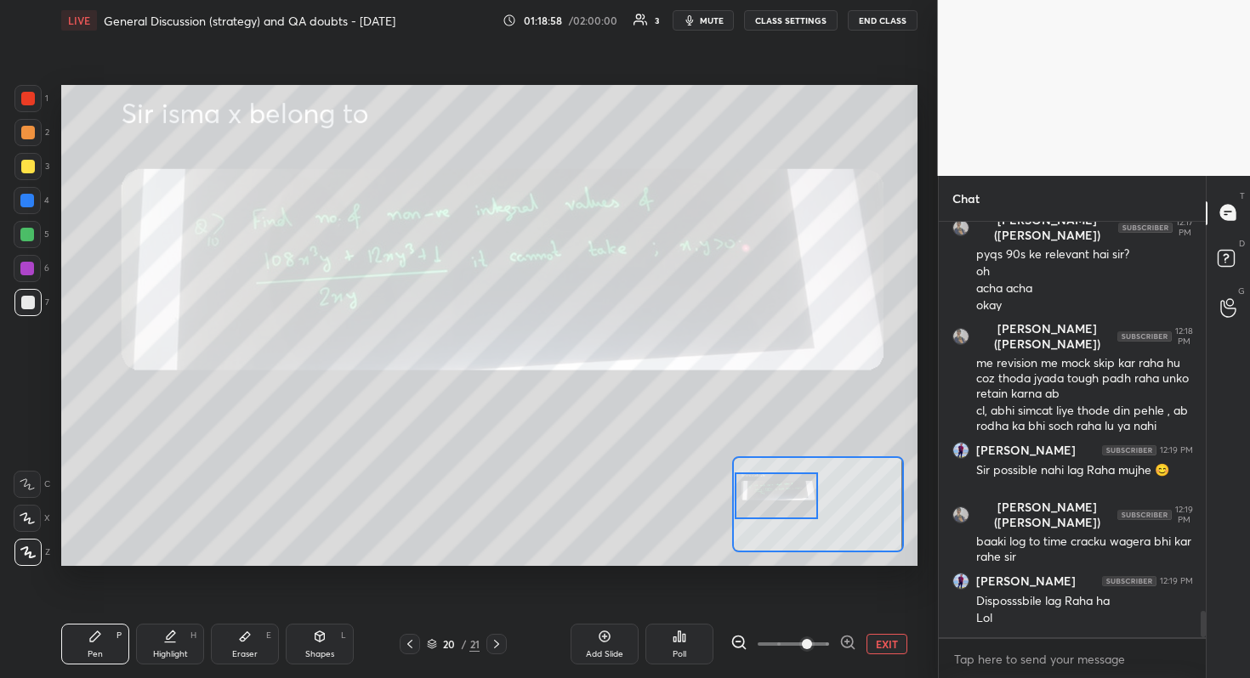
scroll to position [6286, 0]
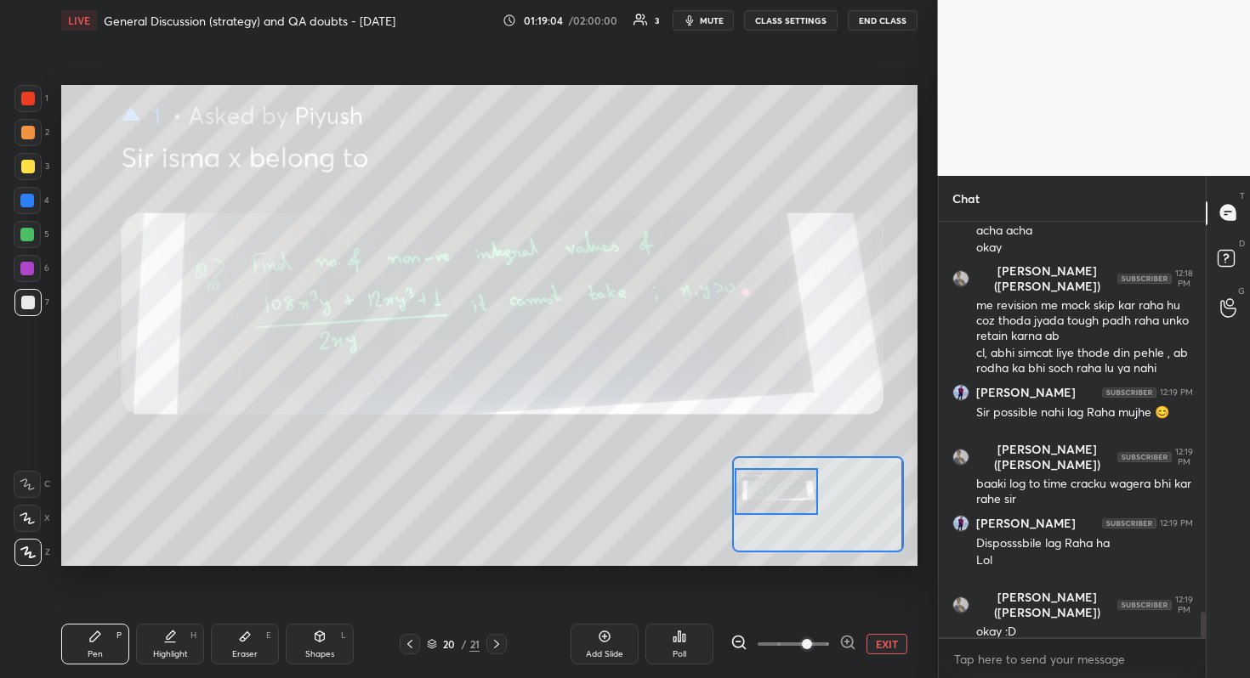
drag, startPoint x: 778, startPoint y: 495, endPoint x: 769, endPoint y: 493, distance: 8.7
click at [769, 493] on div at bounding box center [777, 491] width 84 height 47
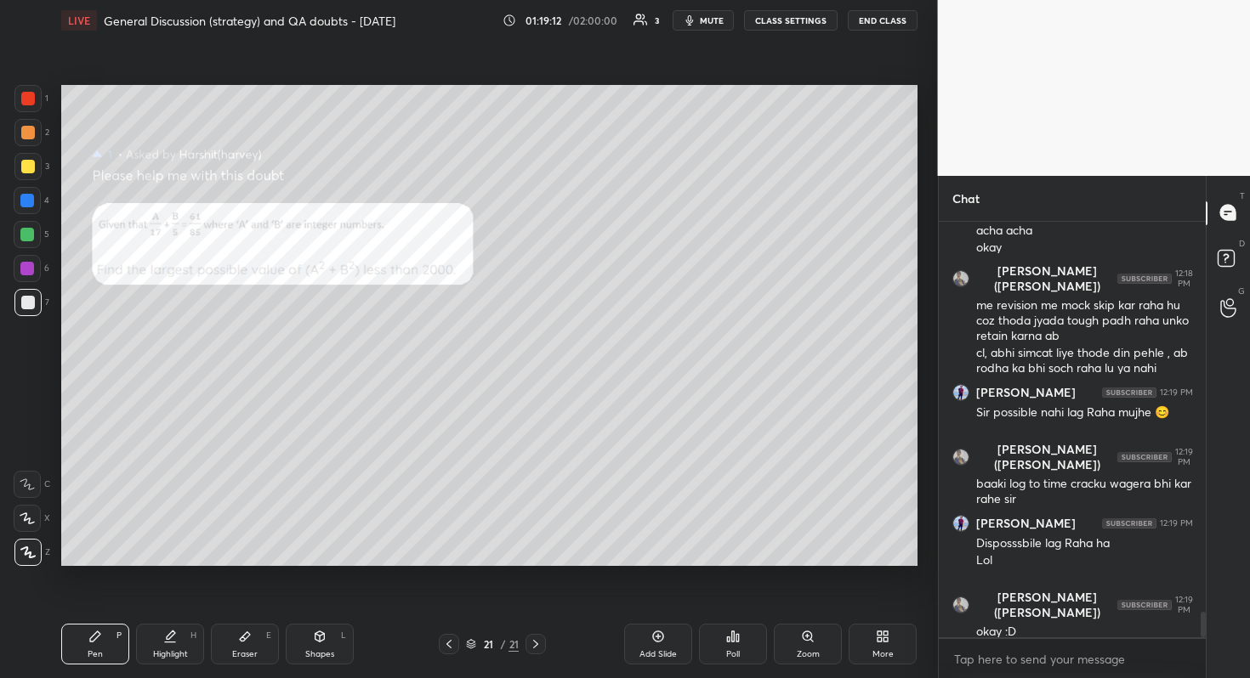
click at [803, 604] on icon at bounding box center [808, 637] width 14 height 14
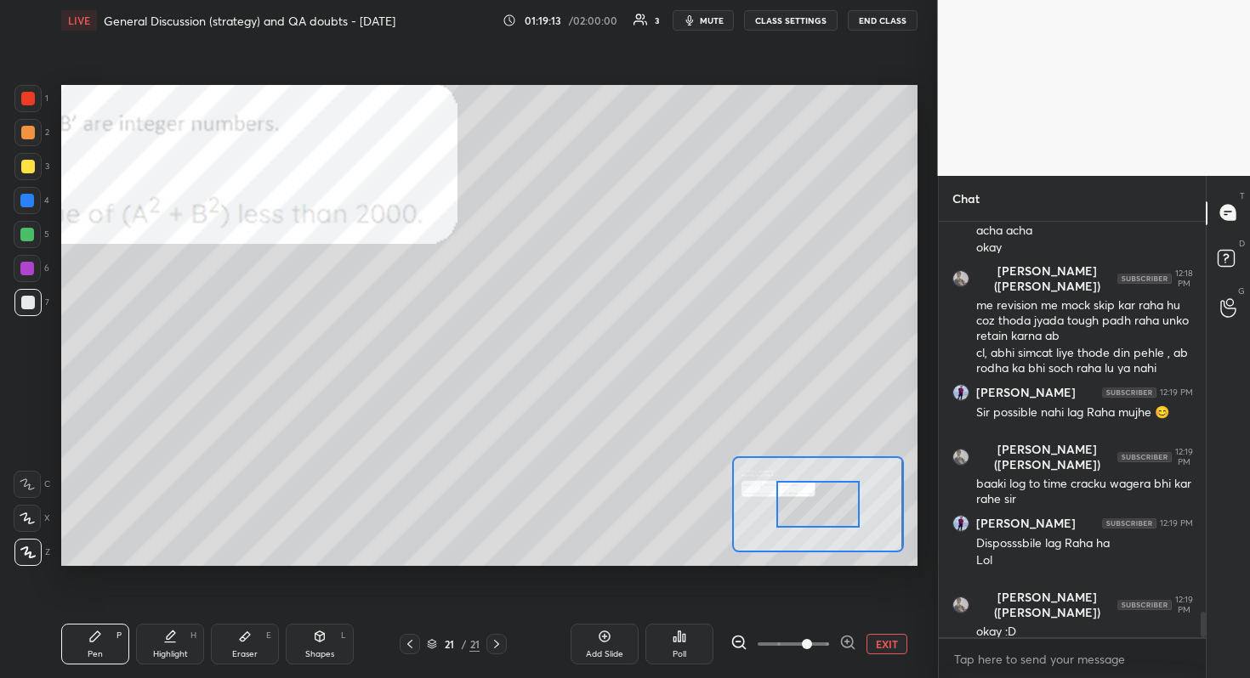
click at [807, 604] on span at bounding box center [792, 645] width 71 height 26
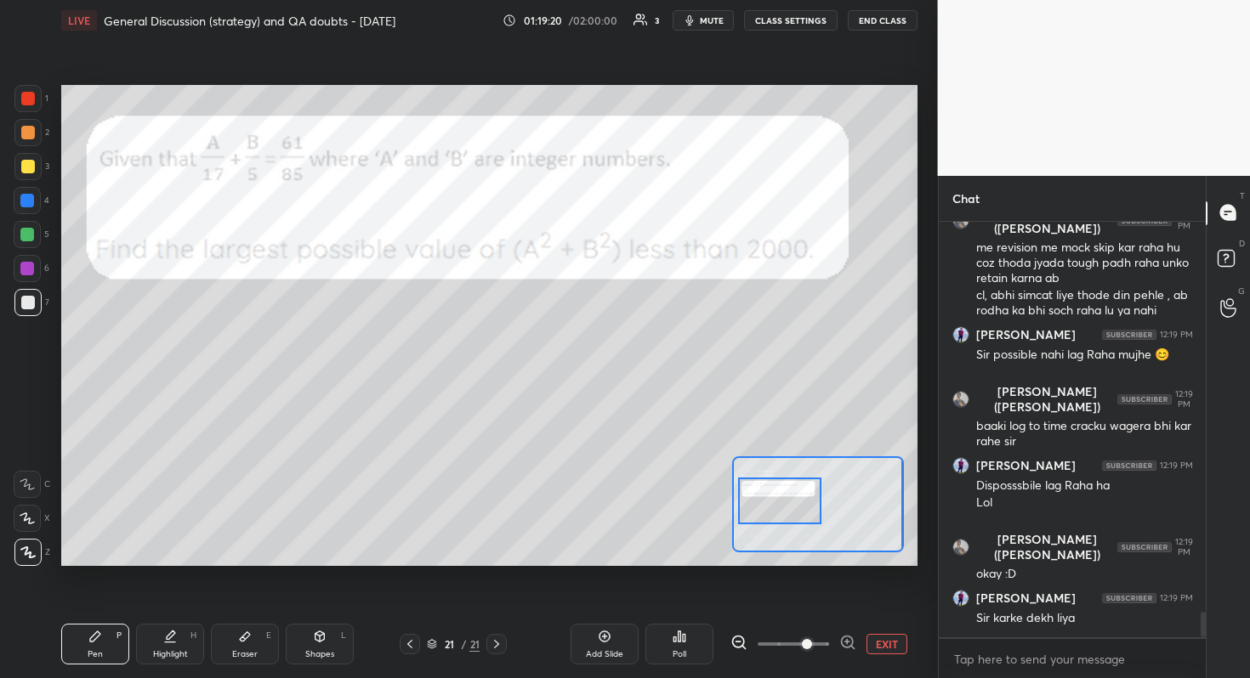
drag, startPoint x: 782, startPoint y: 511, endPoint x: 744, endPoint y: 508, distance: 38.4
click at [744, 508] on div at bounding box center [780, 501] width 84 height 47
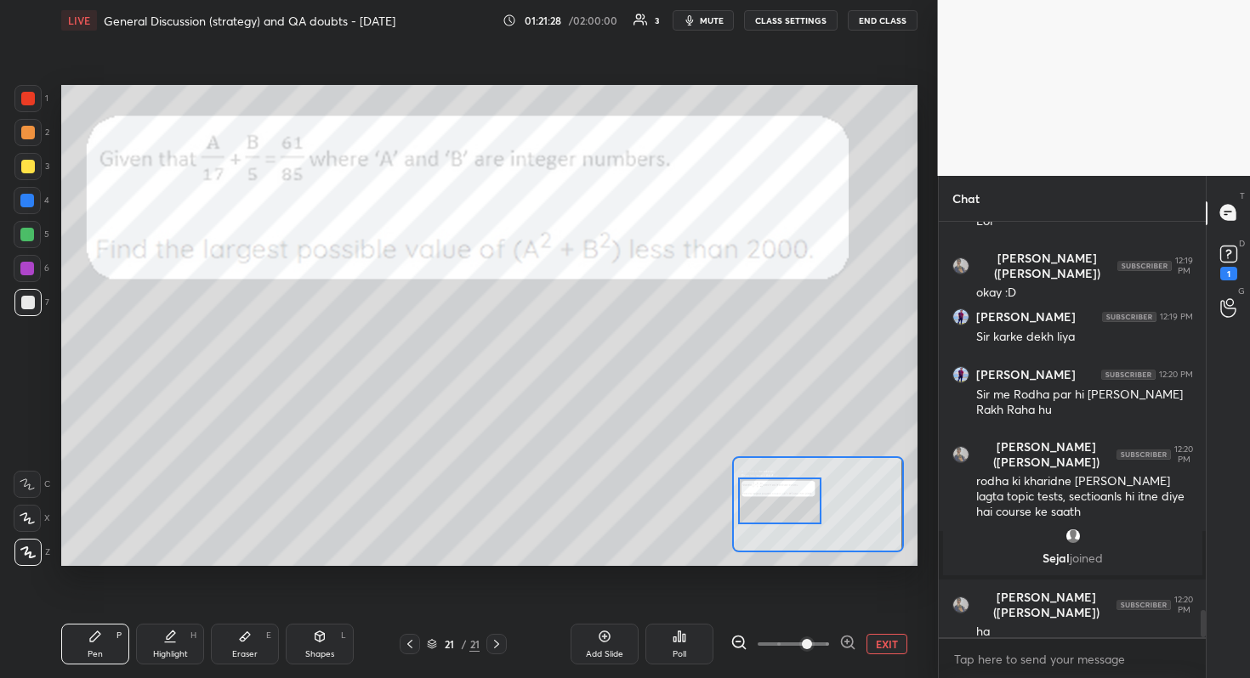
scroll to position [5963, 0]
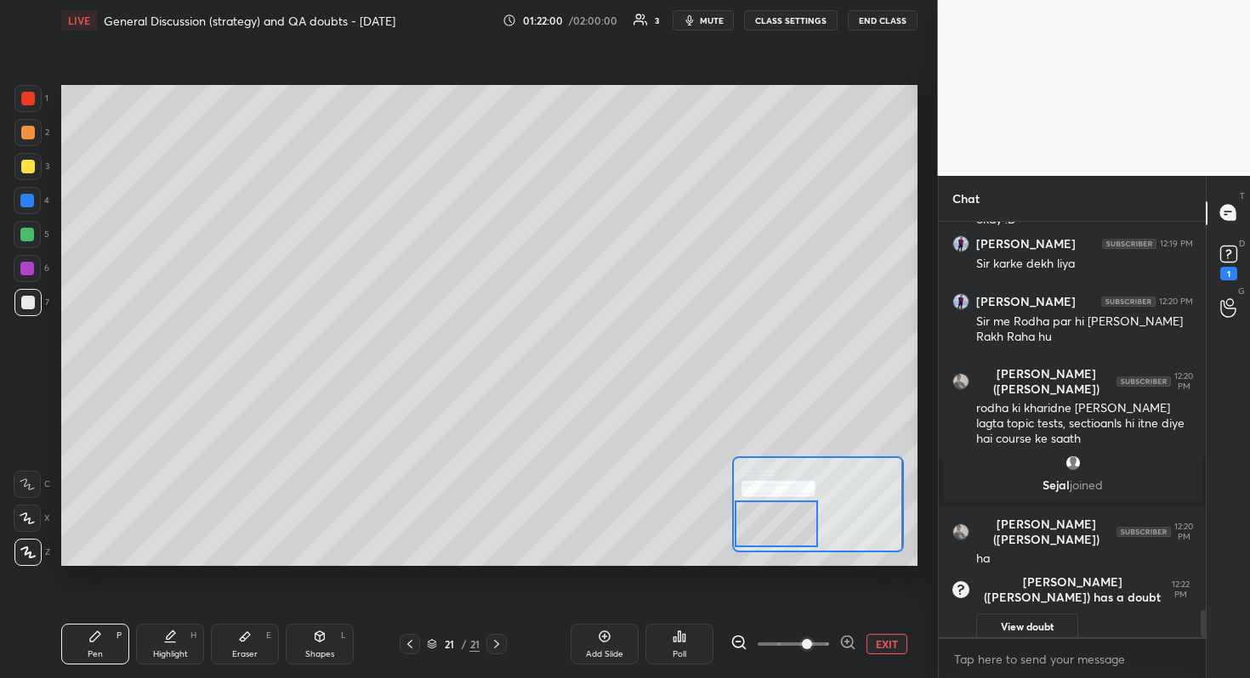
drag, startPoint x: 780, startPoint y: 508, endPoint x: 769, endPoint y: 531, distance: 25.5
click at [770, 530] on div at bounding box center [777, 524] width 84 height 47
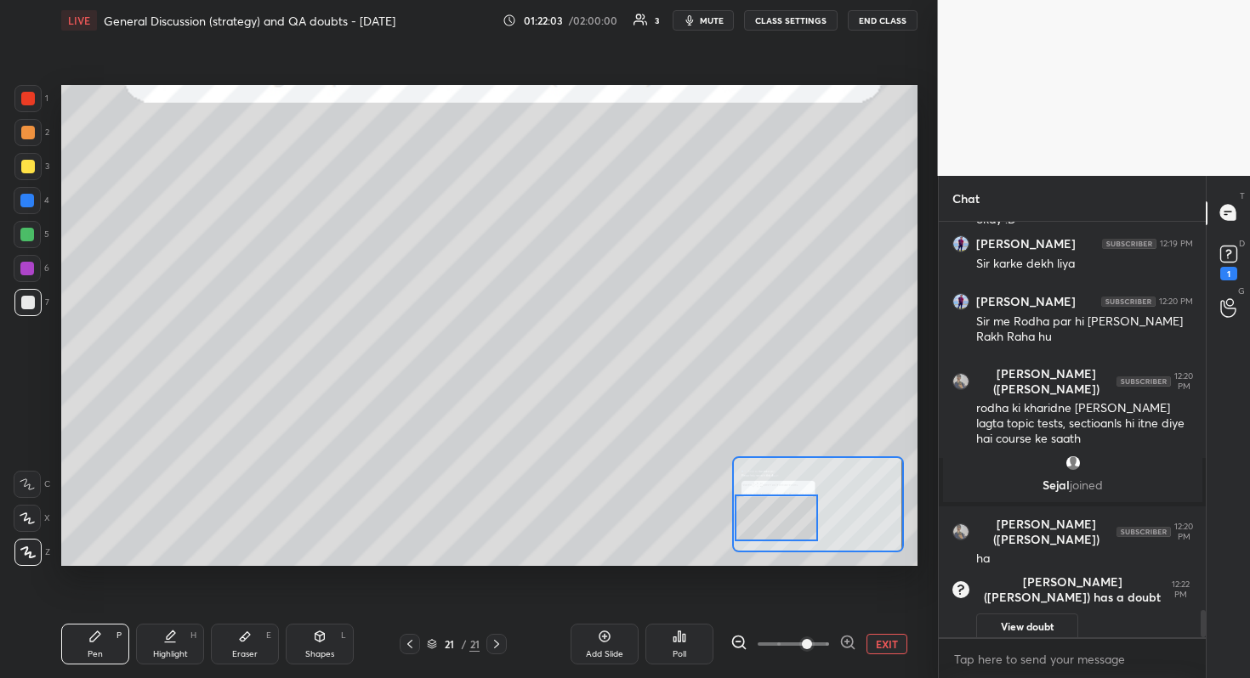
click at [791, 523] on div at bounding box center [777, 518] width 84 height 47
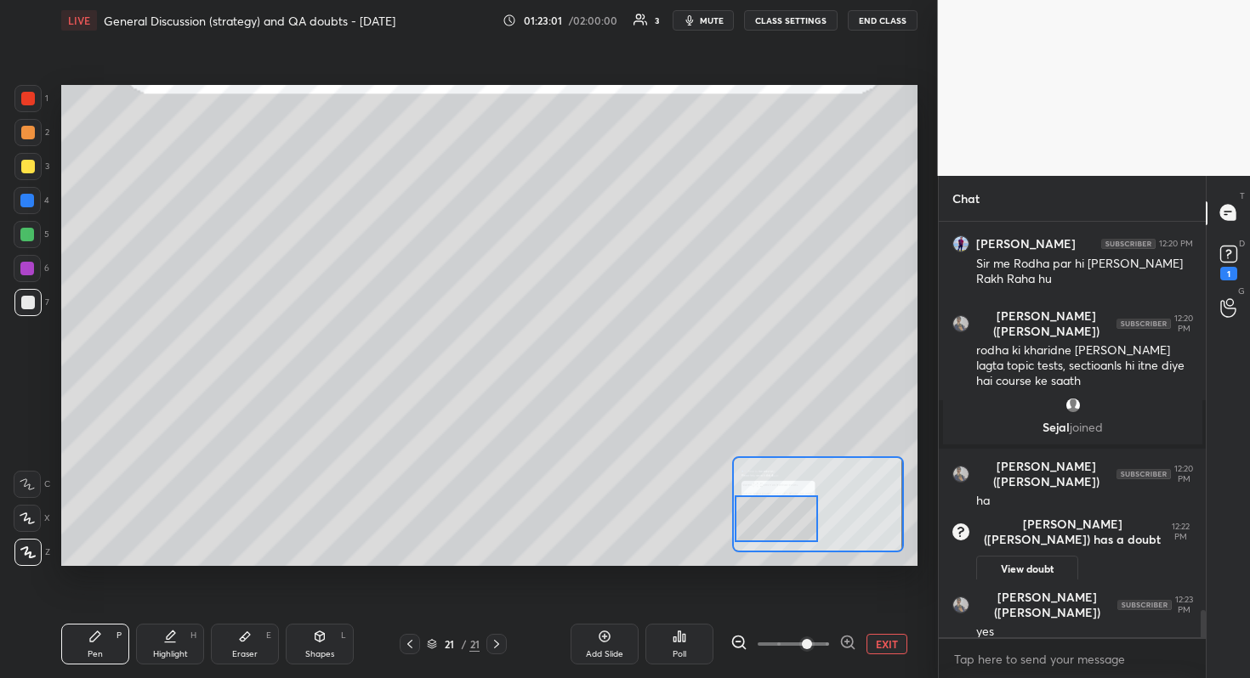
scroll to position [5924, 0]
click at [1233, 252] on rect at bounding box center [1228, 254] width 16 height 16
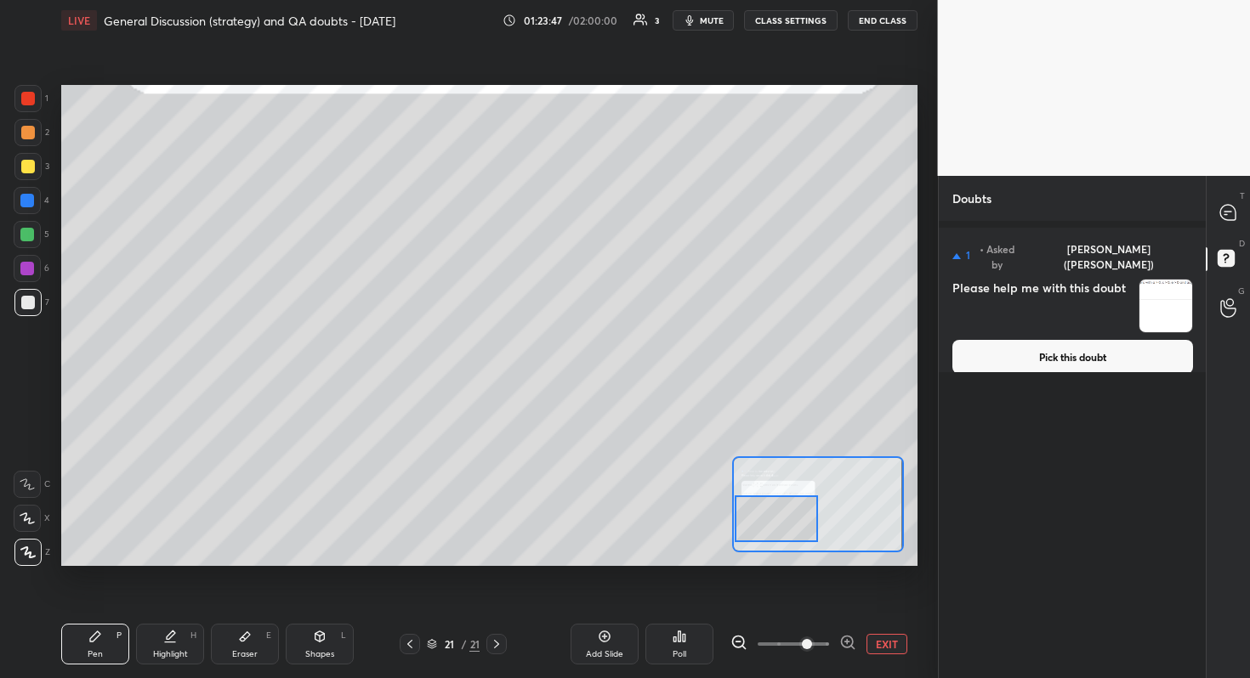
click at [1101, 347] on button "Pick this doubt" at bounding box center [1072, 357] width 241 height 34
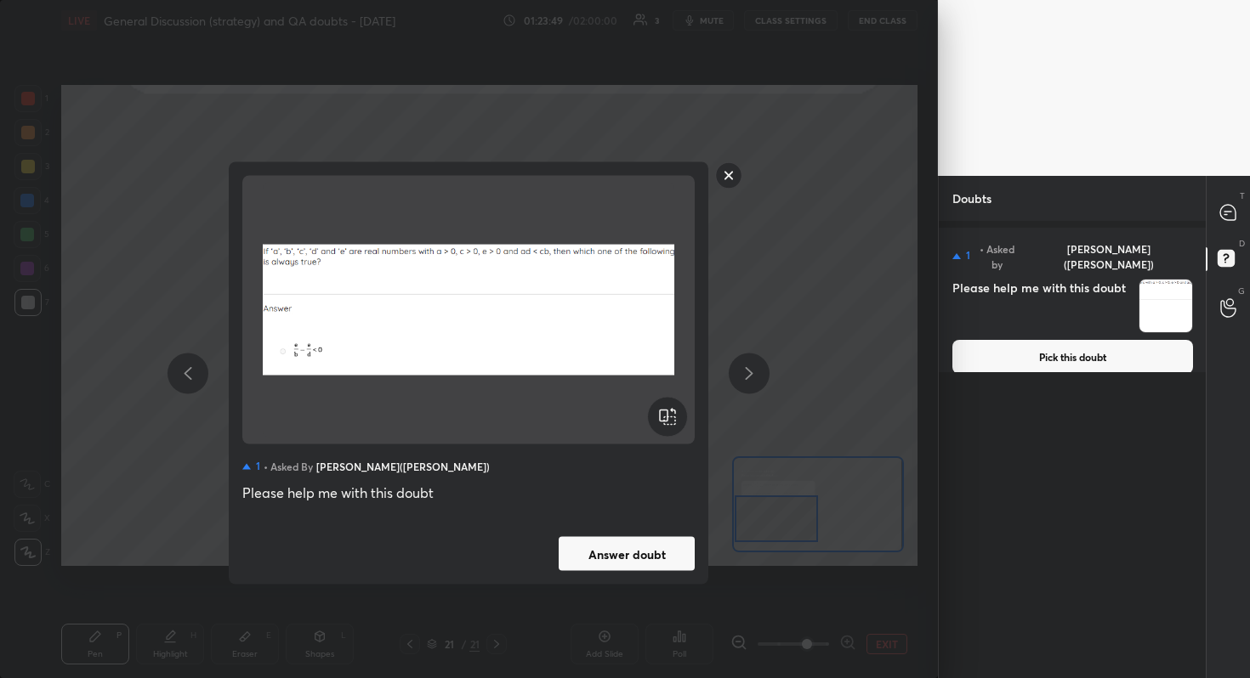
click at [644, 559] on button "Answer doubt" at bounding box center [627, 554] width 136 height 34
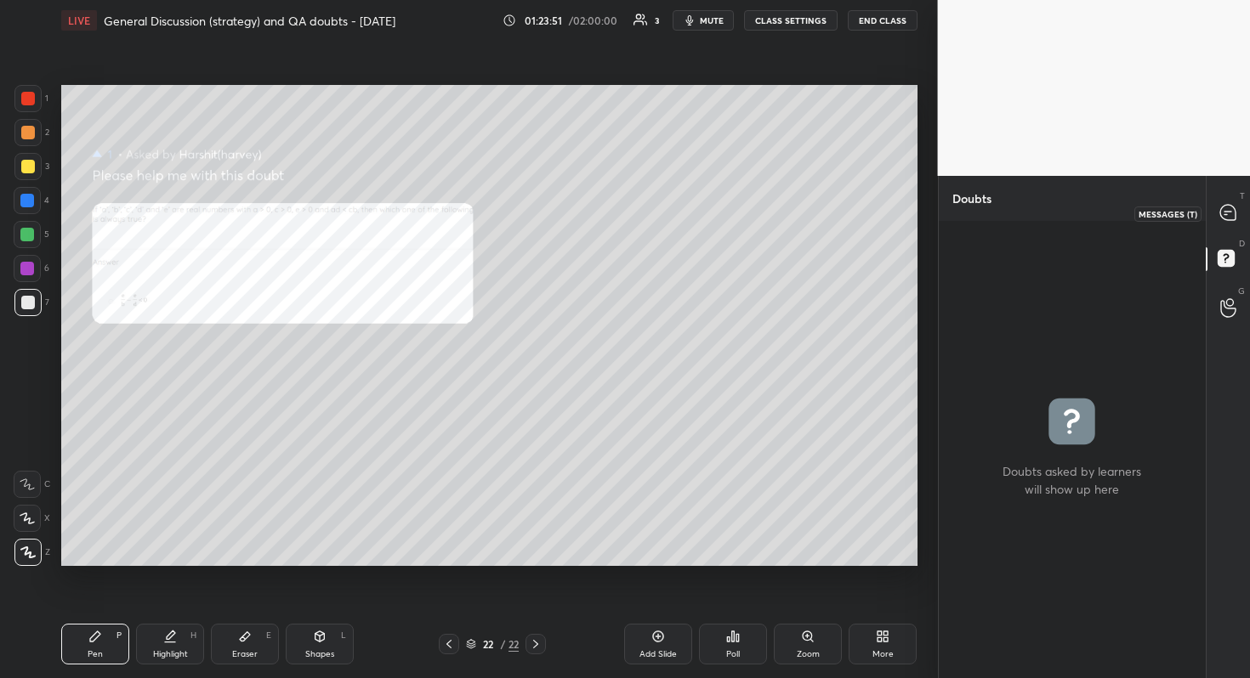
click at [1223, 211] on icon at bounding box center [1227, 212] width 15 height 15
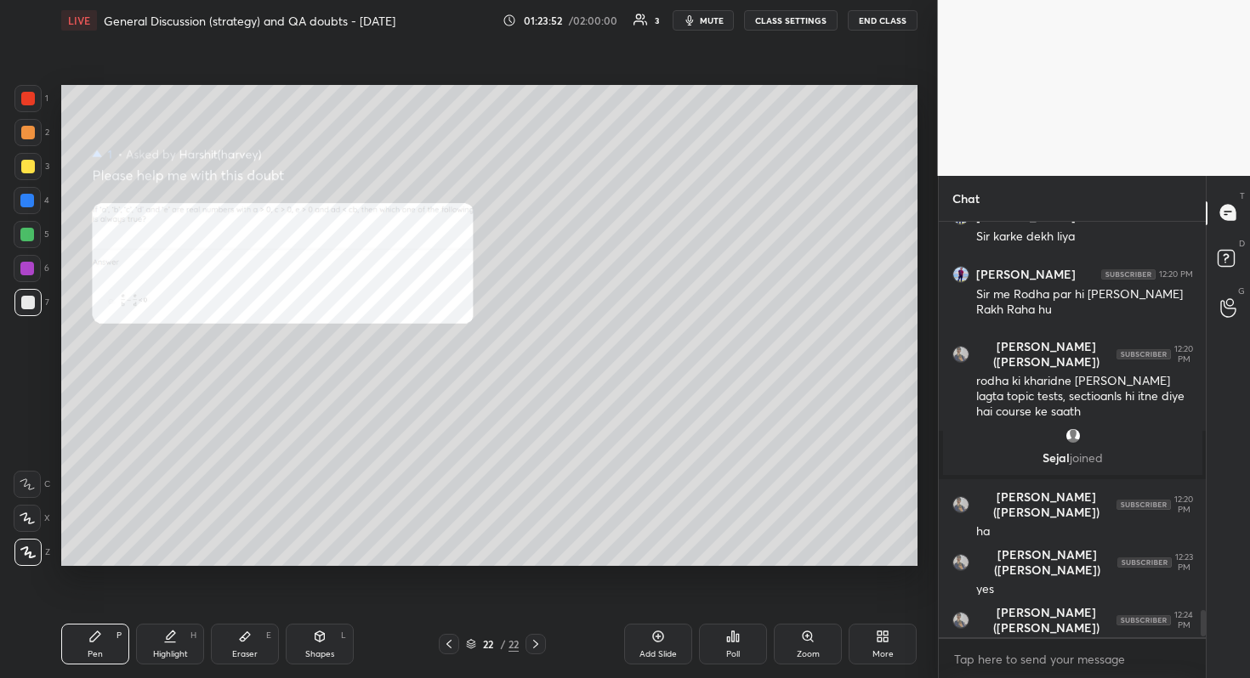
scroll to position [6250, 0]
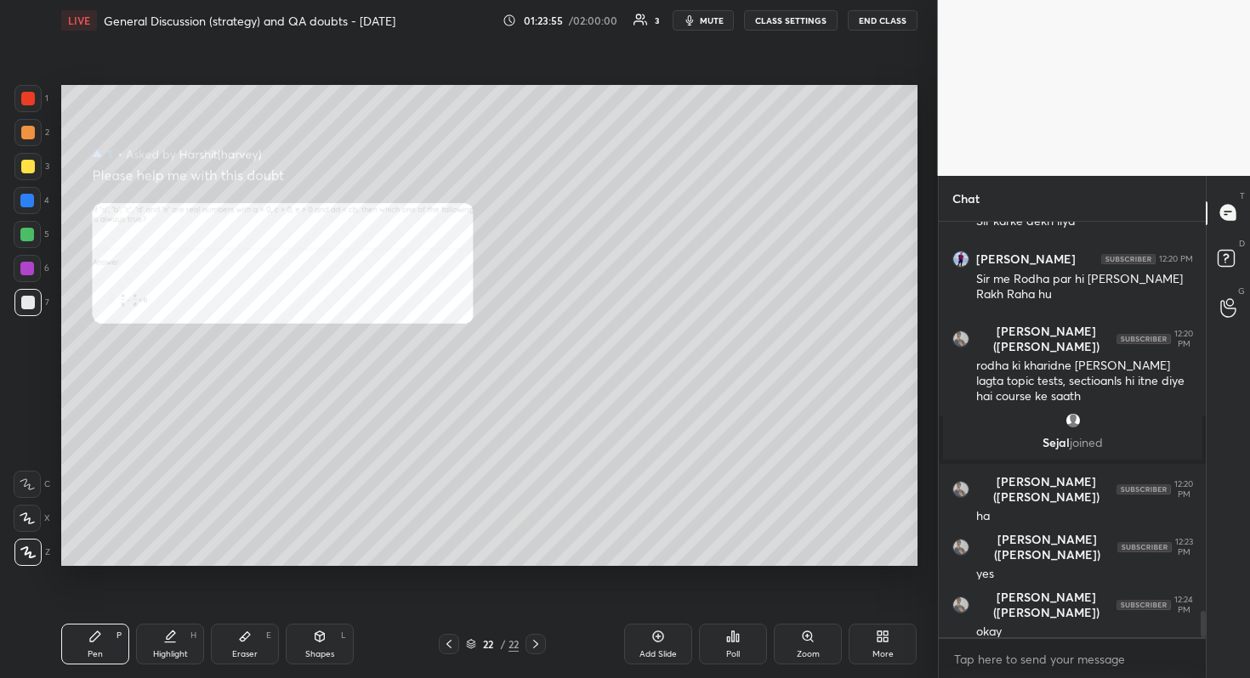
click at [820, 604] on div "Zoom" at bounding box center [808, 644] width 68 height 41
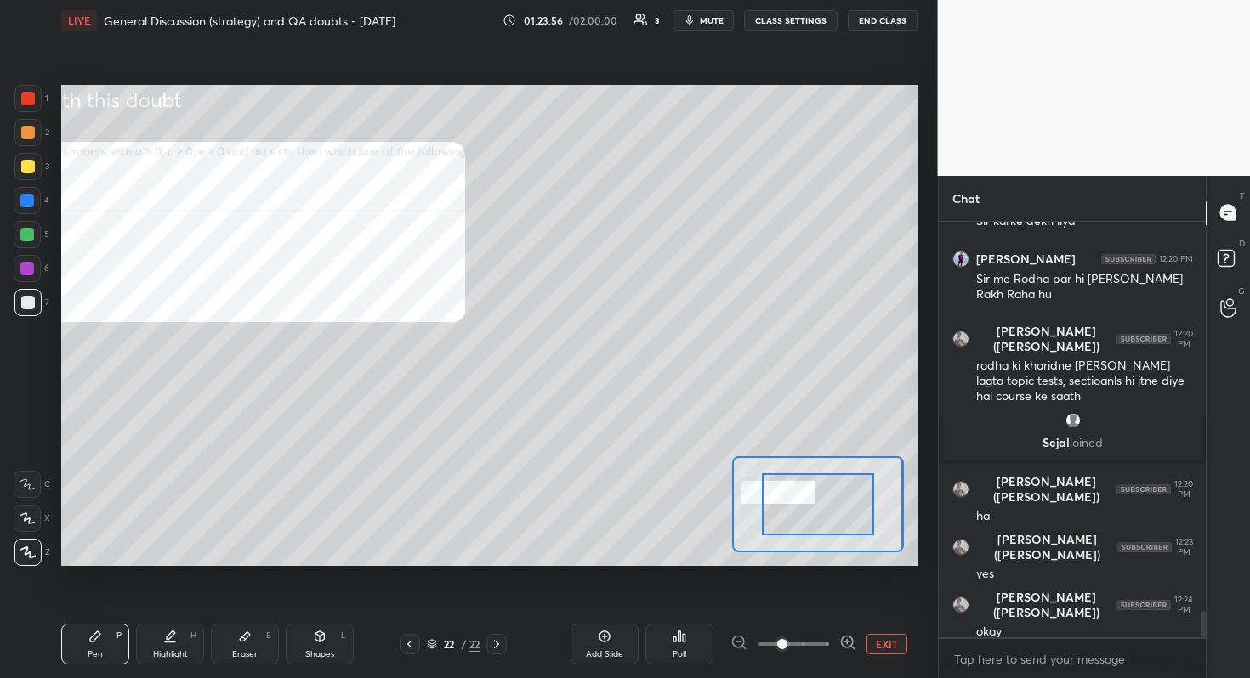
click at [820, 604] on span at bounding box center [792, 645] width 71 height 26
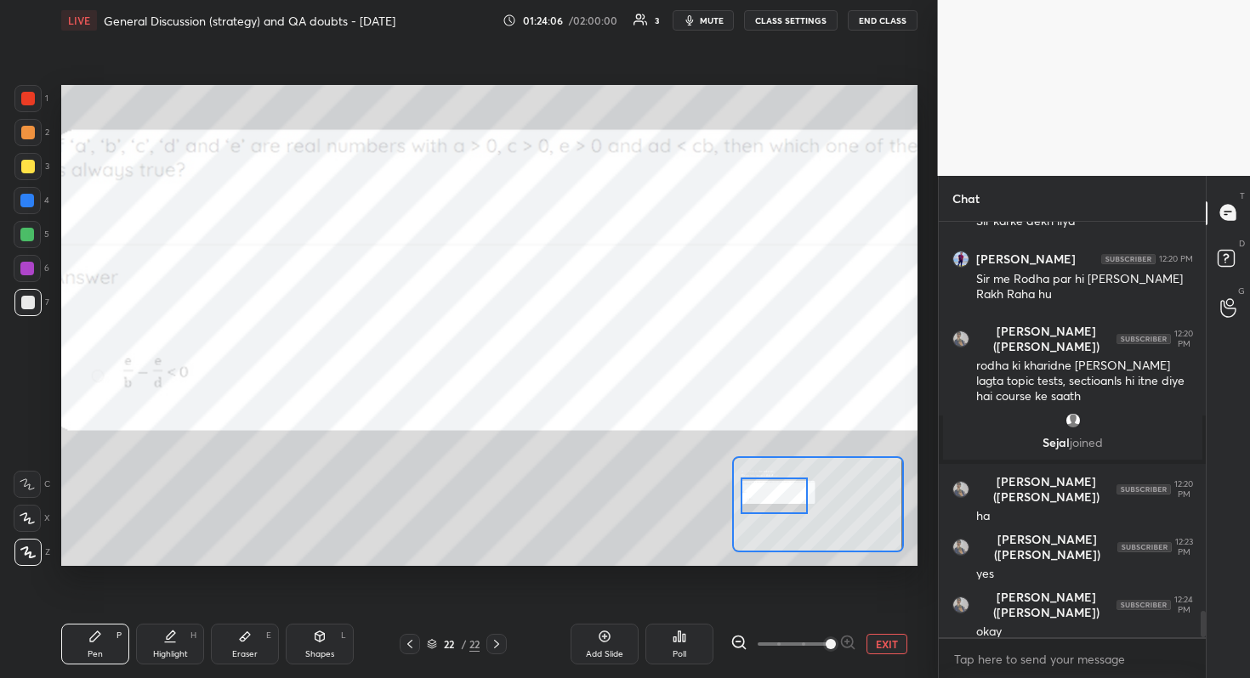
drag, startPoint x: 811, startPoint y: 508, endPoint x: 768, endPoint y: 499, distance: 44.2
click at [768, 499] on div at bounding box center [773, 496] width 67 height 37
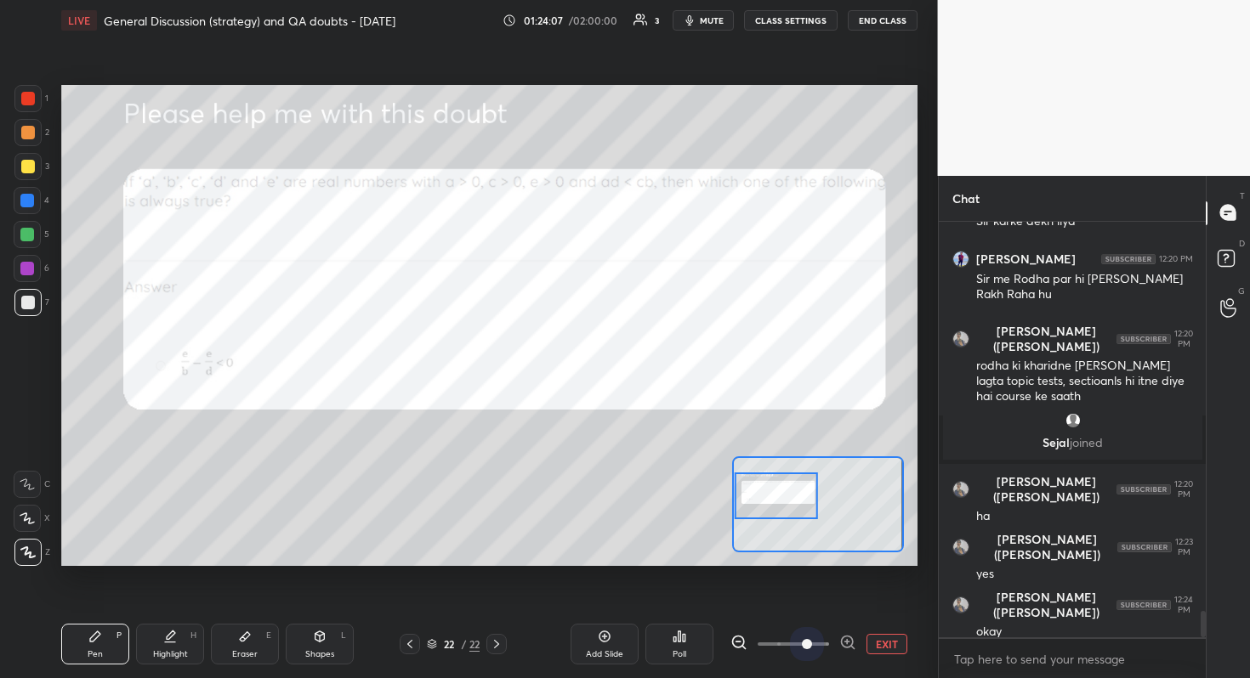
click at [803, 604] on span at bounding box center [792, 645] width 71 height 26
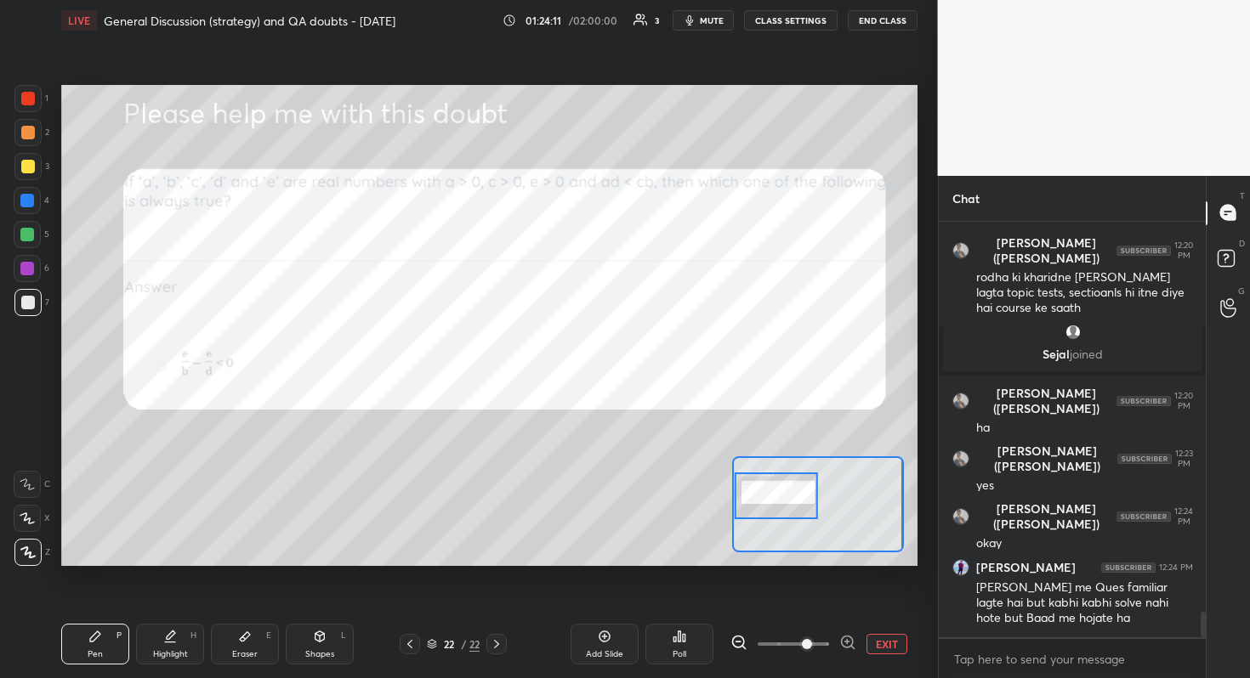
scroll to position [6412, 0]
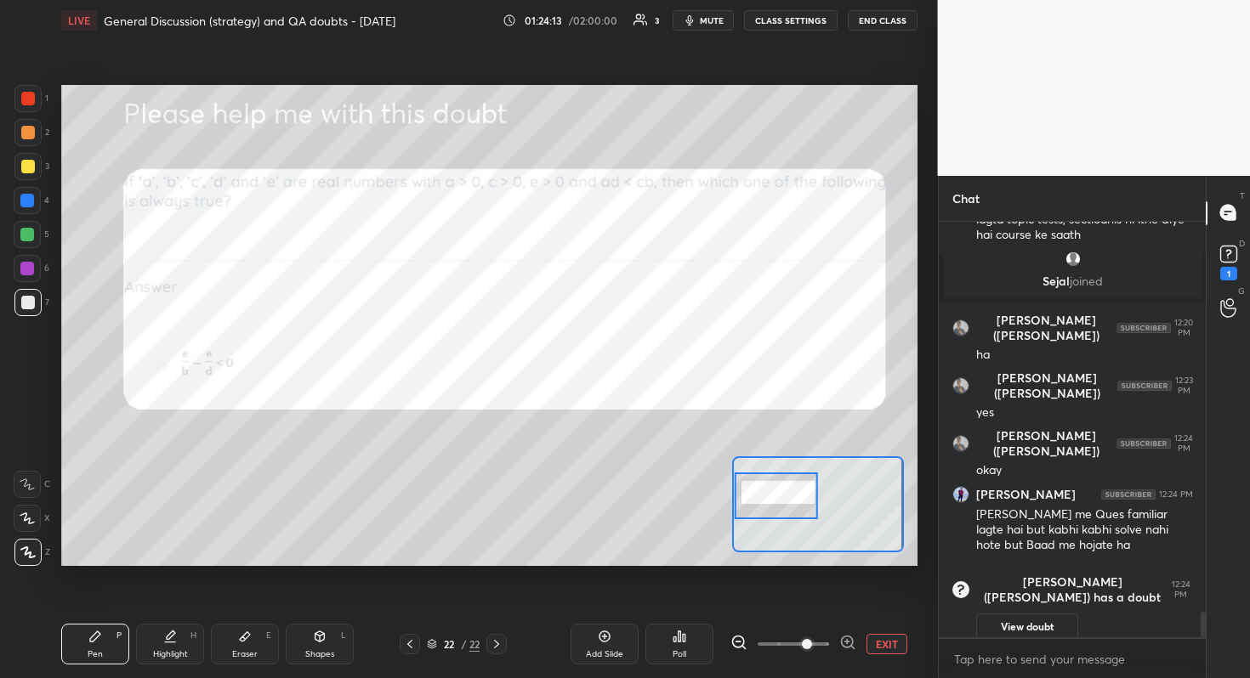
drag, startPoint x: 21, startPoint y: 265, endPoint x: 22, endPoint y: 277, distance: 11.9
click at [21, 266] on div at bounding box center [27, 269] width 14 height 14
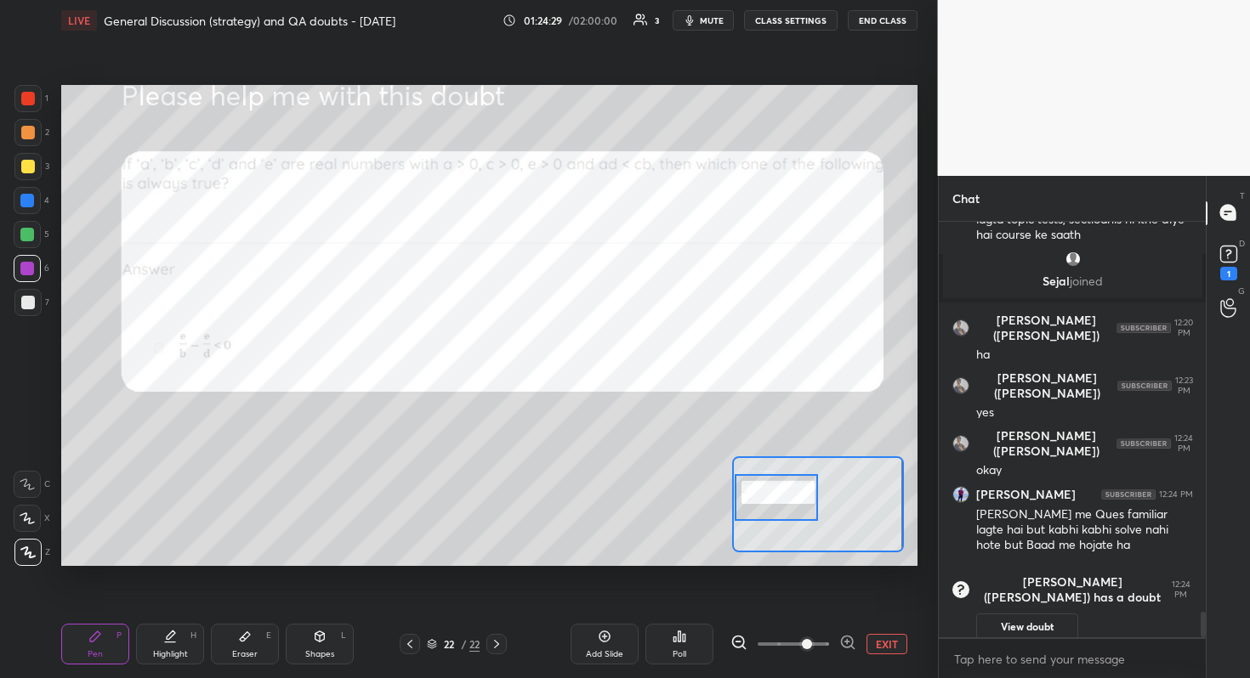
click at [780, 503] on div at bounding box center [777, 497] width 84 height 47
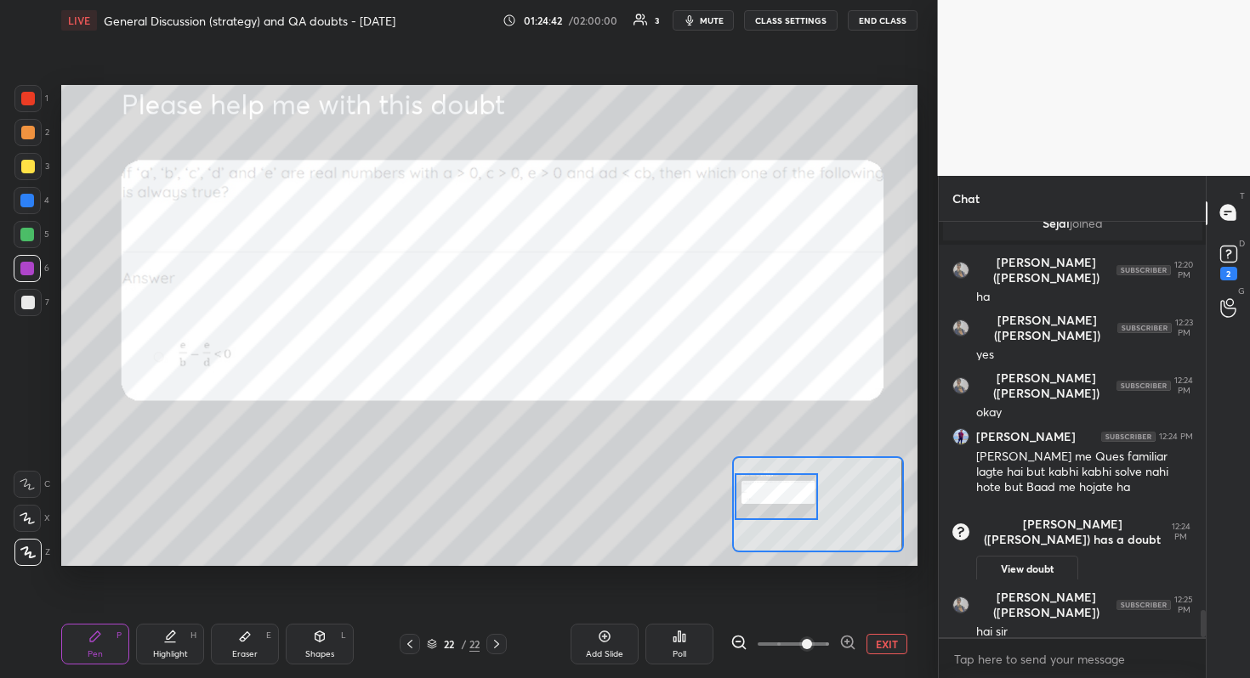
scroll to position [5956, 0]
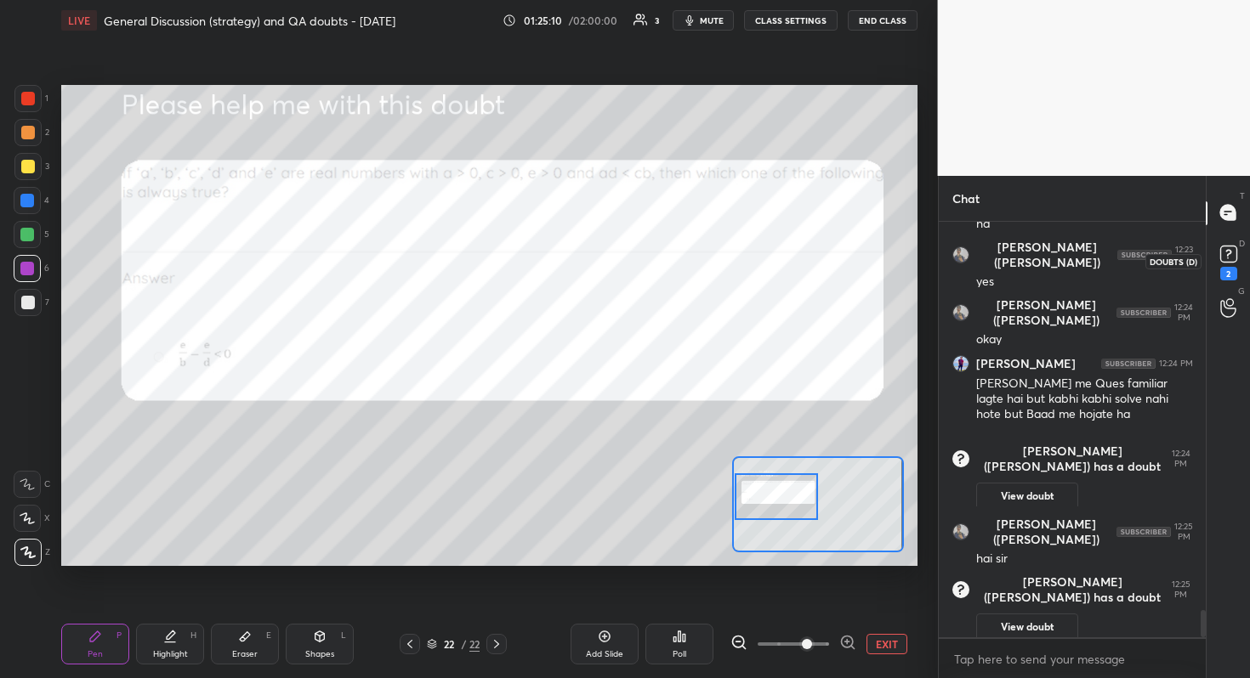
click at [1226, 254] on icon at bounding box center [1228, 252] width 6 height 7
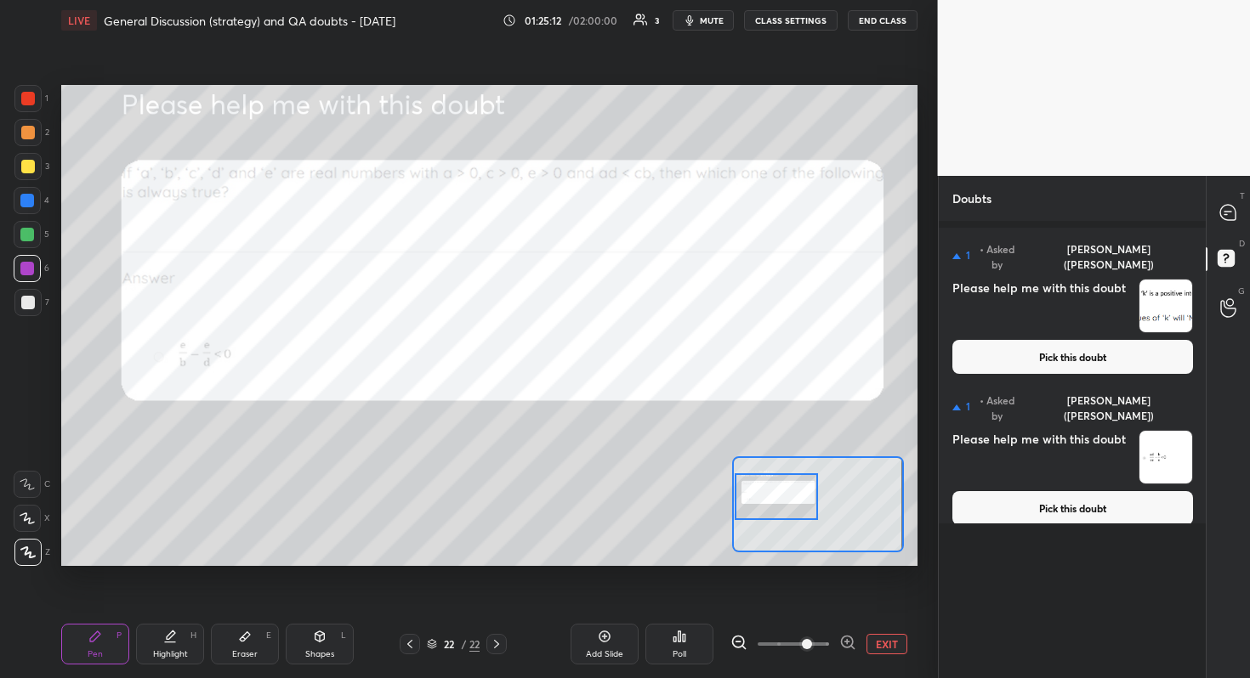
click at [1054, 498] on button "Pick this doubt" at bounding box center [1072, 508] width 241 height 34
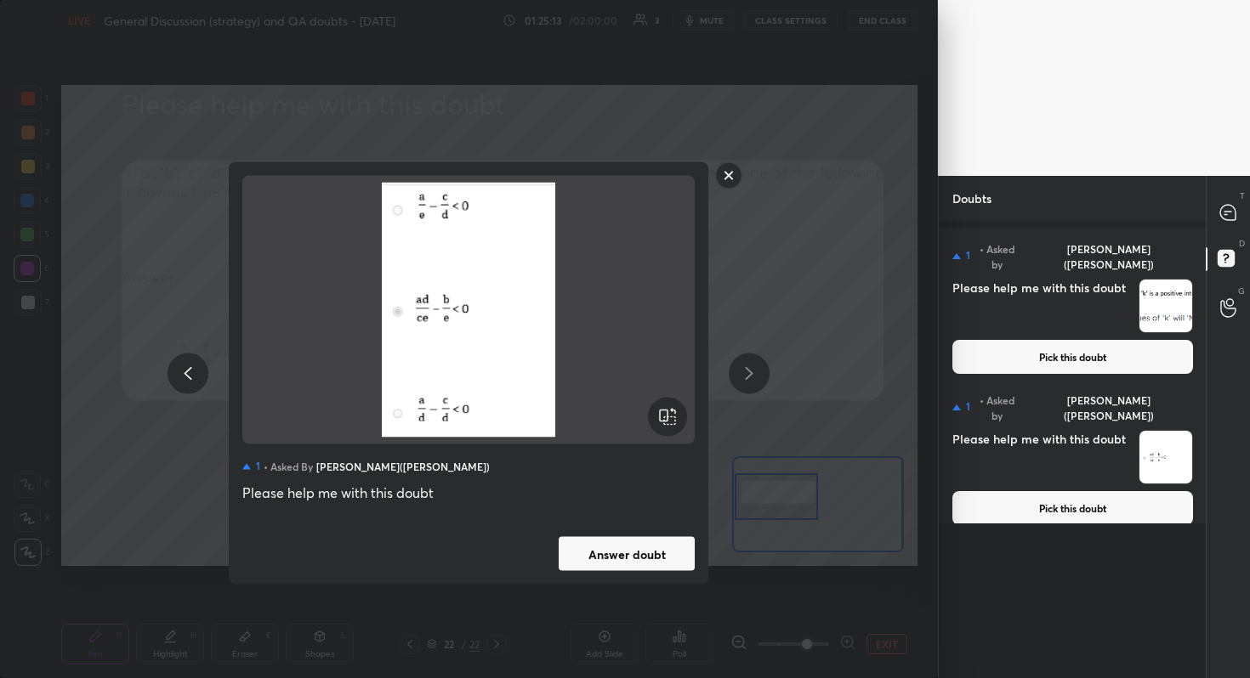
click at [650, 558] on button "Answer doubt" at bounding box center [627, 554] width 136 height 34
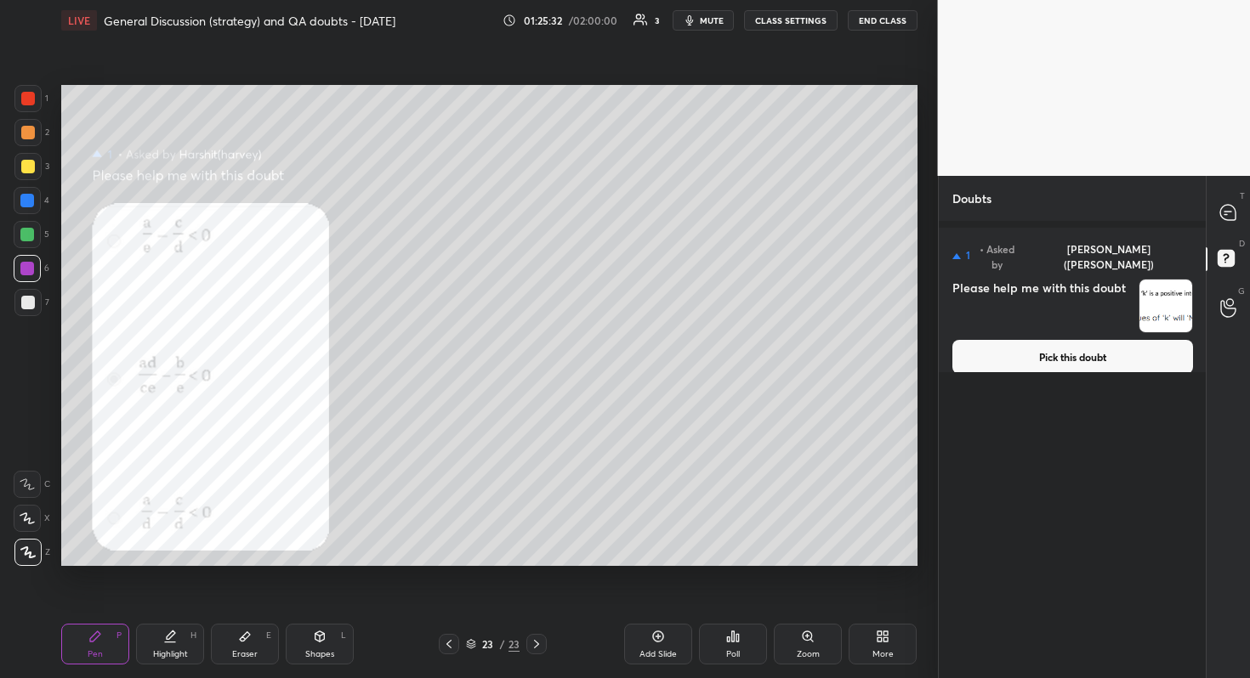
click at [29, 305] on div at bounding box center [28, 303] width 14 height 14
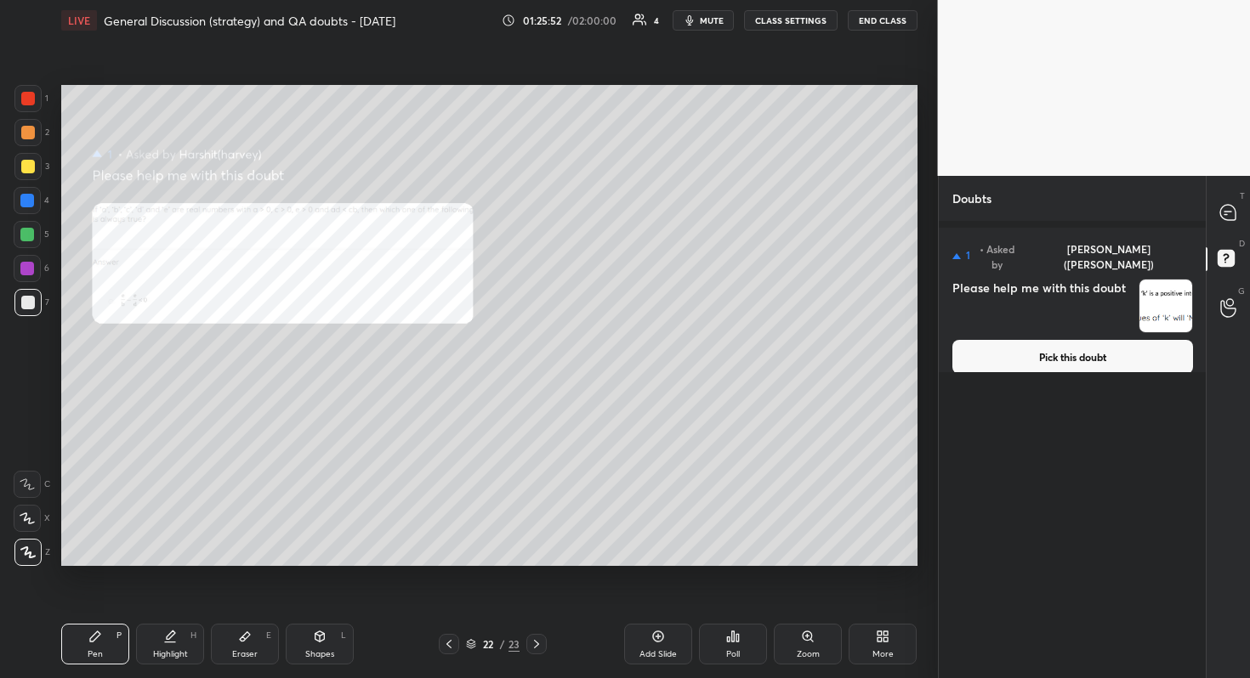
click at [801, 604] on div "Zoom" at bounding box center [808, 654] width 23 height 9
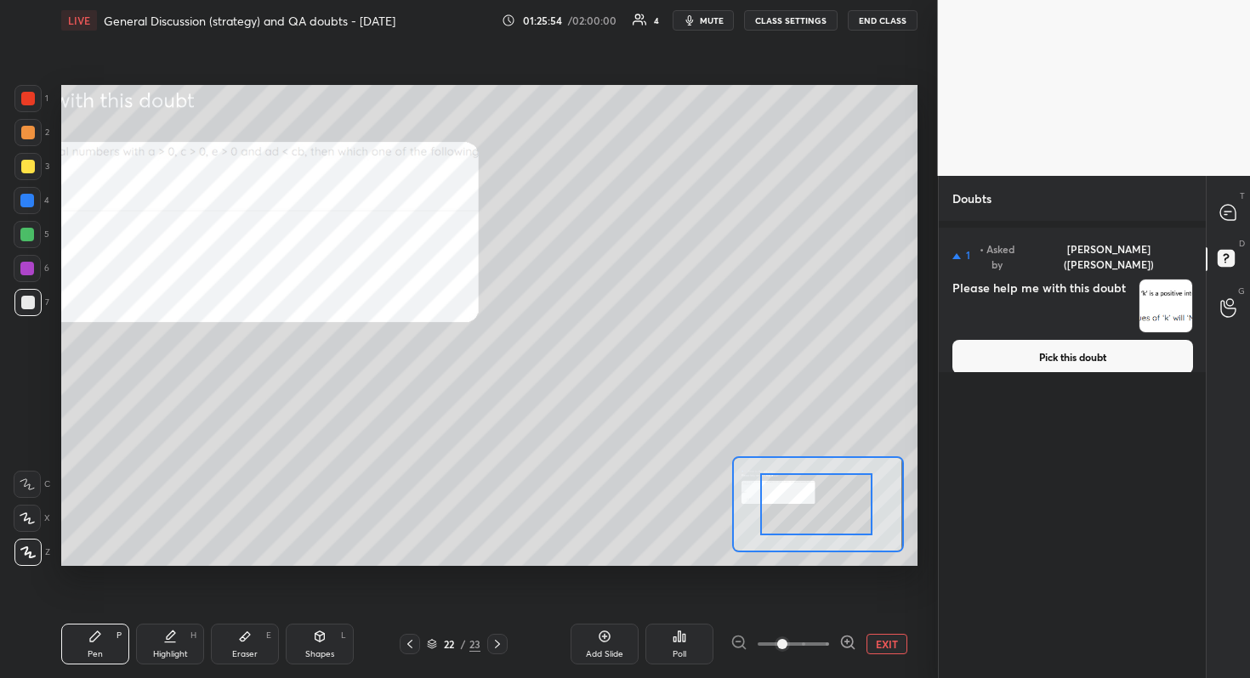
drag, startPoint x: 814, startPoint y: 502, endPoint x: 804, endPoint y: 496, distance: 10.7
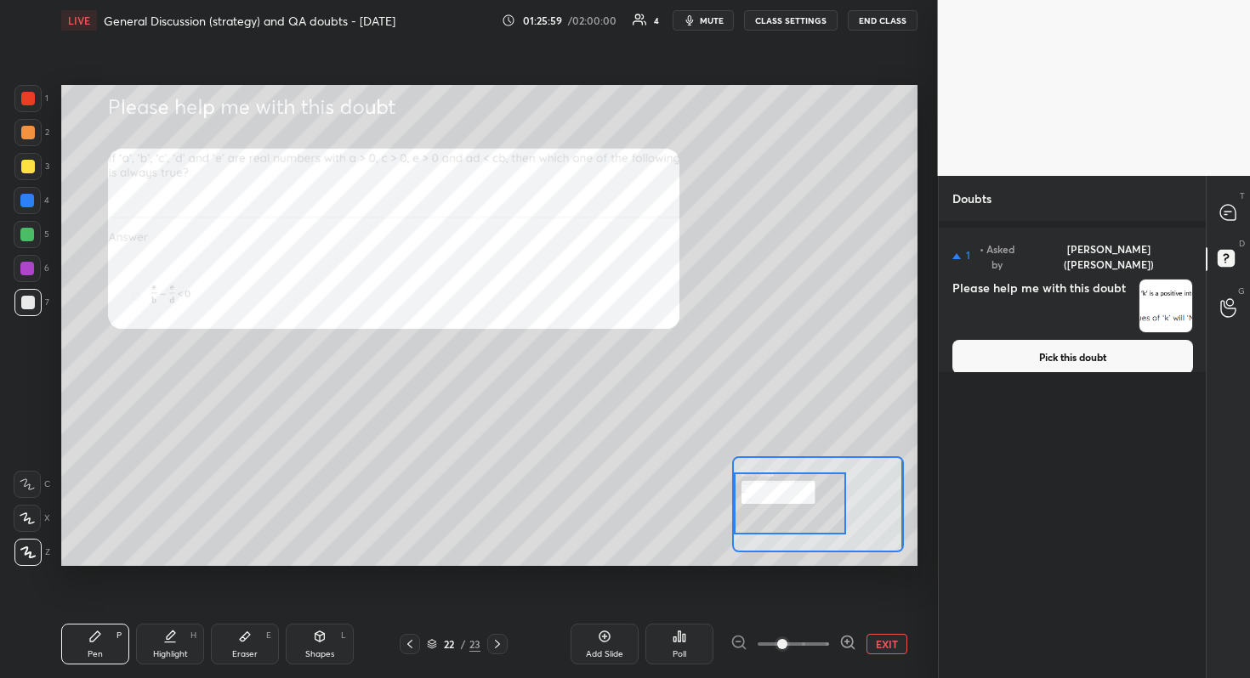
drag, startPoint x: 808, startPoint y: 496, endPoint x: 764, endPoint y: 496, distance: 43.4
click at [764, 496] on div at bounding box center [790, 504] width 112 height 62
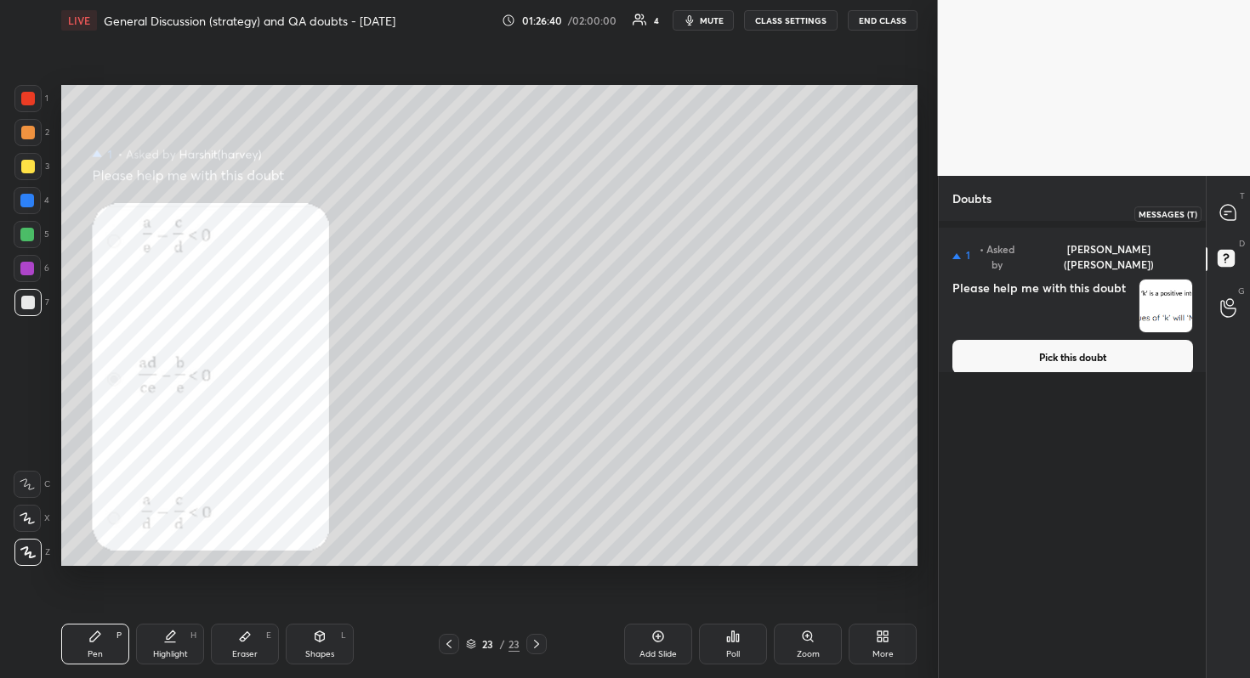
click at [1227, 216] on icon at bounding box center [1227, 212] width 15 height 15
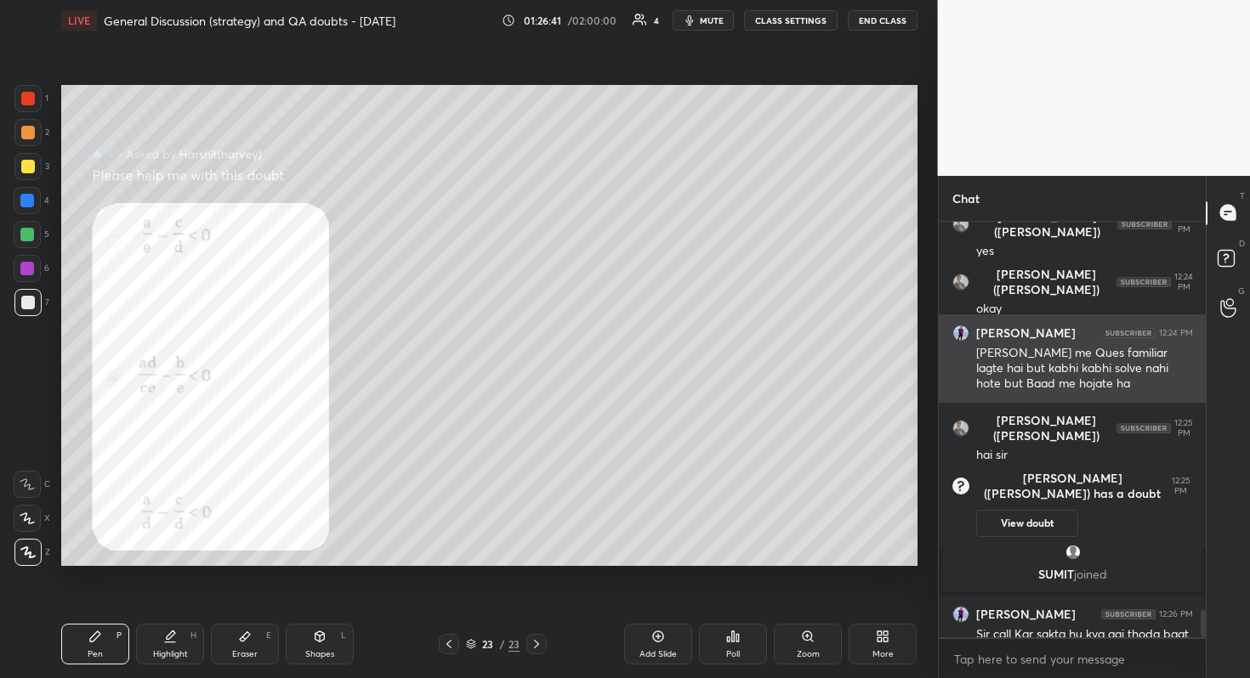
scroll to position [5875, 0]
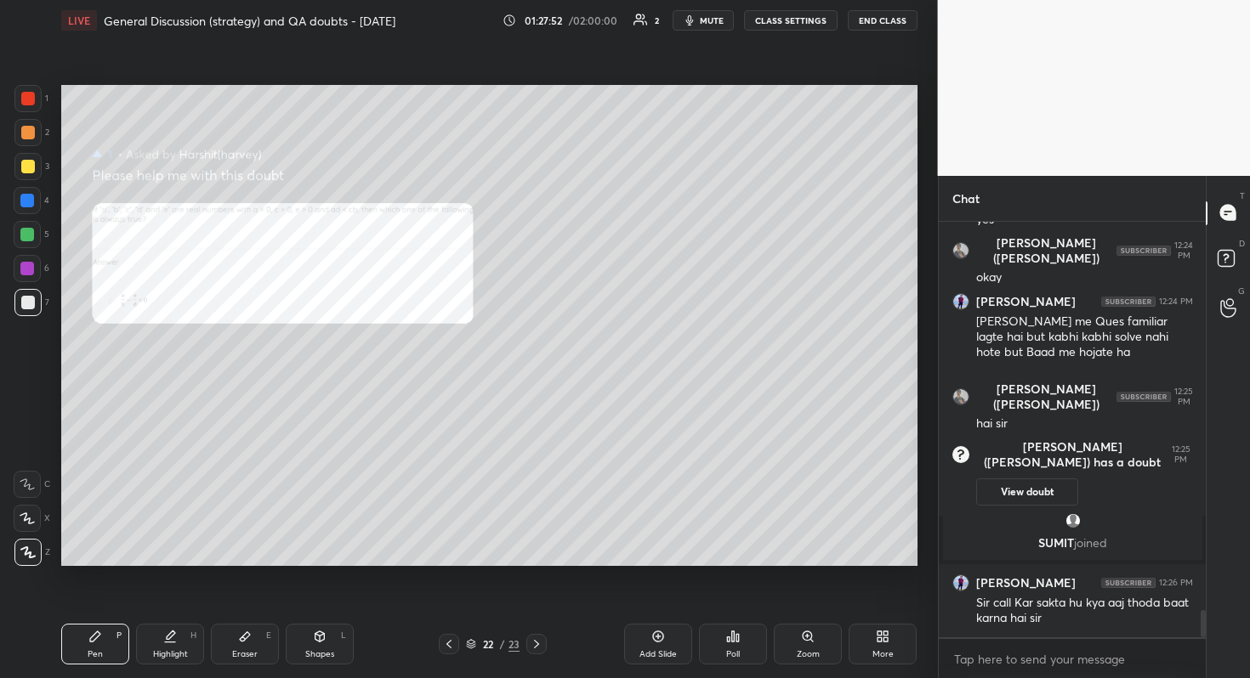
click at [814, 604] on icon at bounding box center [808, 637] width 14 height 14
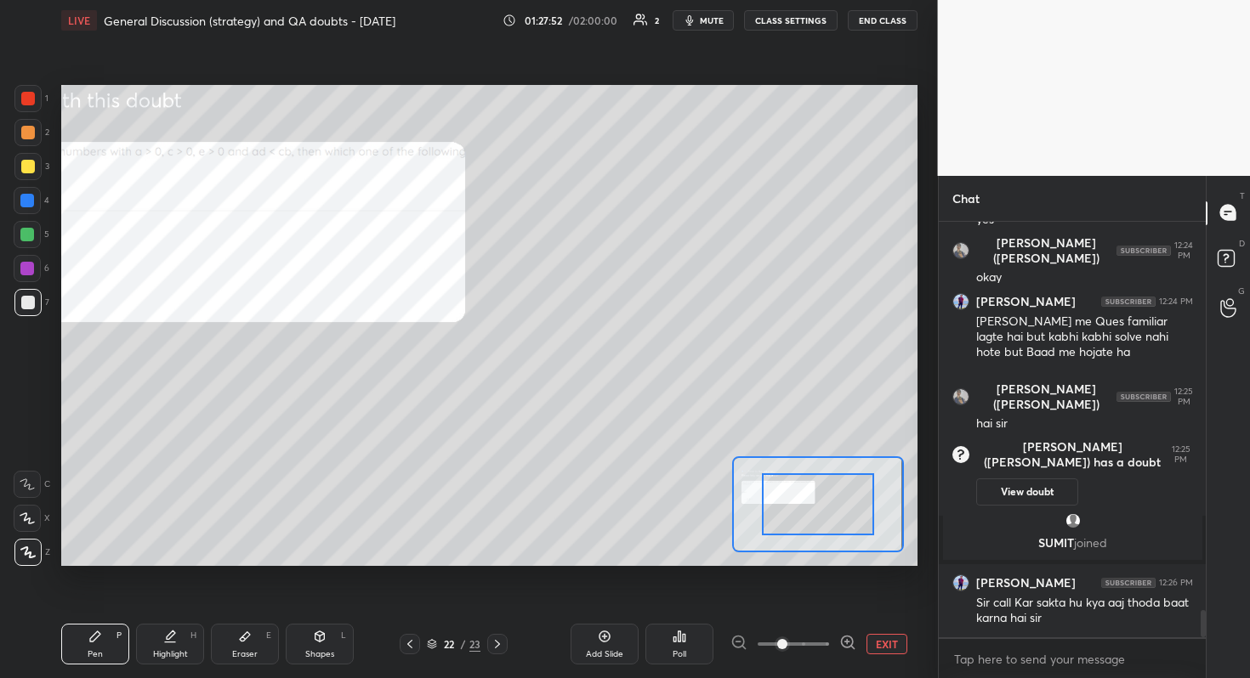
click at [814, 604] on span at bounding box center [792, 645] width 71 height 26
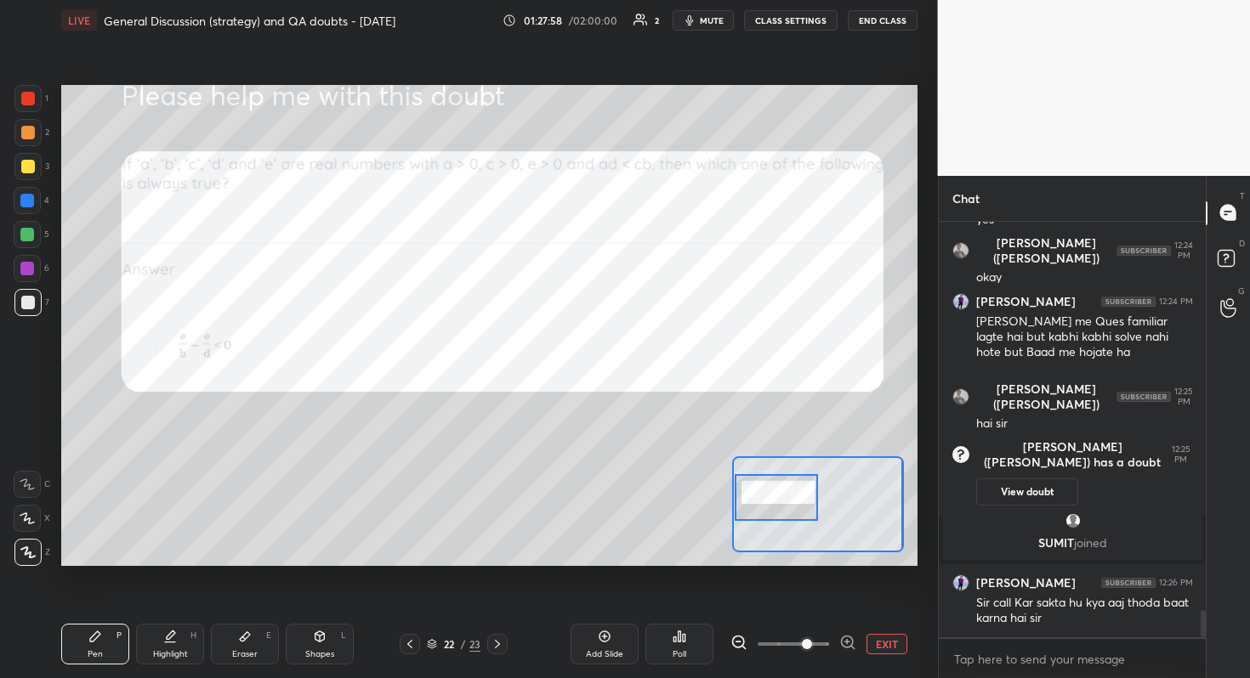
drag, startPoint x: 814, startPoint y: 491, endPoint x: 738, endPoint y: 484, distance: 76.0
click at [738, 484] on div at bounding box center [777, 497] width 84 height 47
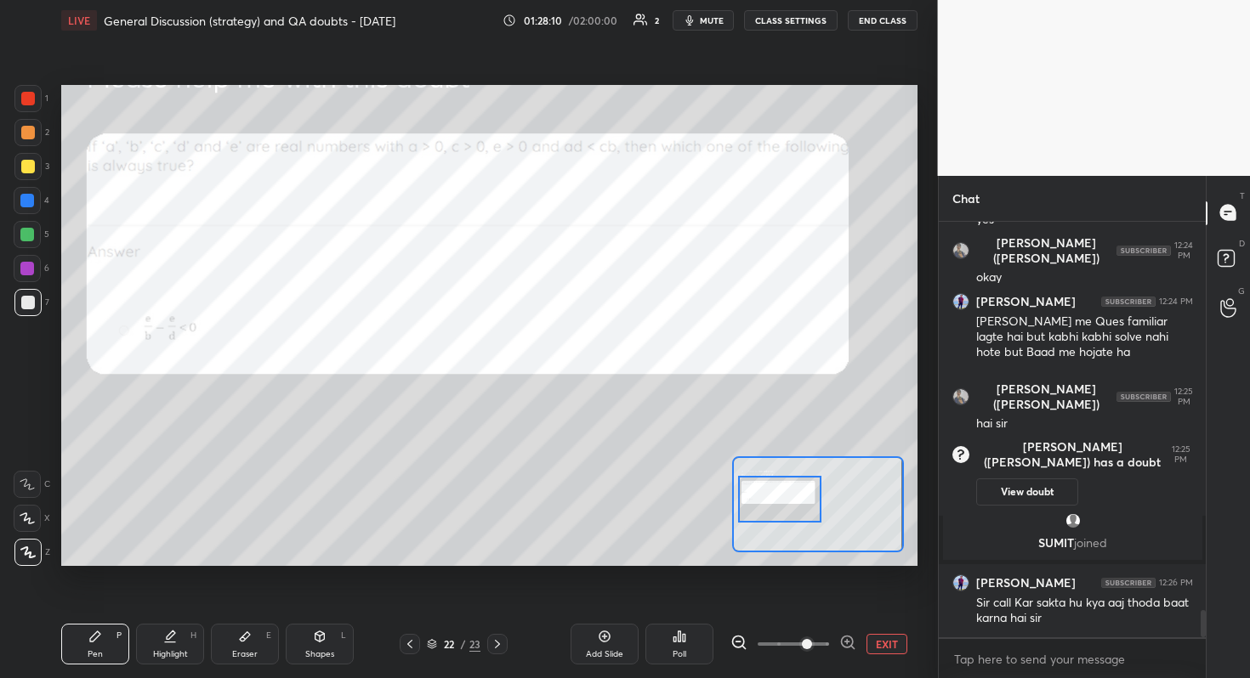
click at [752, 486] on div at bounding box center [780, 499] width 84 height 47
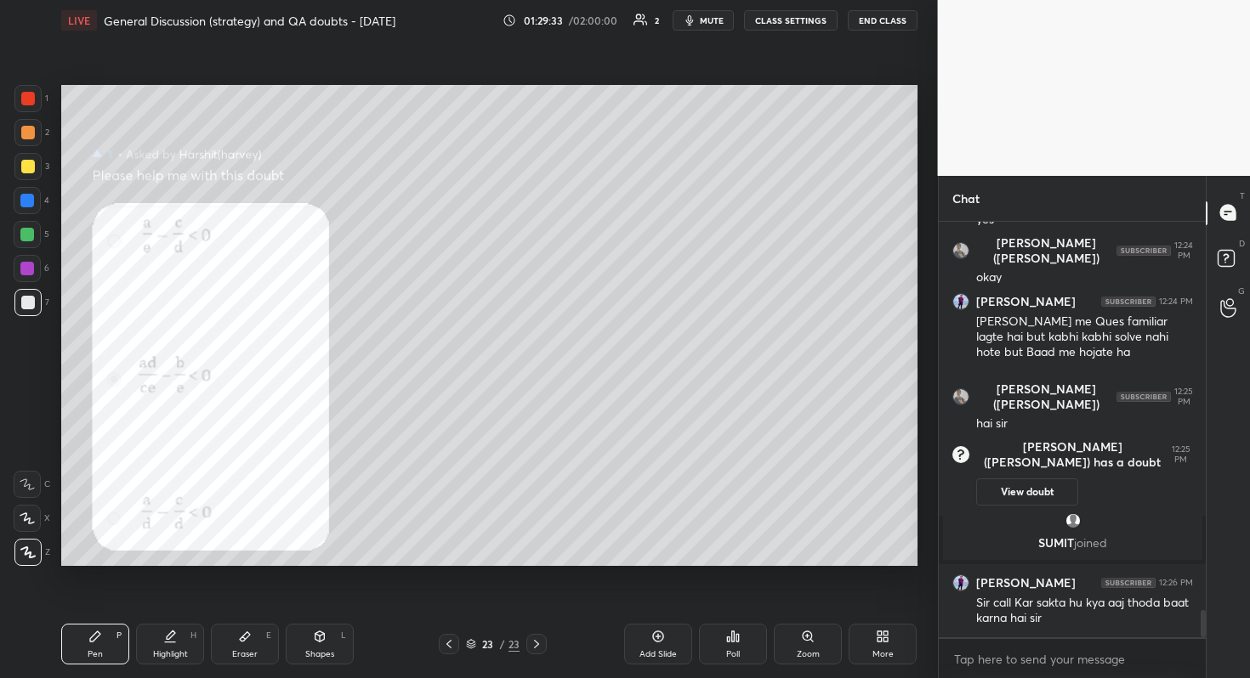
scroll to position [5933, 0]
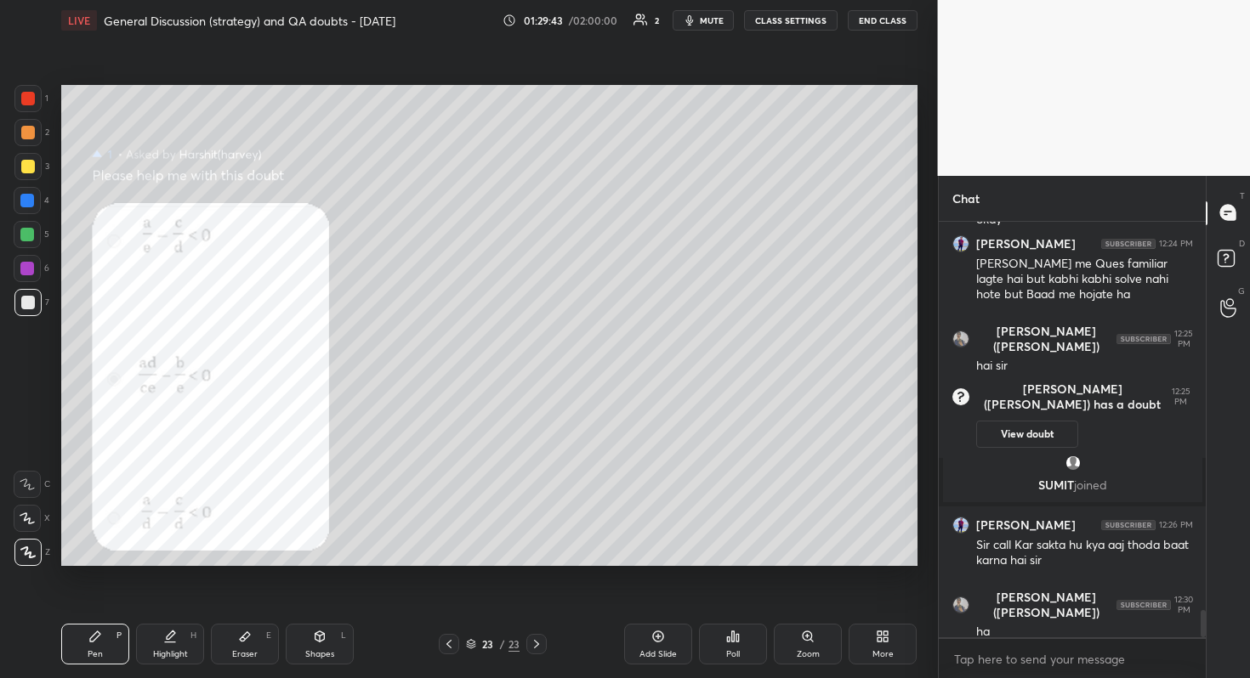
click at [30, 267] on div at bounding box center [27, 269] width 14 height 14
click at [35, 304] on div at bounding box center [27, 302] width 27 height 27
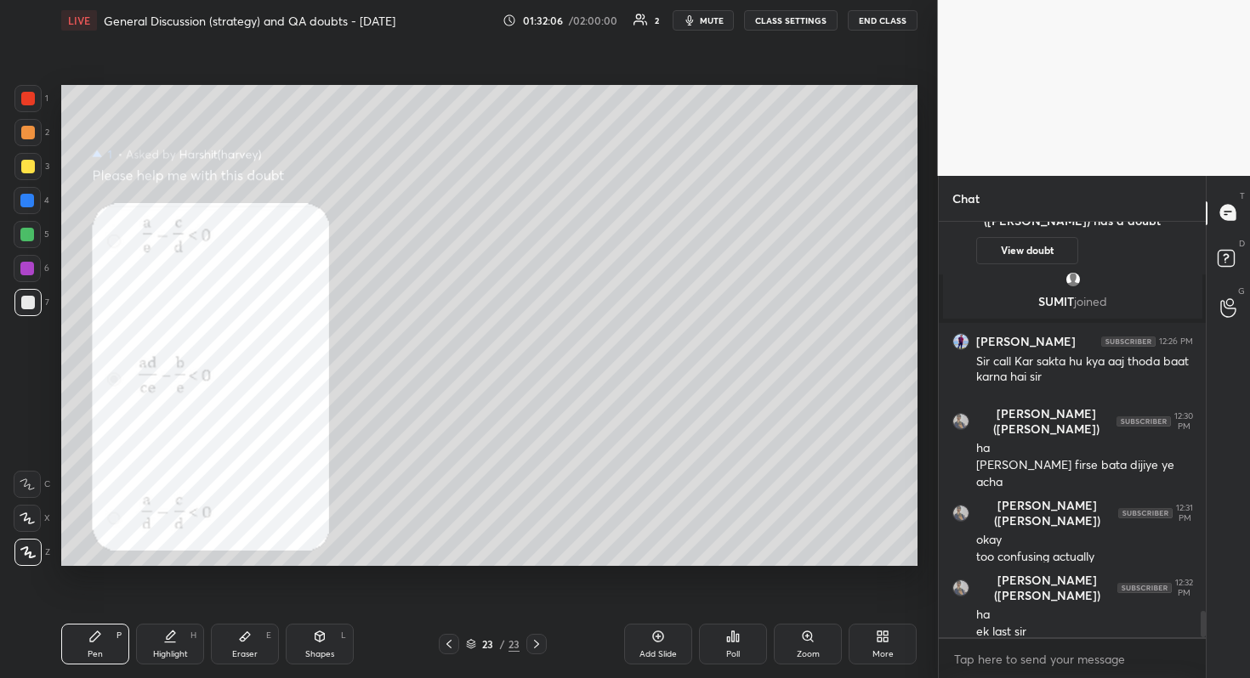
scroll to position [6134, 0]
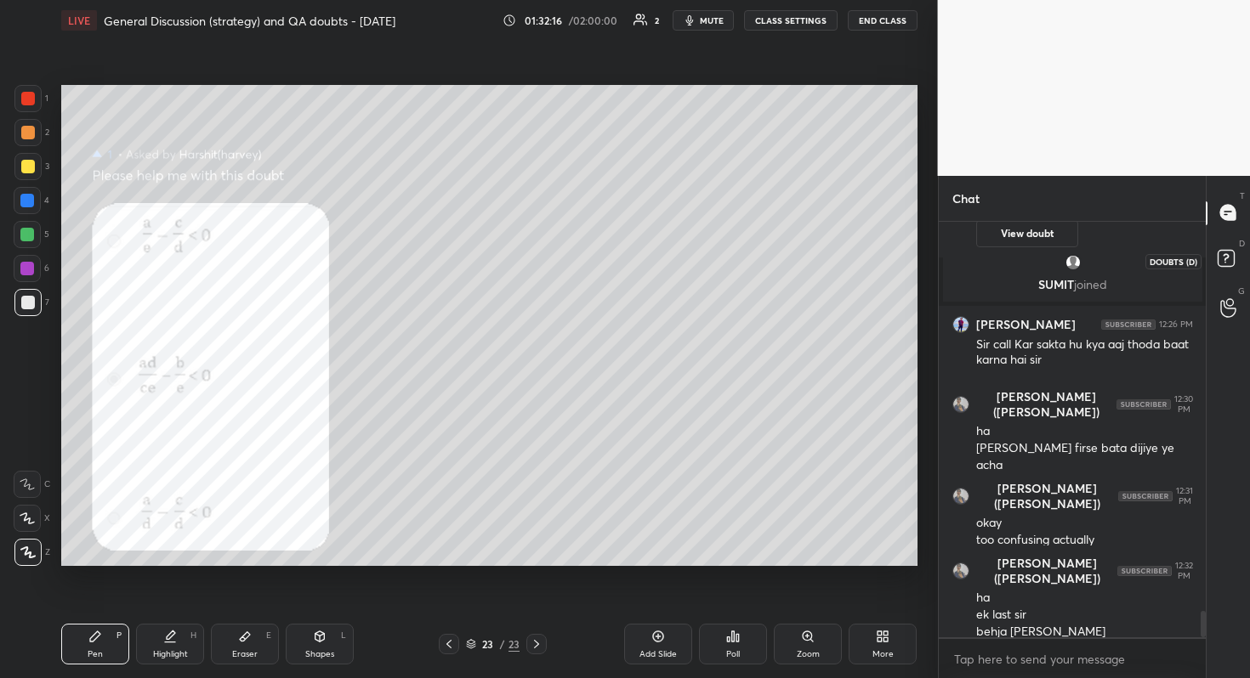
click at [1238, 258] on icon at bounding box center [1228, 261] width 31 height 31
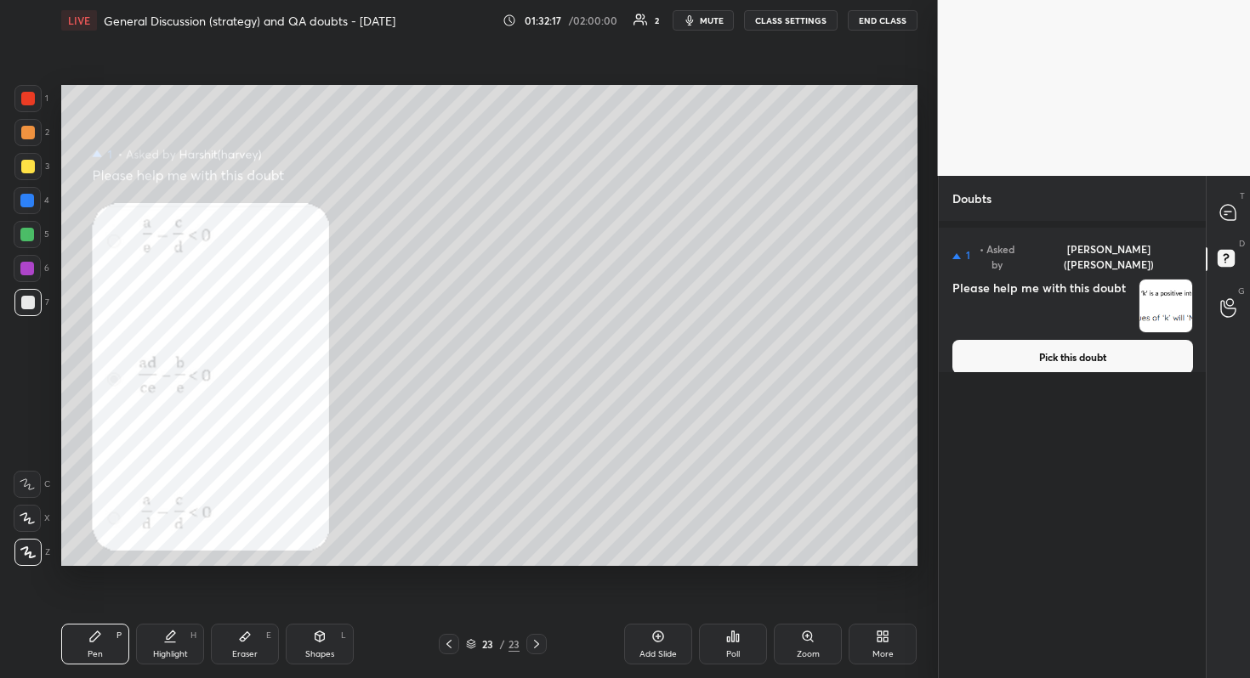
click at [1123, 340] on button "Pick this doubt" at bounding box center [1072, 357] width 241 height 34
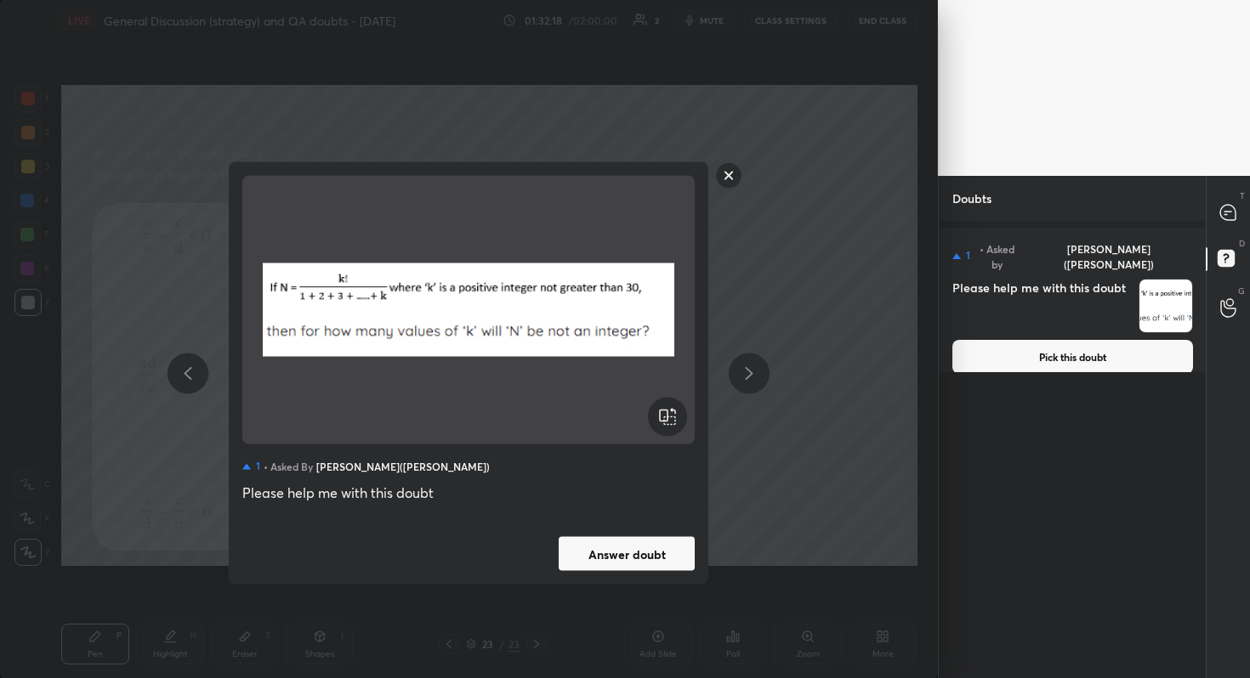
click at [650, 555] on button "Answer doubt" at bounding box center [627, 554] width 136 height 34
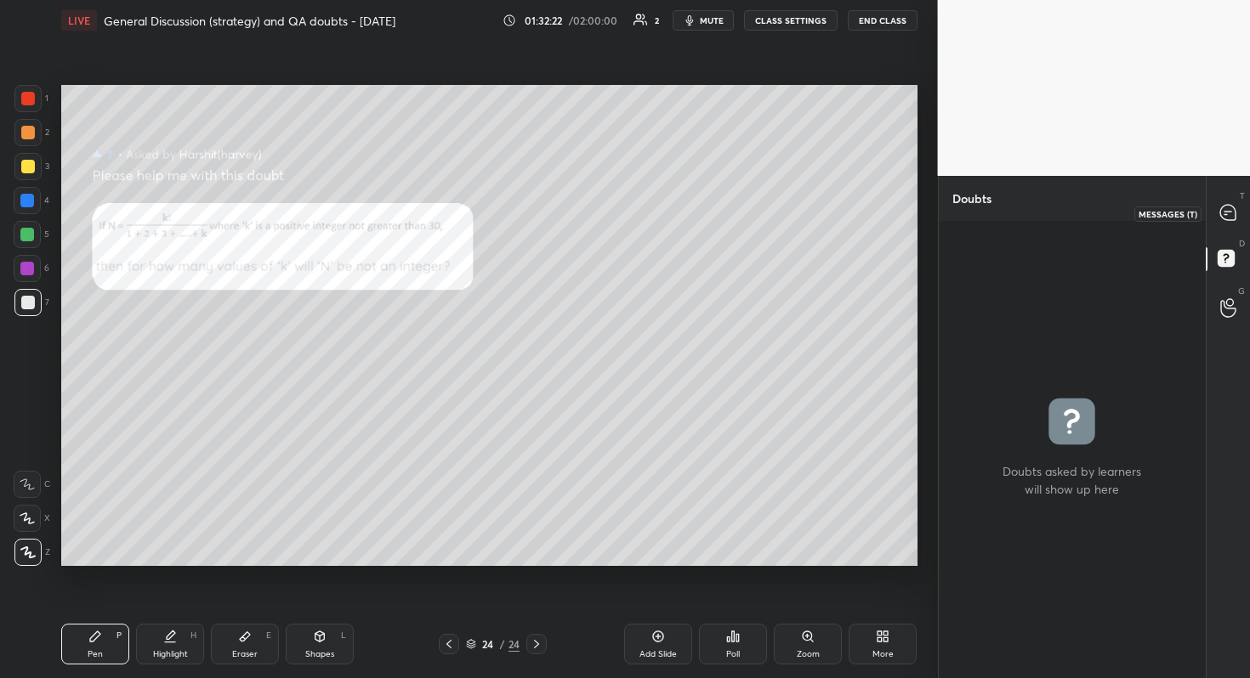
click at [1234, 224] on div at bounding box center [1228, 213] width 34 height 31
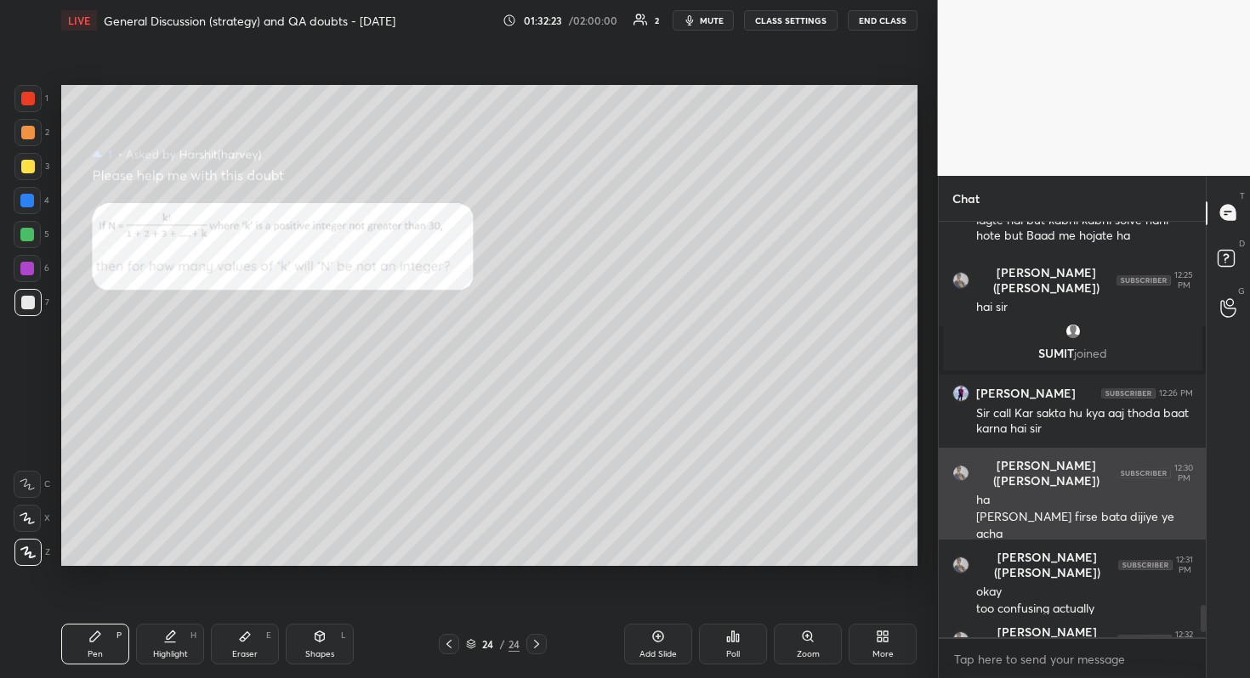
scroll to position [6078, 0]
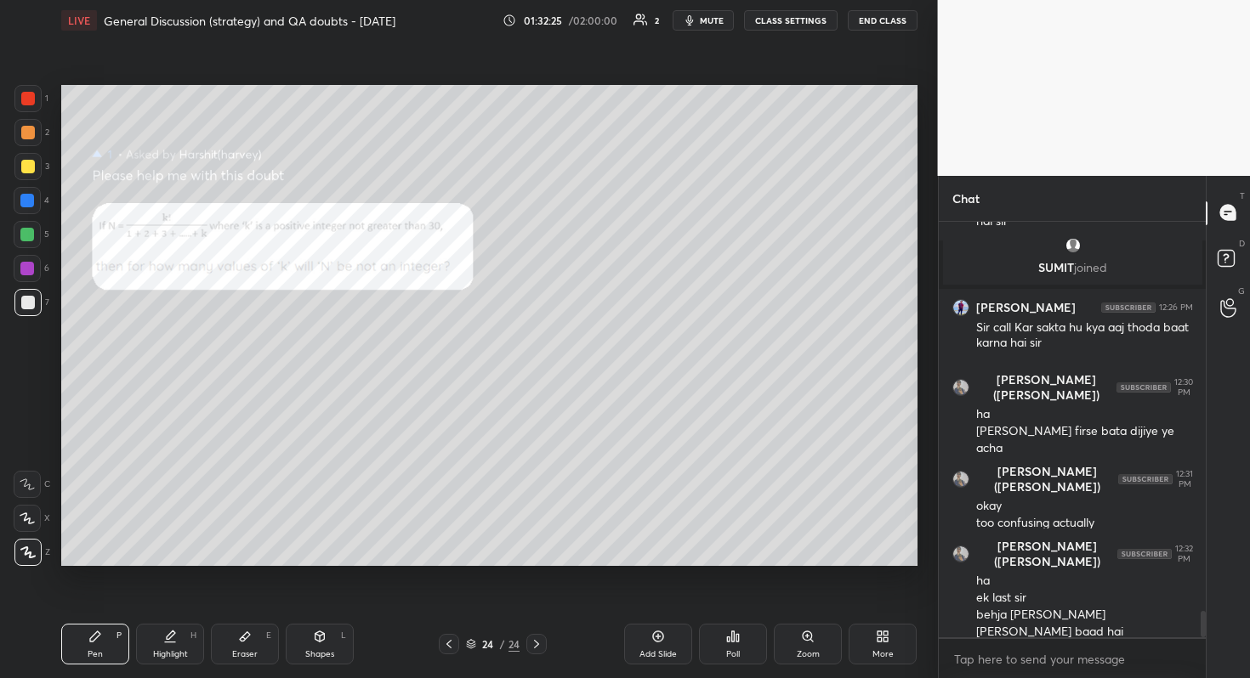
click at [816, 604] on div "Zoom" at bounding box center [808, 654] width 23 height 9
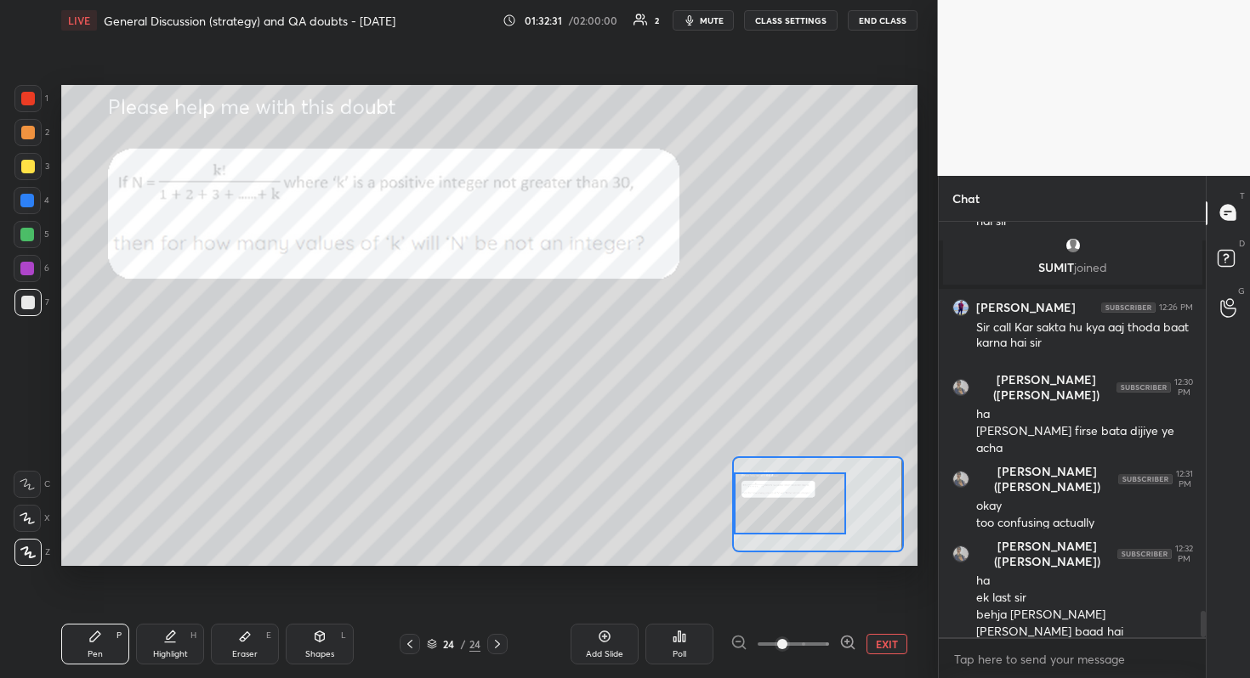
click at [718, 492] on div "Setting up your live class Poll for secs No correct answer Start poll" at bounding box center [489, 325] width 856 height 481
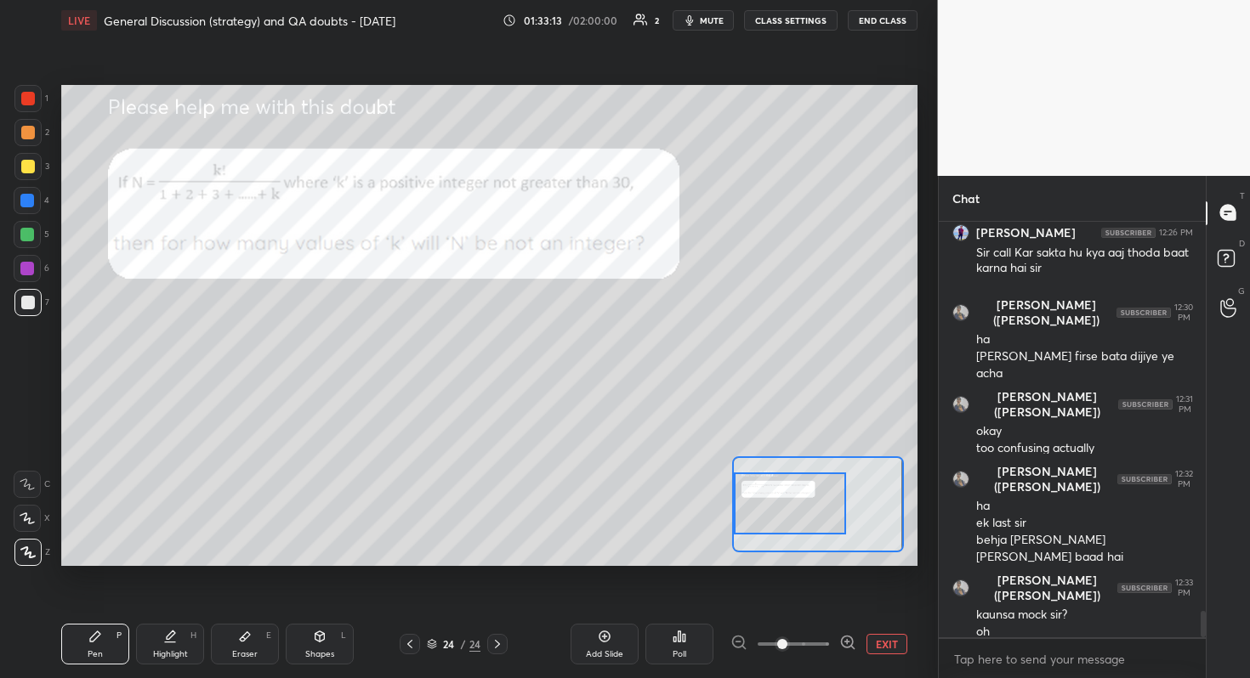
scroll to position [6215, 0]
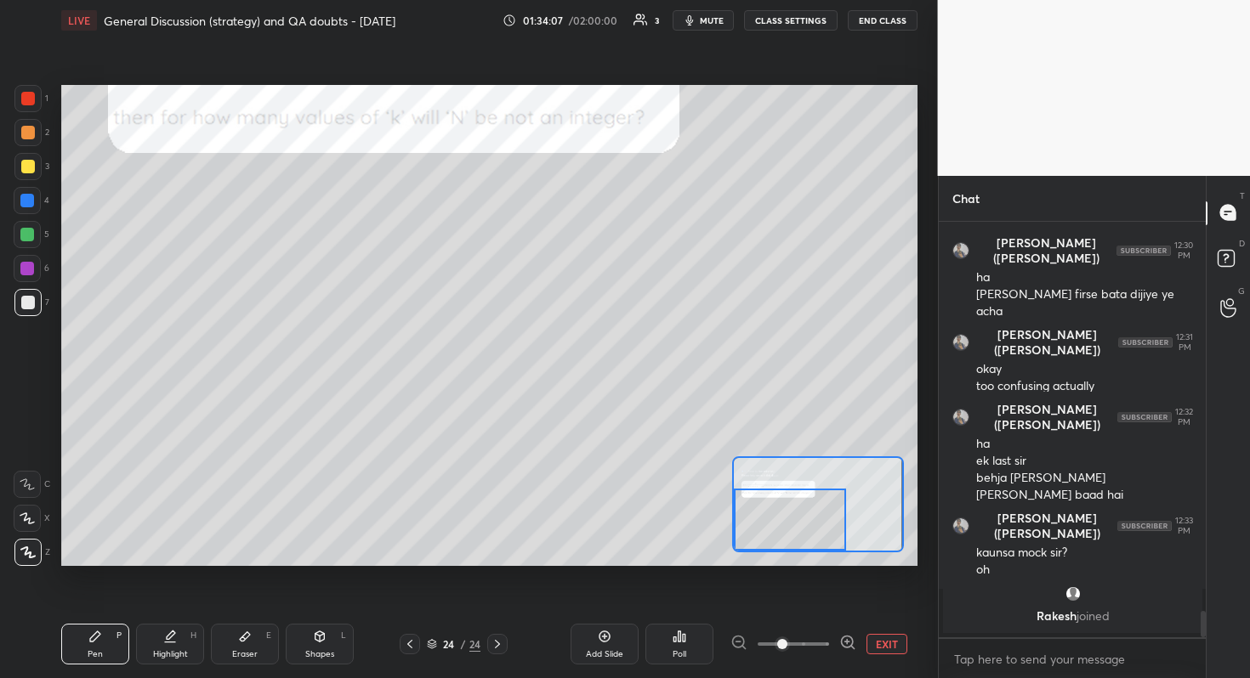
drag, startPoint x: 774, startPoint y: 508, endPoint x: 757, endPoint y: 531, distance: 28.6
click at [763, 533] on div at bounding box center [790, 520] width 112 height 62
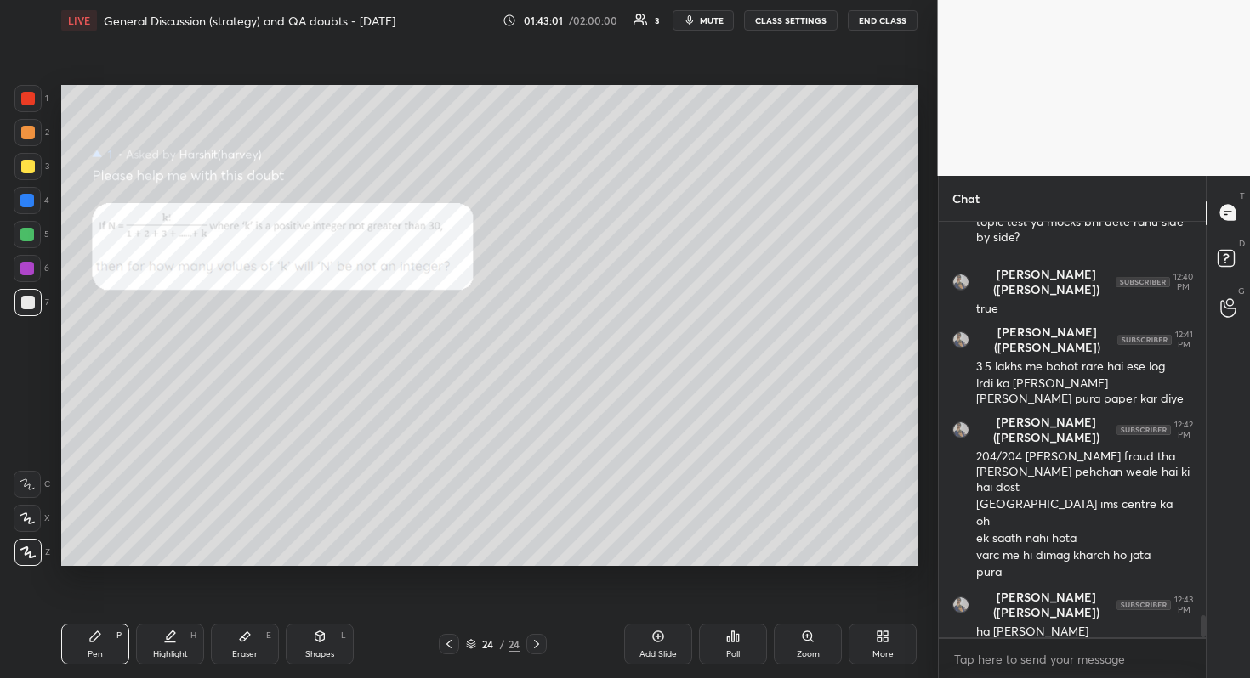
scroll to position [7410, 0]
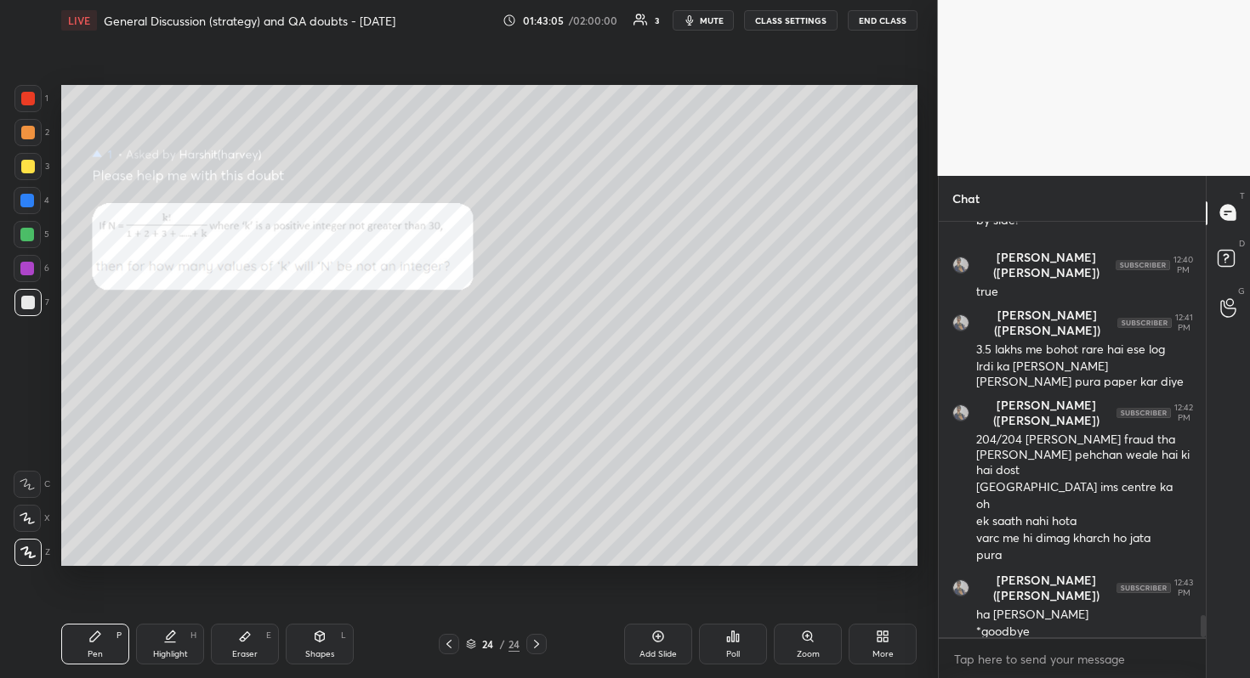
click at [888, 26] on button "END CLASS" at bounding box center [883, 20] width 70 height 20
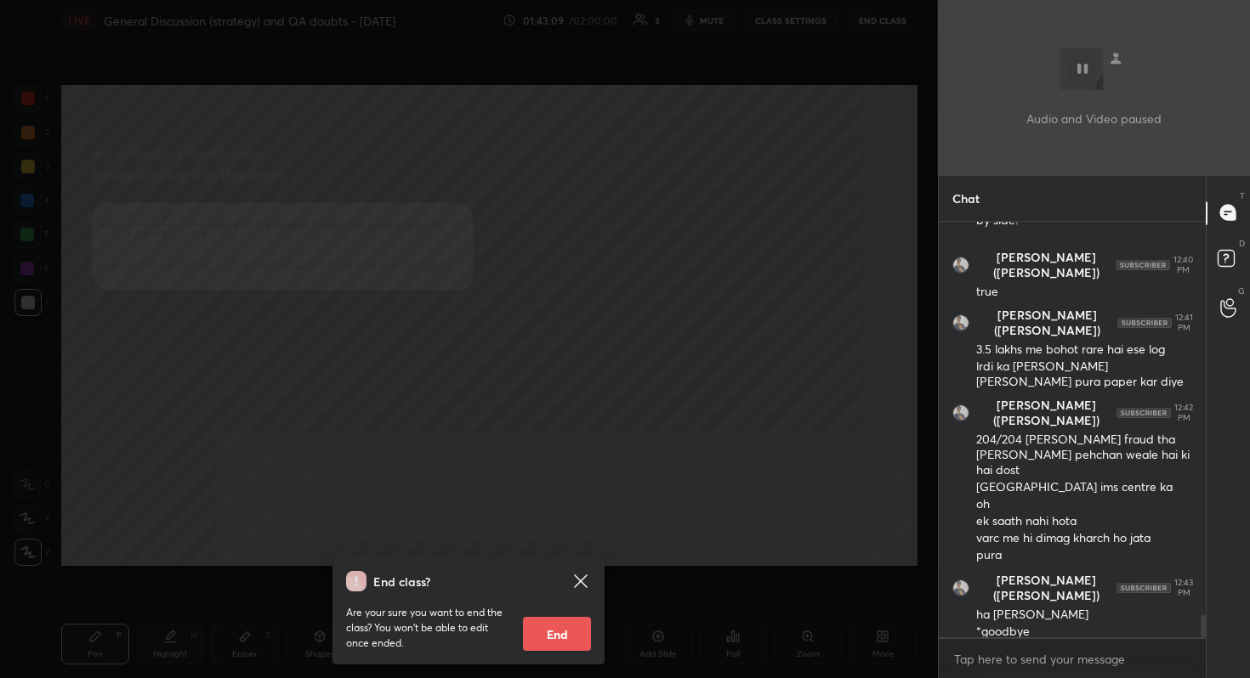
click at [570, 604] on button "End" at bounding box center [557, 634] width 68 height 34
type textarea "x"
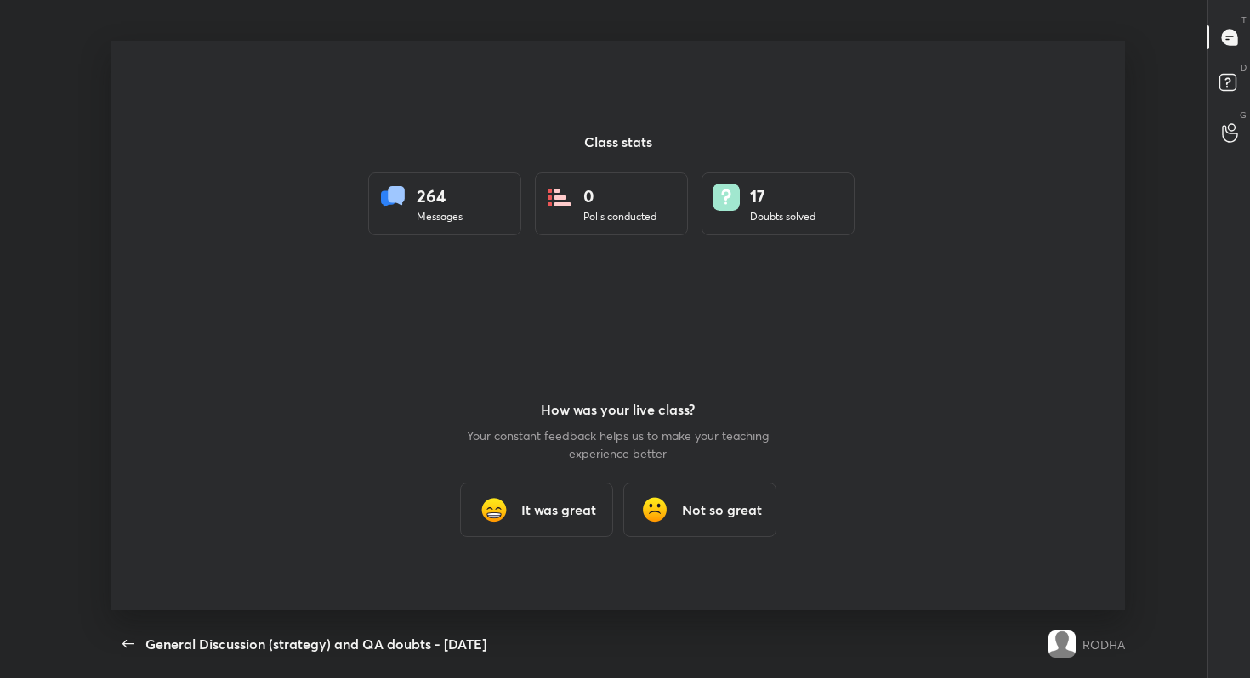
scroll to position [570, 1218]
